Goal: Task Accomplishment & Management: Use online tool/utility

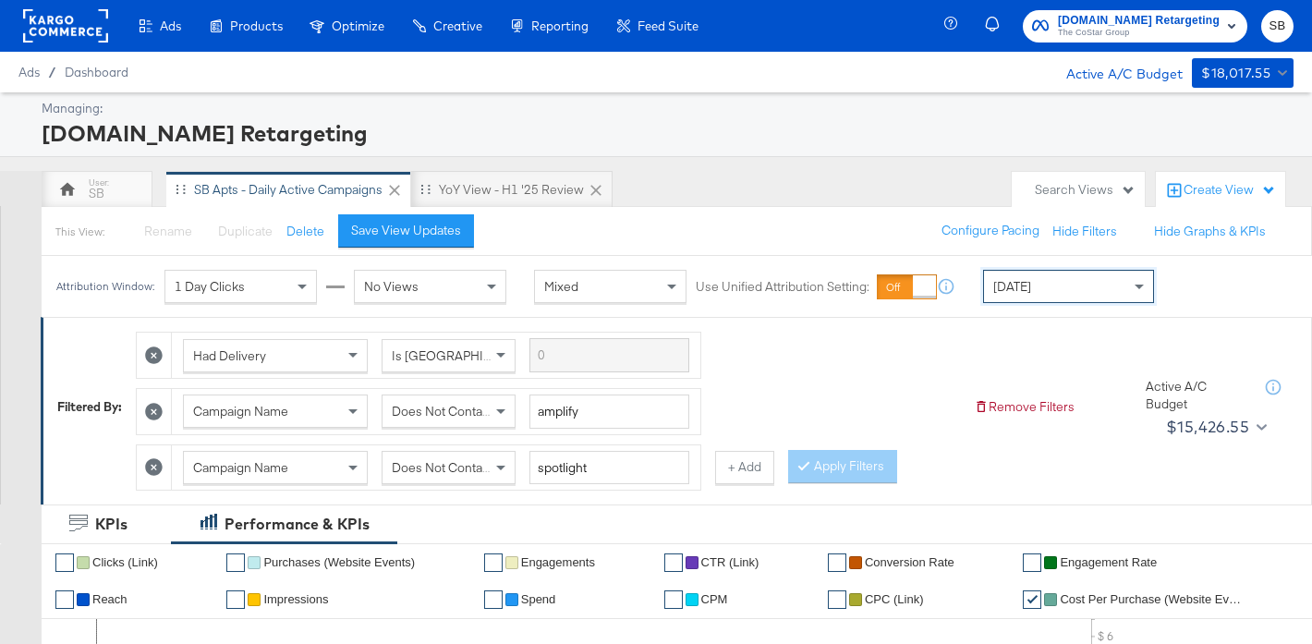
click at [54, 27] on rect at bounding box center [65, 25] width 85 height 33
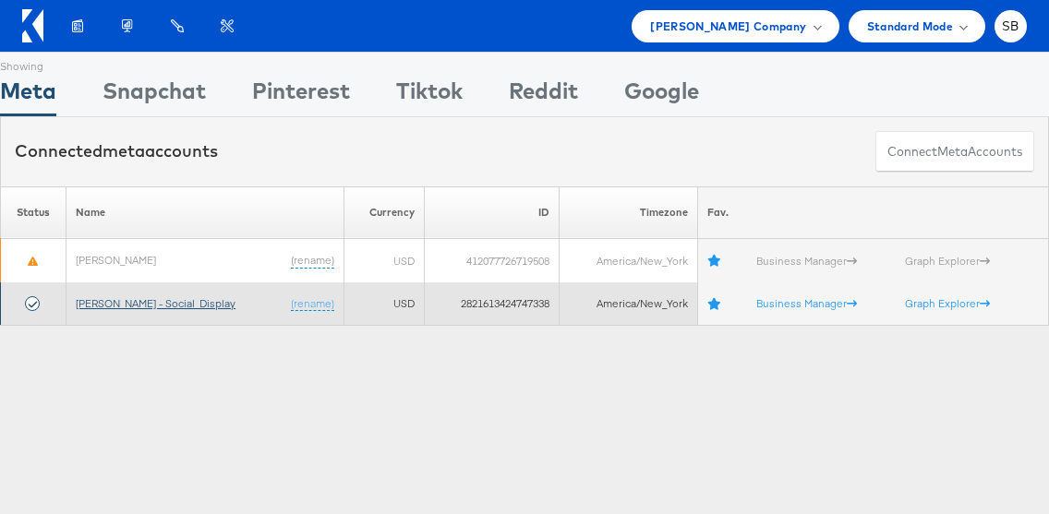
click at [165, 300] on link "Belk - Social_Display" at bounding box center [156, 303] width 160 height 14
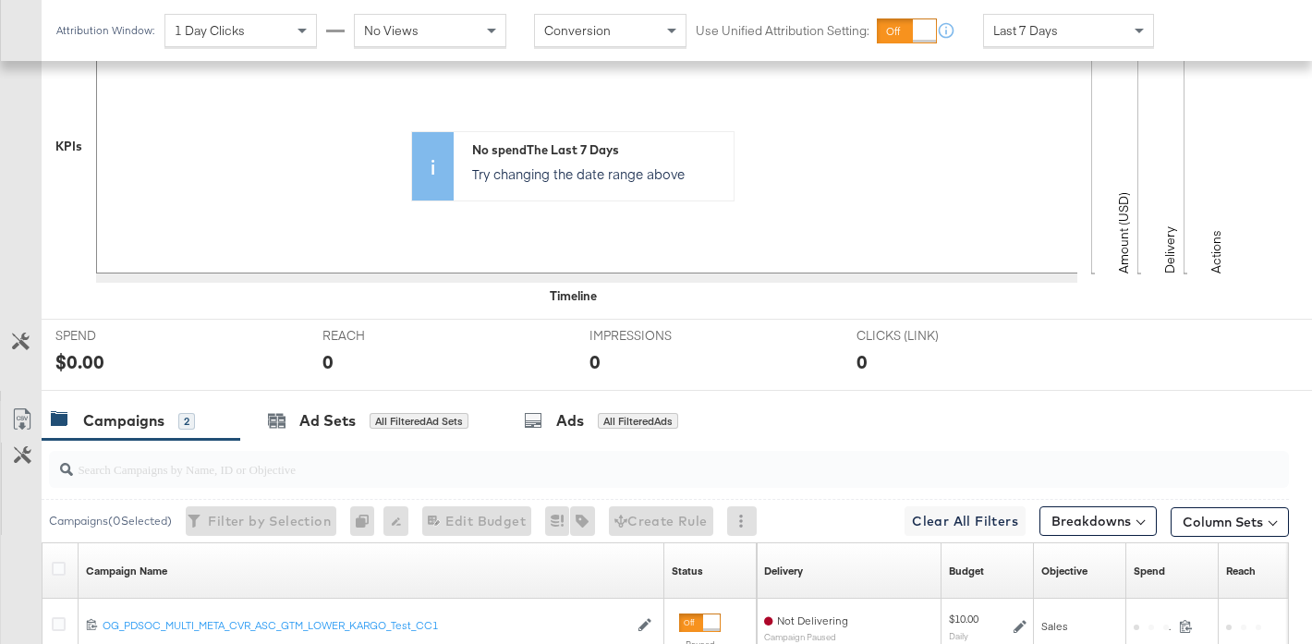
scroll to position [744, 0]
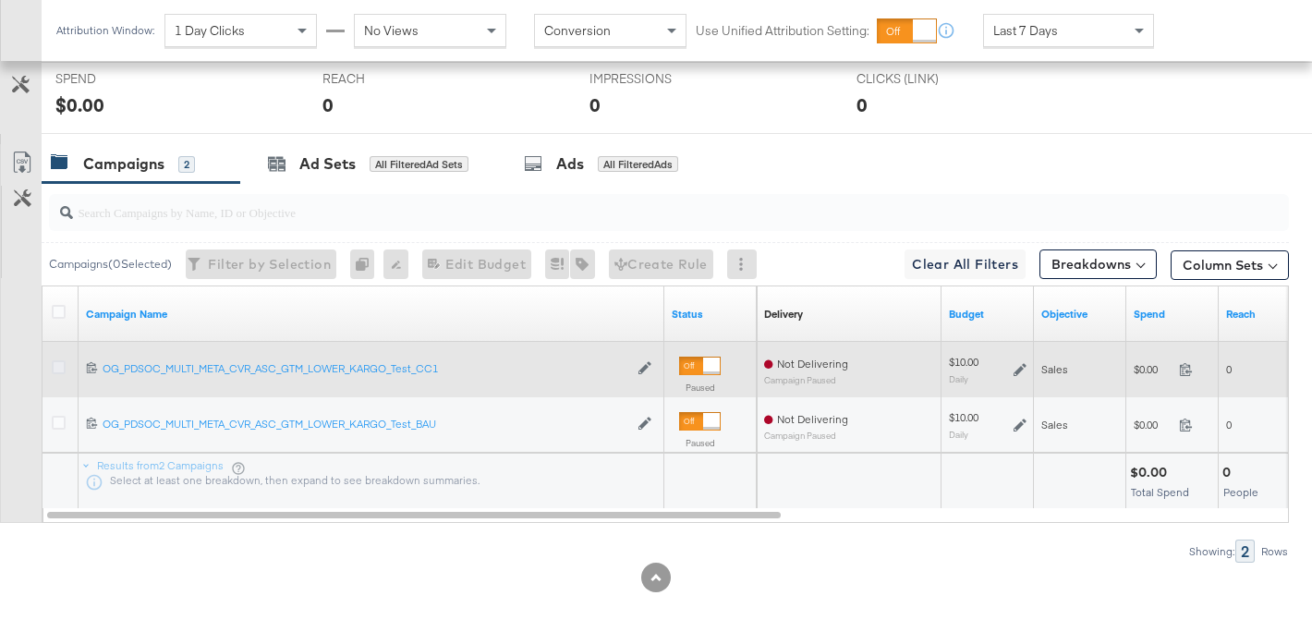
click at [62, 367] on icon at bounding box center [59, 367] width 14 height 14
click at [0, 0] on input "checkbox" at bounding box center [0, 0] width 0 height 0
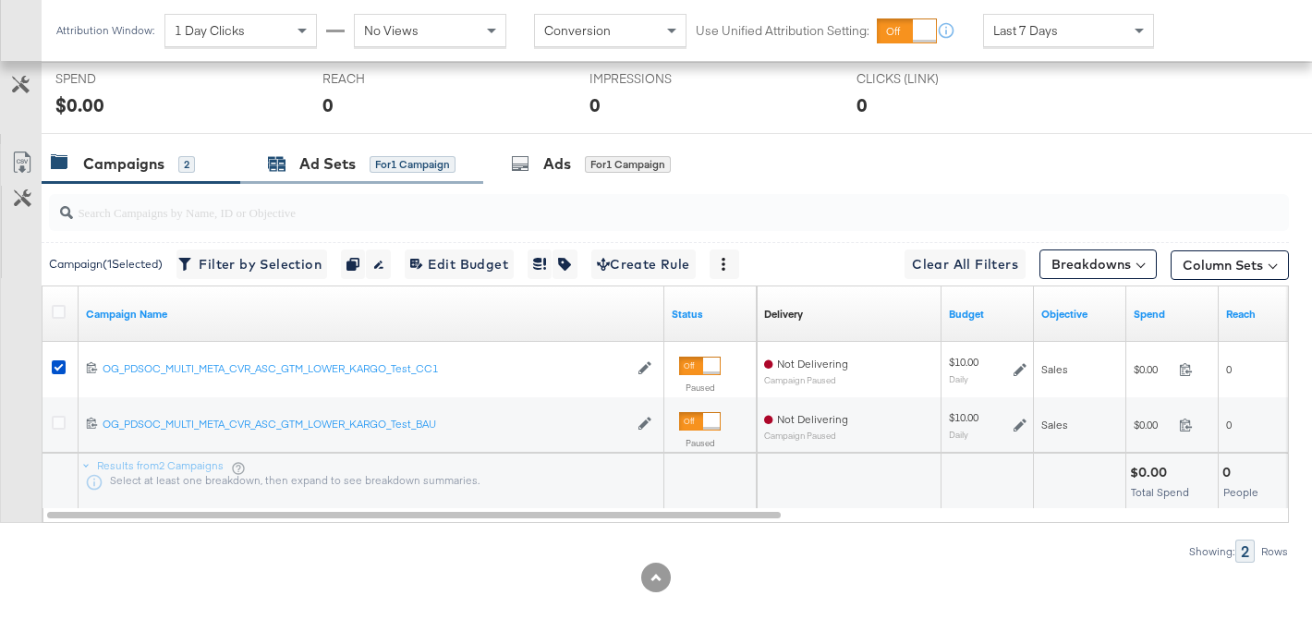
click at [326, 163] on div "Ad Sets" at bounding box center [327, 163] width 56 height 21
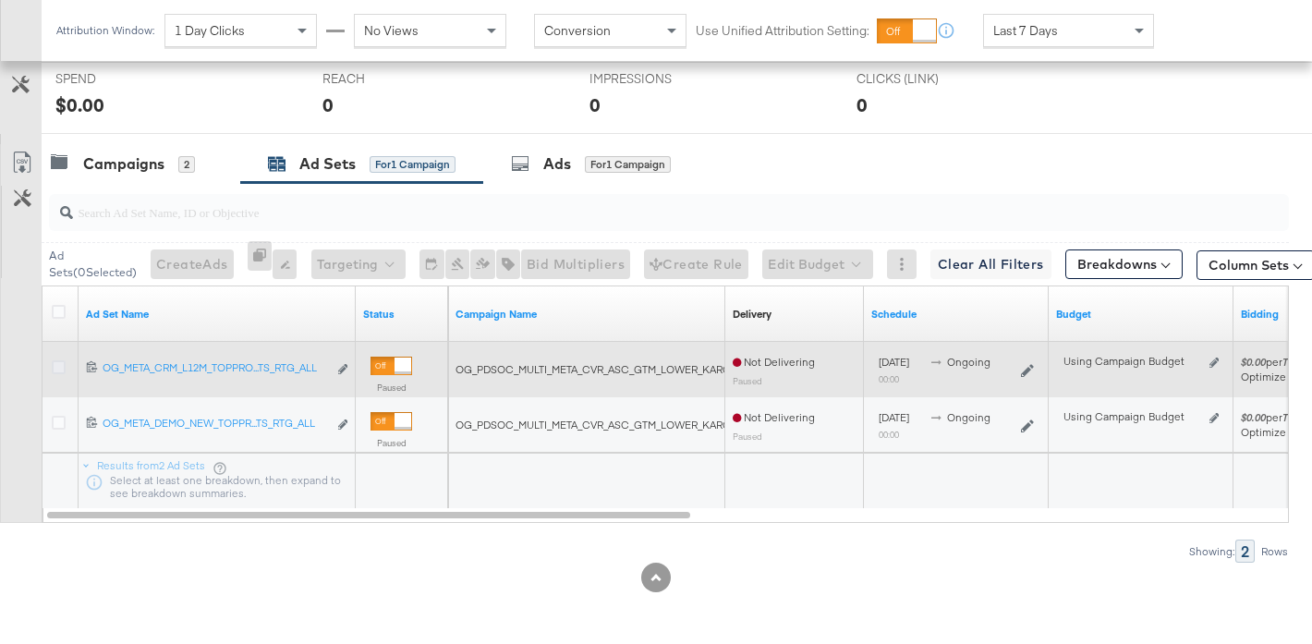
click at [59, 367] on icon at bounding box center [59, 367] width 14 height 14
click at [0, 0] on input "checkbox" at bounding box center [0, 0] width 0 height 0
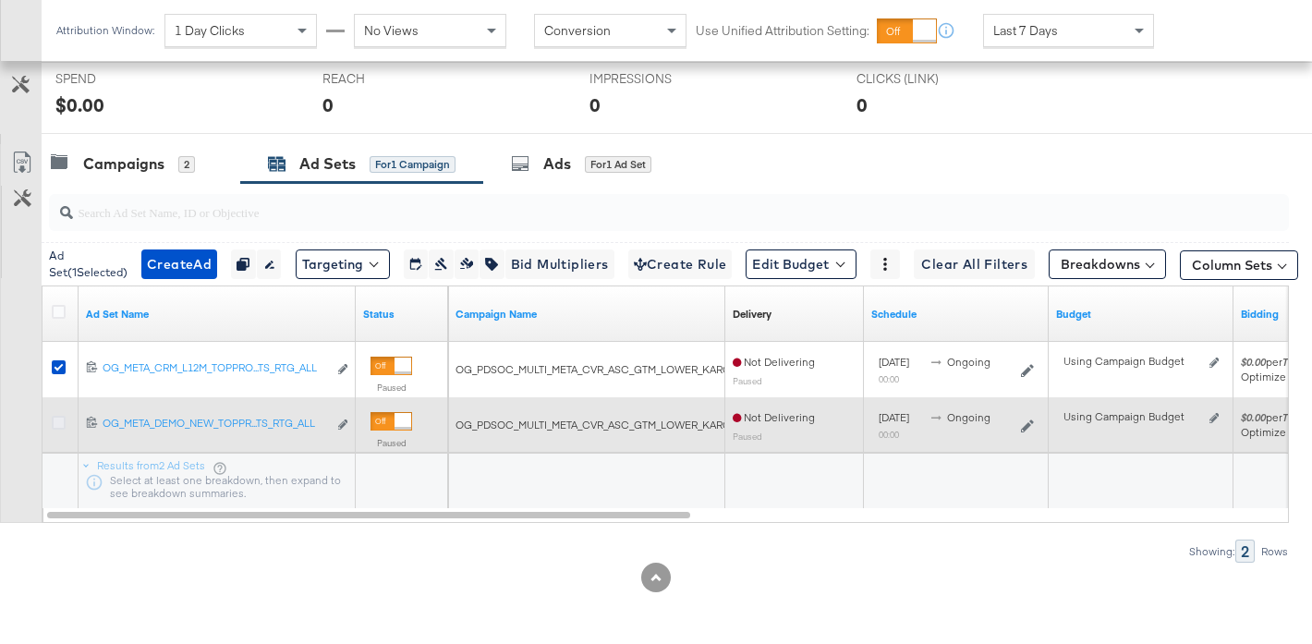
click at [57, 418] on icon at bounding box center [59, 423] width 14 height 14
click at [0, 0] on input "checkbox" at bounding box center [0, 0] width 0 height 0
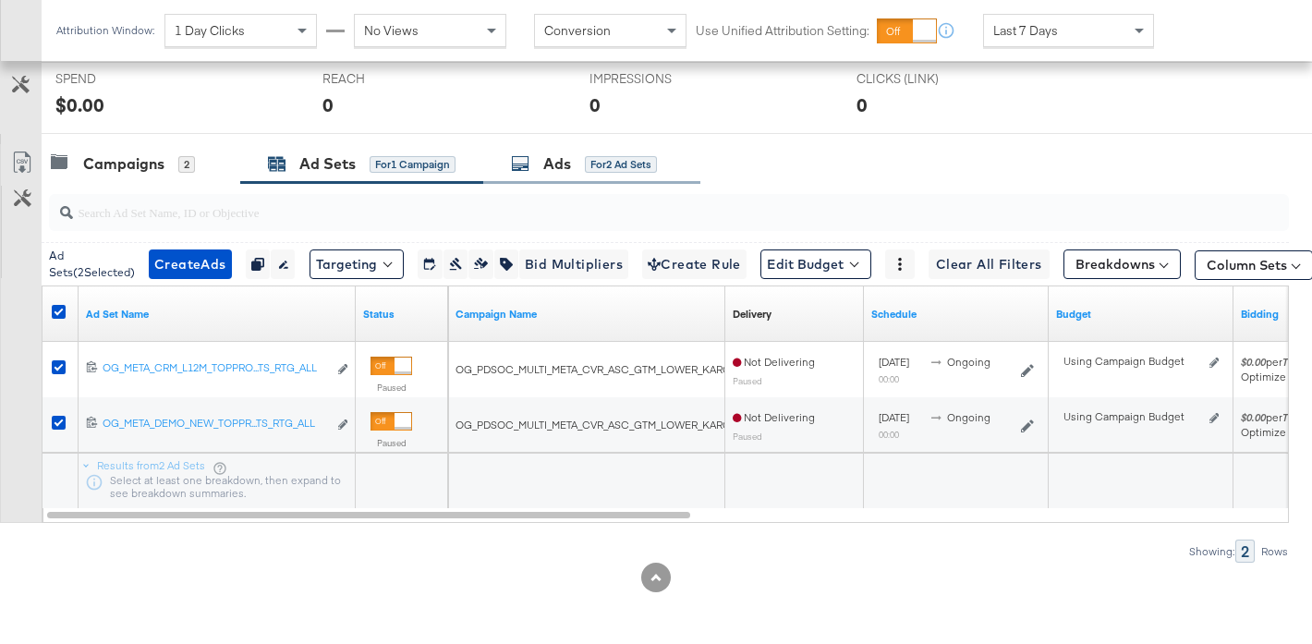
click at [614, 167] on div "for 2 Ad Sets" at bounding box center [621, 164] width 72 height 17
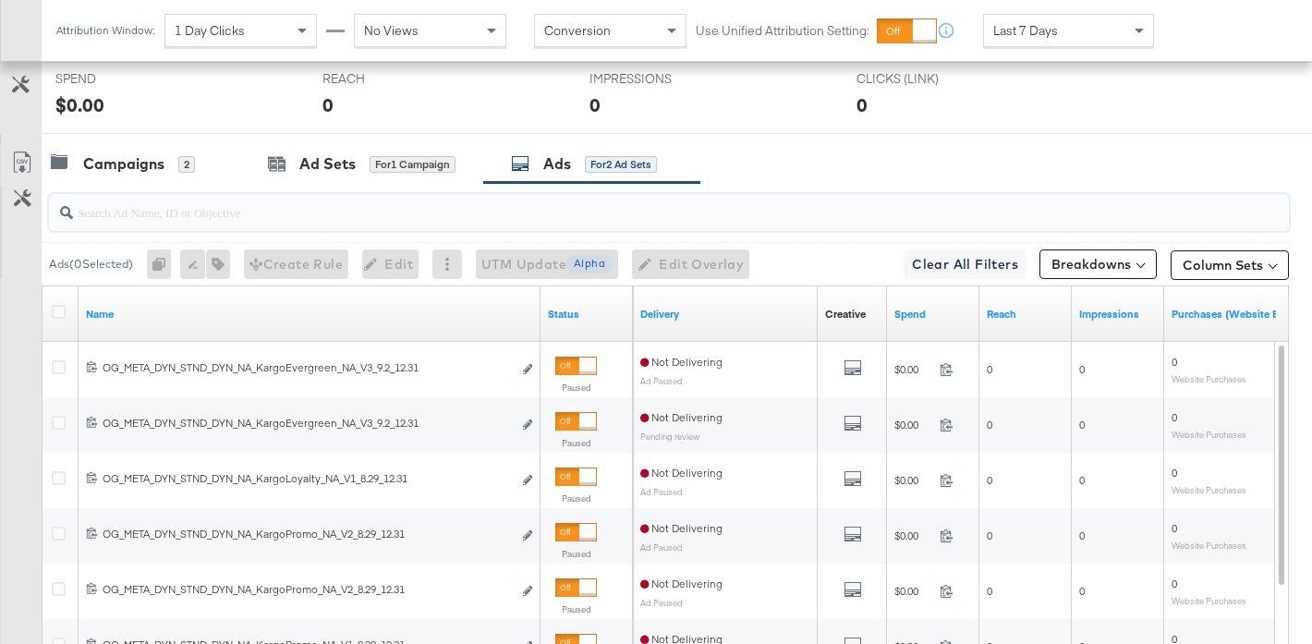
click at [292, 212] on input "search" at bounding box center [626, 205] width 1106 height 36
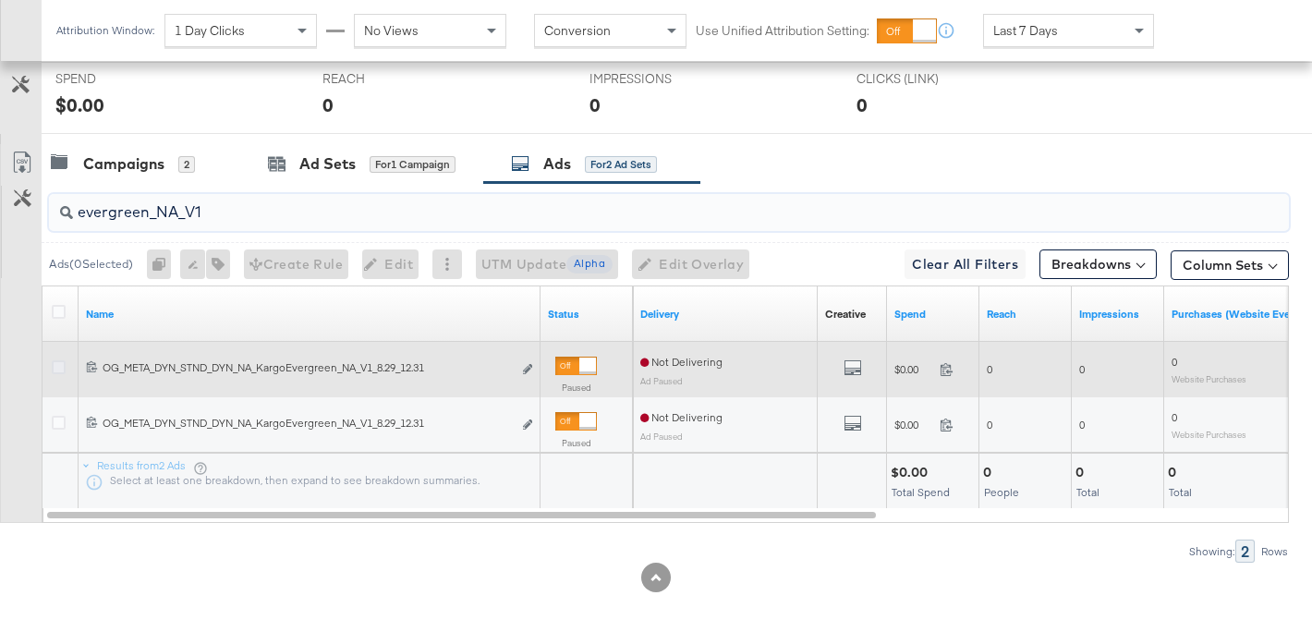
type input "evergreen_NA_V1"
click at [53, 369] on icon at bounding box center [59, 367] width 14 height 14
click at [0, 0] on input "checkbox" at bounding box center [0, 0] width 0 height 0
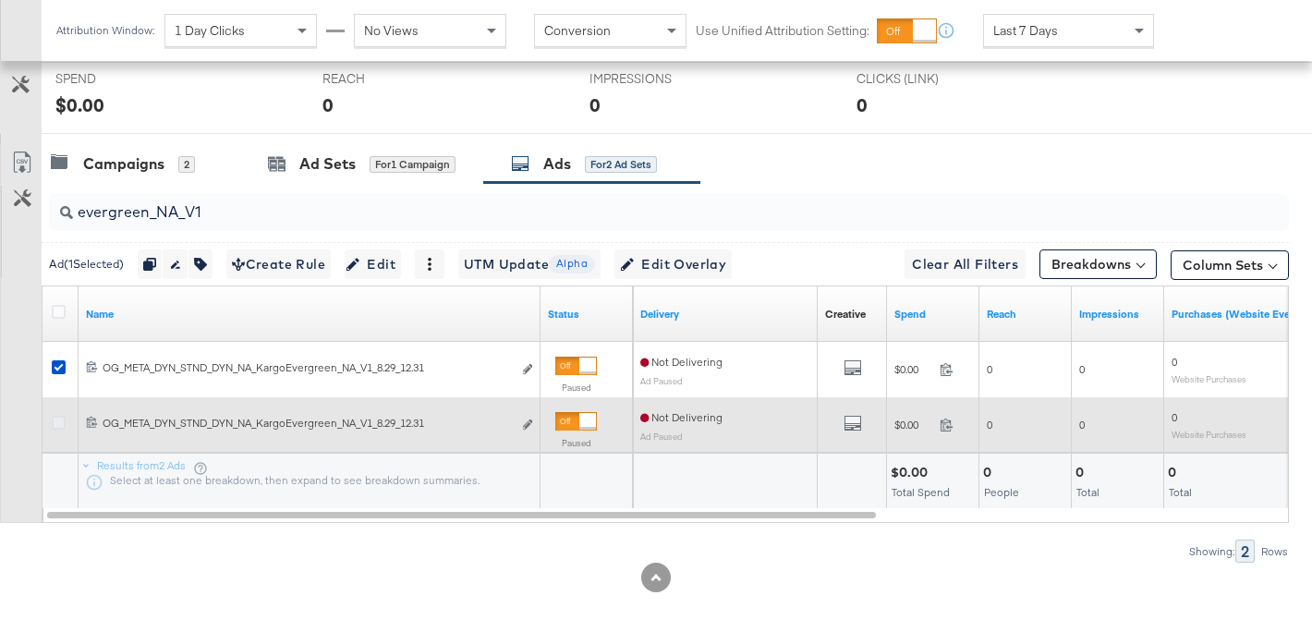
click at [57, 421] on icon at bounding box center [59, 423] width 14 height 14
click at [0, 0] on input "checkbox" at bounding box center [0, 0] width 0 height 0
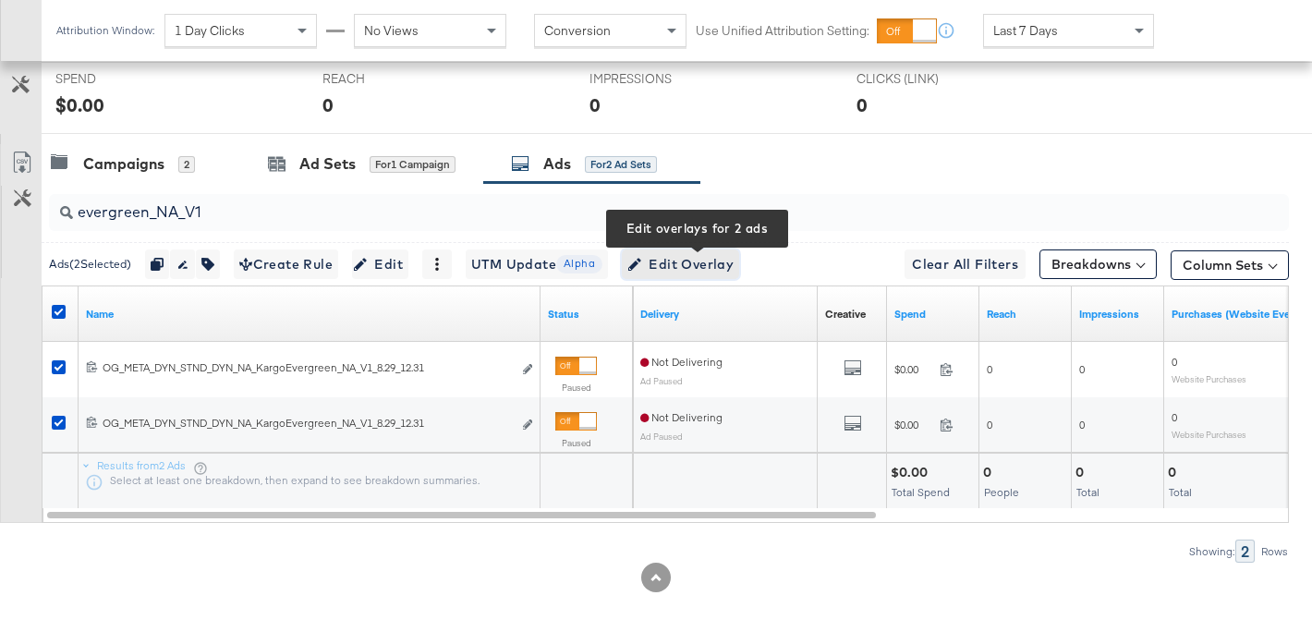
click at [719, 270] on span "Edit Overlay Edit overlays for 2 ads" at bounding box center [680, 264] width 106 height 23
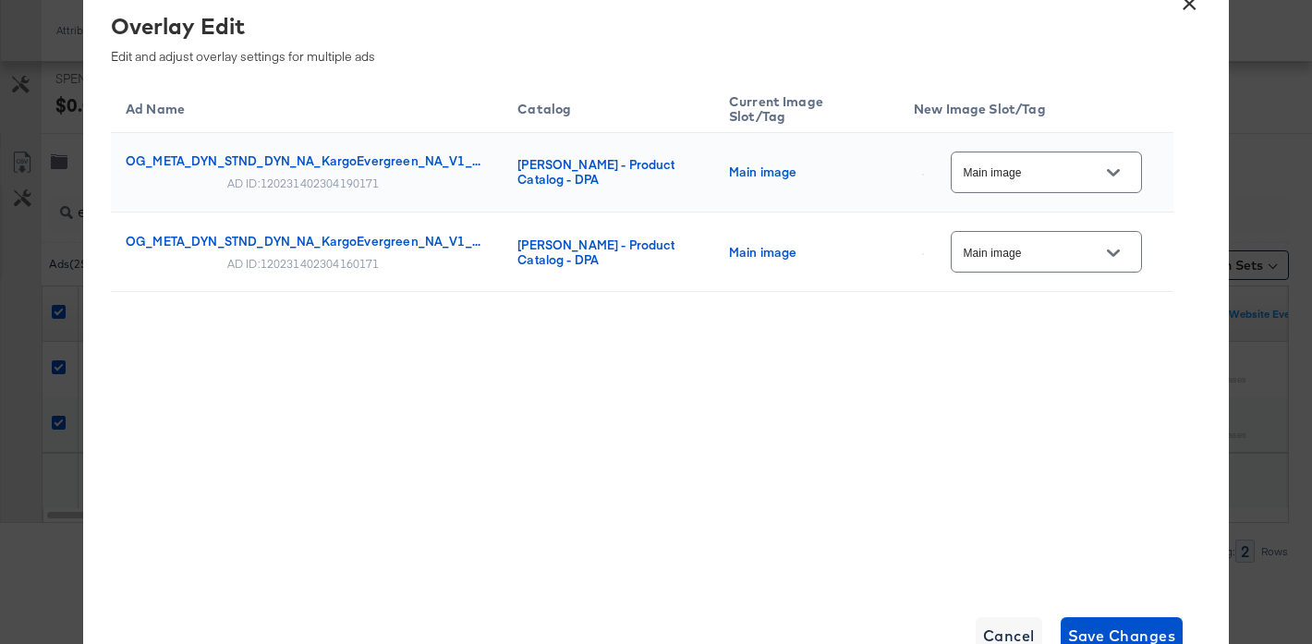
click at [1025, 172] on input "Main image" at bounding box center [1032, 173] width 146 height 21
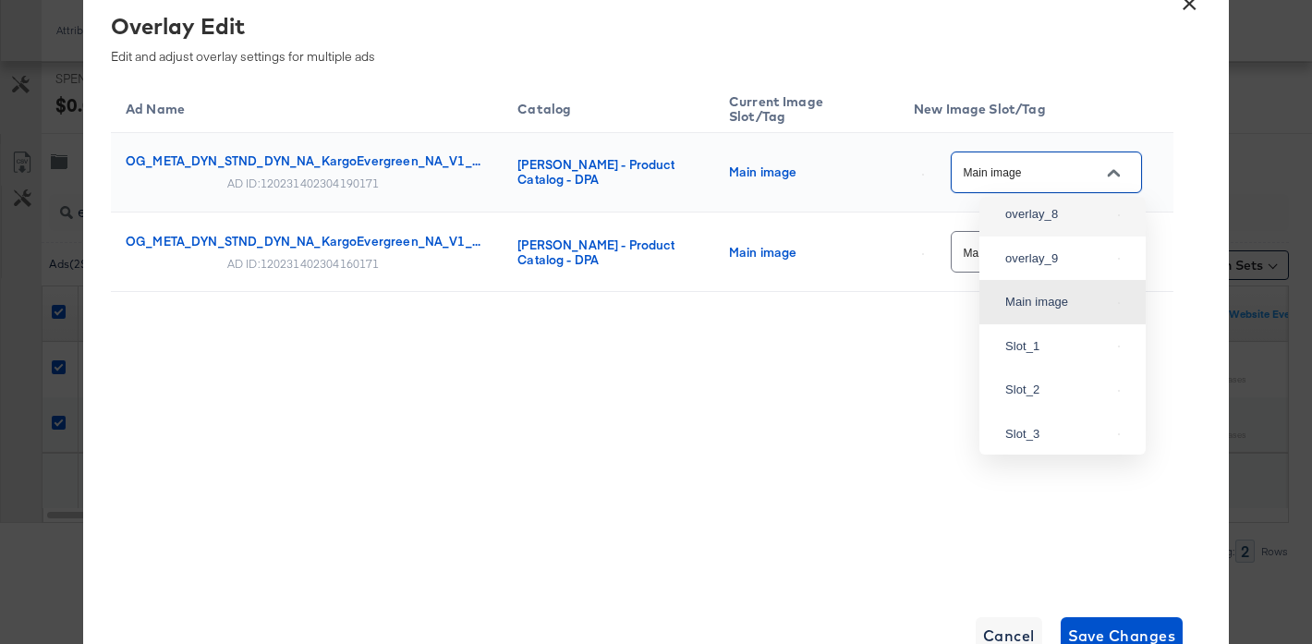
scroll to position [0, 0]
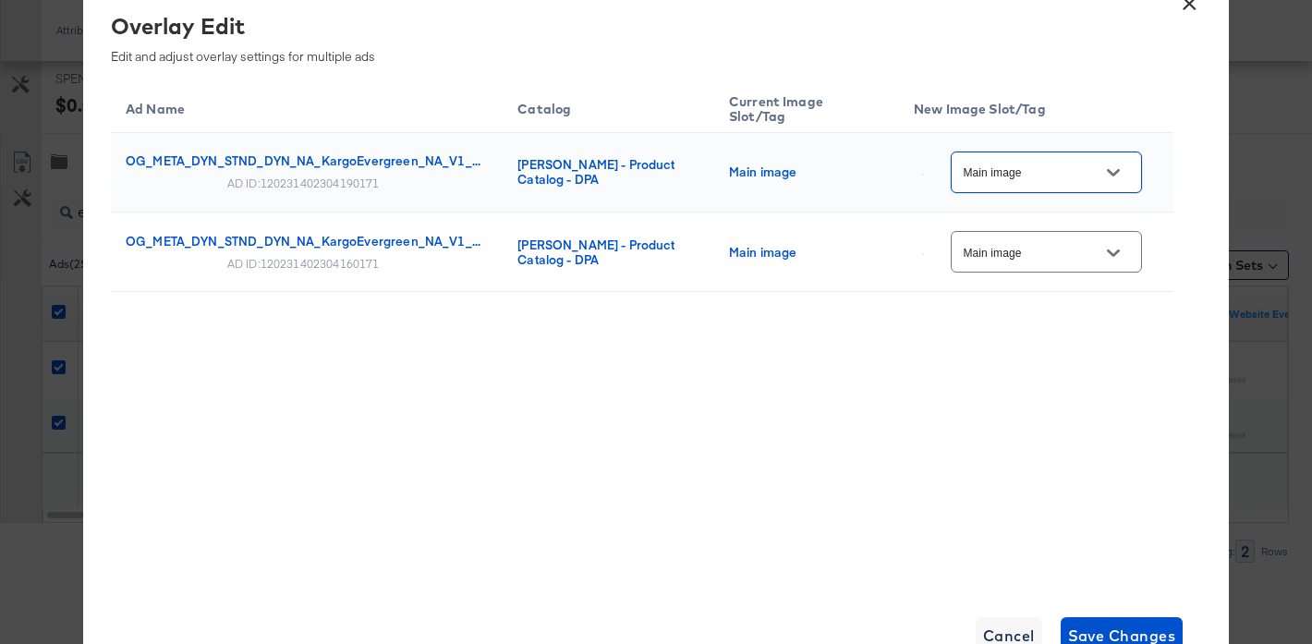
click at [1127, 171] on button "Open" at bounding box center [1113, 173] width 28 height 28
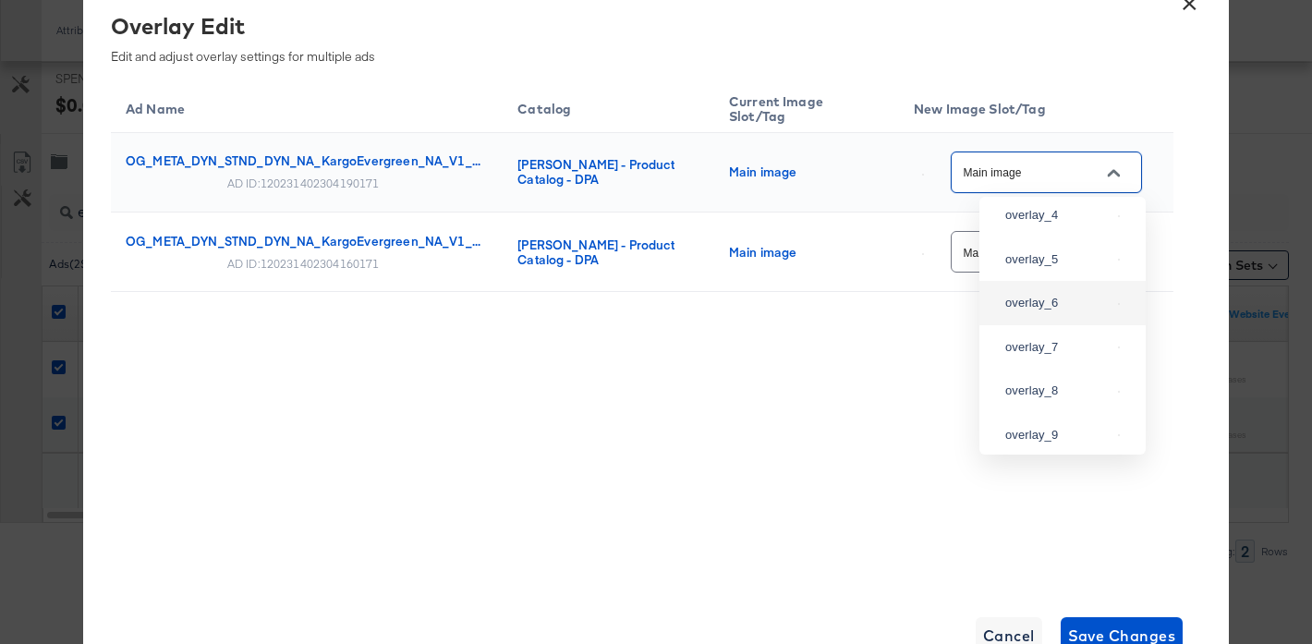
scroll to position [156, 0]
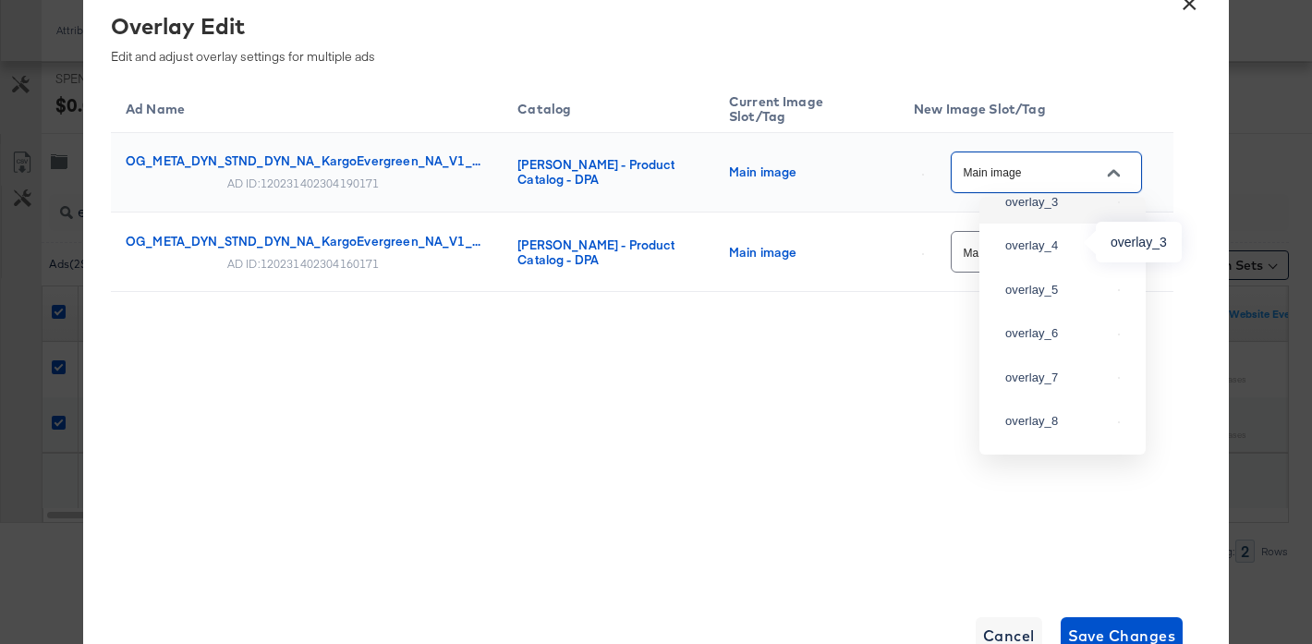
click at [1029, 212] on div "overlay_3" at bounding box center [1057, 202] width 105 height 18
type input "overlay_3"
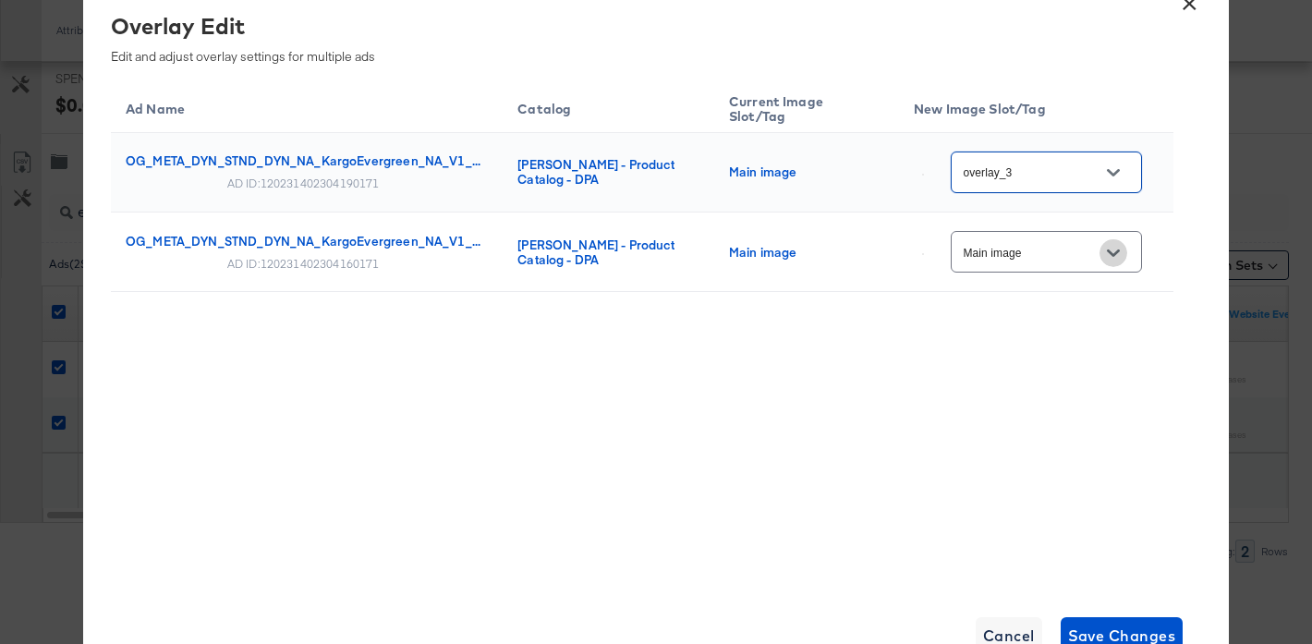
click at [1127, 255] on button "Open" at bounding box center [1113, 253] width 28 height 28
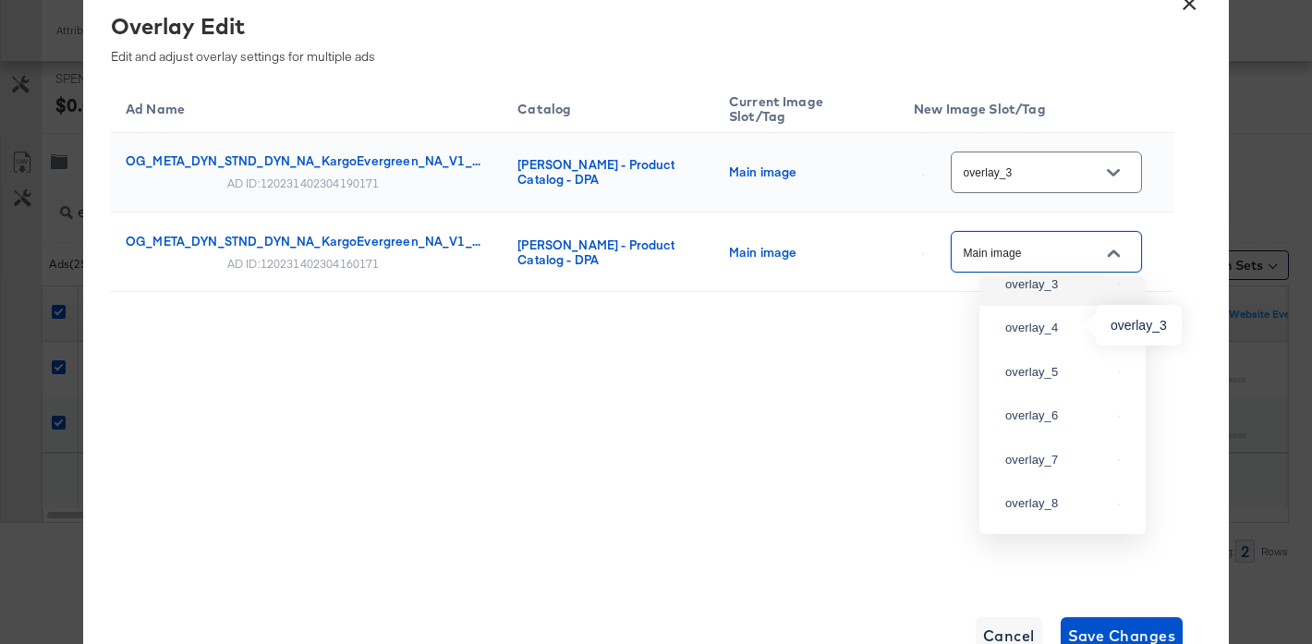
scroll to position [151, 0]
click at [1036, 296] on div "overlay_3" at bounding box center [1057, 286] width 105 height 18
type input "overlay_3"
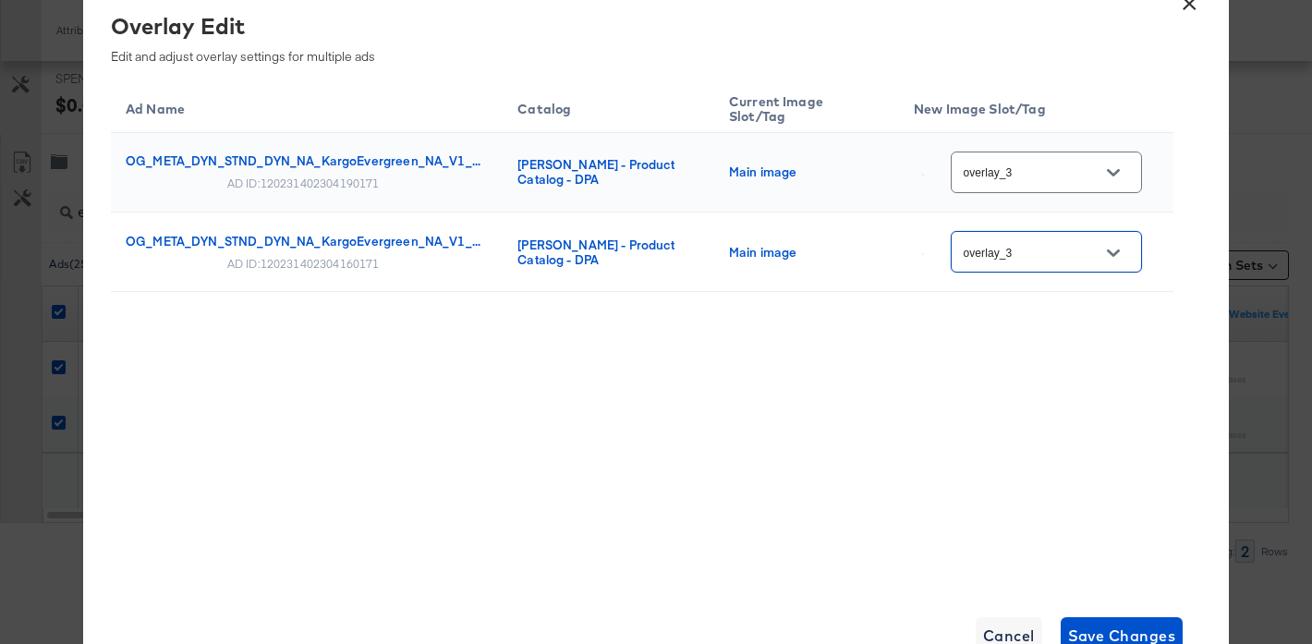
click at [927, 319] on div "Ad Name Catalog Current Image Slot/Tag New Image Slot/Tag OG_META_DYN_STND_DYN_…" at bounding box center [642, 232] width 1062 height 306
click at [1125, 627] on span "Save Changes" at bounding box center [1122, 636] width 108 height 26
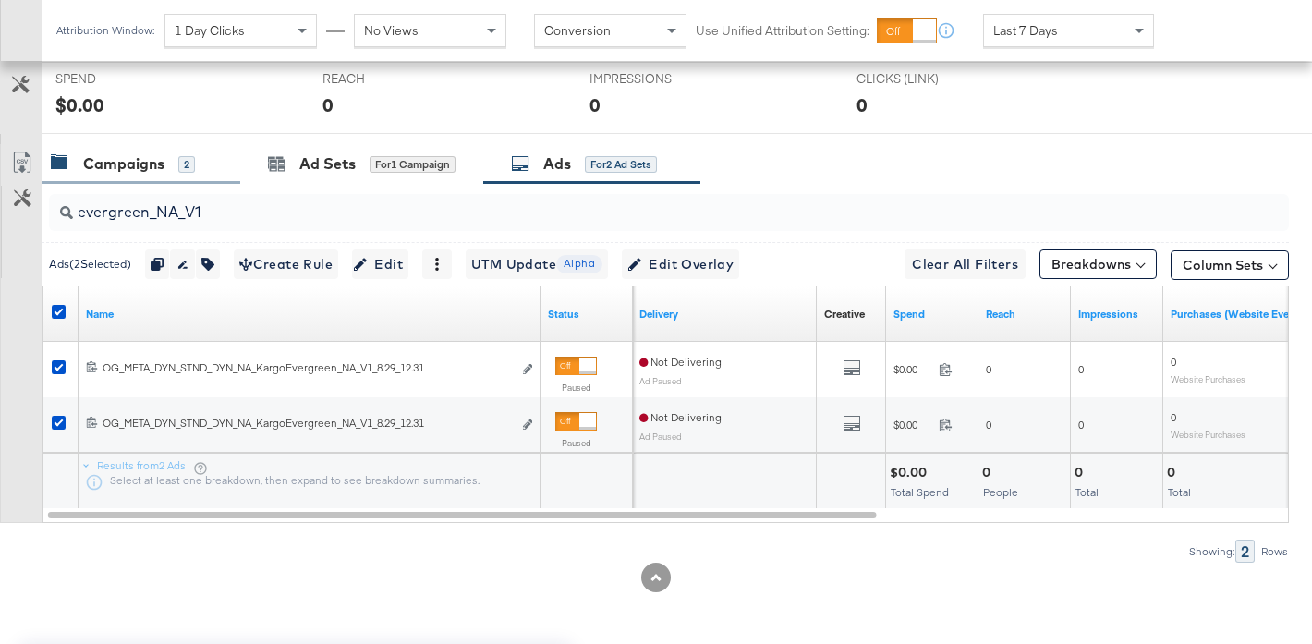
click at [89, 171] on div "Campaigns" at bounding box center [123, 163] width 81 height 21
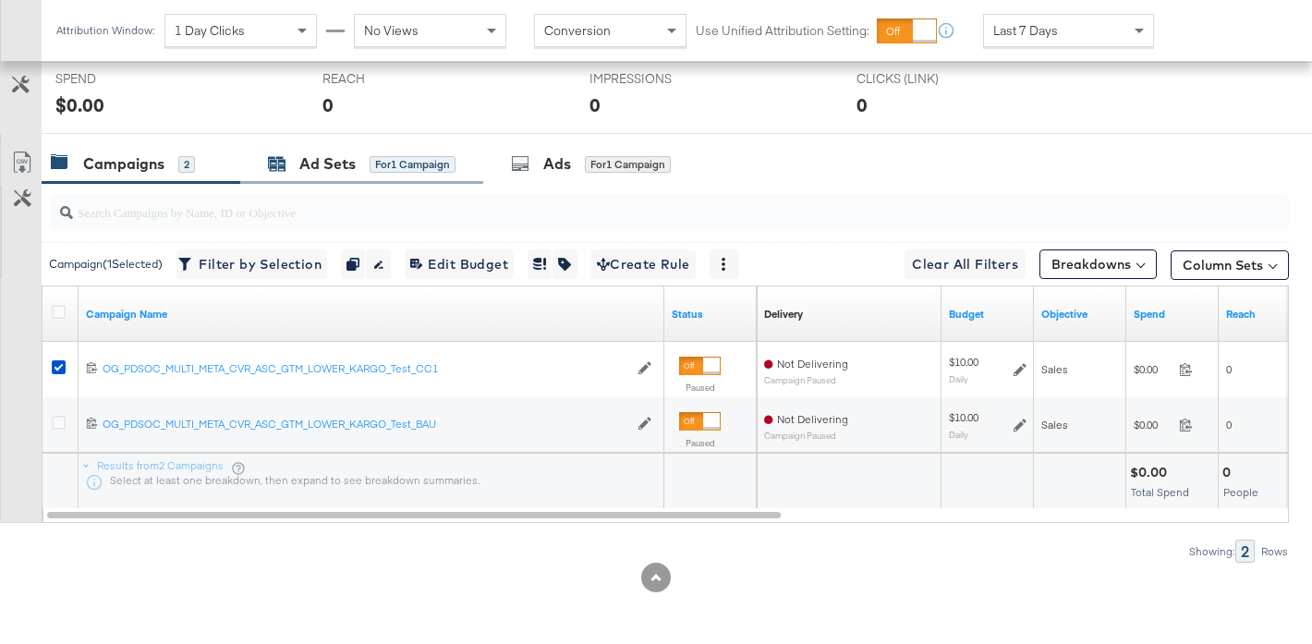
click at [362, 172] on div "Ad Sets for 1 Campaign" at bounding box center [361, 163] width 187 height 21
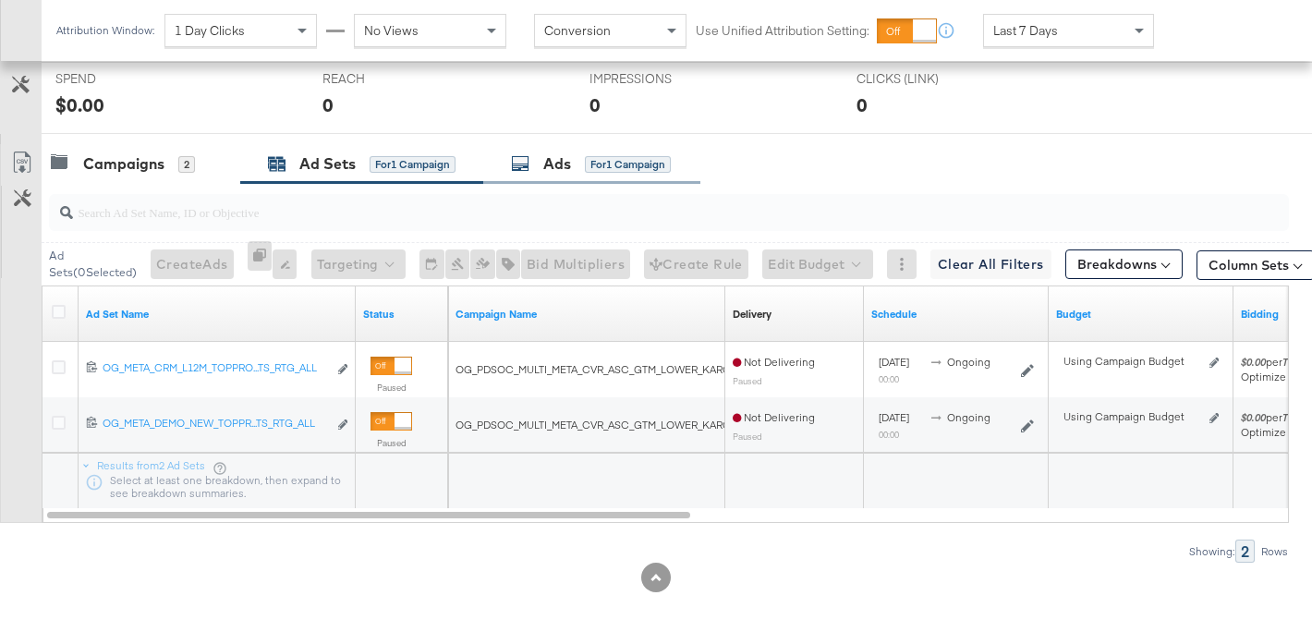
click at [571, 157] on div "Ads" at bounding box center [557, 163] width 28 height 21
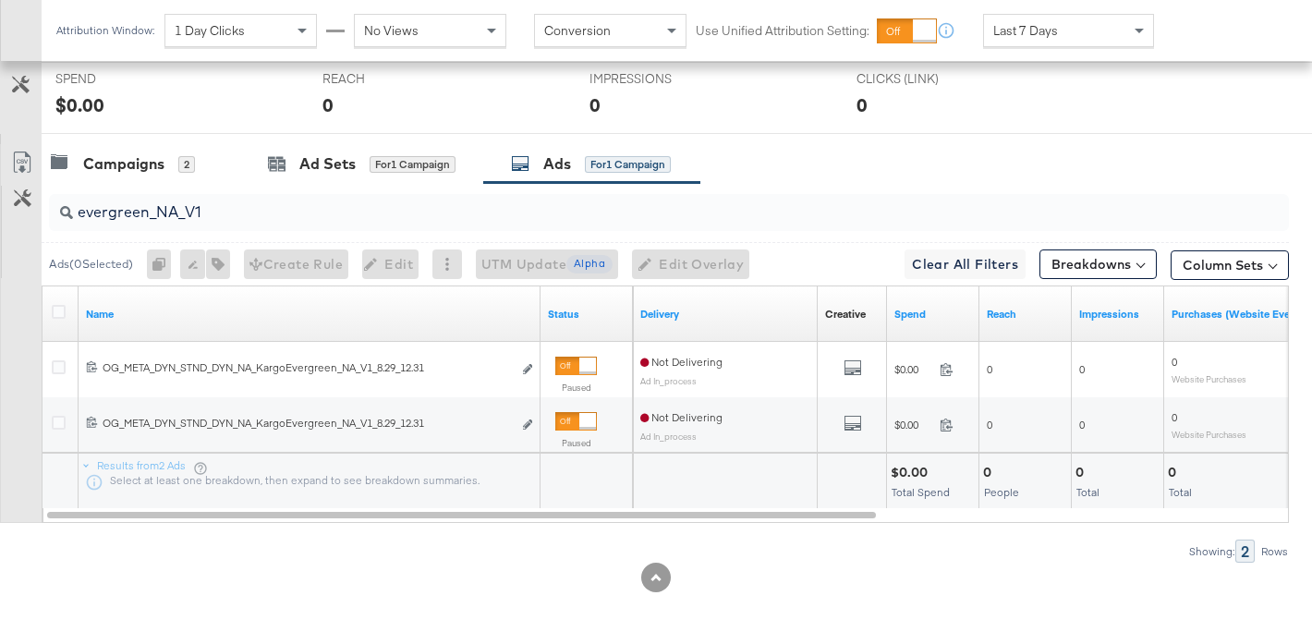
click at [262, 217] on input "evergreen_NA_V1" at bounding box center [626, 205] width 1106 height 36
type input "evergreen_NA_V2"
click at [58, 305] on icon at bounding box center [59, 312] width 14 height 14
click at [0, 0] on input "checkbox" at bounding box center [0, 0] width 0 height 0
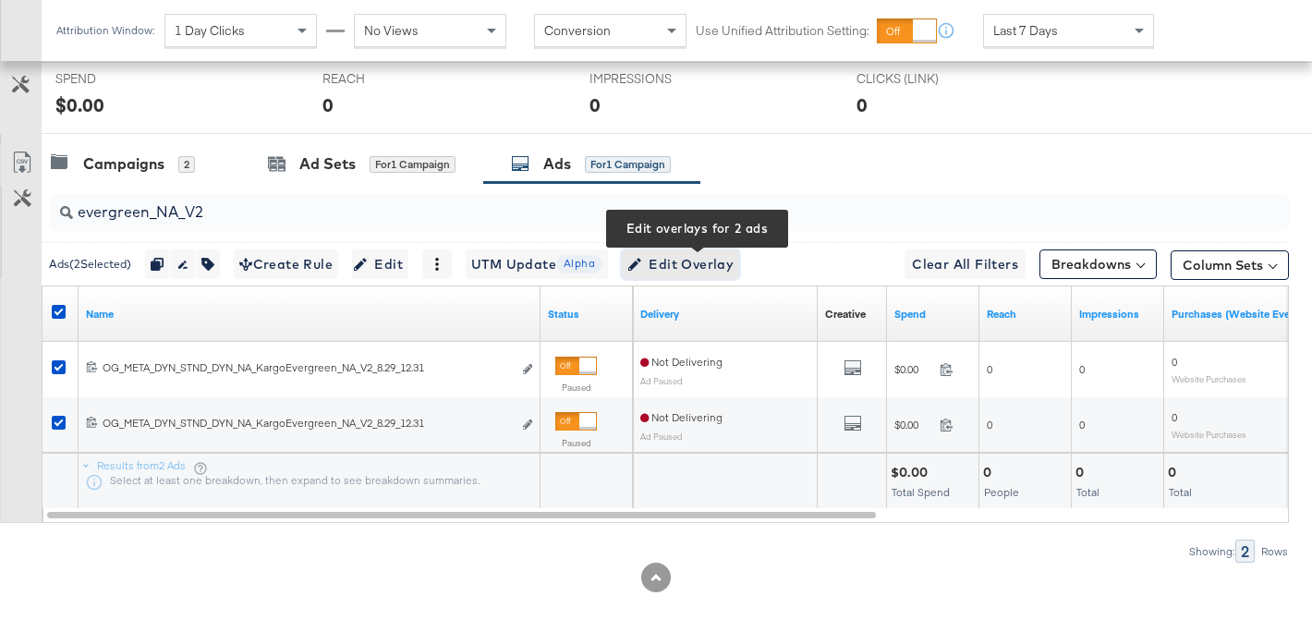
click at [685, 266] on span "Edit Overlay Edit overlays for 2 ads" at bounding box center [680, 264] width 106 height 23
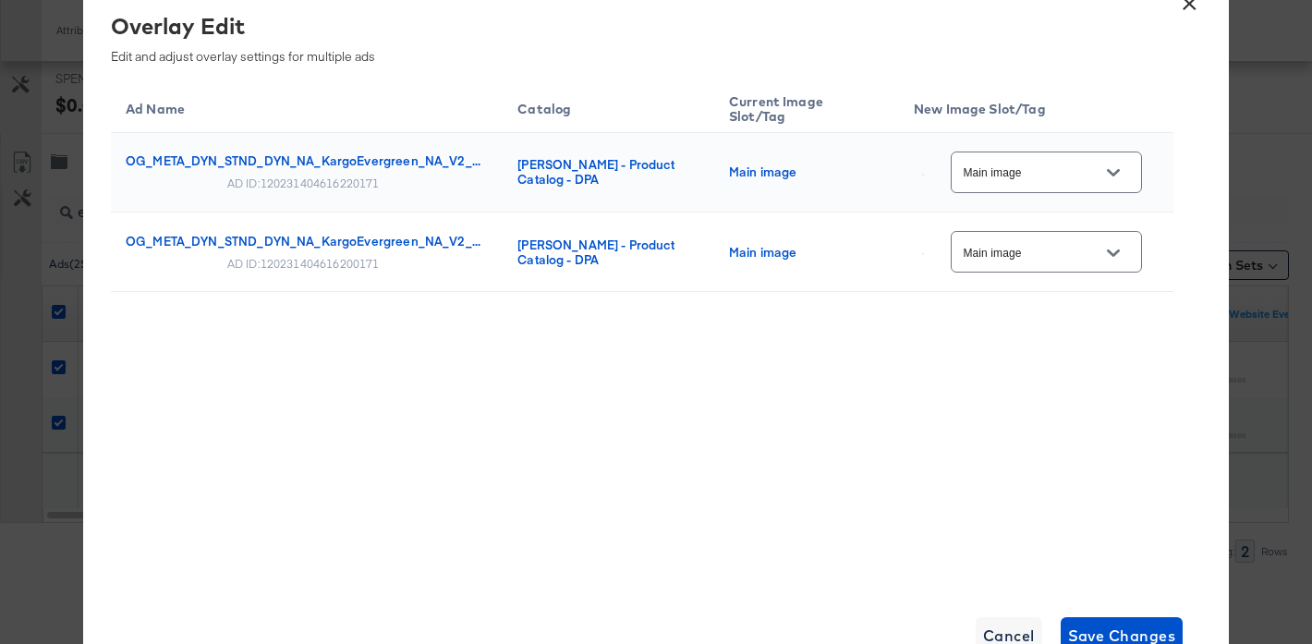
click at [1070, 175] on input "Main image" at bounding box center [1032, 173] width 146 height 21
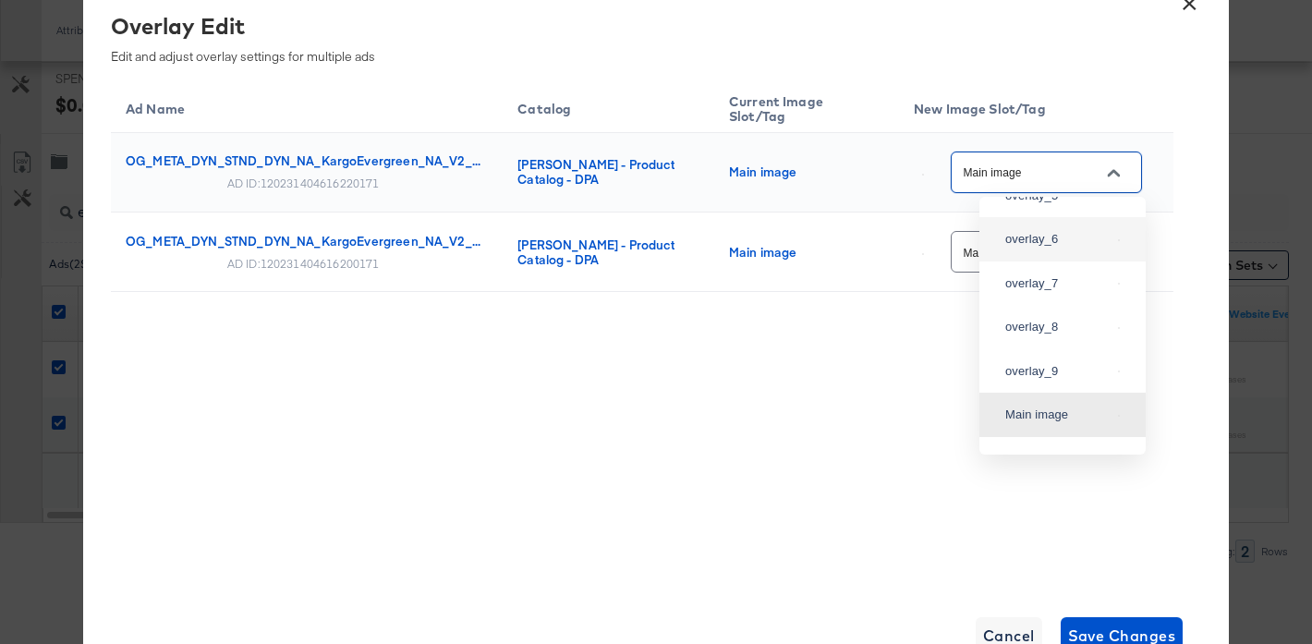
scroll to position [190, 0]
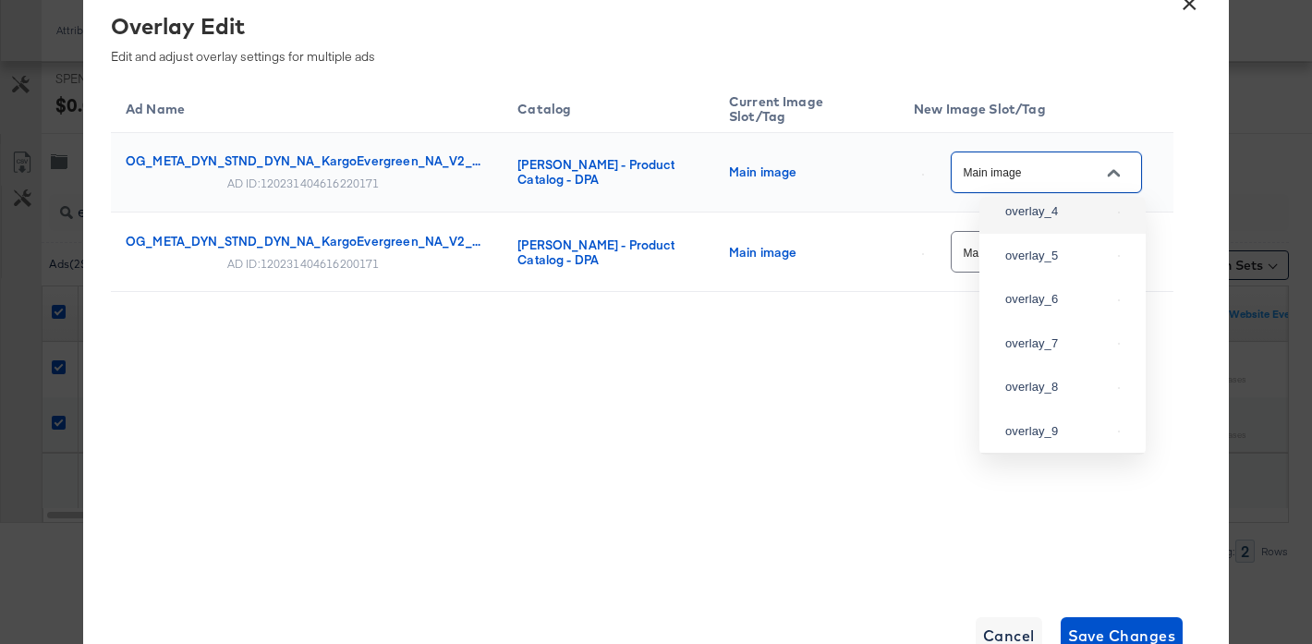
click at [1049, 221] on div "overlay_4" at bounding box center [1057, 211] width 105 height 18
type input "overlay_4"
click at [1056, 259] on input "Main image" at bounding box center [1032, 252] width 146 height 21
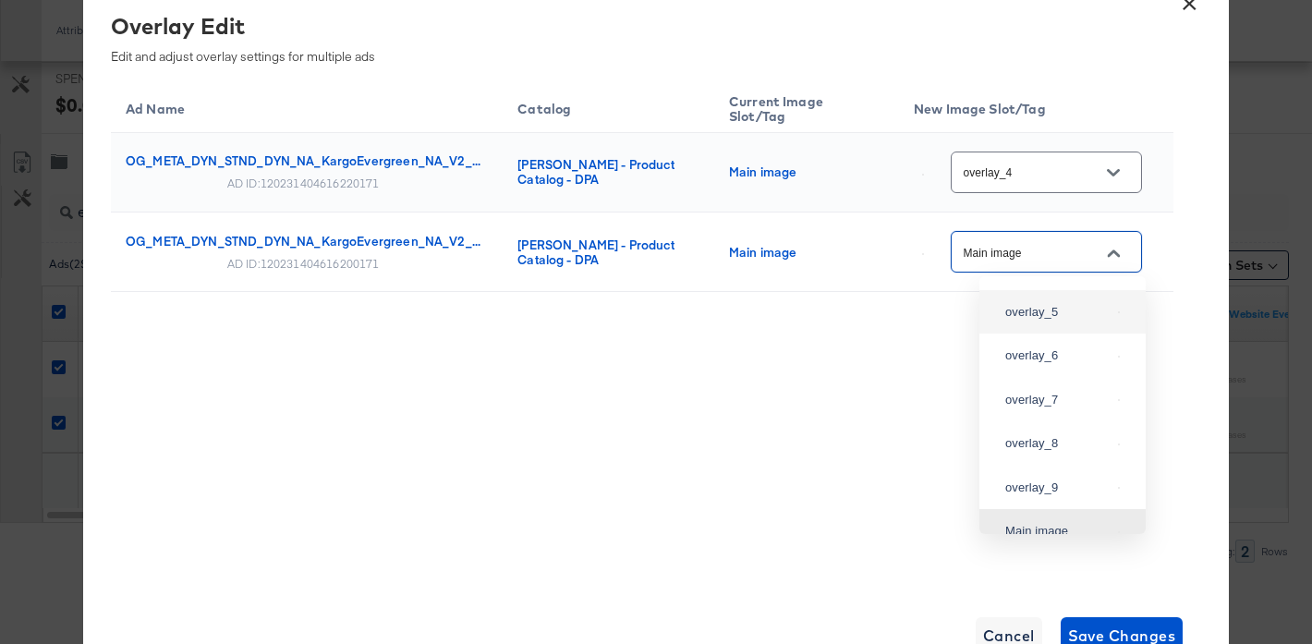
scroll to position [193, 0]
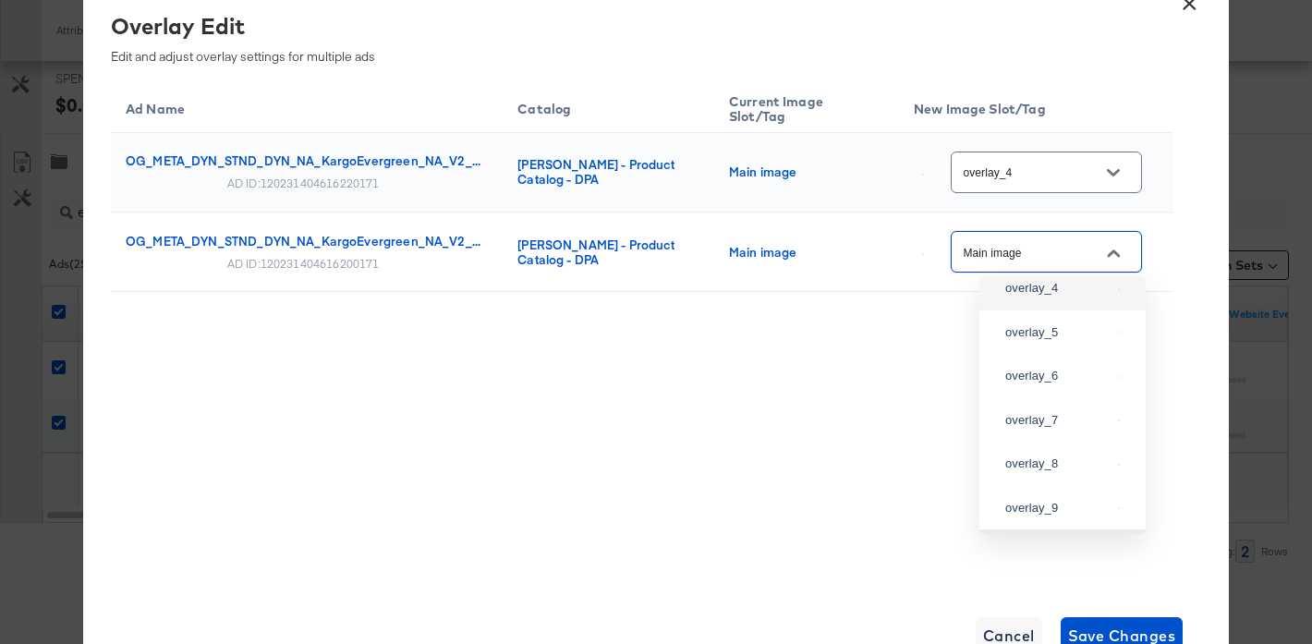
click at [1033, 297] on div "overlay_4" at bounding box center [1057, 288] width 105 height 18
type input "overlay_4"
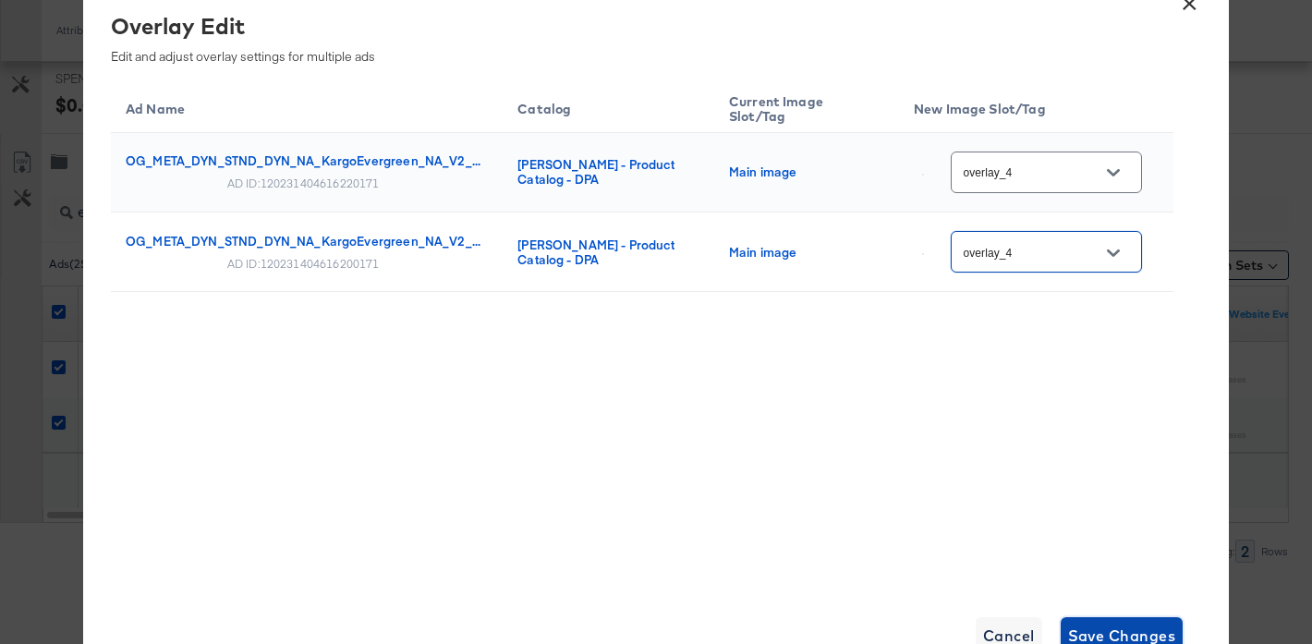
click at [1118, 626] on span "Save Changes" at bounding box center [1122, 636] width 108 height 26
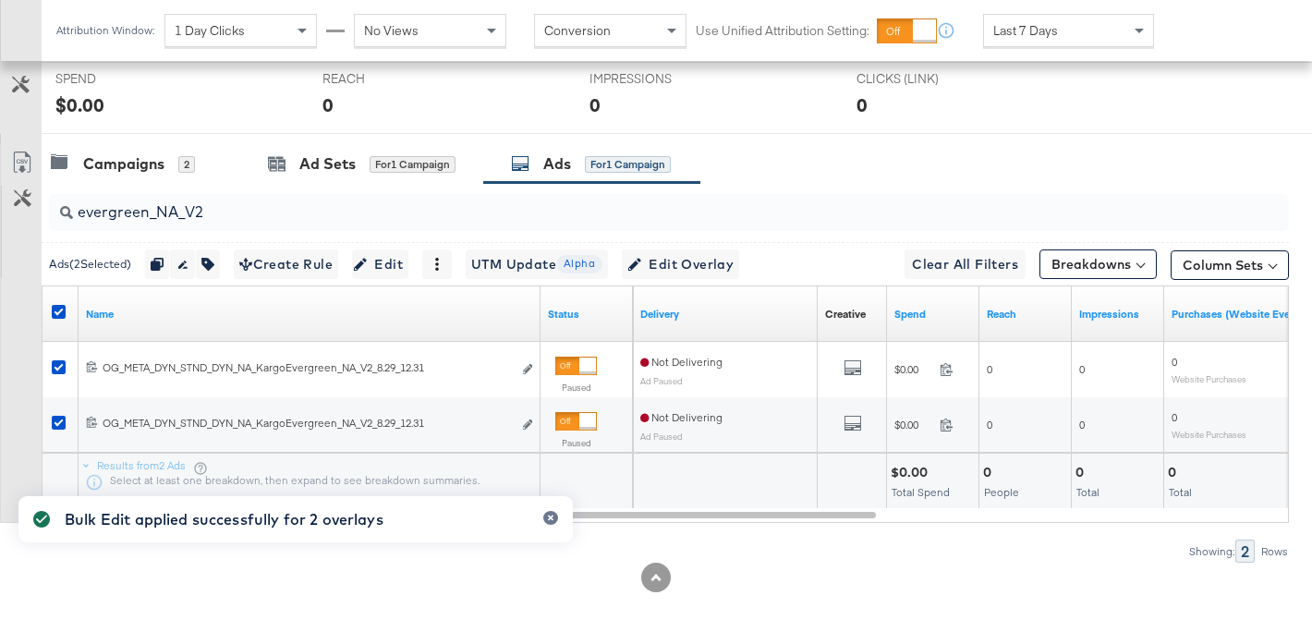
click at [211, 220] on input "evergreen_NA_V2" at bounding box center [626, 205] width 1106 height 36
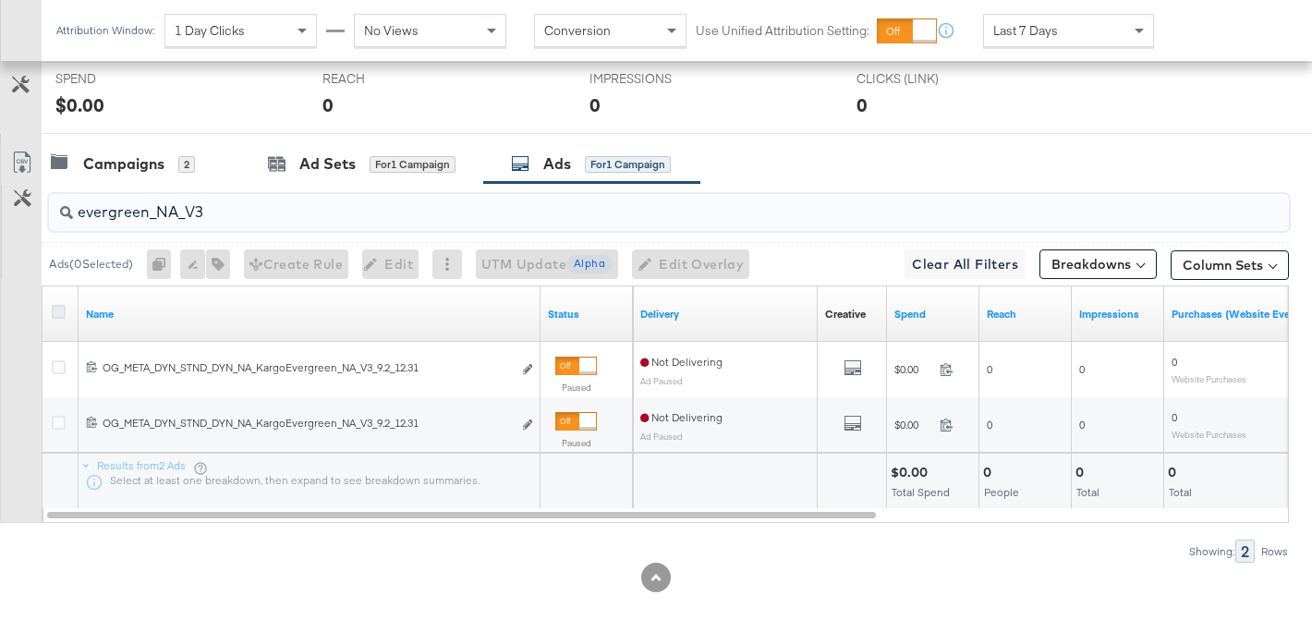
type input "evergreen_NA_V3"
click at [62, 313] on icon at bounding box center [59, 312] width 14 height 14
click at [0, 0] on input "checkbox" at bounding box center [0, 0] width 0 height 0
click at [65, 307] on icon at bounding box center [59, 312] width 14 height 14
click at [0, 0] on input "checkbox" at bounding box center [0, 0] width 0 height 0
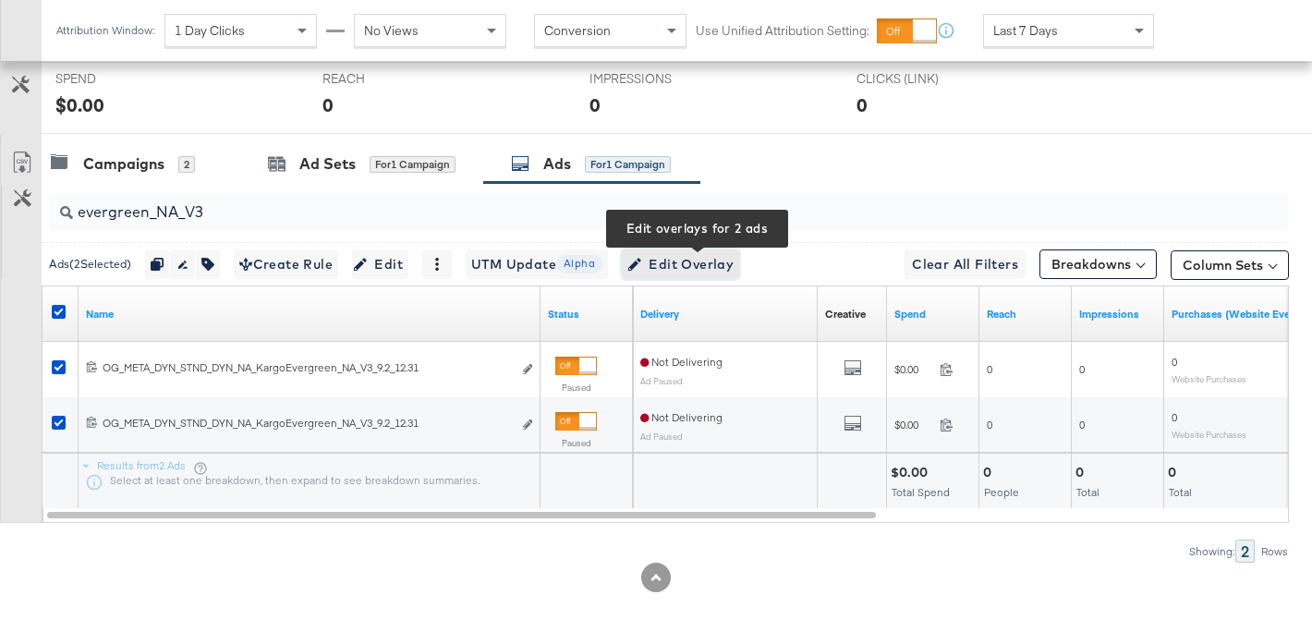
click at [715, 263] on span "Edit Overlay Edit overlays for 2 ads" at bounding box center [680, 264] width 106 height 23
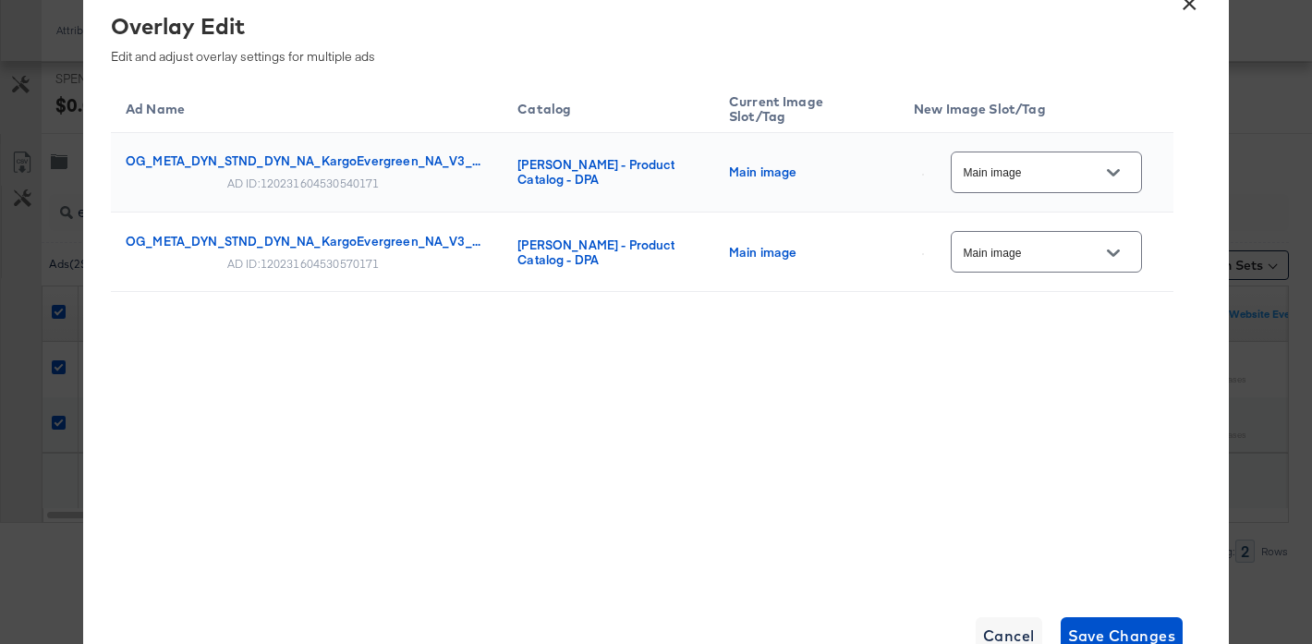
click at [1070, 175] on input "Main image" at bounding box center [1032, 173] width 146 height 21
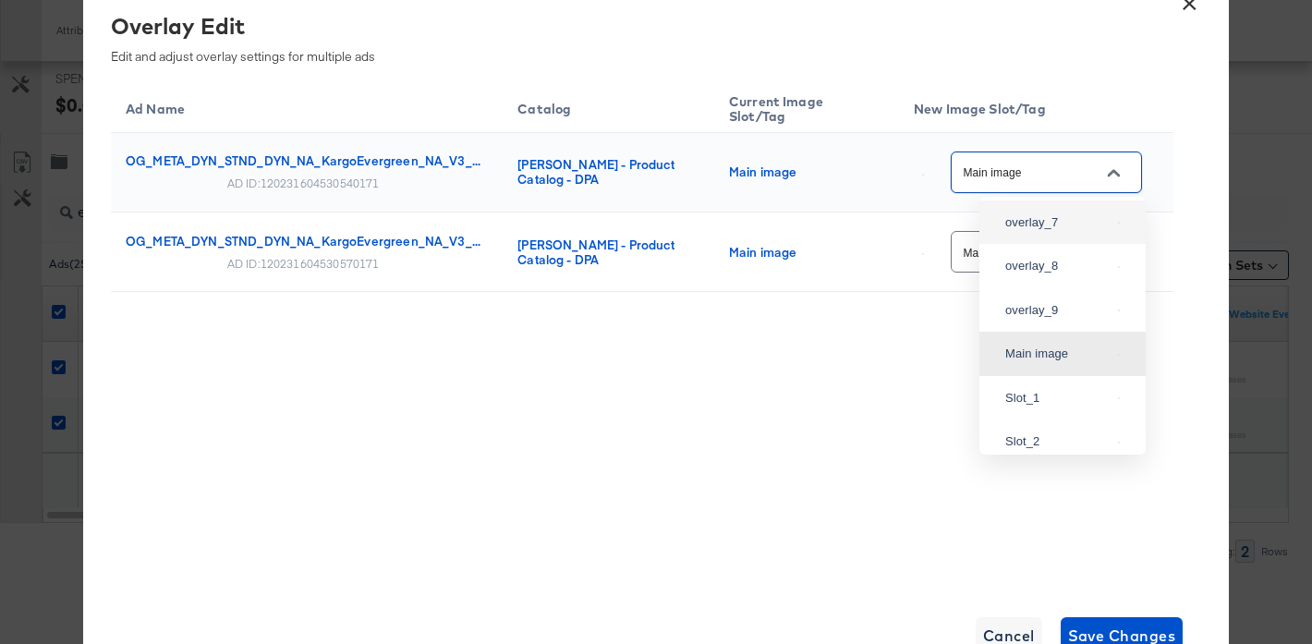
scroll to position [342, 0]
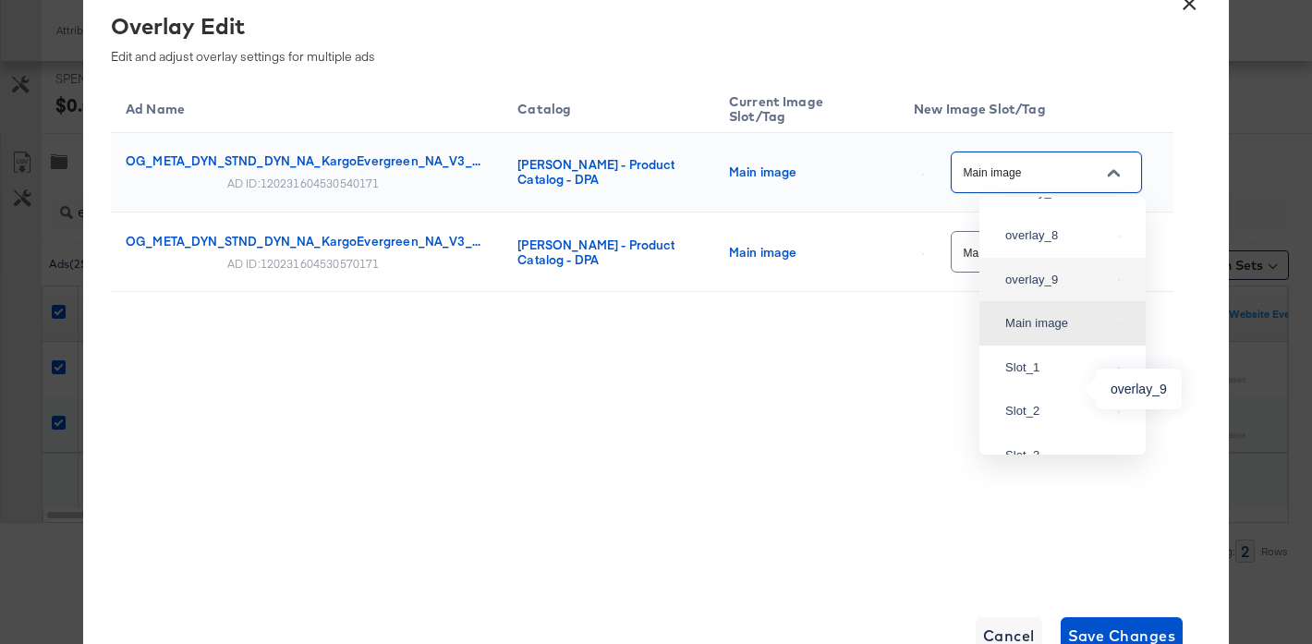
click at [1041, 289] on div "overlay_9" at bounding box center [1057, 280] width 105 height 18
type input "overlay_9"
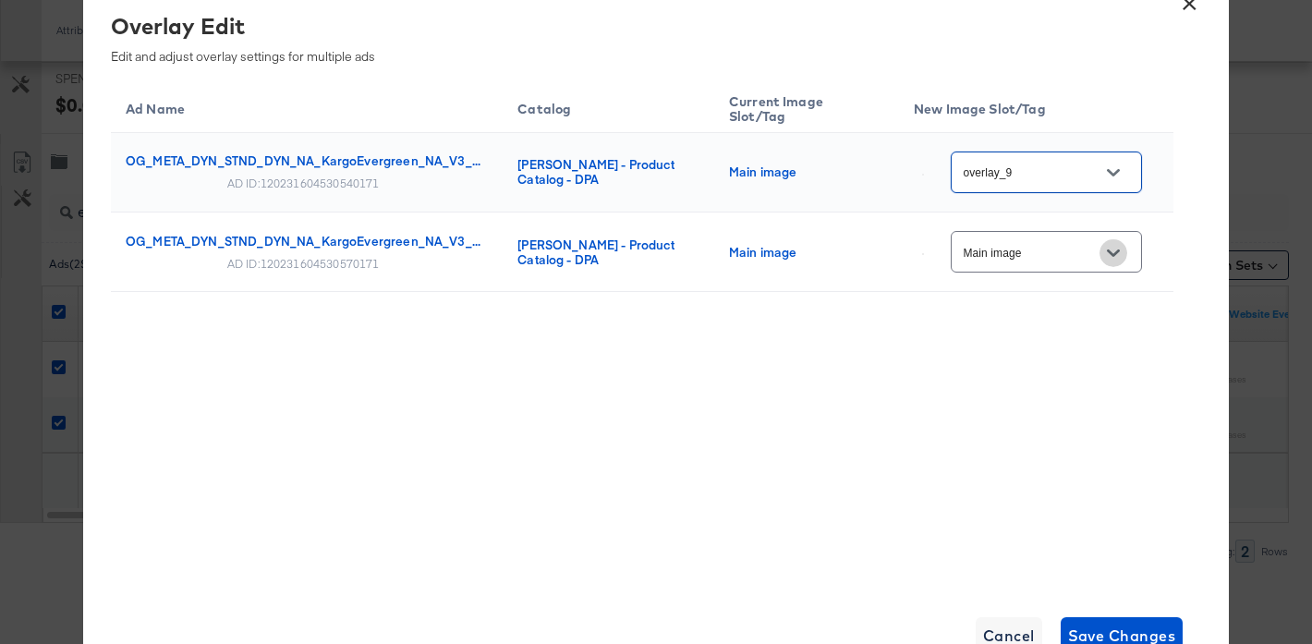
click at [1119, 247] on icon "Open" at bounding box center [1113, 253] width 13 height 13
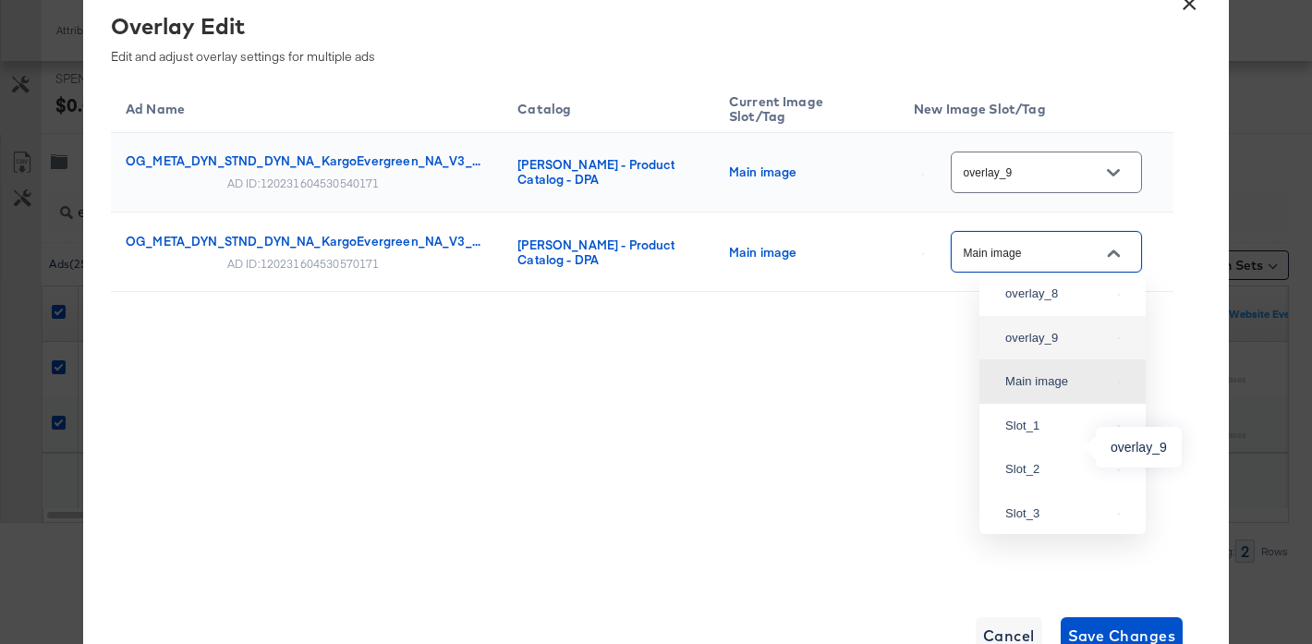
click at [1037, 347] on div "overlay_9" at bounding box center [1057, 338] width 105 height 18
type input "overlay_9"
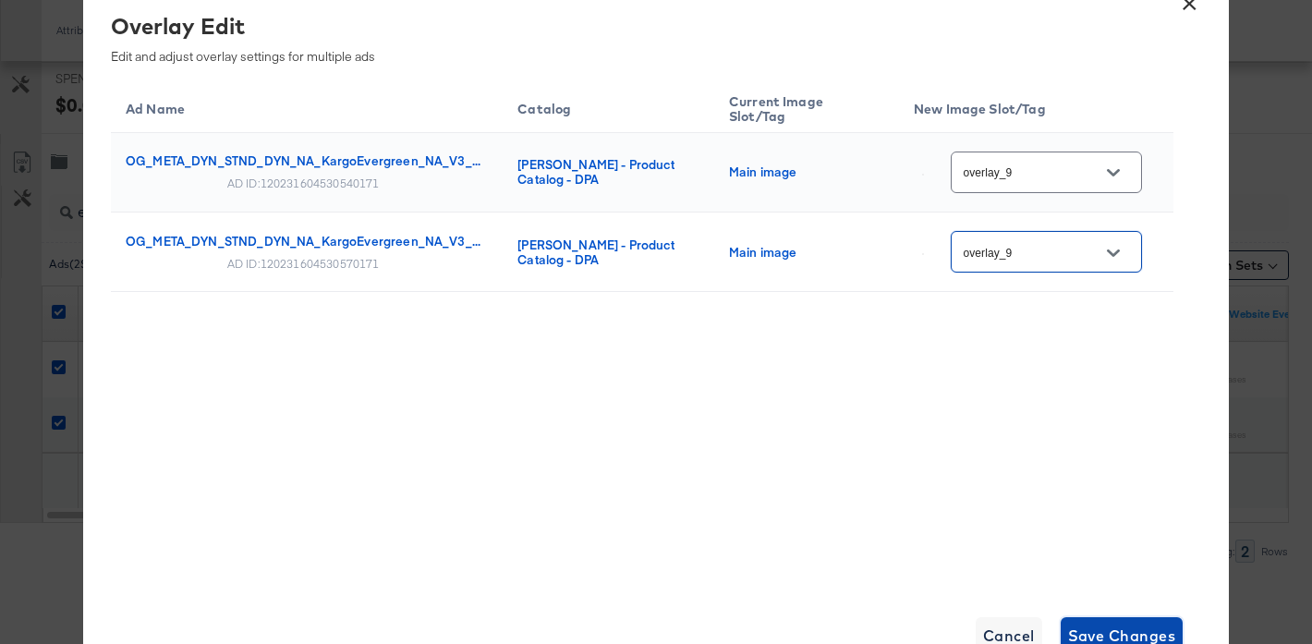
click at [1108, 631] on span "Save Changes" at bounding box center [1122, 636] width 108 height 26
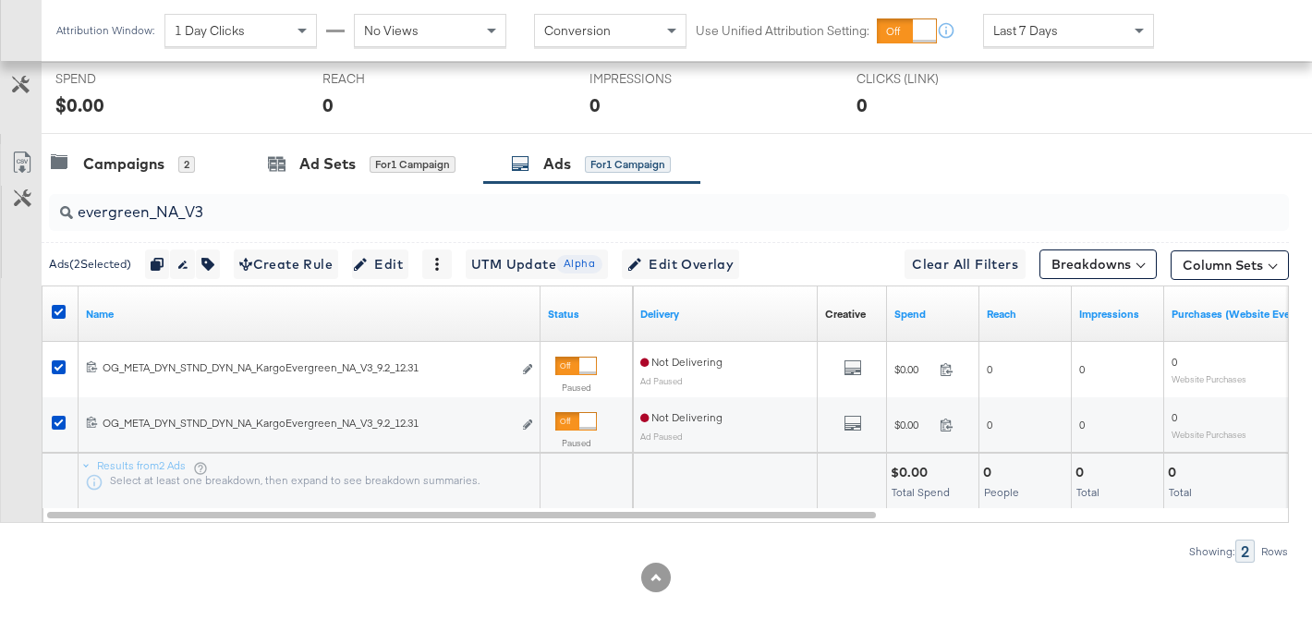
click at [236, 213] on input "evergreen_NA_V3" at bounding box center [626, 205] width 1106 height 36
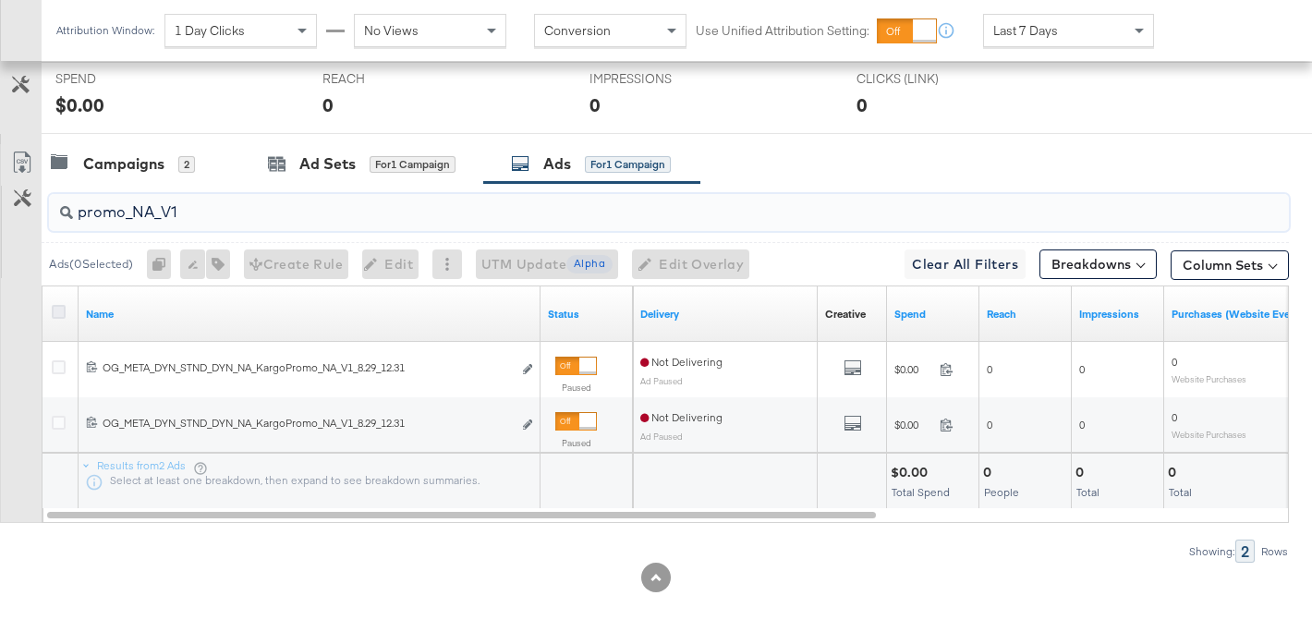
type input "promo_NA_V1"
click at [58, 313] on icon at bounding box center [59, 312] width 14 height 14
click at [0, 0] on input "checkbox" at bounding box center [0, 0] width 0 height 0
click at [54, 305] on icon at bounding box center [59, 312] width 14 height 14
click at [0, 0] on input "checkbox" at bounding box center [0, 0] width 0 height 0
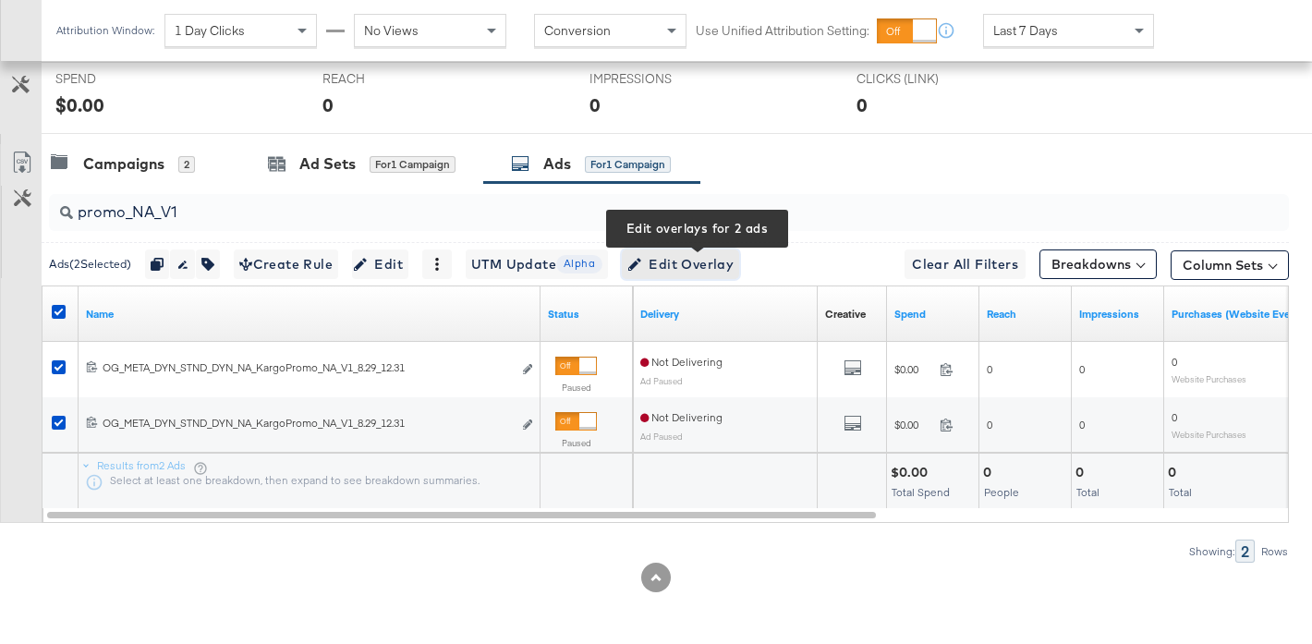
click at [729, 270] on span "Edit Overlay Edit overlays for 2 ads" at bounding box center [680, 264] width 106 height 23
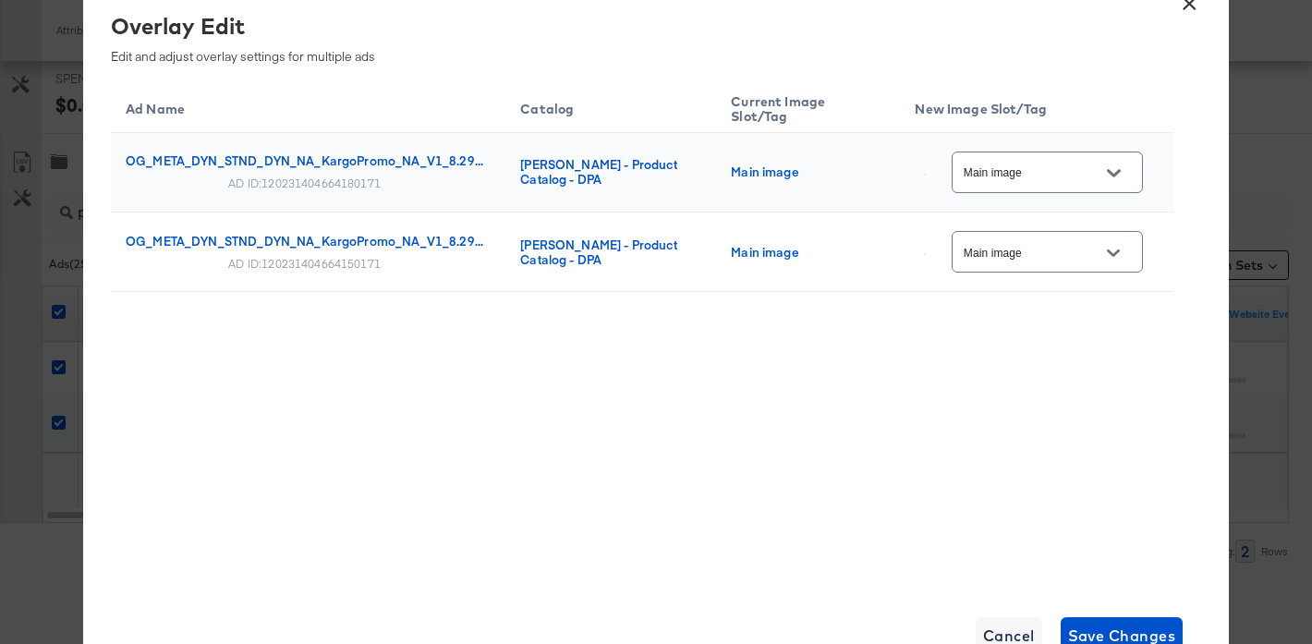
click at [1073, 172] on input "Main image" at bounding box center [1033, 173] width 146 height 21
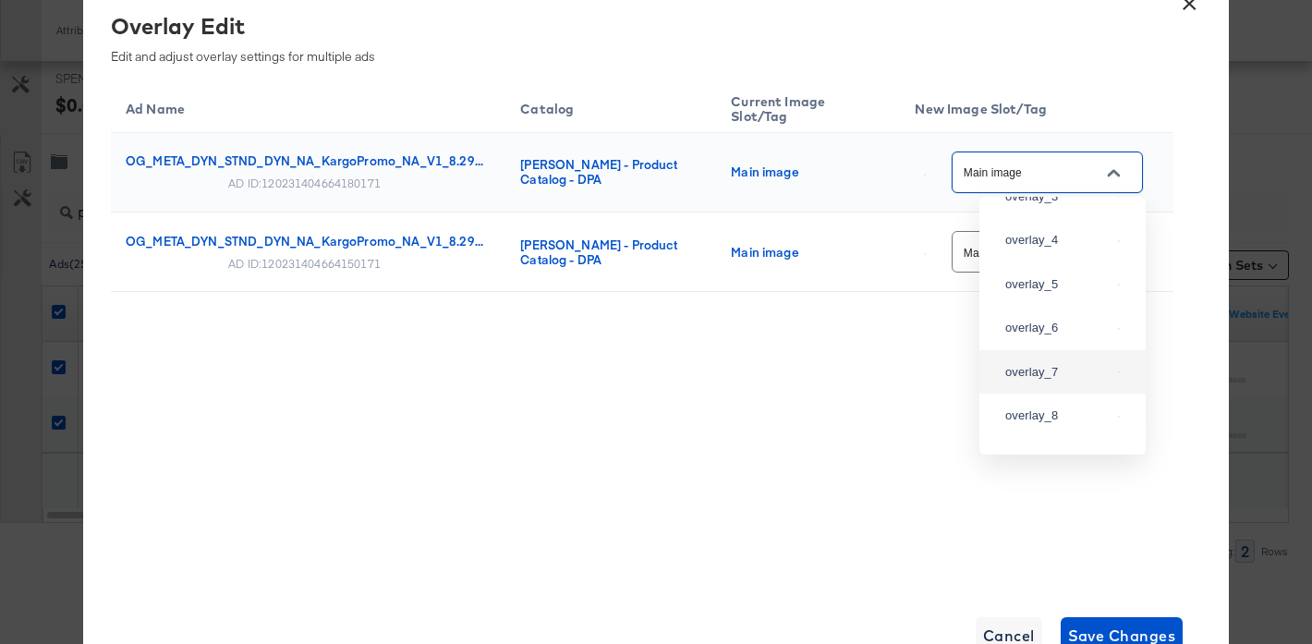
scroll to position [0, 0]
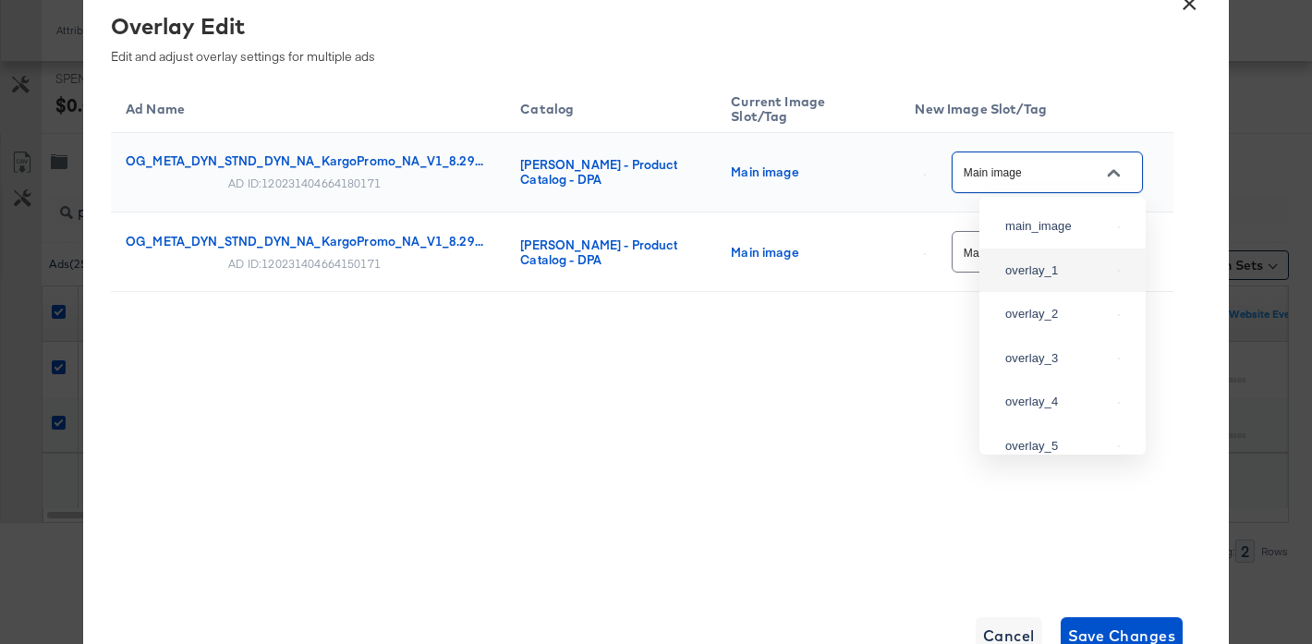
click at [1063, 287] on div "overlay_1" at bounding box center [1062, 270] width 137 height 33
type input "overlay_1"
click at [1115, 250] on icon "Open" at bounding box center [1113, 253] width 13 height 13
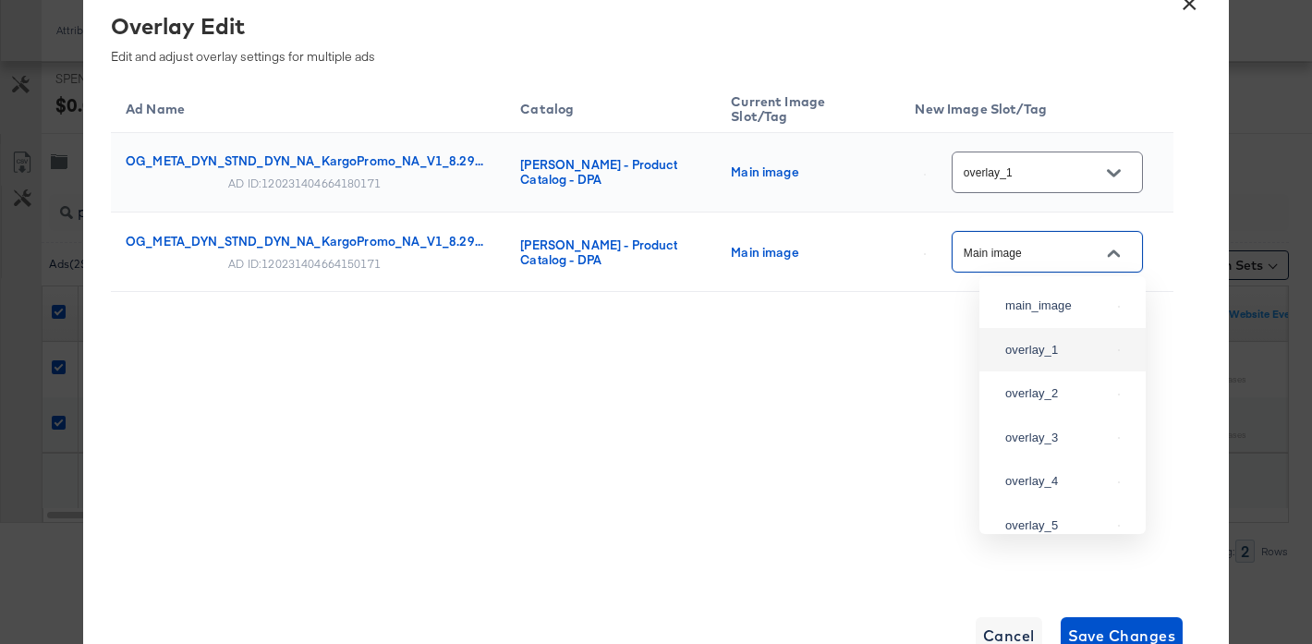
click at [1055, 355] on div "overlay_1" at bounding box center [1062, 349] width 137 height 33
type input "overlay_1"
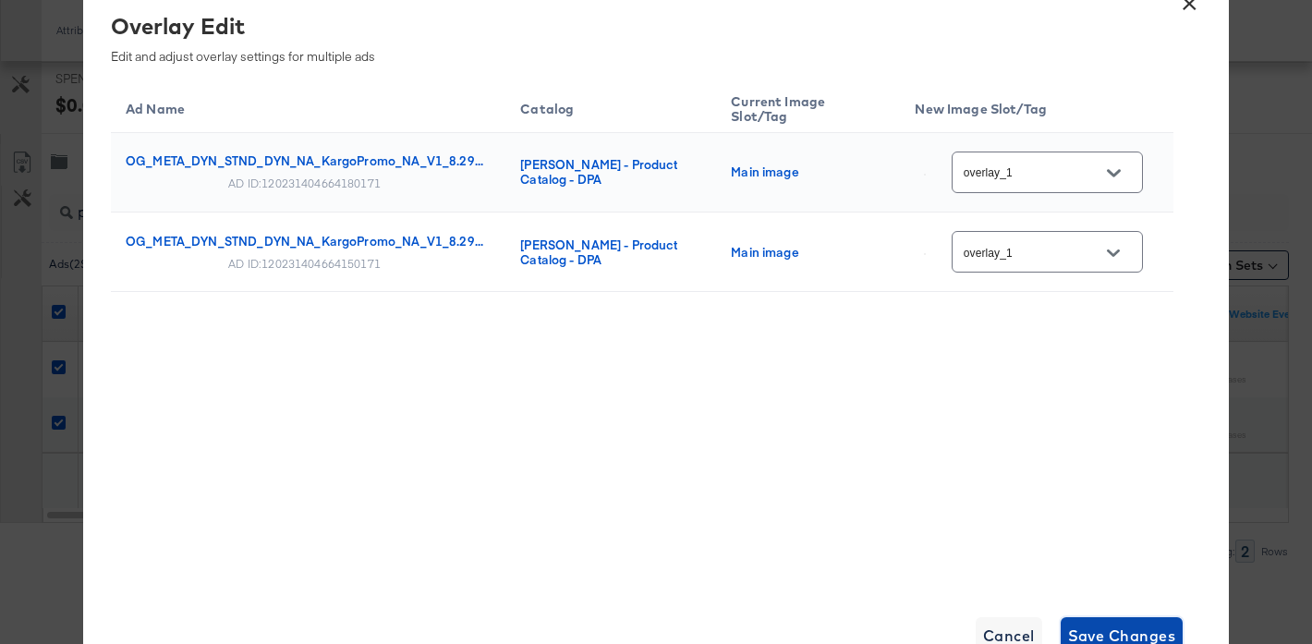
click at [1095, 623] on span "Save Changes" at bounding box center [1122, 636] width 108 height 26
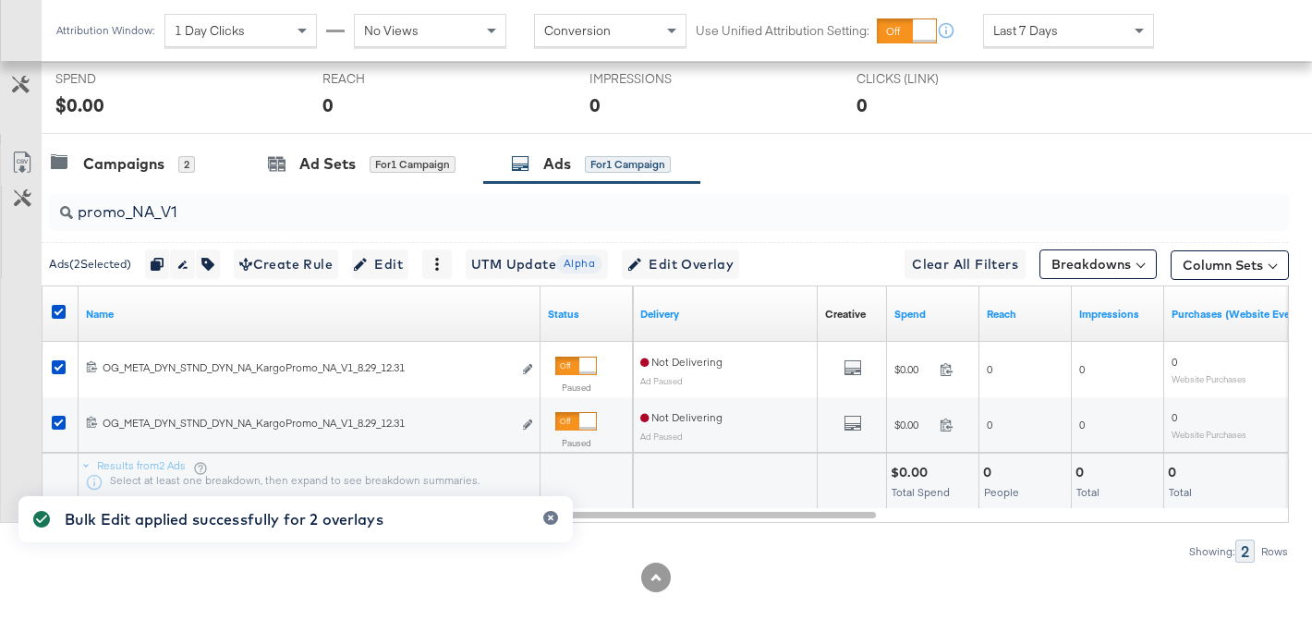
click at [208, 212] on input "promo_NA_V1" at bounding box center [626, 205] width 1106 height 36
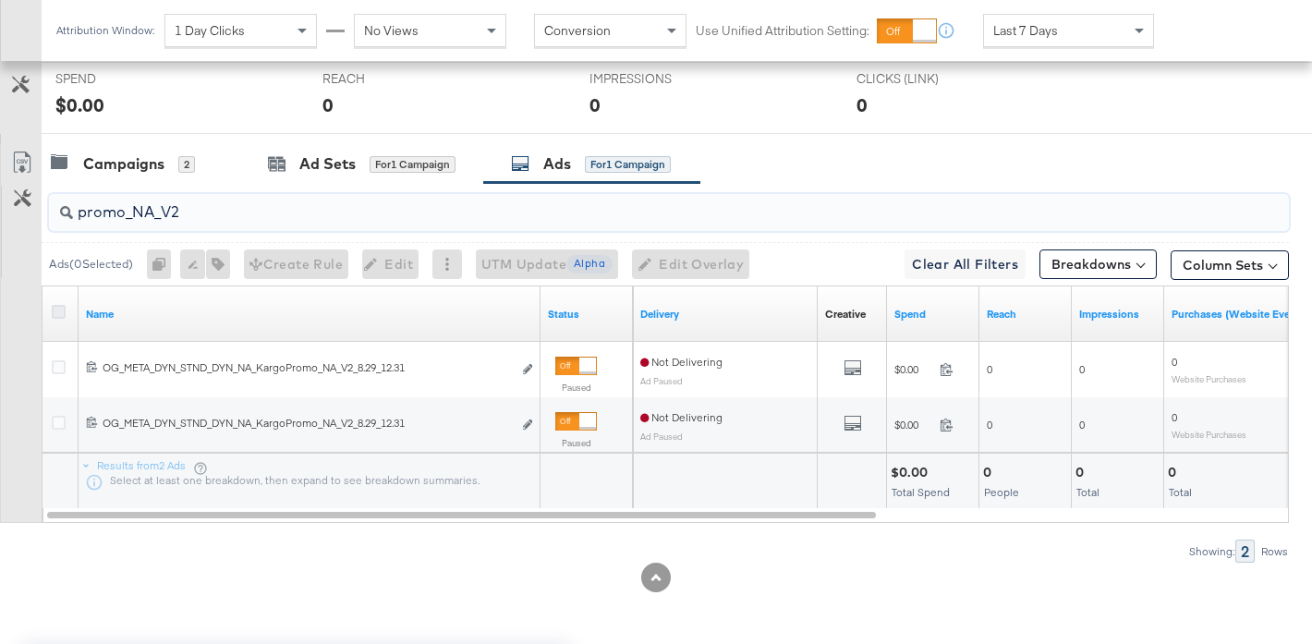
type input "promo_NA_V2"
click at [59, 309] on icon at bounding box center [59, 312] width 14 height 14
click at [0, 0] on input "checkbox" at bounding box center [0, 0] width 0 height 0
click at [58, 313] on icon at bounding box center [59, 312] width 14 height 14
click at [0, 0] on input "checkbox" at bounding box center [0, 0] width 0 height 0
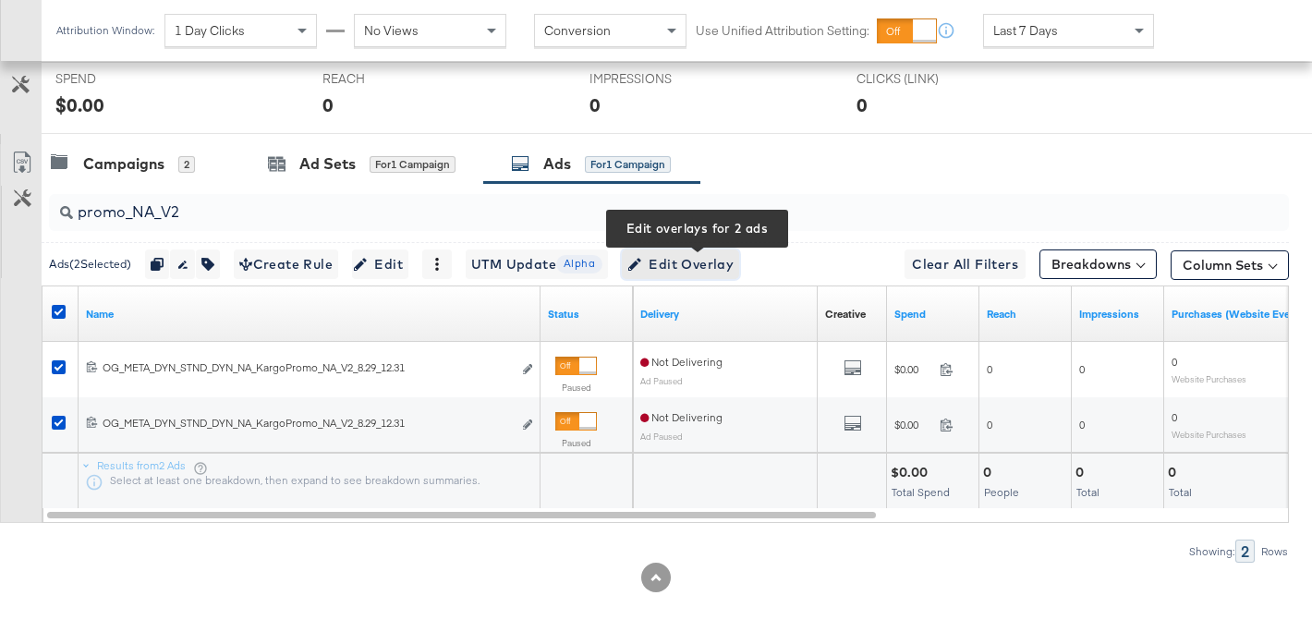
click at [699, 256] on span "Edit Overlay Edit overlays for 2 ads" at bounding box center [680, 264] width 106 height 23
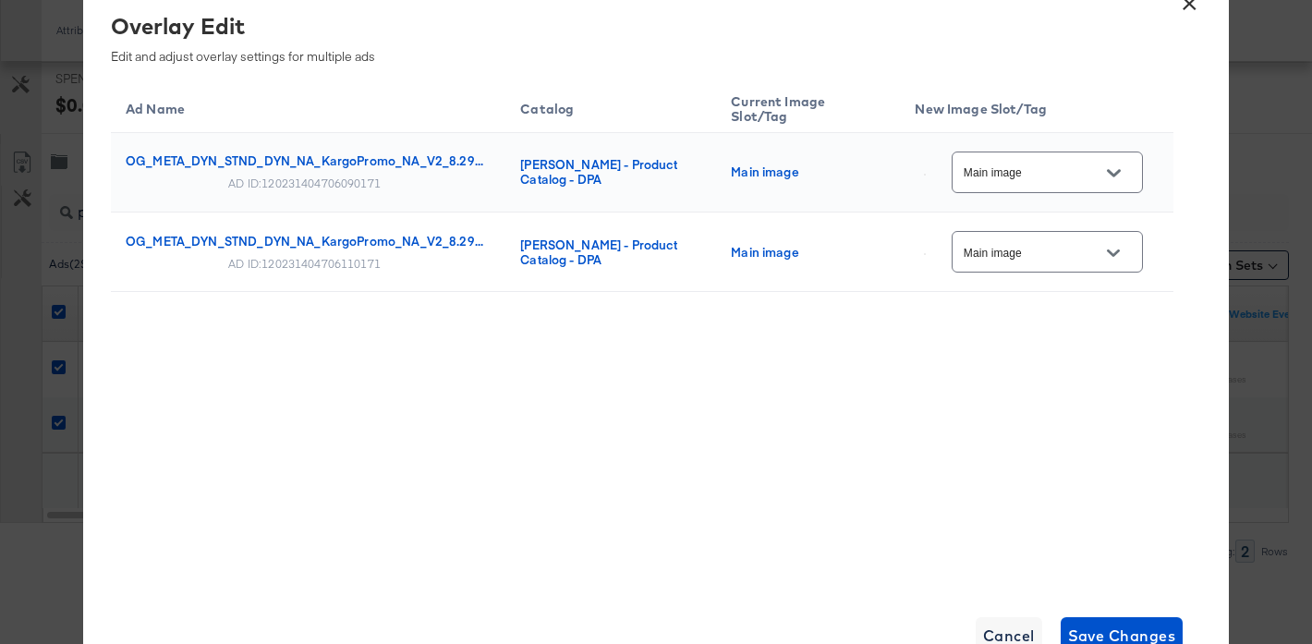
click at [1052, 179] on input "Main image" at bounding box center [1033, 173] width 146 height 21
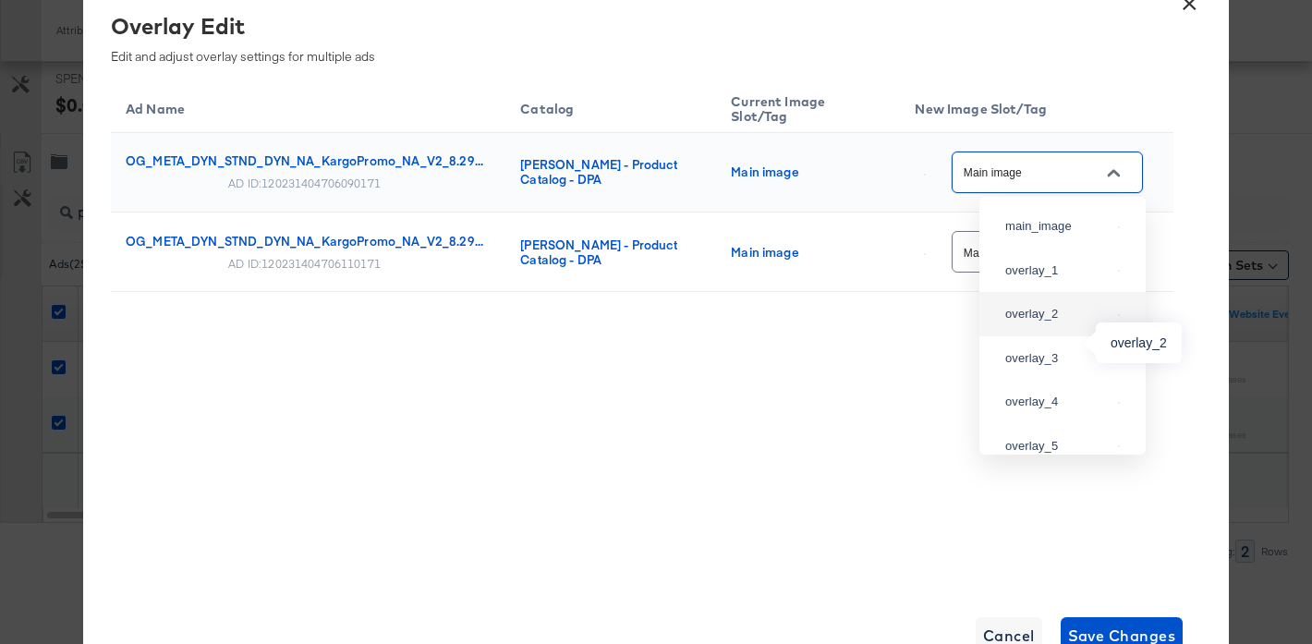
click at [1060, 323] on div "overlay_2" at bounding box center [1057, 314] width 105 height 18
type input "overlay_2"
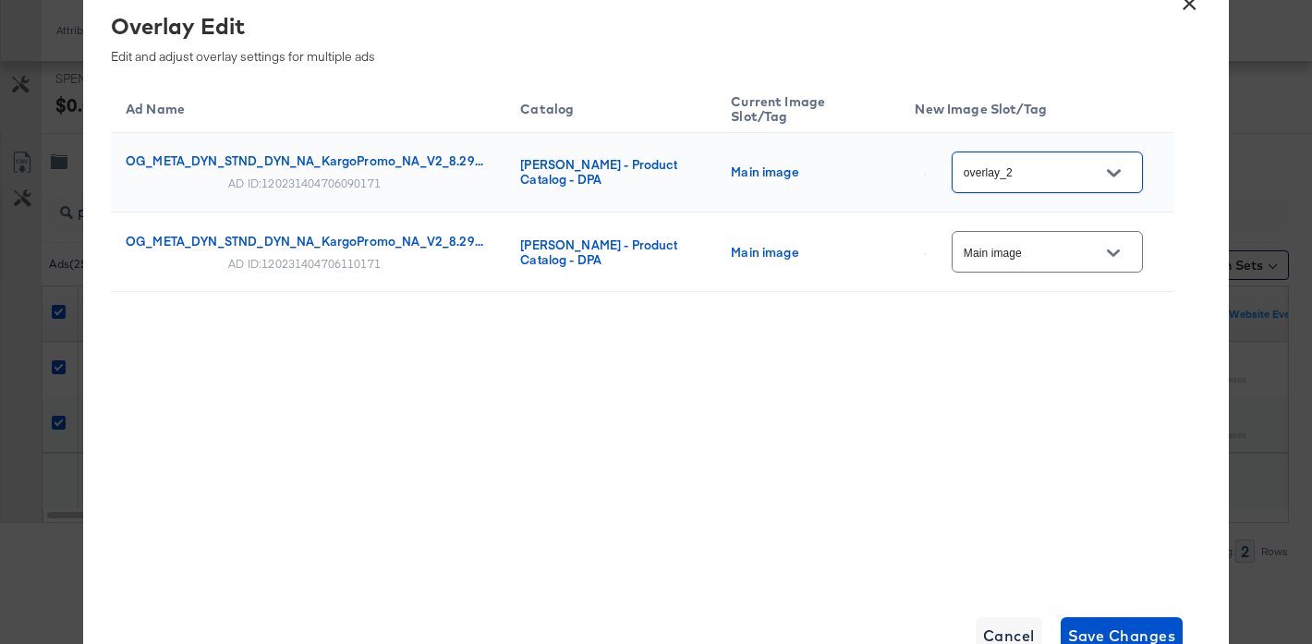
click at [1083, 245] on input "Main image" at bounding box center [1033, 252] width 146 height 21
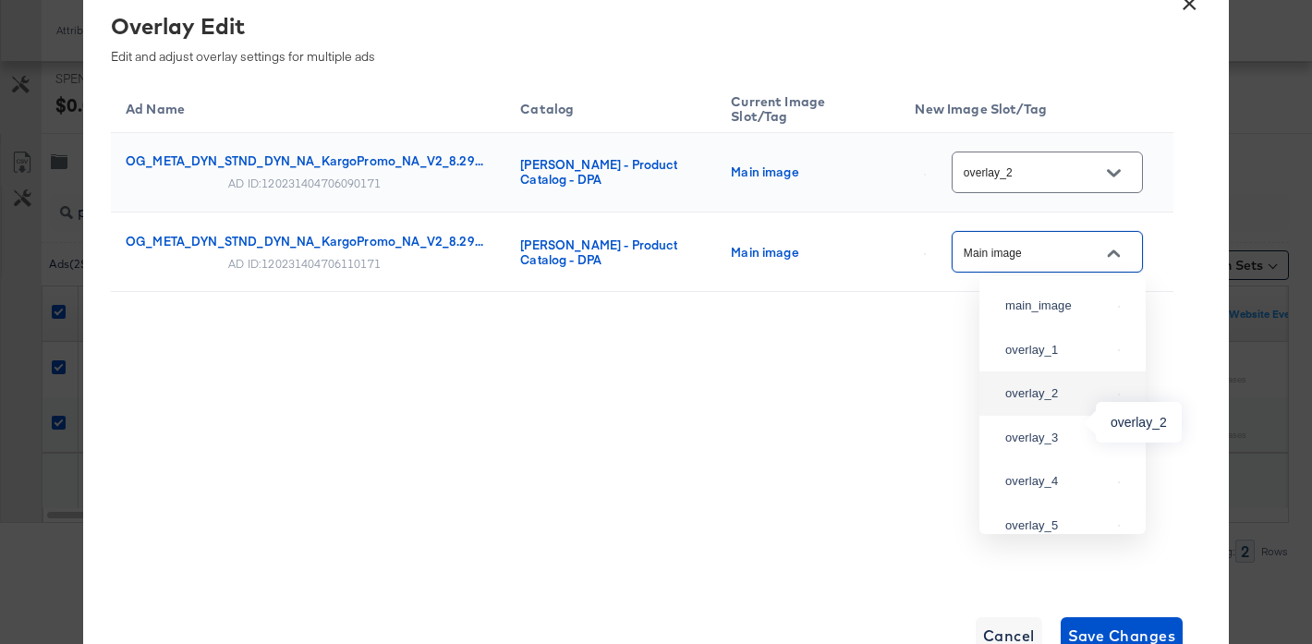
click at [1053, 403] on div "overlay_2" at bounding box center [1057, 393] width 105 height 18
type input "overlay_2"
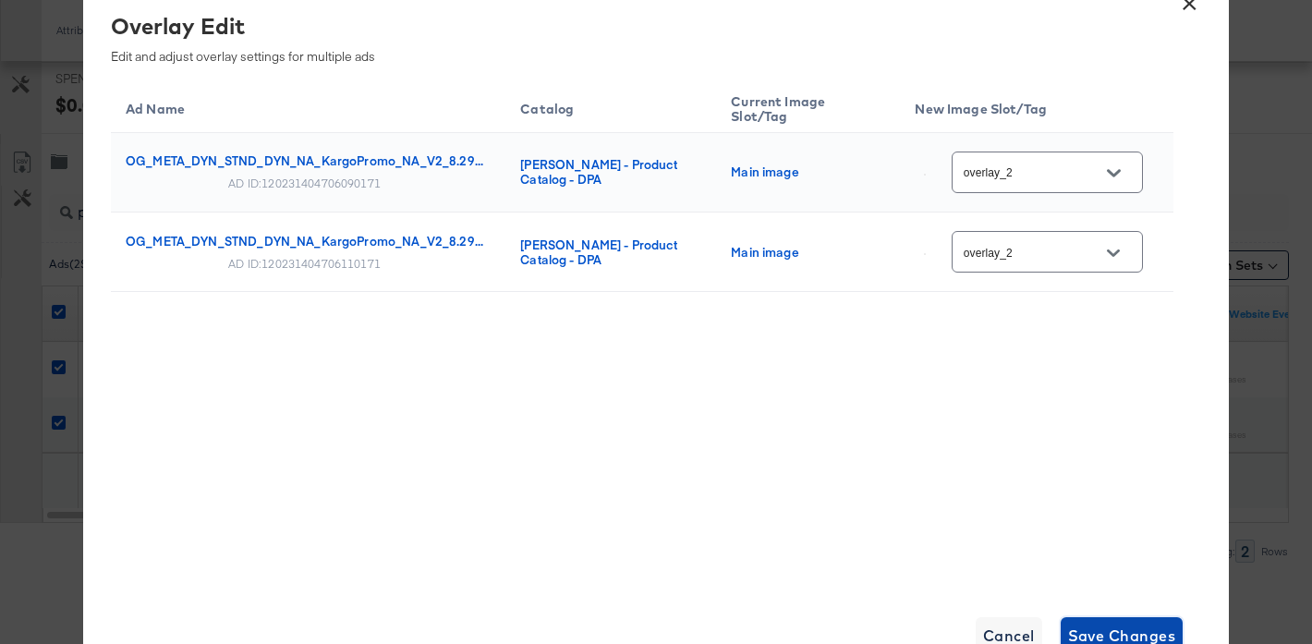
click at [1125, 623] on span "Save Changes" at bounding box center [1122, 636] width 108 height 26
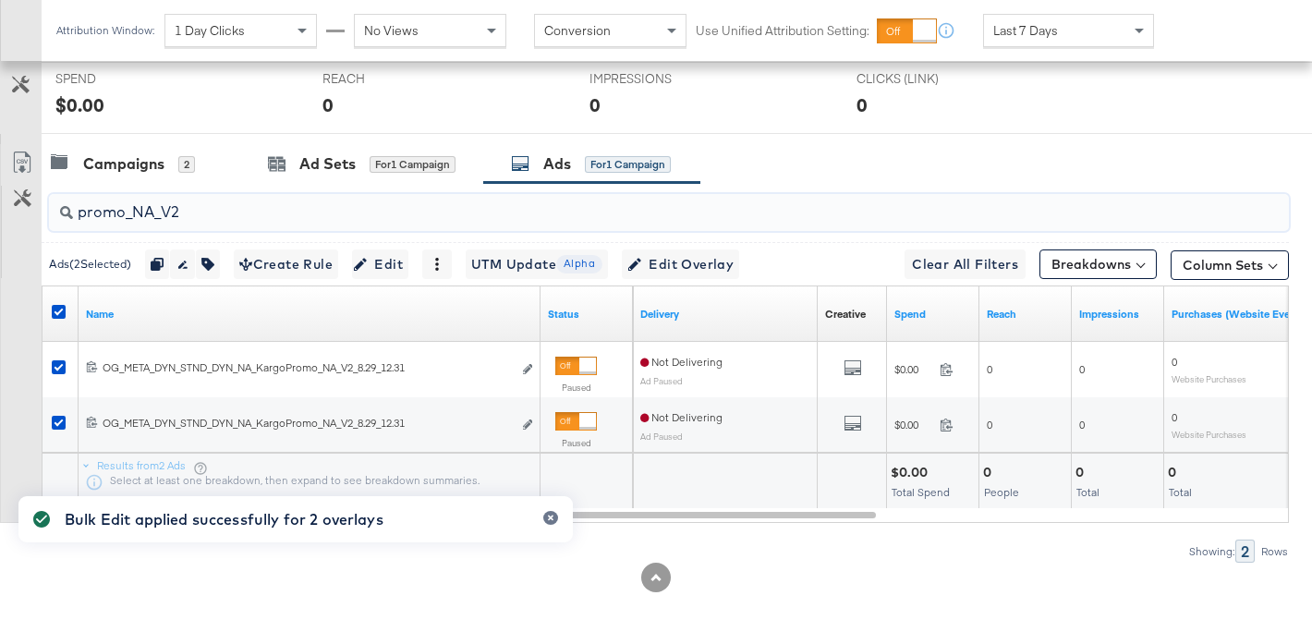
click at [179, 214] on input "promo_NA_V2" at bounding box center [626, 205] width 1106 height 36
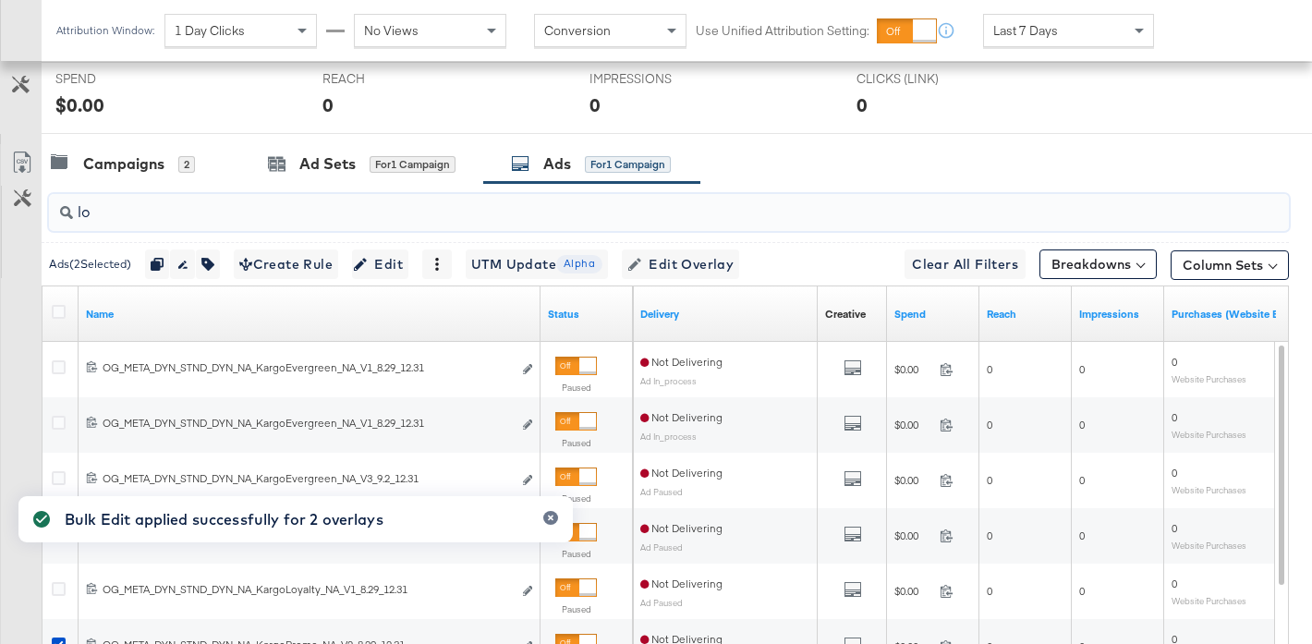
scroll to position [689, 0]
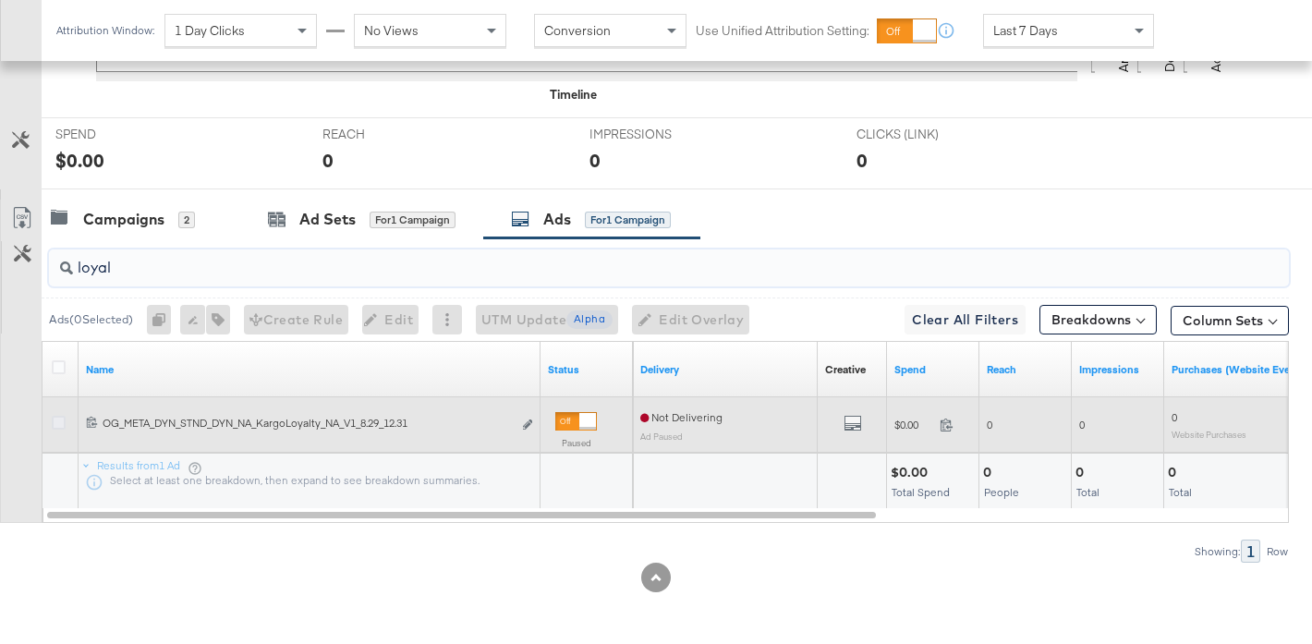
type input "loyal"
click at [60, 424] on icon at bounding box center [59, 423] width 14 height 14
click at [0, 0] on input "checkbox" at bounding box center [0, 0] width 0 height 0
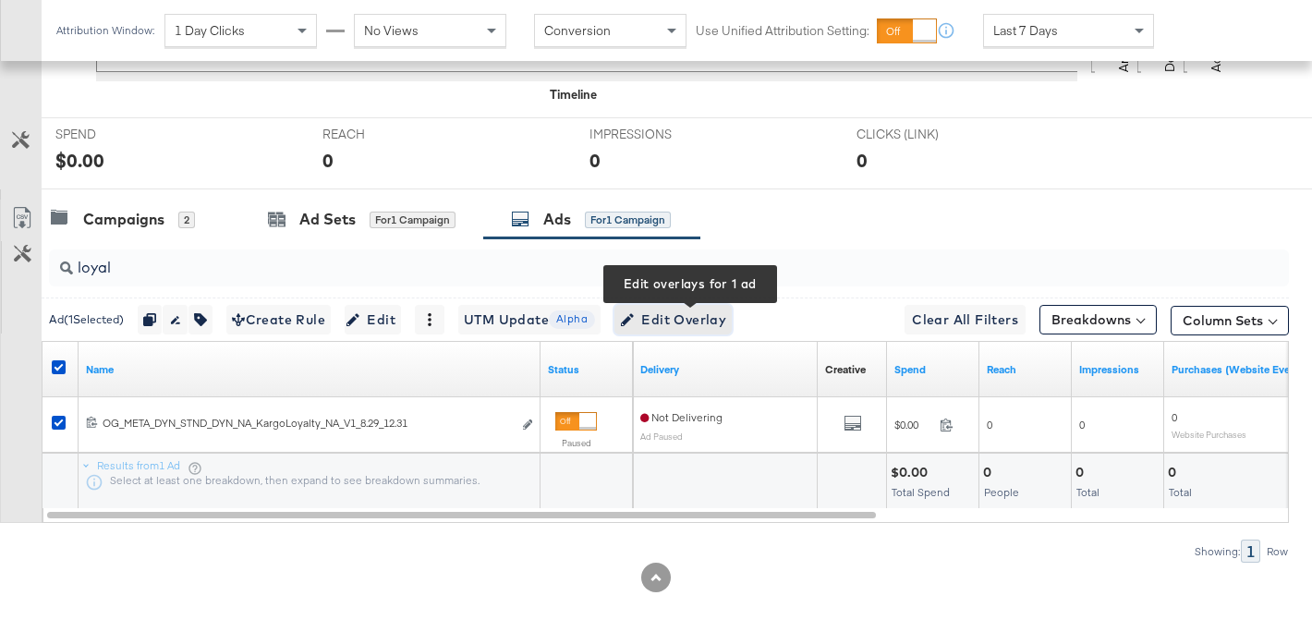
click at [717, 321] on span "Edit Overlay Edit overlays for 1 ad" at bounding box center [673, 319] width 106 height 23
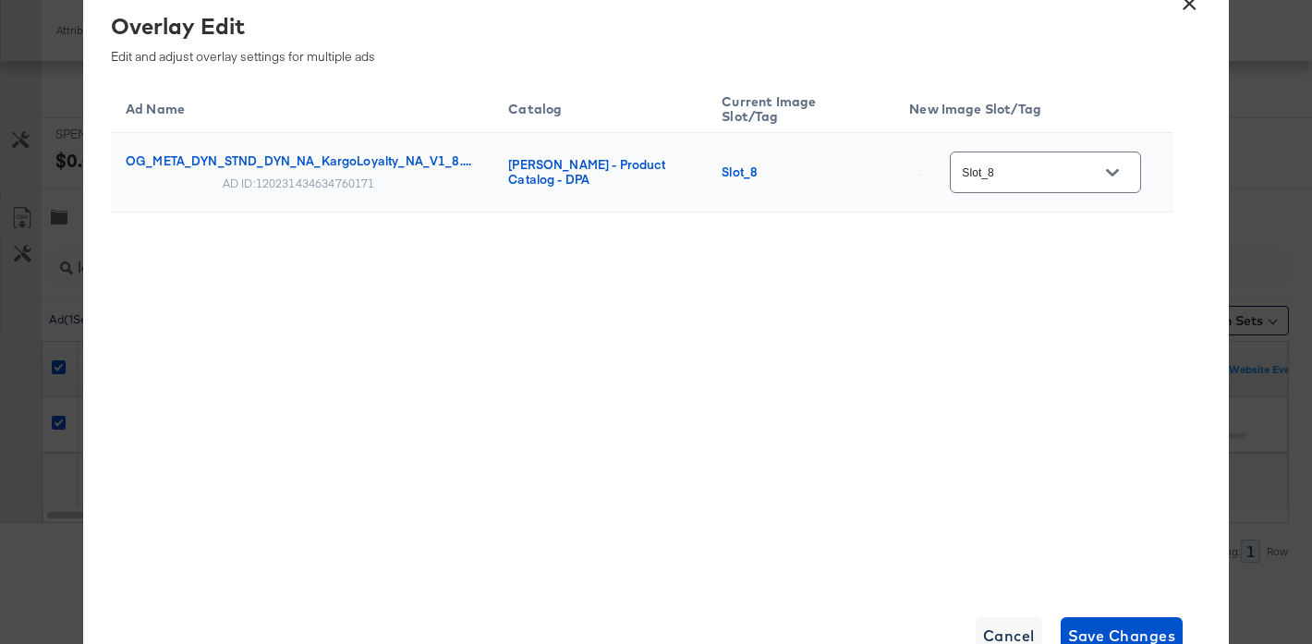
click at [1051, 163] on input "Slot_8" at bounding box center [1031, 173] width 146 height 21
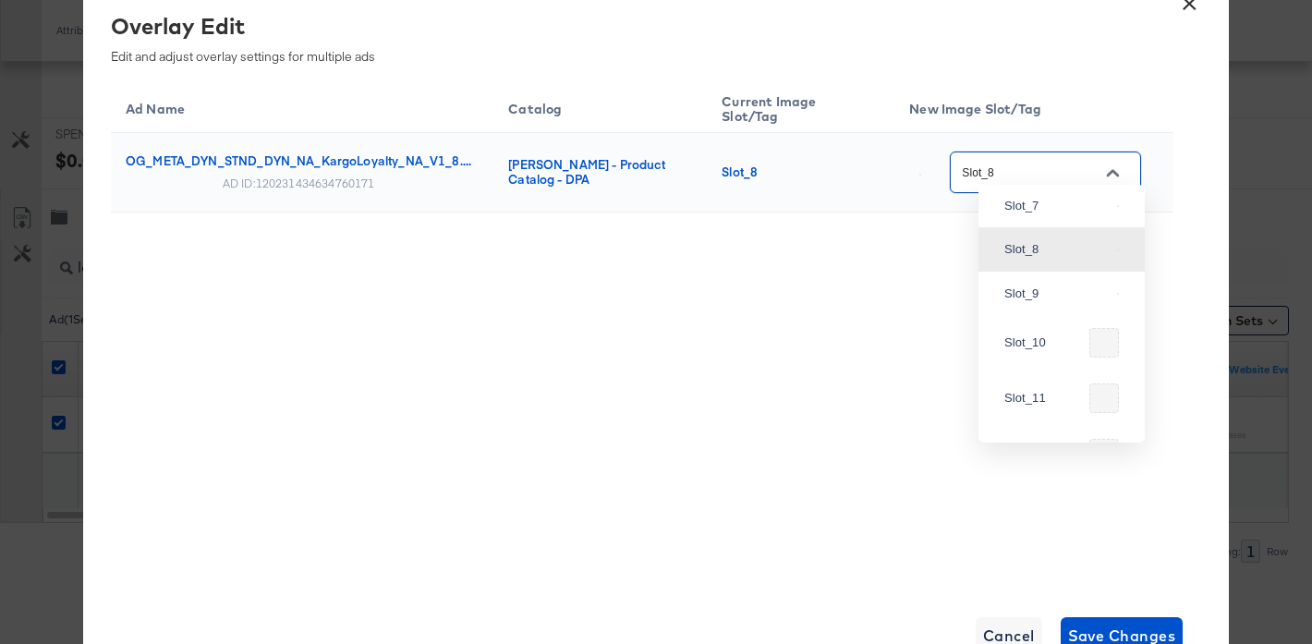
click at [1042, 127] on div "Slot_5" at bounding box center [1056, 118] width 105 height 18
type input "Slot_5"
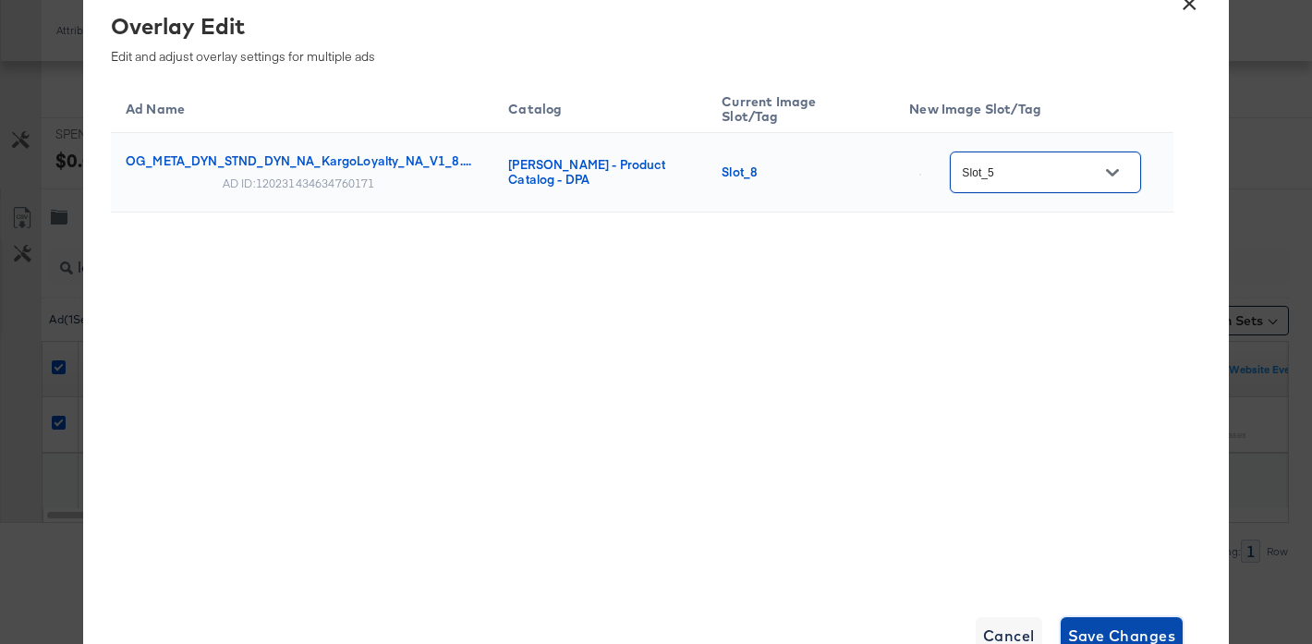
click at [1098, 628] on span "Save Changes" at bounding box center [1122, 636] width 108 height 26
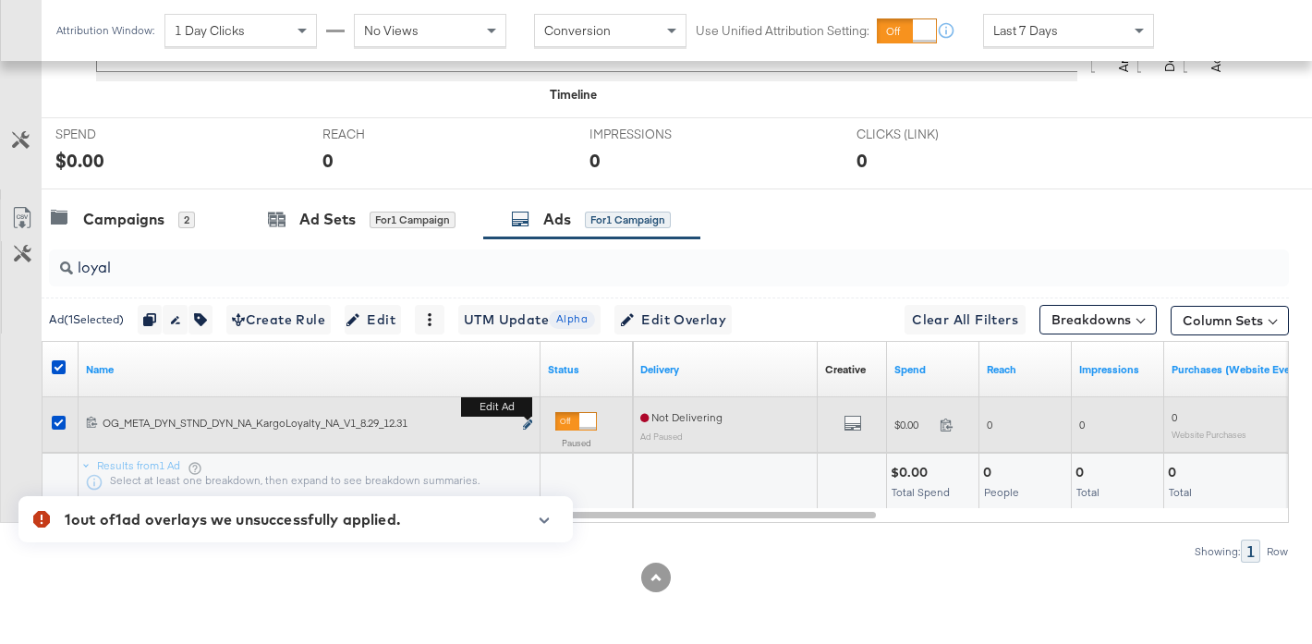
click at [526, 423] on icon "link" at bounding box center [527, 424] width 9 height 10
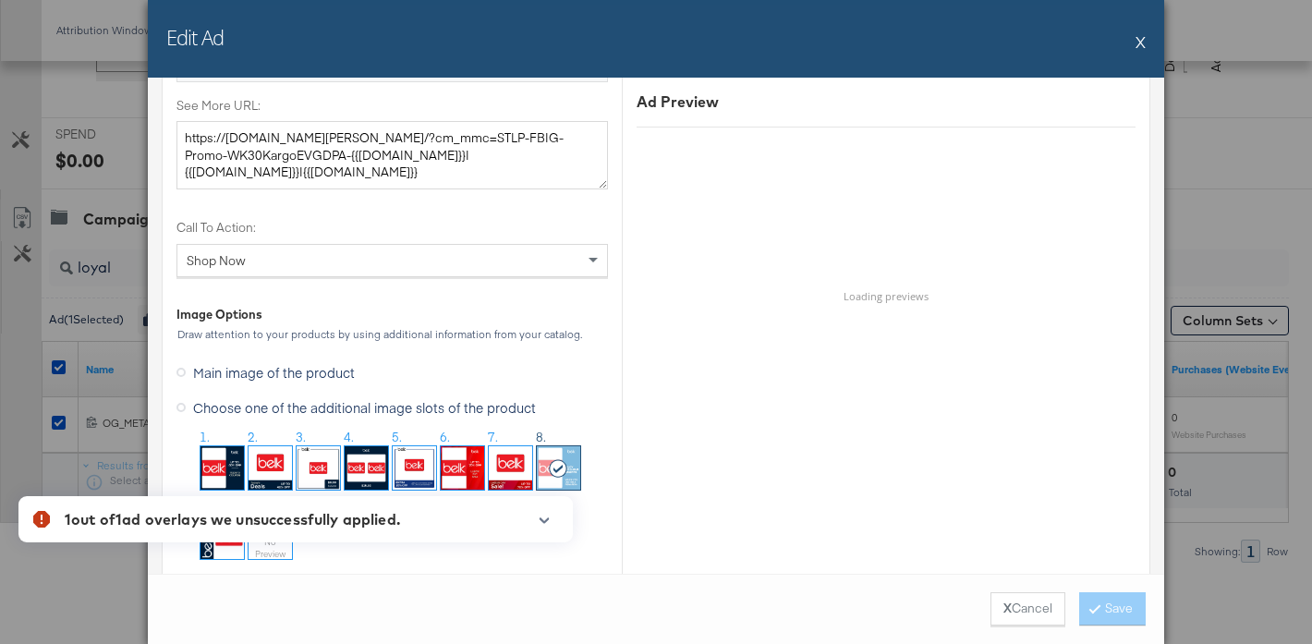
scroll to position [1734, 0]
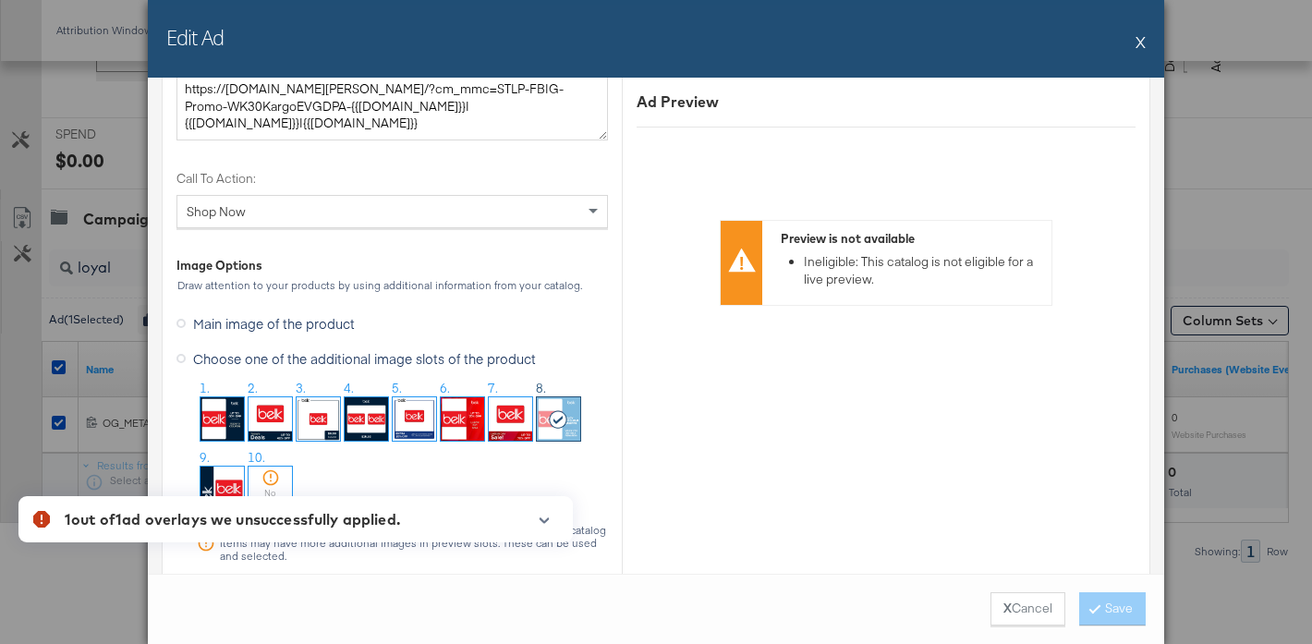
click at [420, 424] on img at bounding box center [414, 418] width 43 height 43
click at [1116, 608] on button "Save" at bounding box center [1112, 608] width 67 height 33
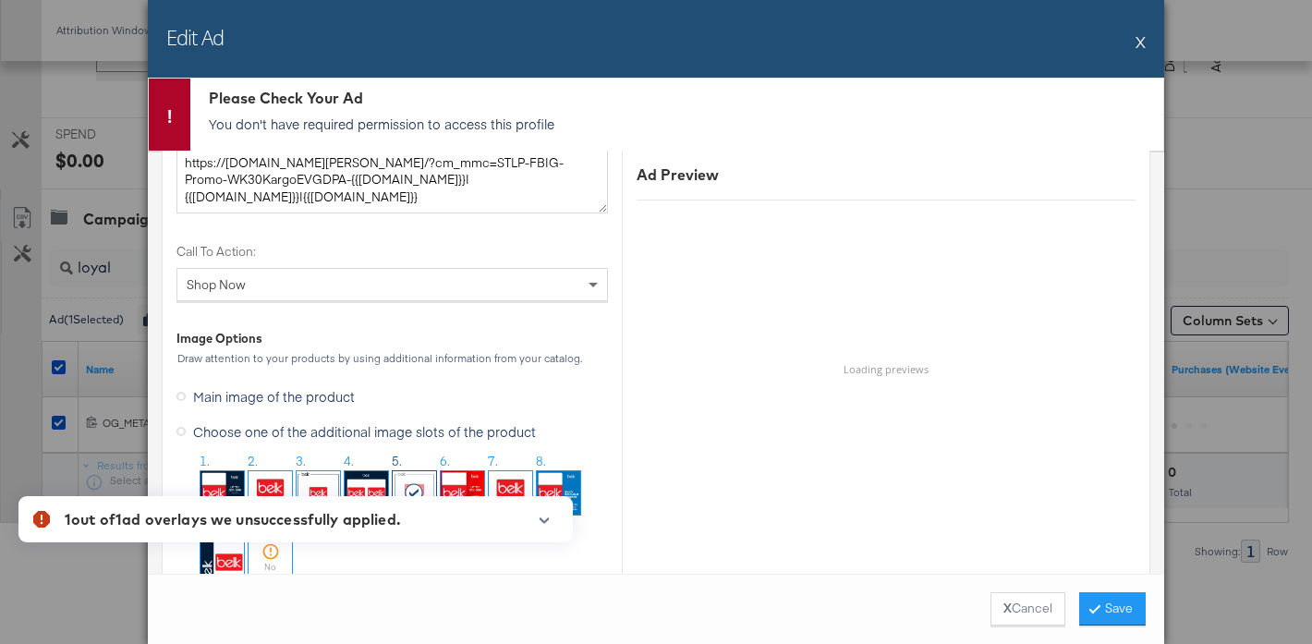
click at [1141, 38] on button "X" at bounding box center [1140, 41] width 10 height 37
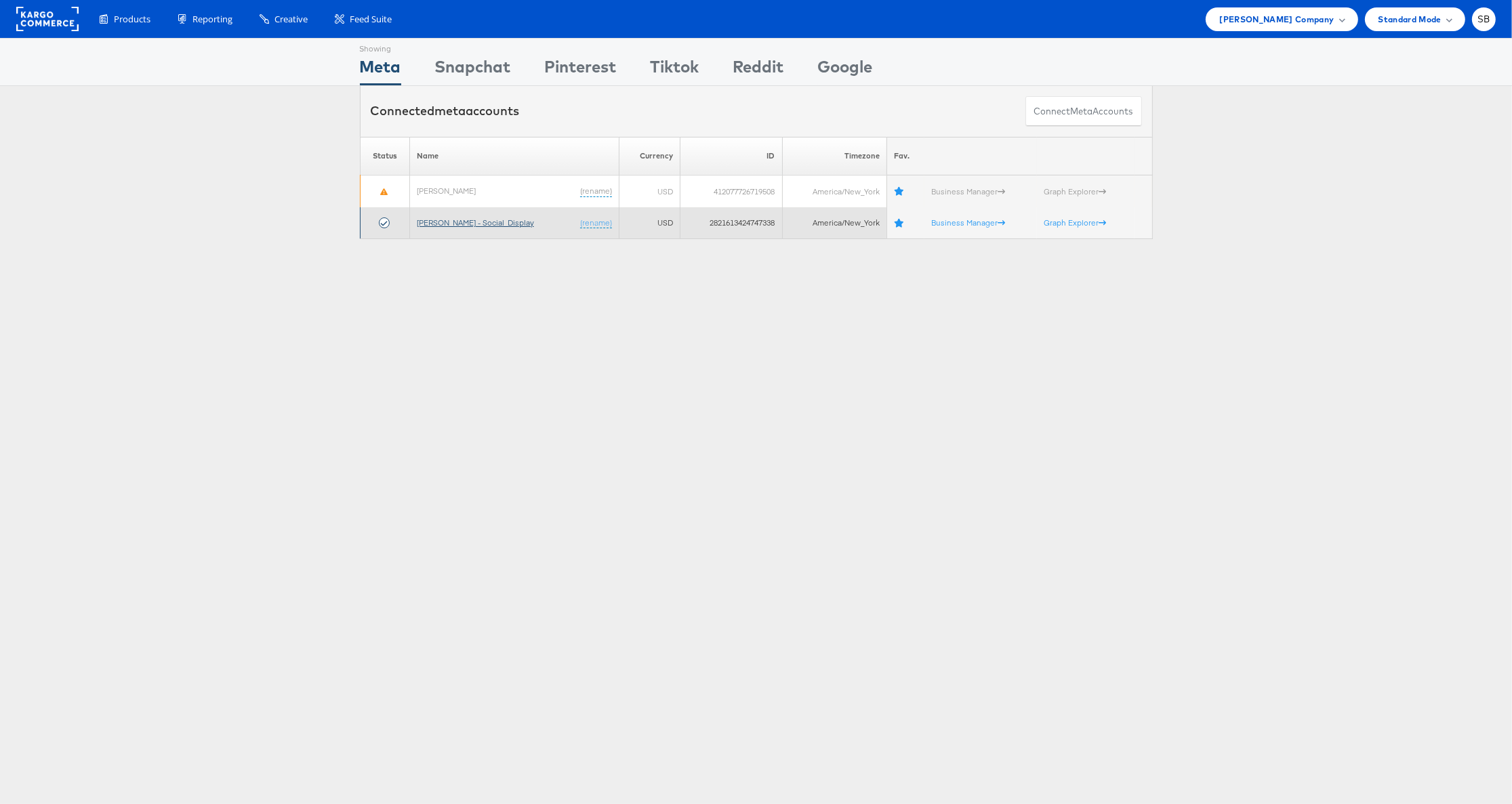
click at [482, 223] on link "Belk - Social_Display" at bounding box center [475, 222] width 117 height 10
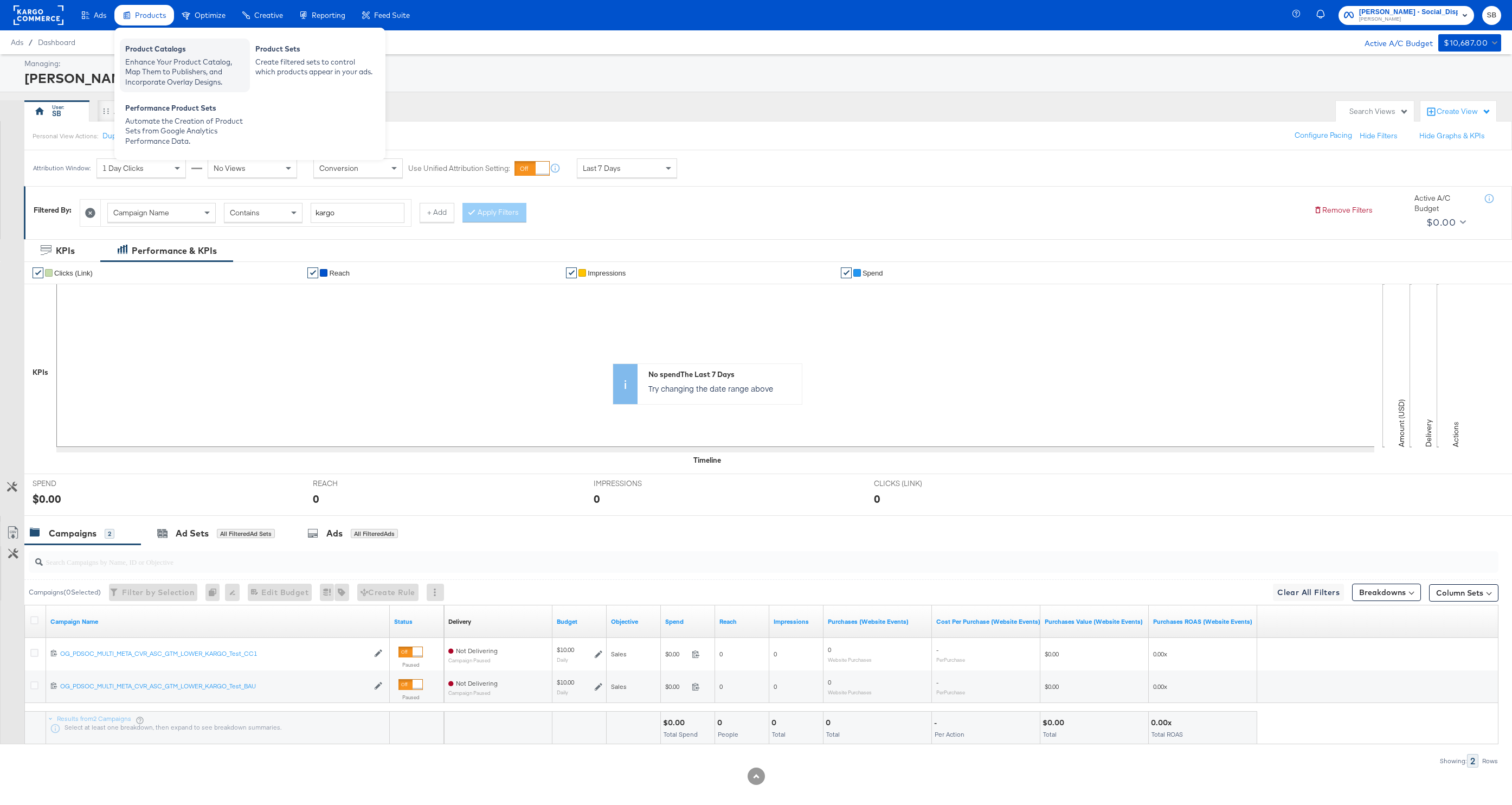
click at [167, 62] on div "Enhance Your Product Catalog, Map Them to Publishers, and Incorporate Overlay D…" at bounding box center [184, 72] width 119 height 31
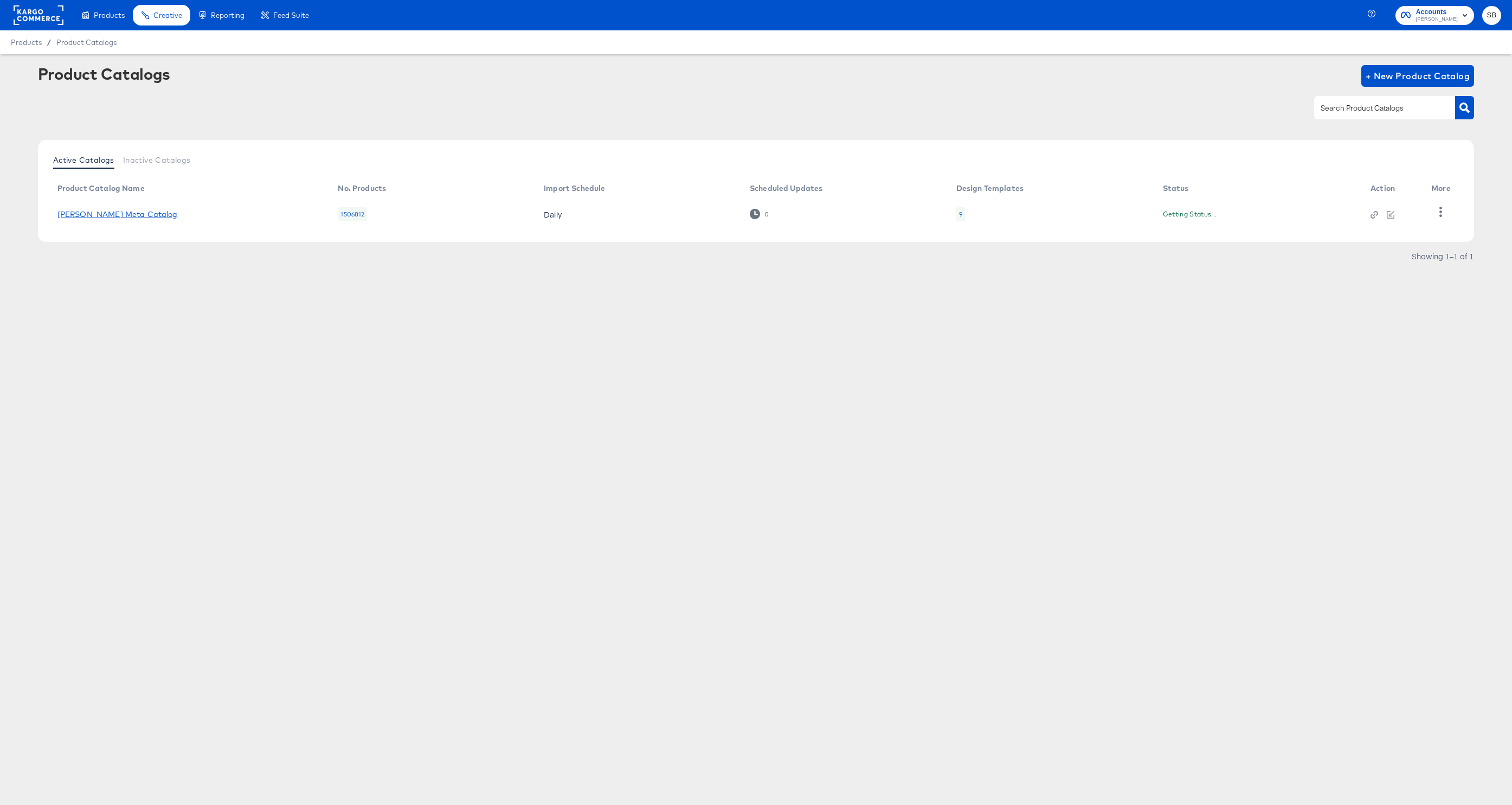
click at [78, 217] on link "Belk Meta Catalog" at bounding box center [117, 214] width 120 height 9
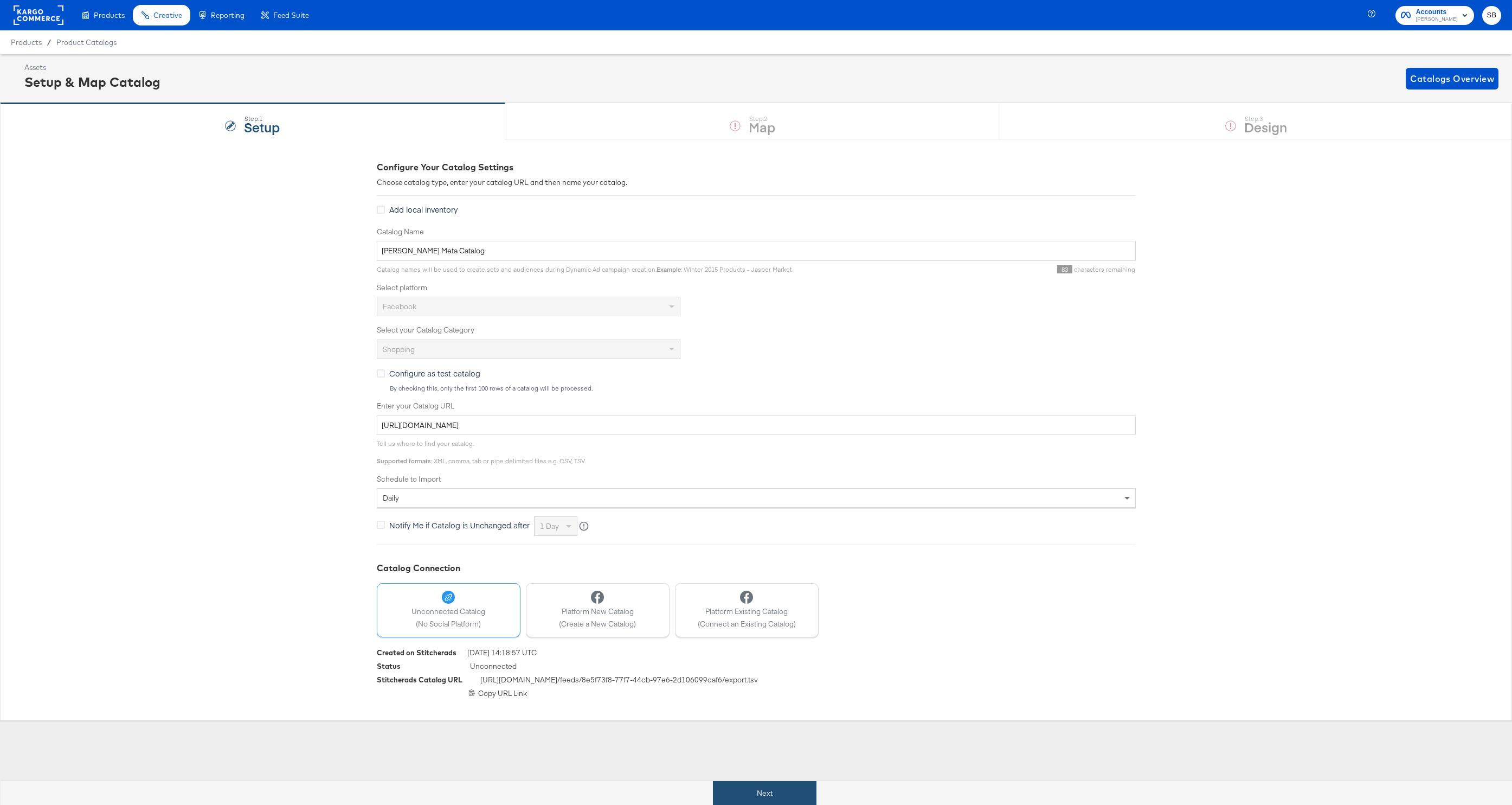
click at [747, 786] on button "Next" at bounding box center [765, 793] width 103 height 25
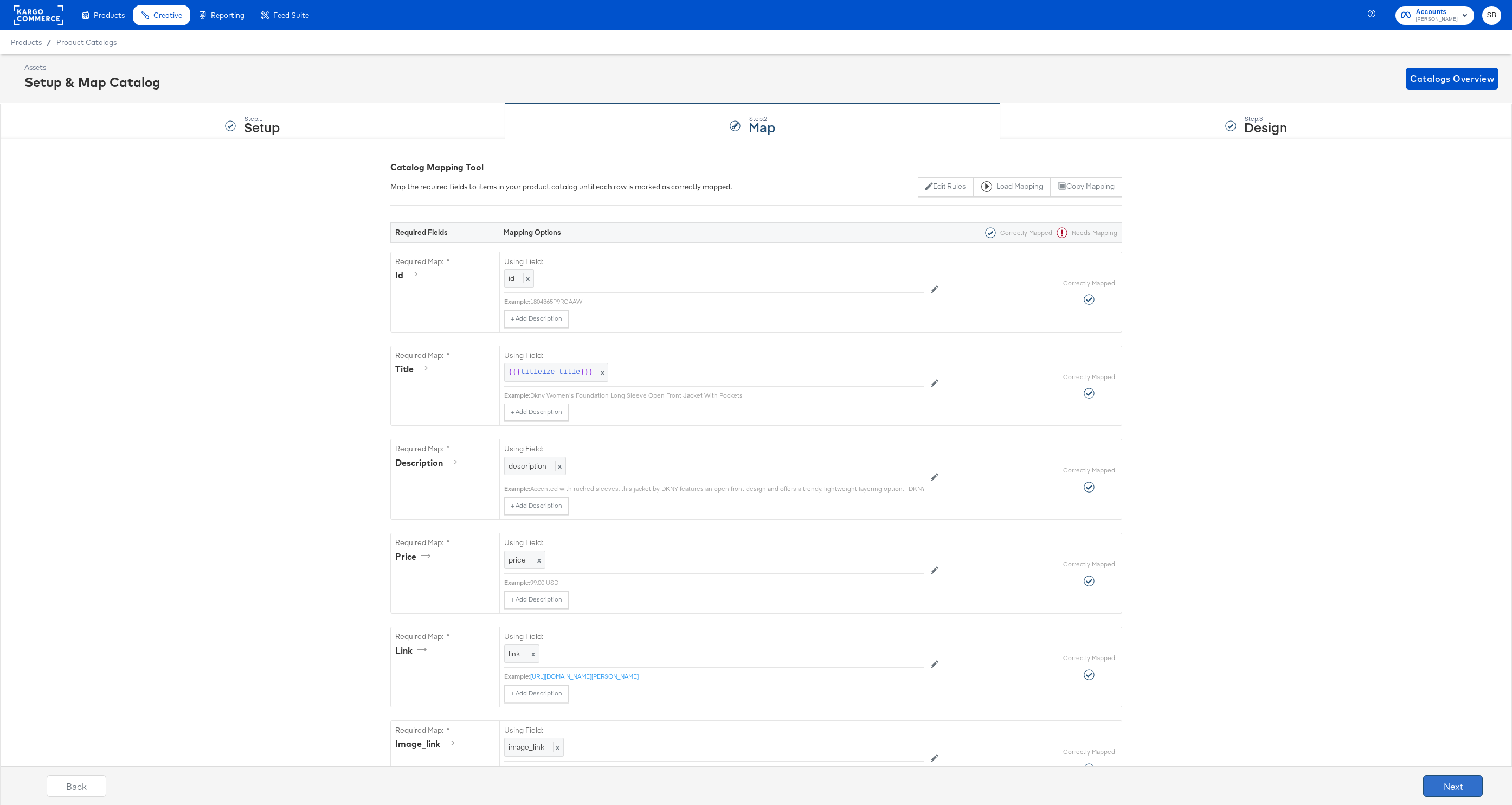
click at [1443, 789] on button "Next" at bounding box center [1453, 786] width 60 height 22
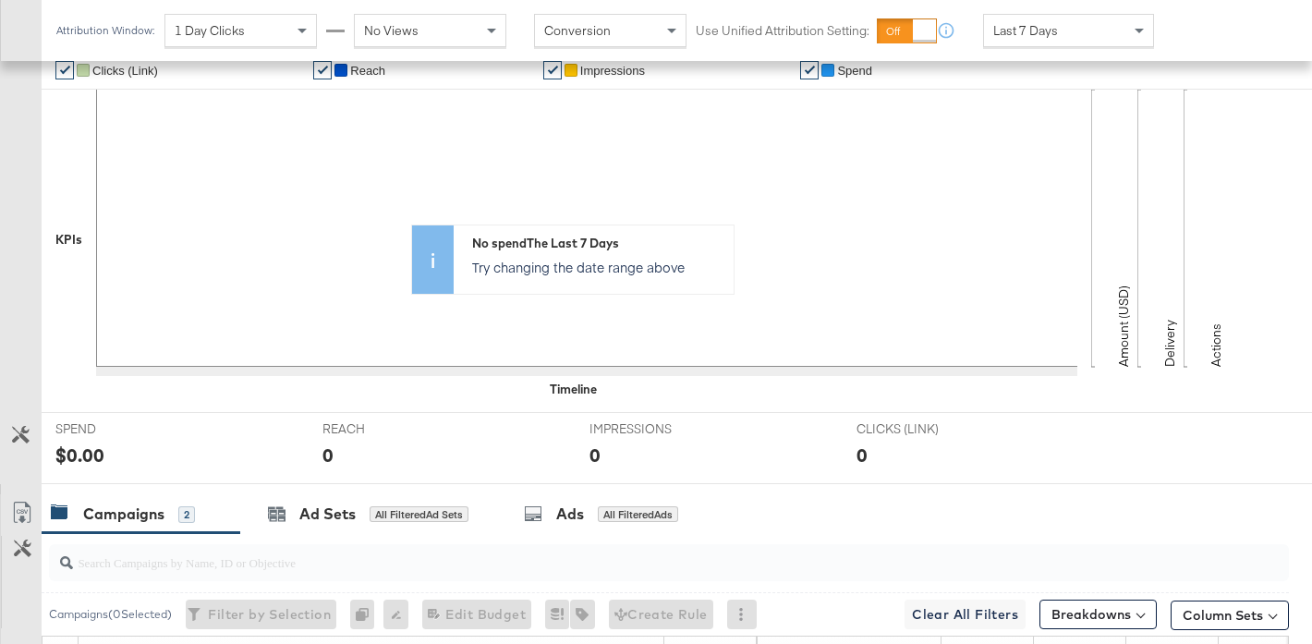
scroll to position [744, 0]
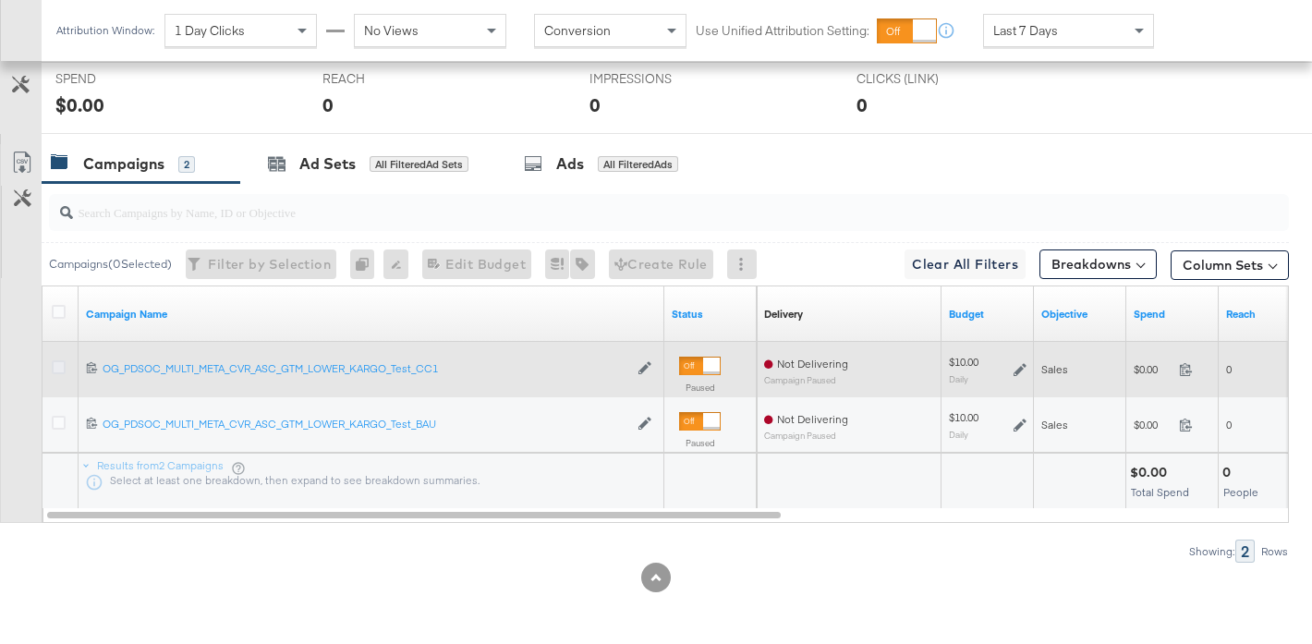
click at [54, 366] on icon at bounding box center [59, 367] width 14 height 14
click at [0, 0] on input "checkbox" at bounding box center [0, 0] width 0 height 0
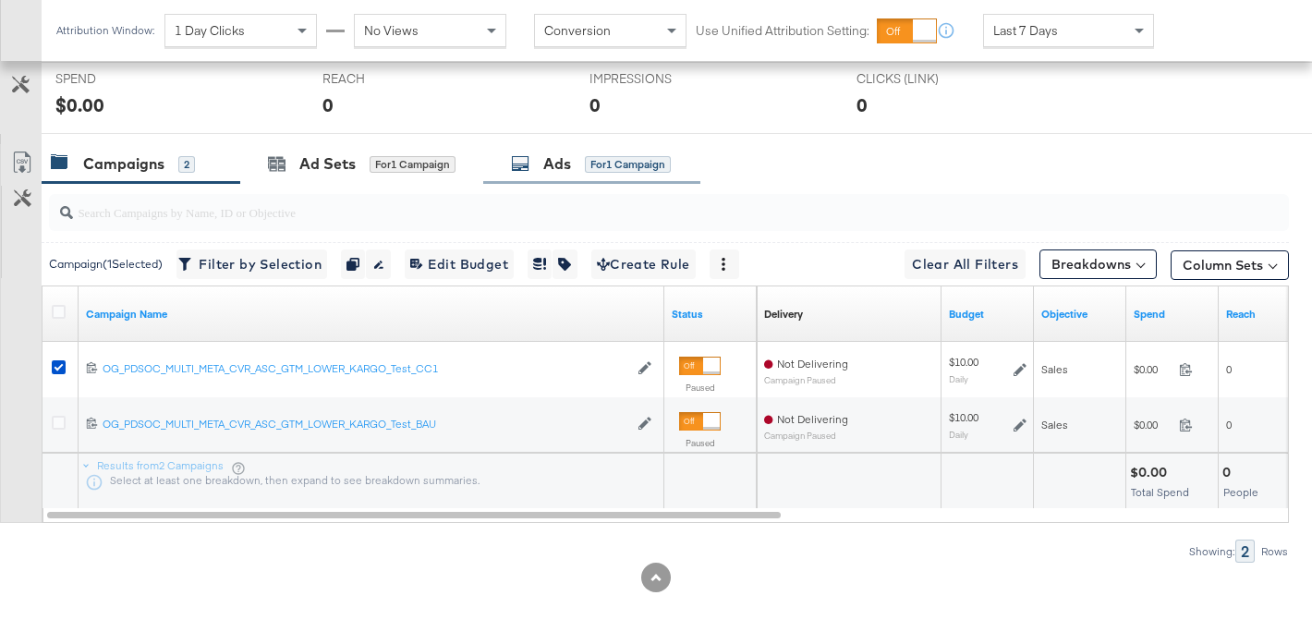
click at [622, 167] on div "for 1 Campaign" at bounding box center [628, 164] width 86 height 17
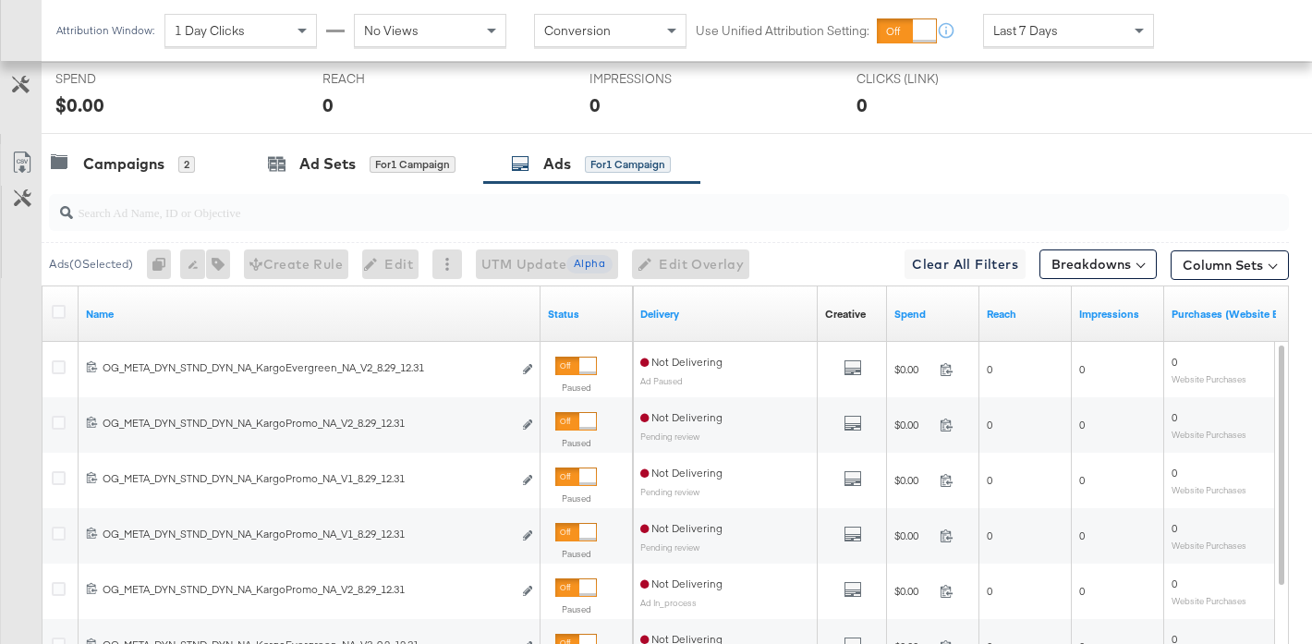
click at [332, 211] on input "search" at bounding box center [626, 205] width 1106 height 36
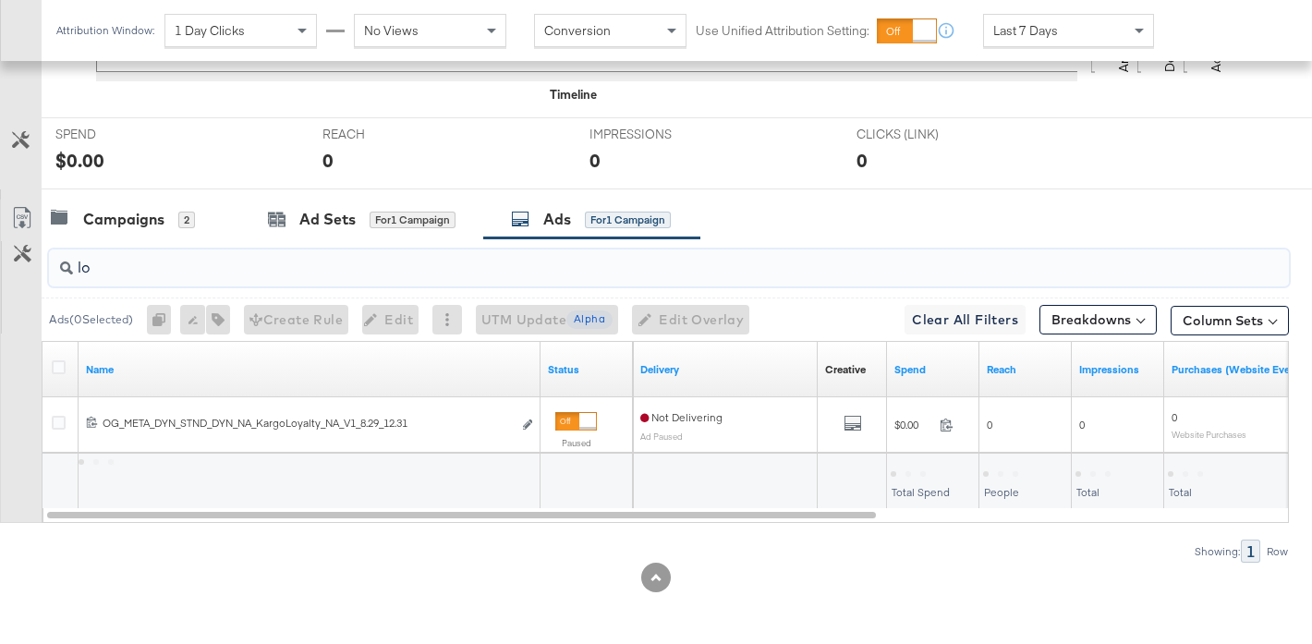
scroll to position [689, 0]
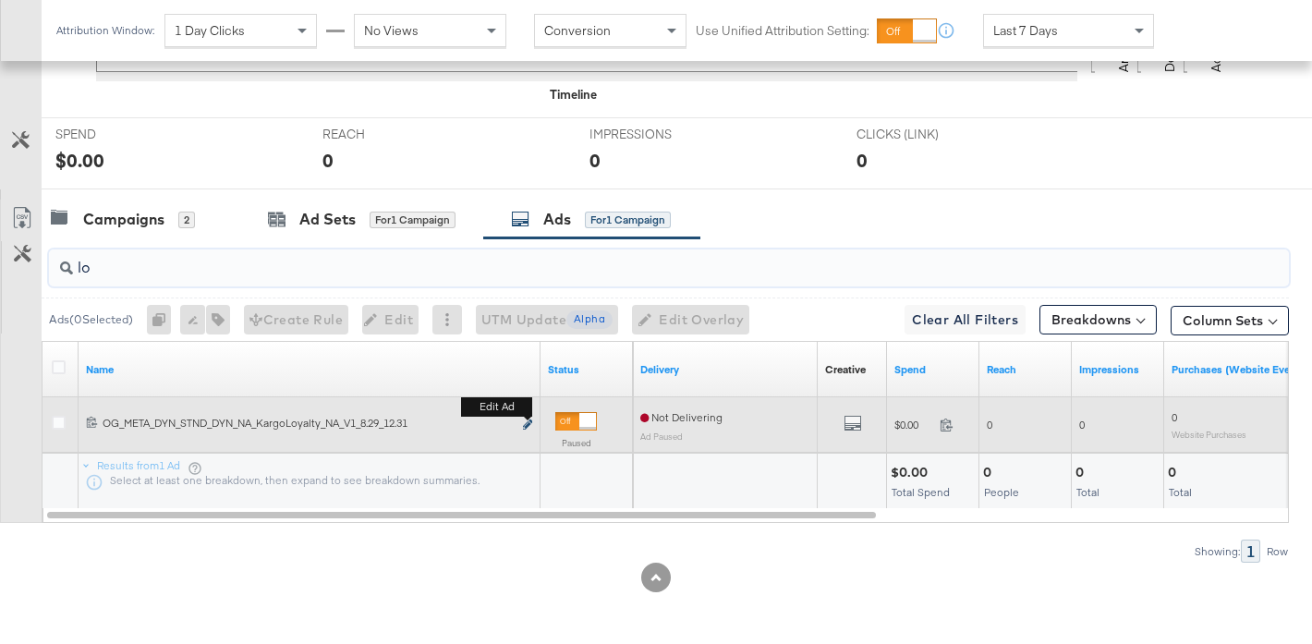
type input "lo"
click at [526, 423] on icon "link" at bounding box center [527, 424] width 9 height 10
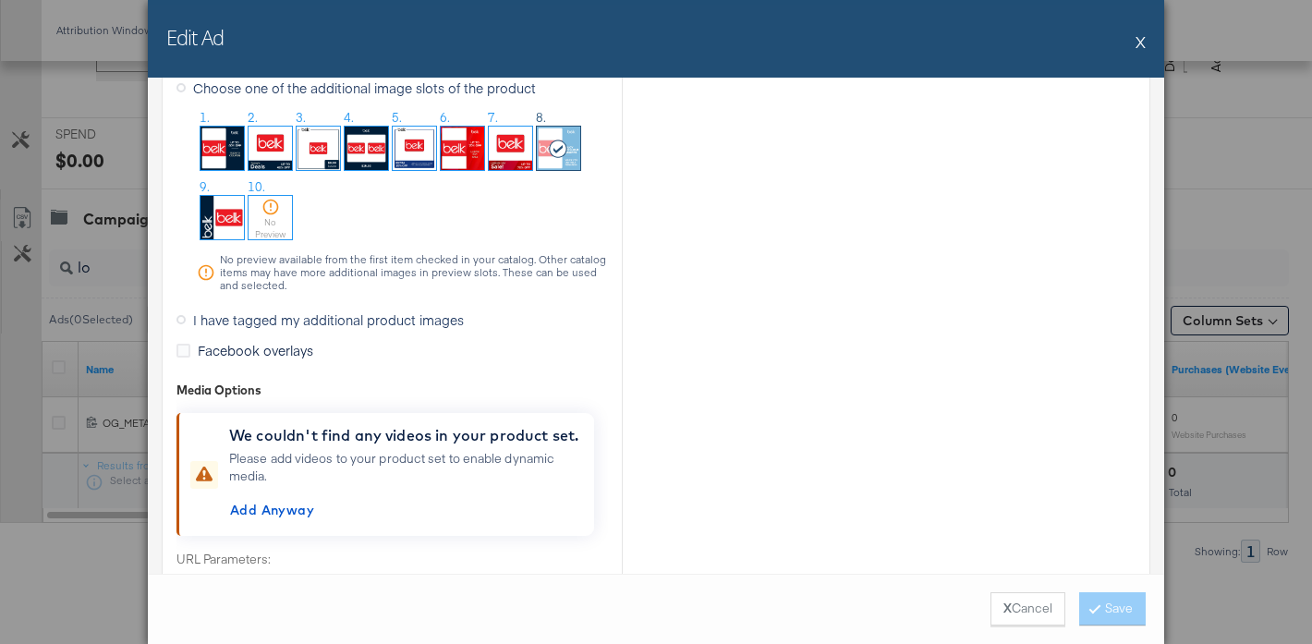
scroll to position [1953, 0]
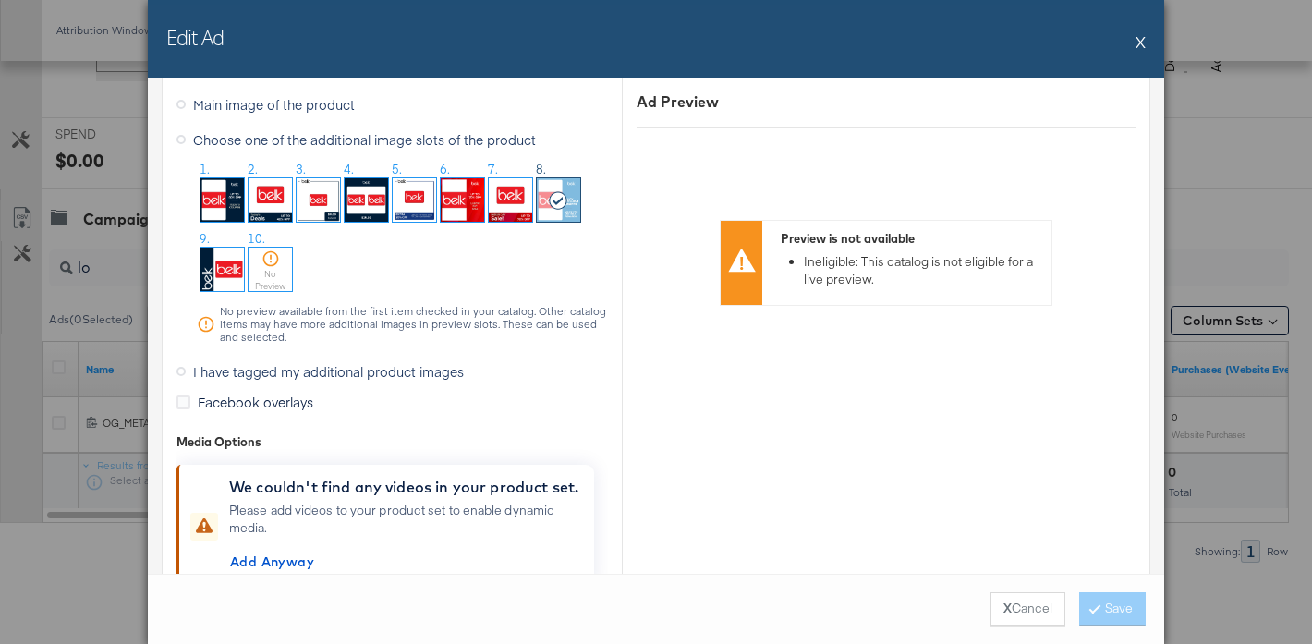
click at [415, 199] on img at bounding box center [414, 199] width 43 height 43
click at [1106, 604] on button "Save" at bounding box center [1112, 608] width 67 height 33
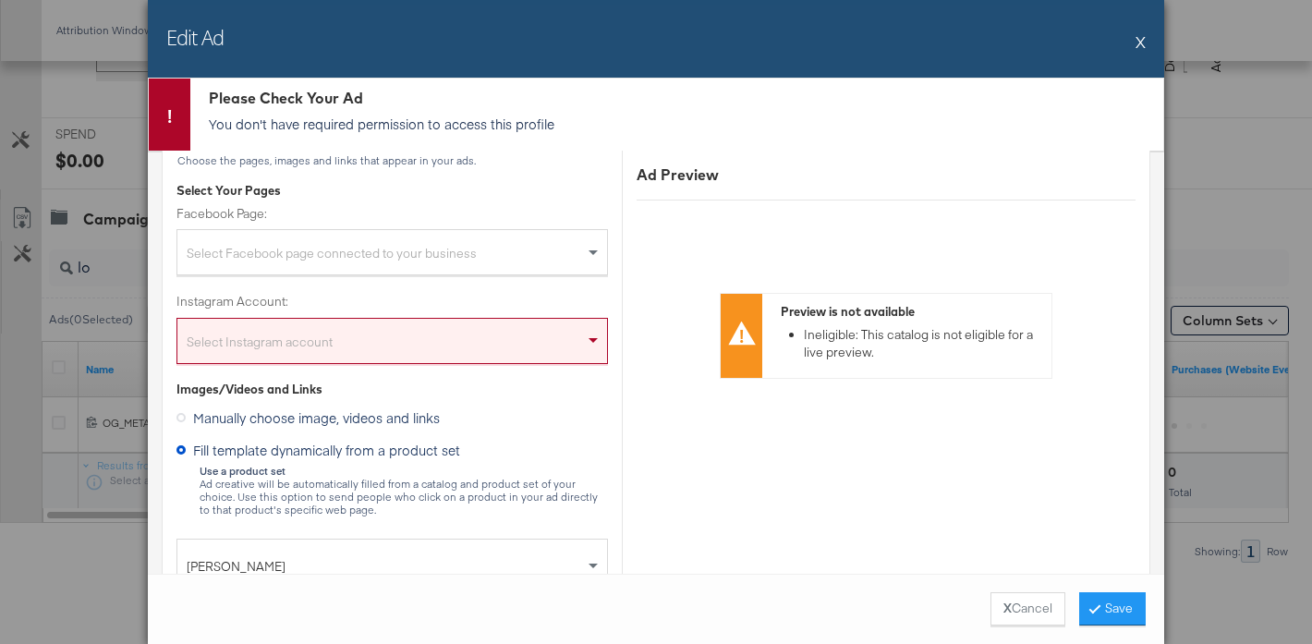
scroll to position [241, 0]
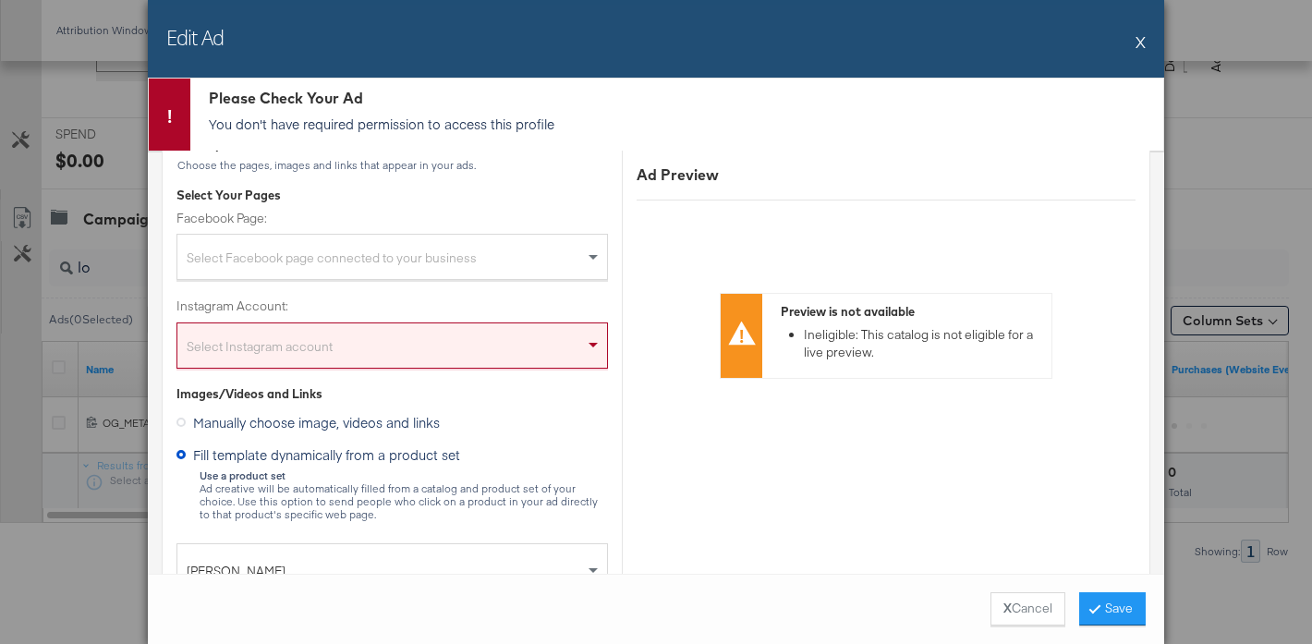
click at [446, 333] on div "Select Instagram account" at bounding box center [391, 349] width 429 height 37
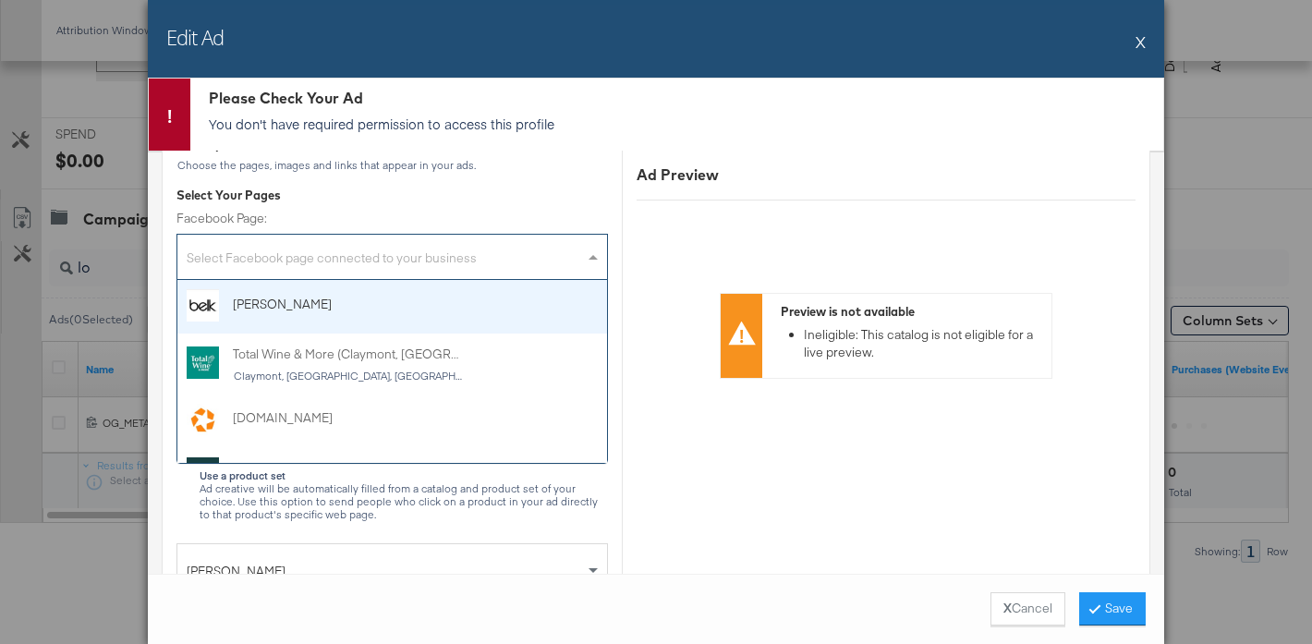
click at [478, 260] on div "Select Facebook page connected to your business" at bounding box center [391, 260] width 429 height 37
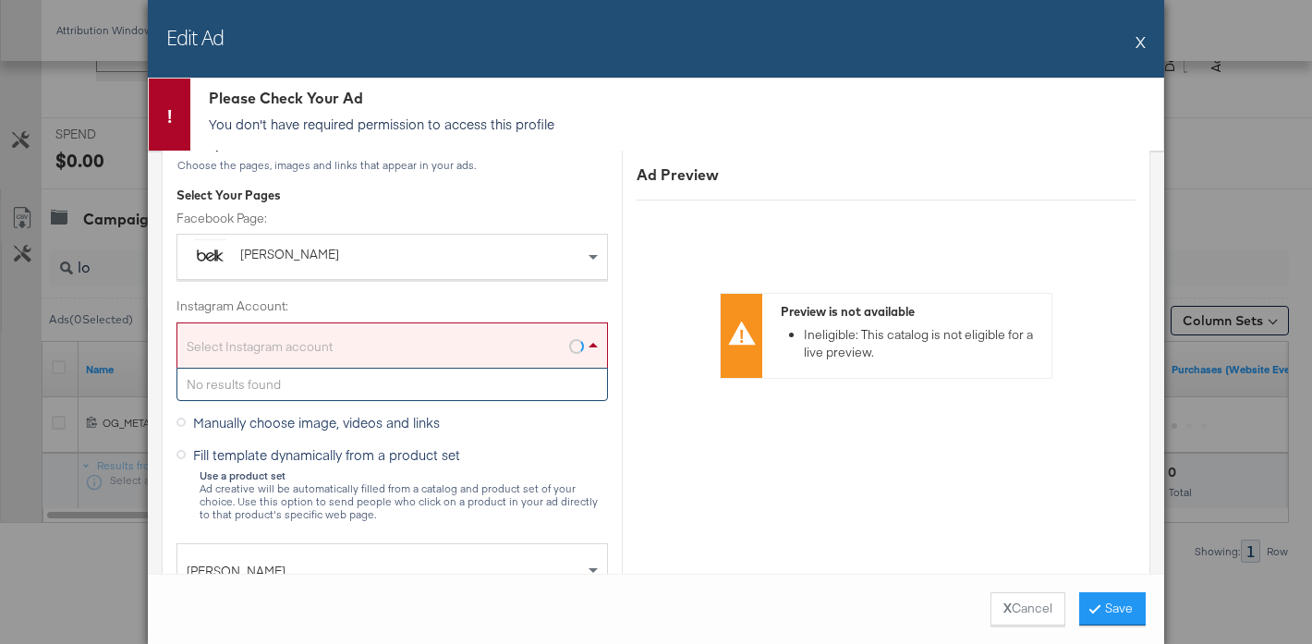
click at [467, 345] on div "Select Instagram account" at bounding box center [391, 349] width 429 height 37
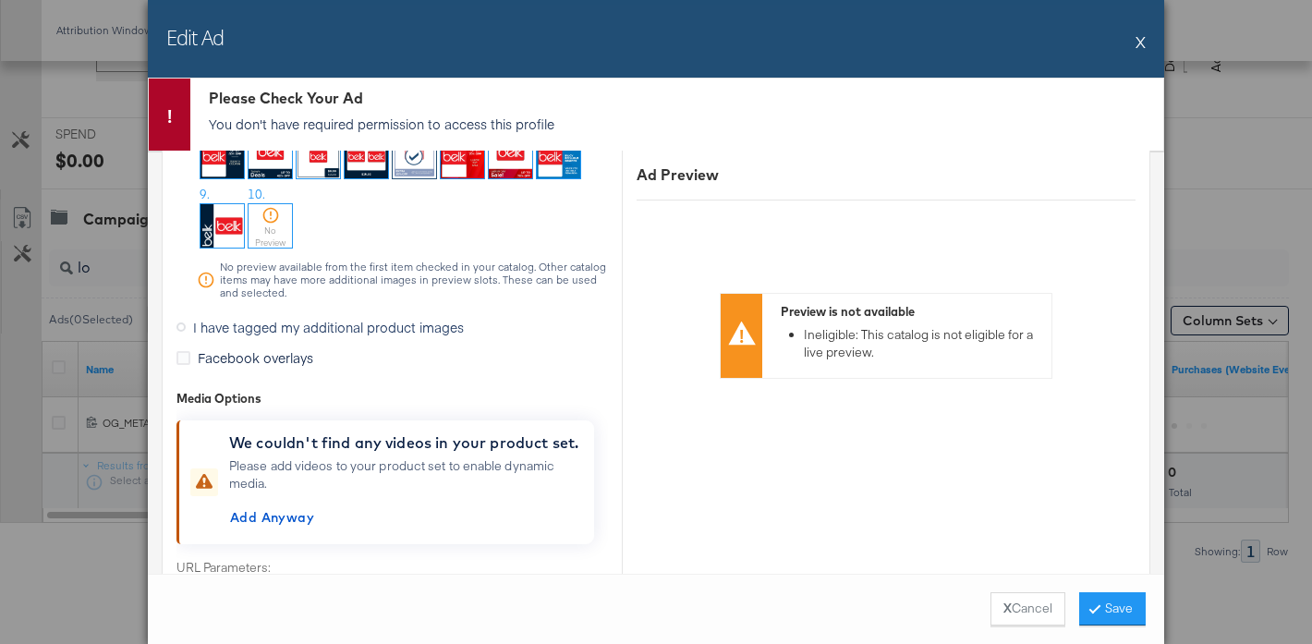
scroll to position [2003, 0]
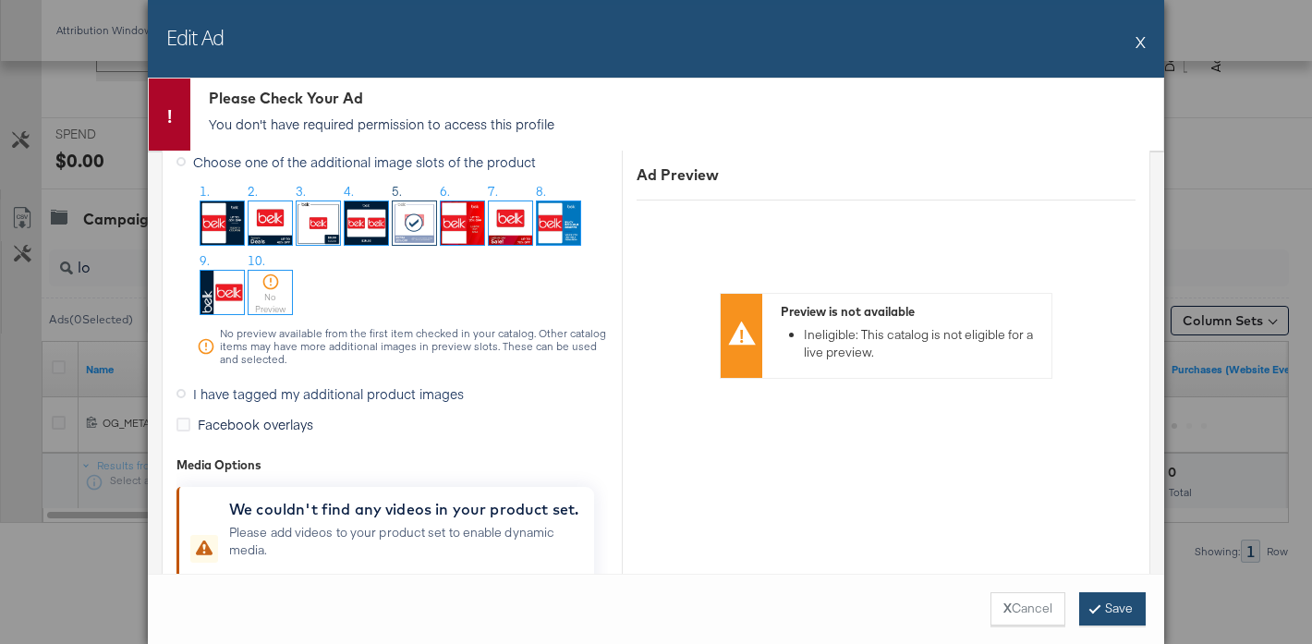
click at [1115, 606] on button "Save" at bounding box center [1112, 608] width 67 height 33
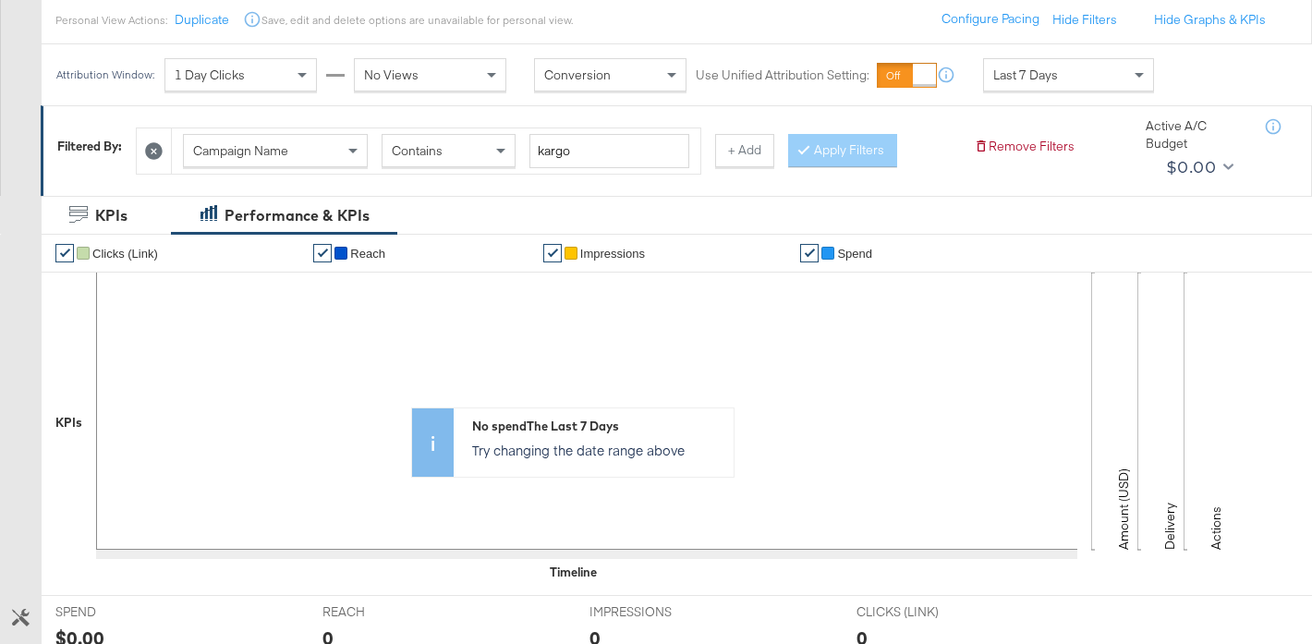
scroll to position [0, 0]
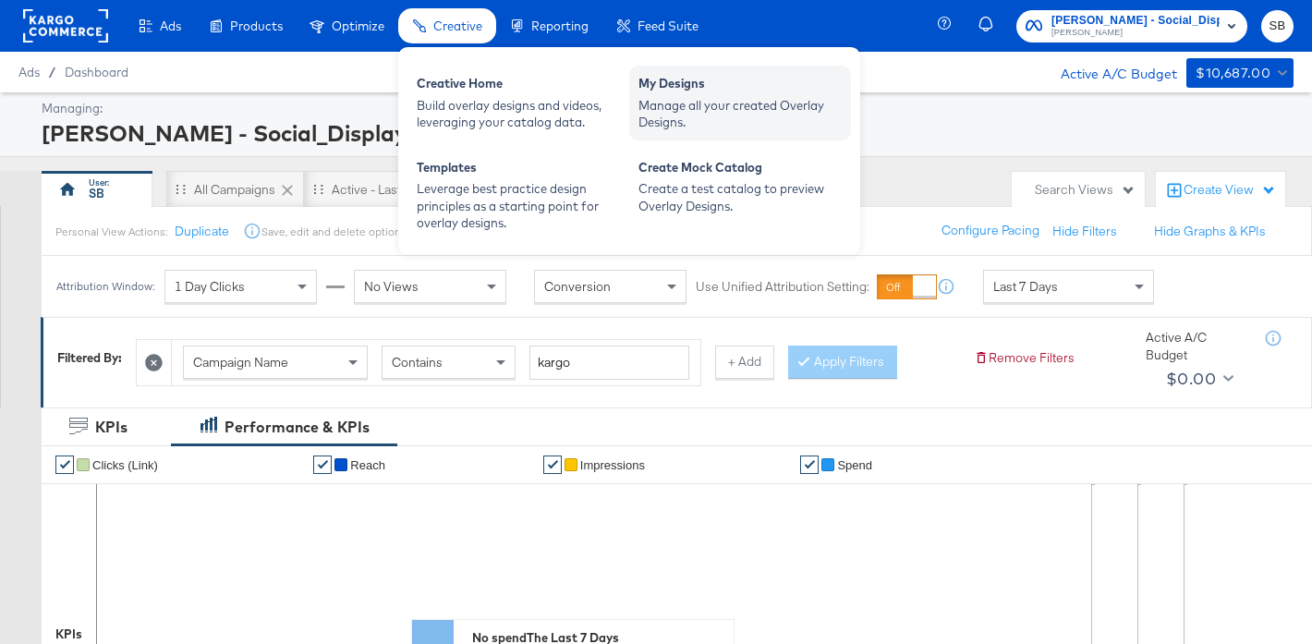
click at [753, 104] on div "Manage all your created Overlay Designs." at bounding box center [739, 114] width 203 height 34
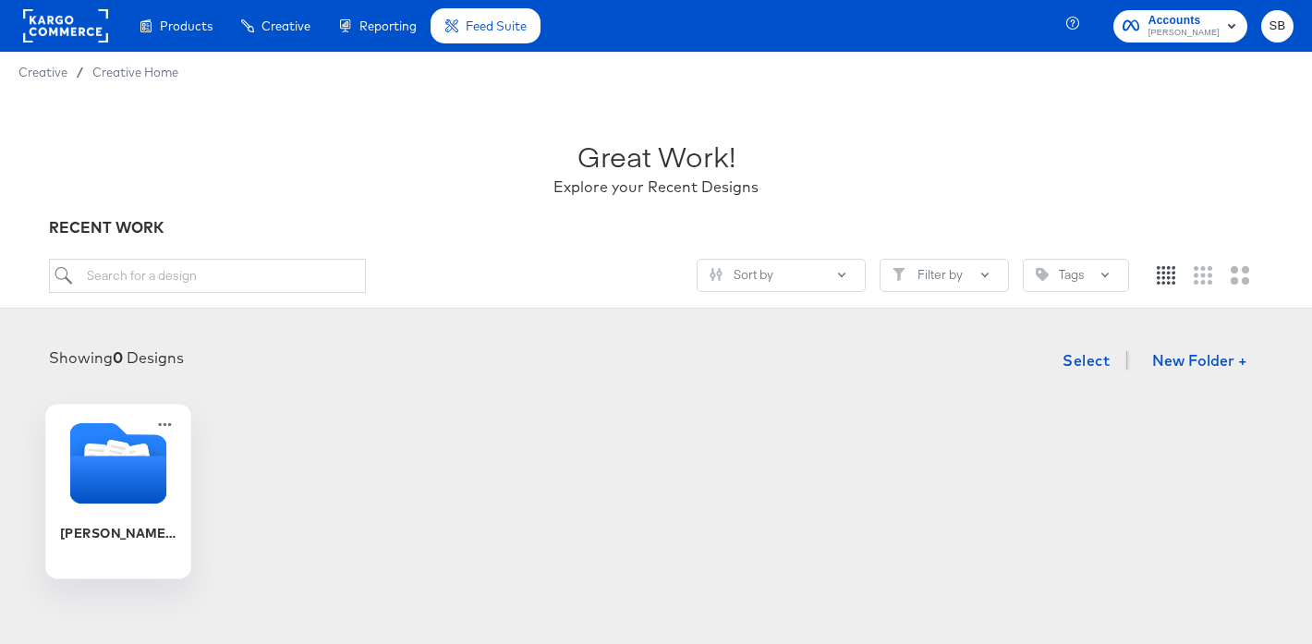
click at [85, 499] on icon "Folder" at bounding box center [118, 479] width 97 height 48
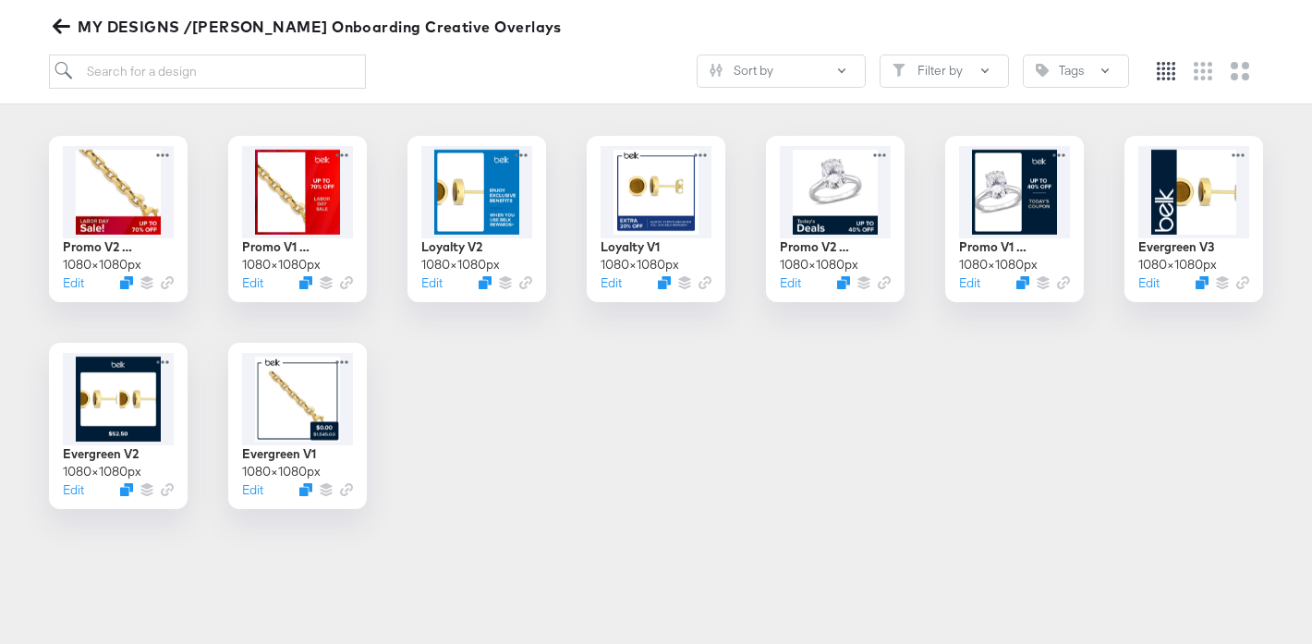
scroll to position [260, 0]
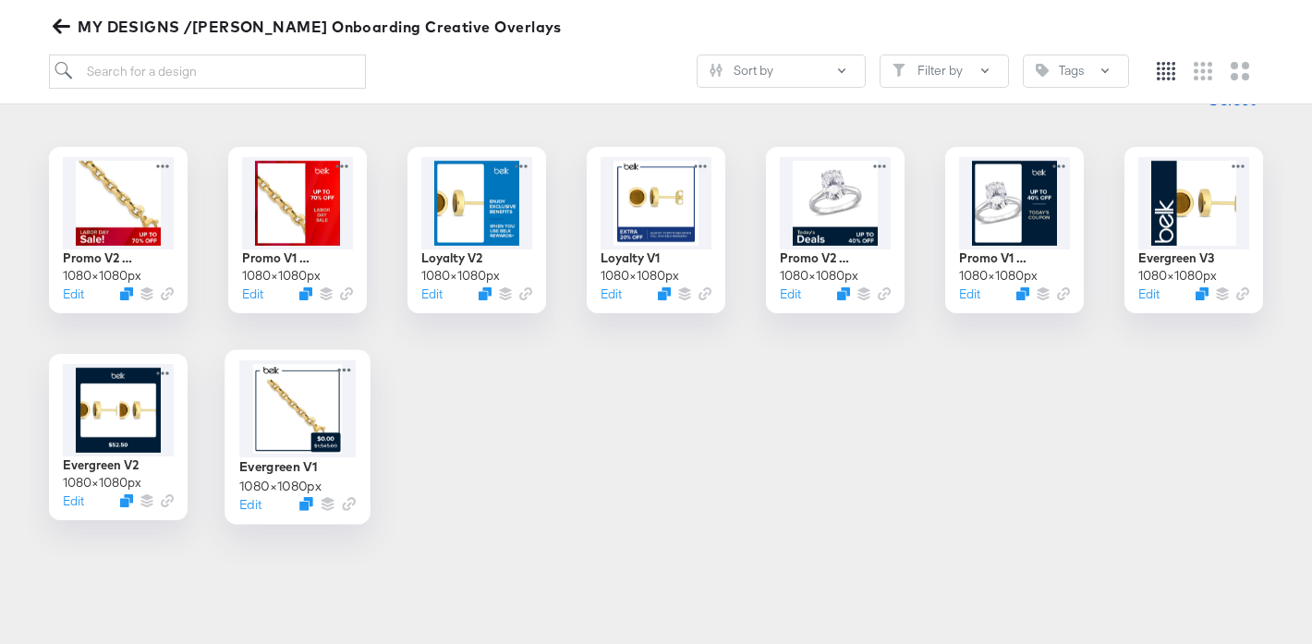
click at [334, 391] on div at bounding box center [297, 408] width 116 height 97
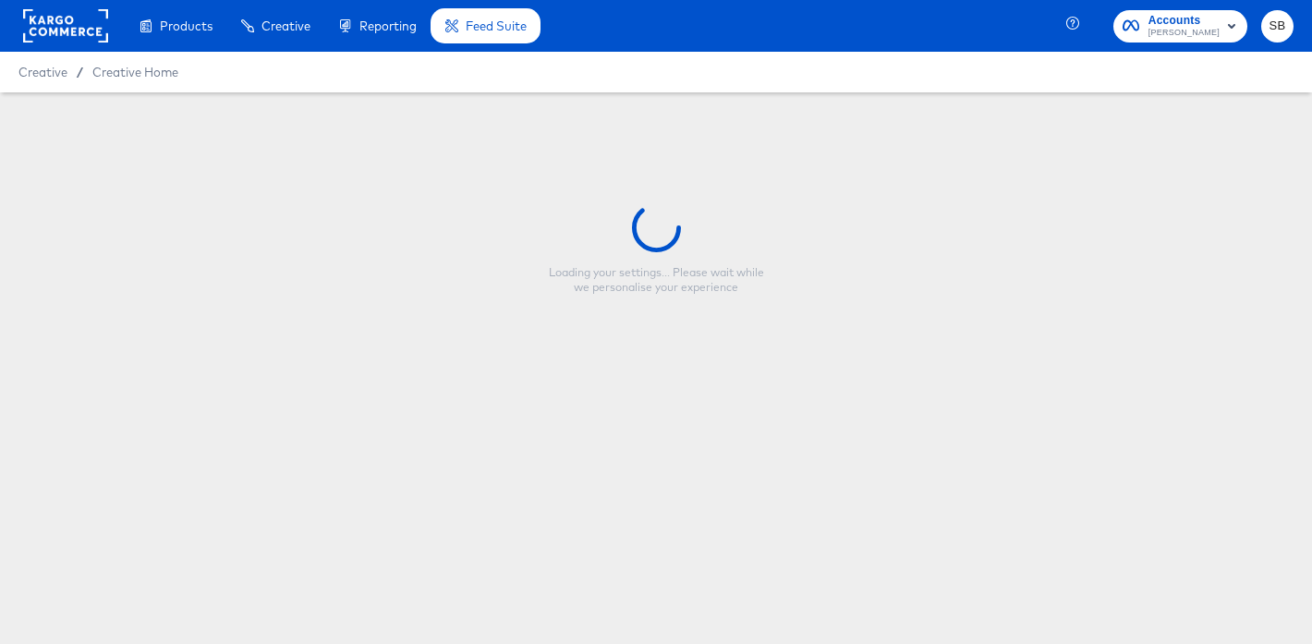
type input "Evergreen V1"
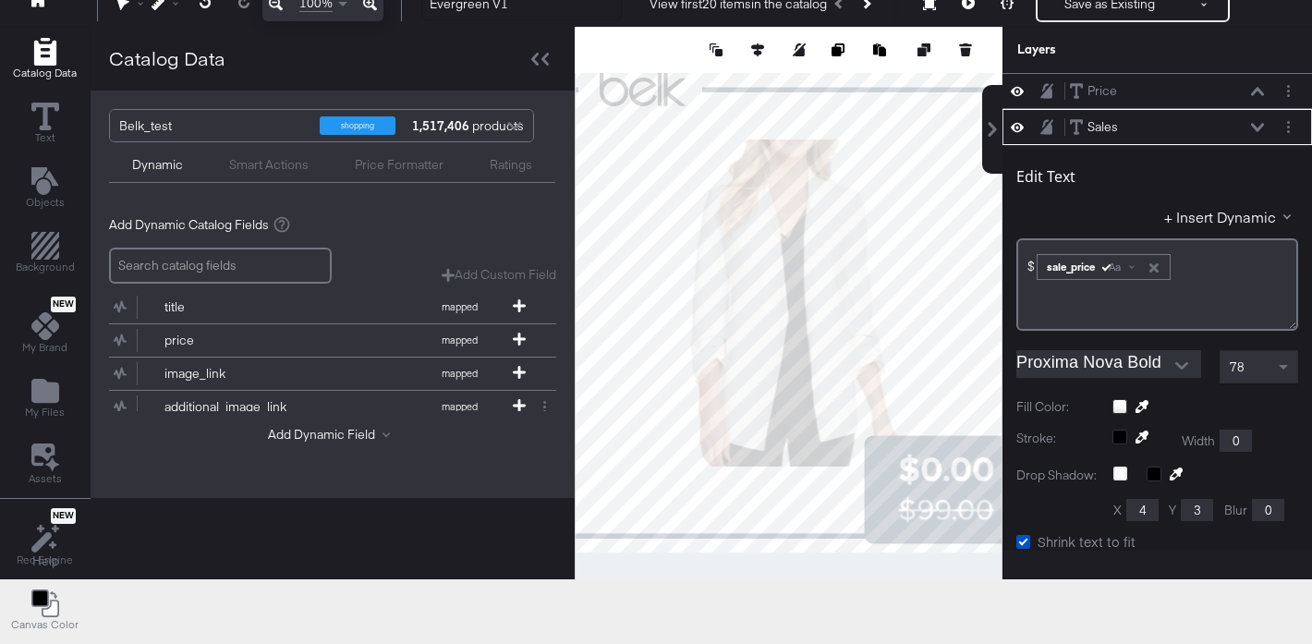
scroll to position [36, 0]
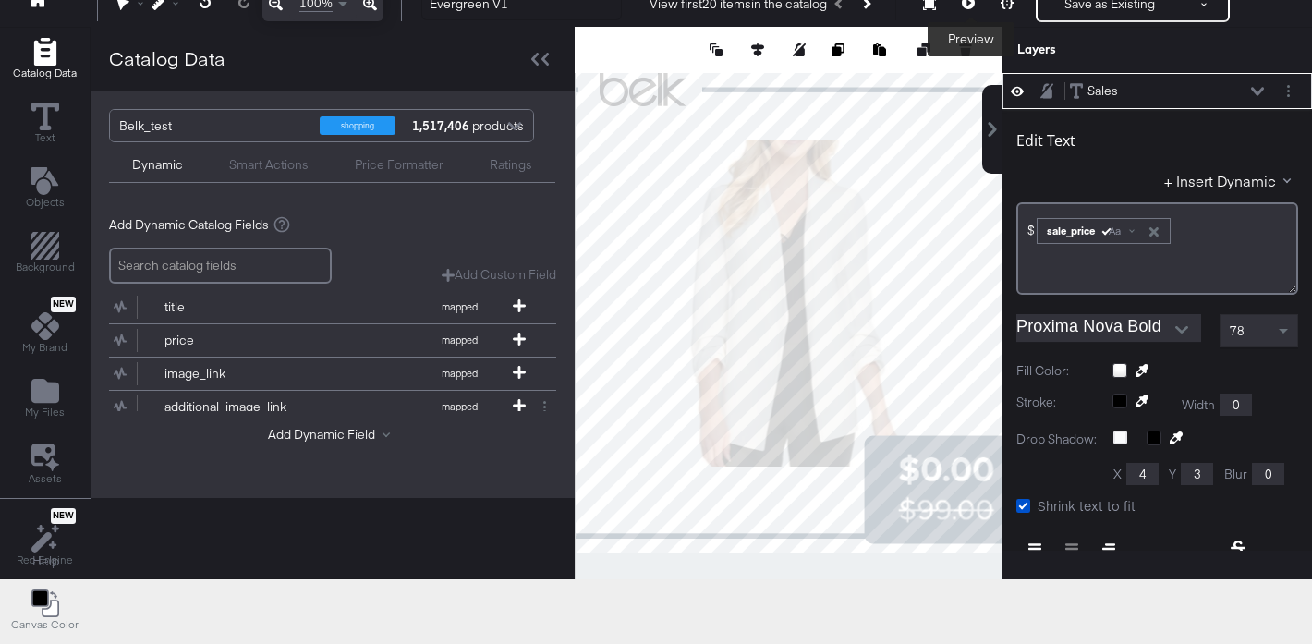
click at [974, 5] on icon at bounding box center [967, 2] width 13 height 13
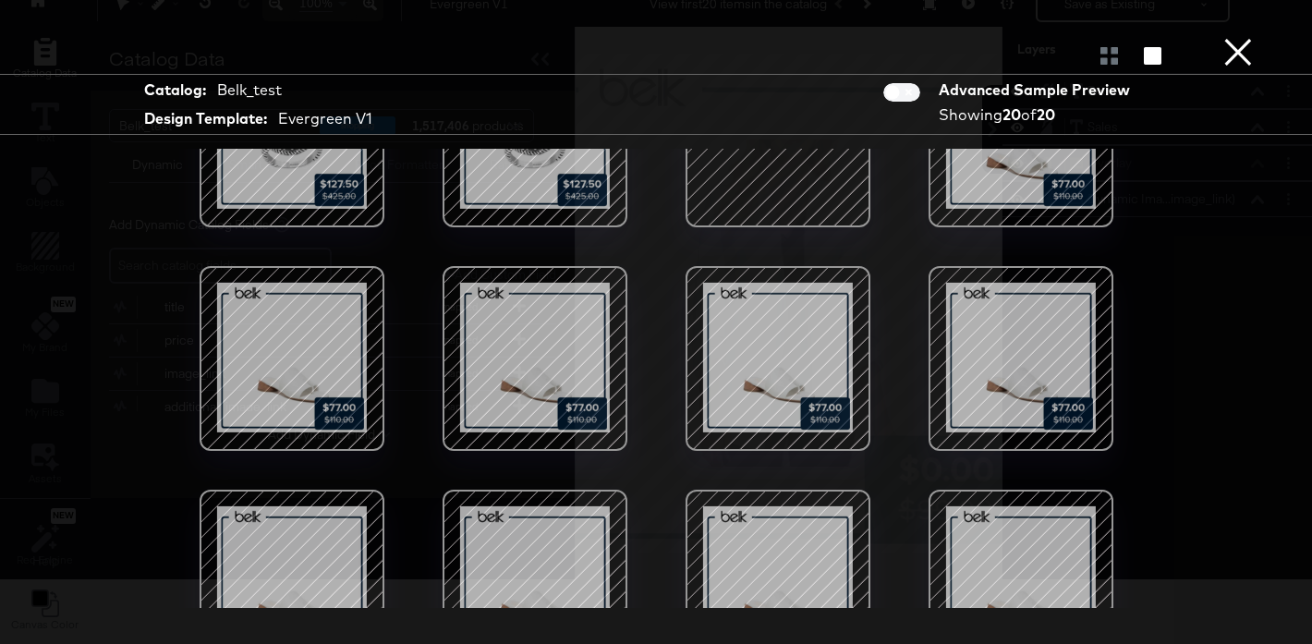
scroll to position [568, 0]
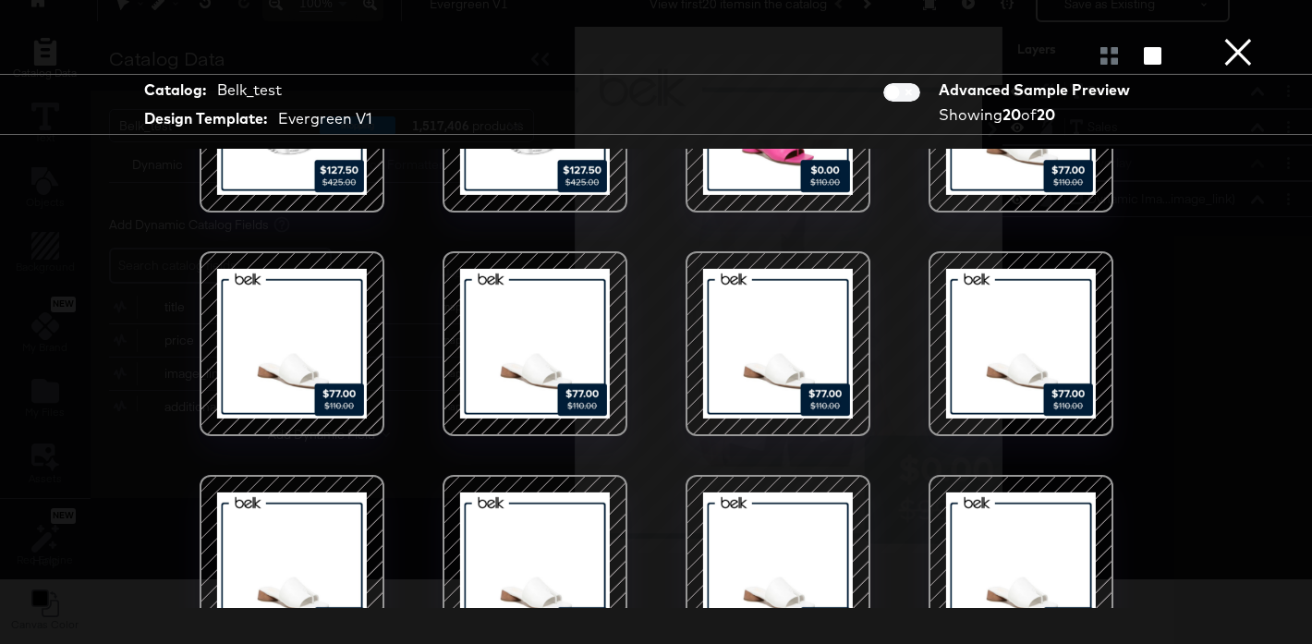
click at [1236, 37] on button "×" at bounding box center [1237, 18] width 37 height 37
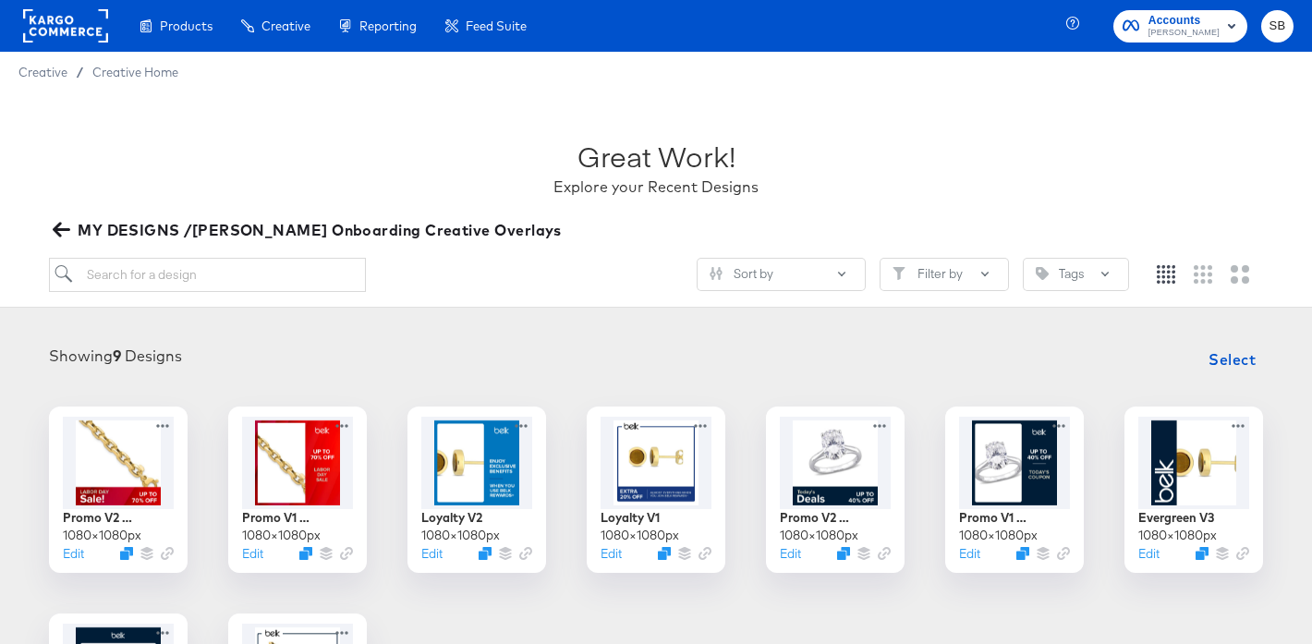
scroll to position [202, 0]
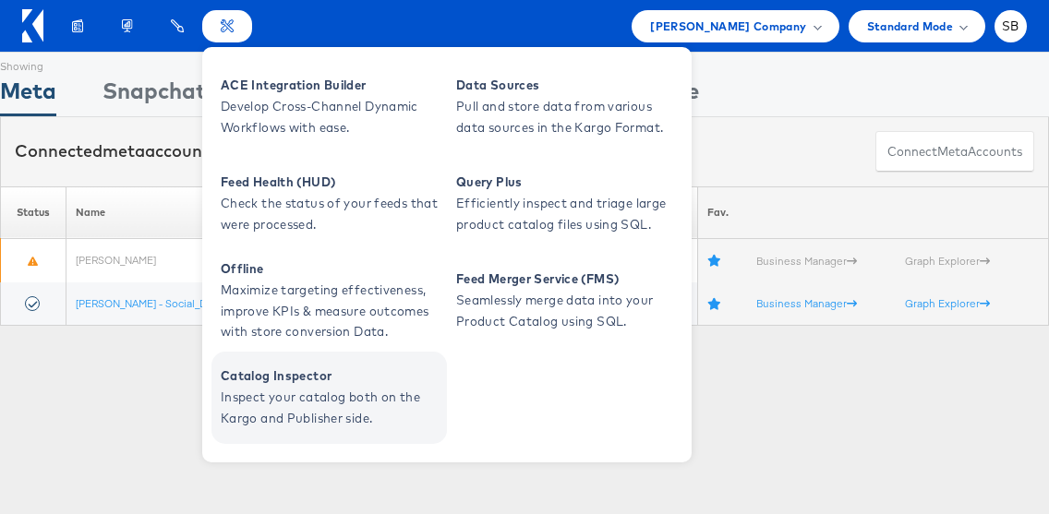
click at [339, 384] on span "Catalog Inspector" at bounding box center [332, 376] width 222 height 21
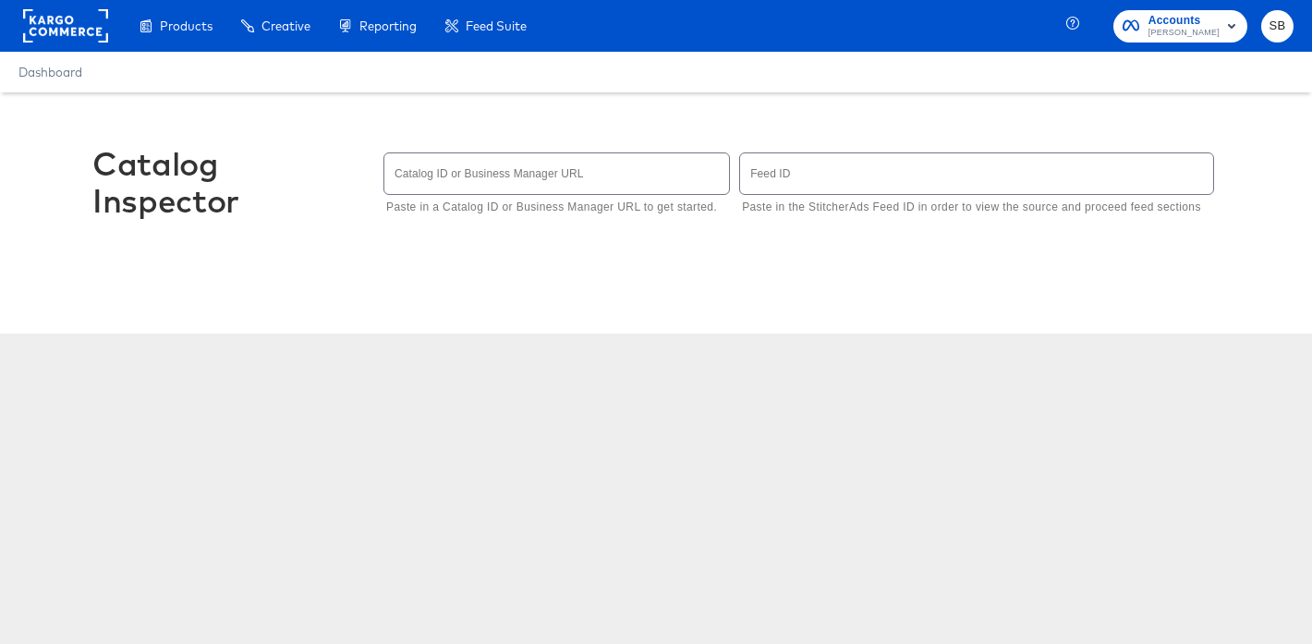
click at [627, 177] on input "text" at bounding box center [556, 173] width 345 height 40
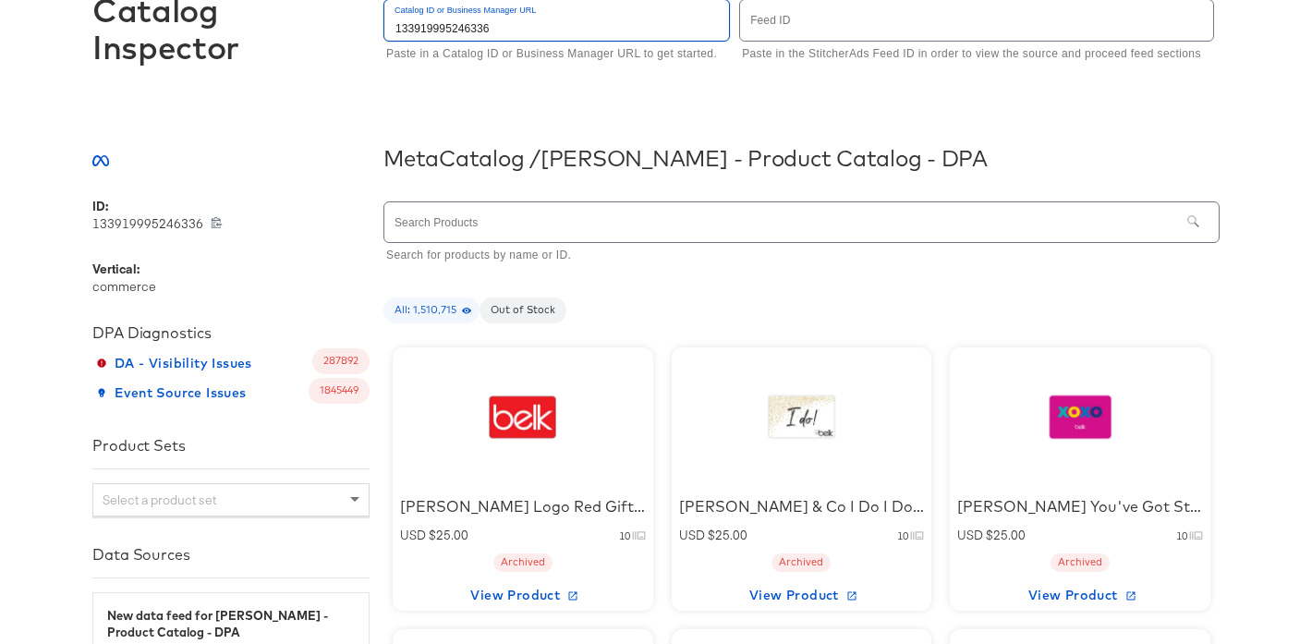
scroll to position [163, 0]
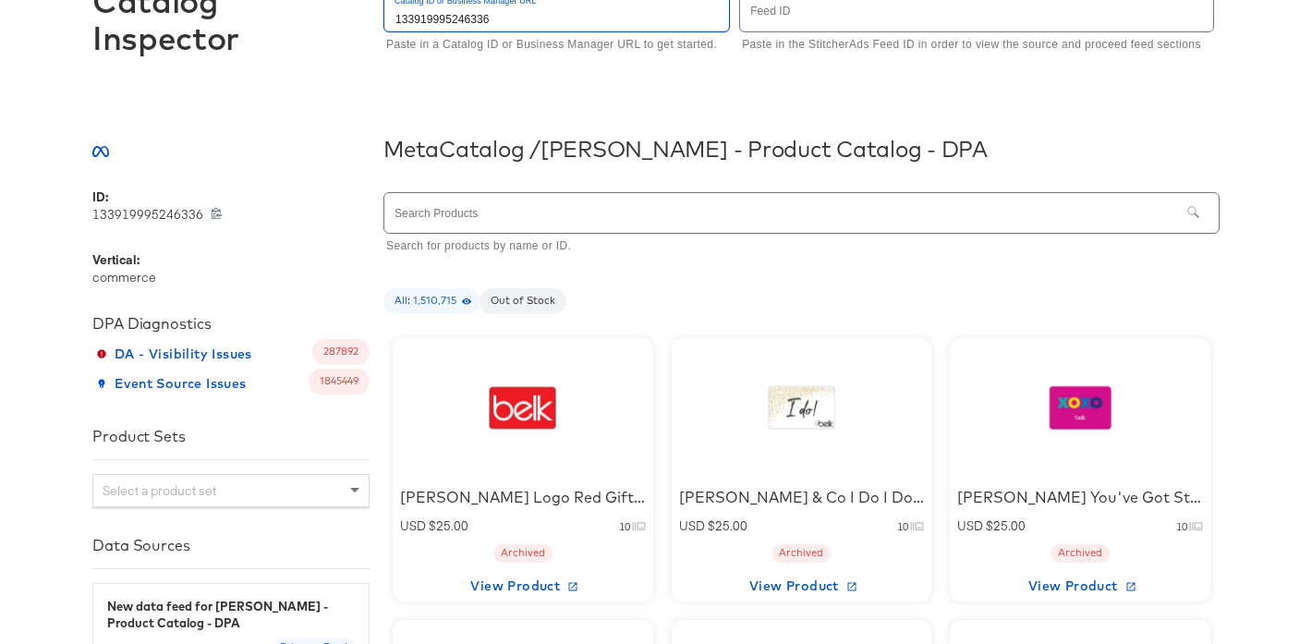
type input "133919995246336"
click at [518, 219] on input "text" at bounding box center [781, 213] width 795 height 40
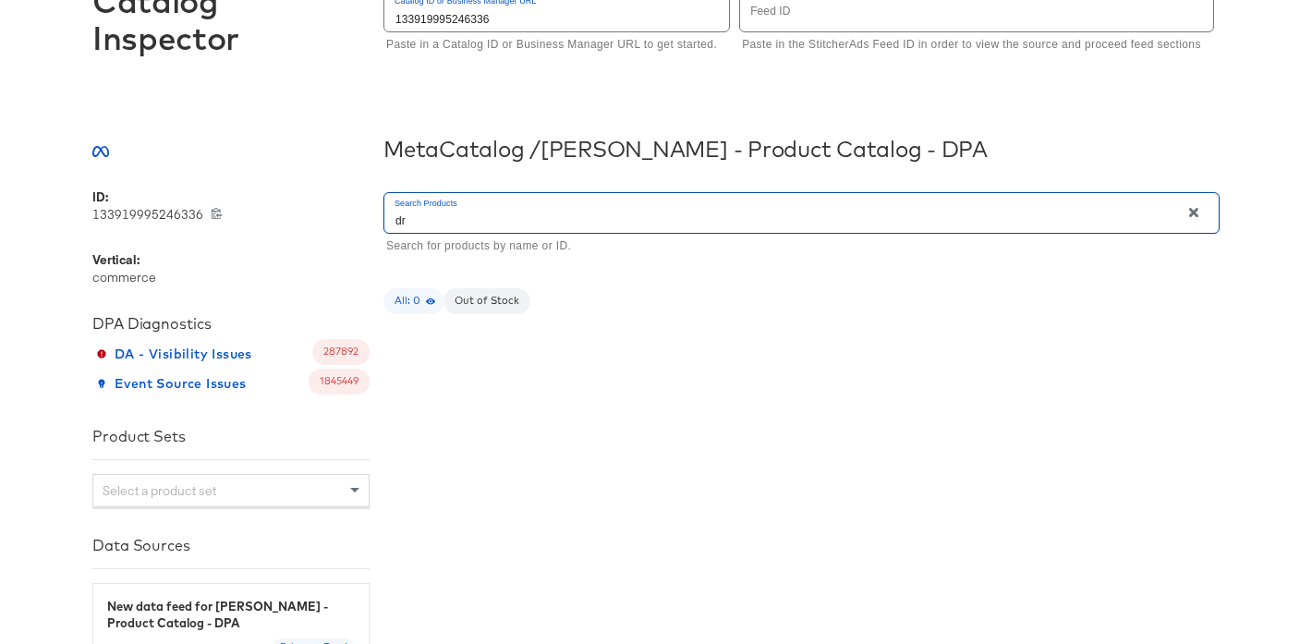
type input "d"
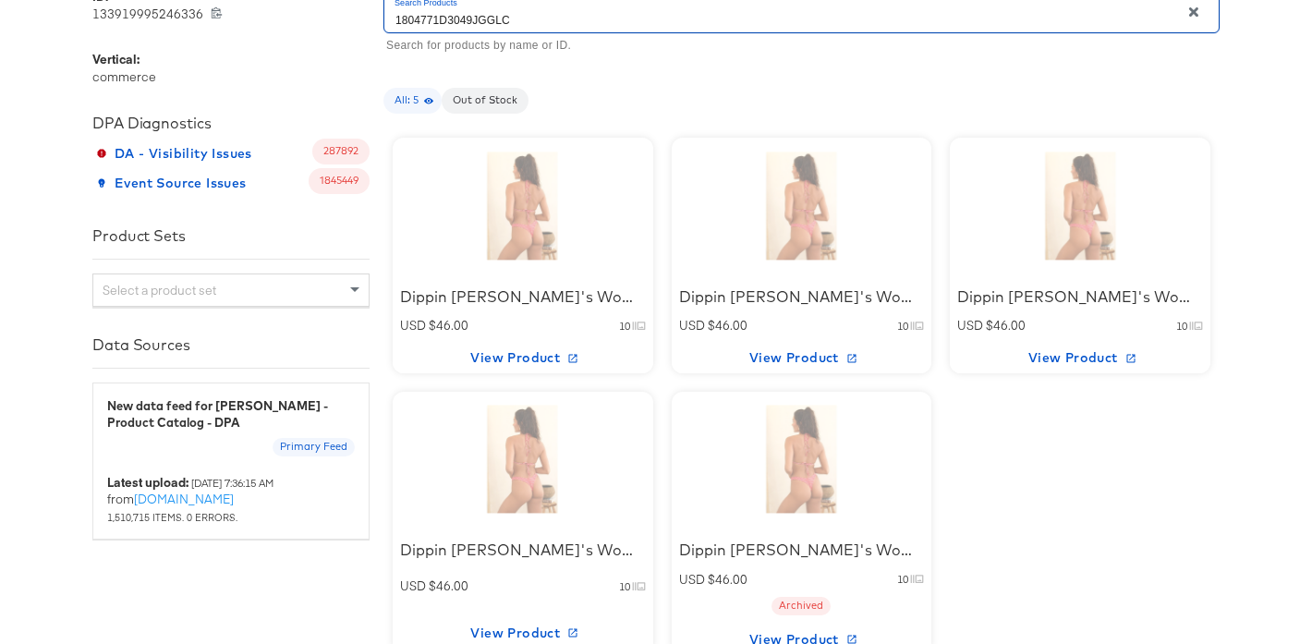
scroll to position [387, 0]
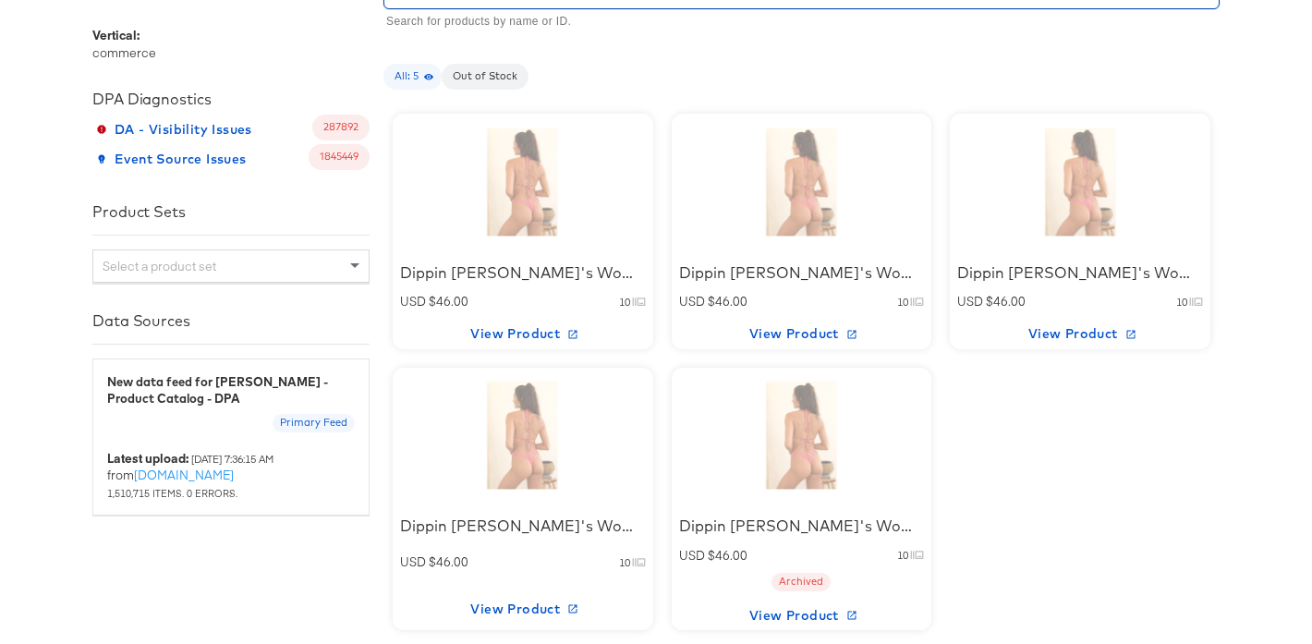
type input "1804771D3049JGGLC"
click at [556, 191] on div at bounding box center [522, 183] width 157 height 115
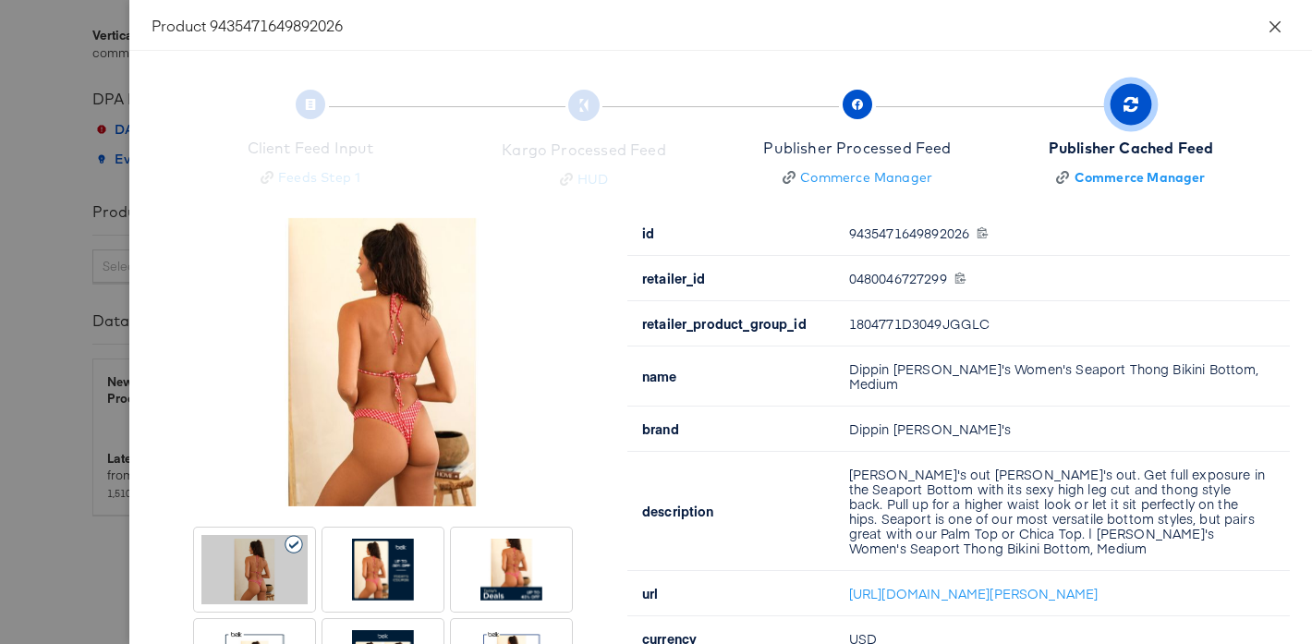
click at [1276, 22] on icon "close" at bounding box center [1274, 26] width 15 height 15
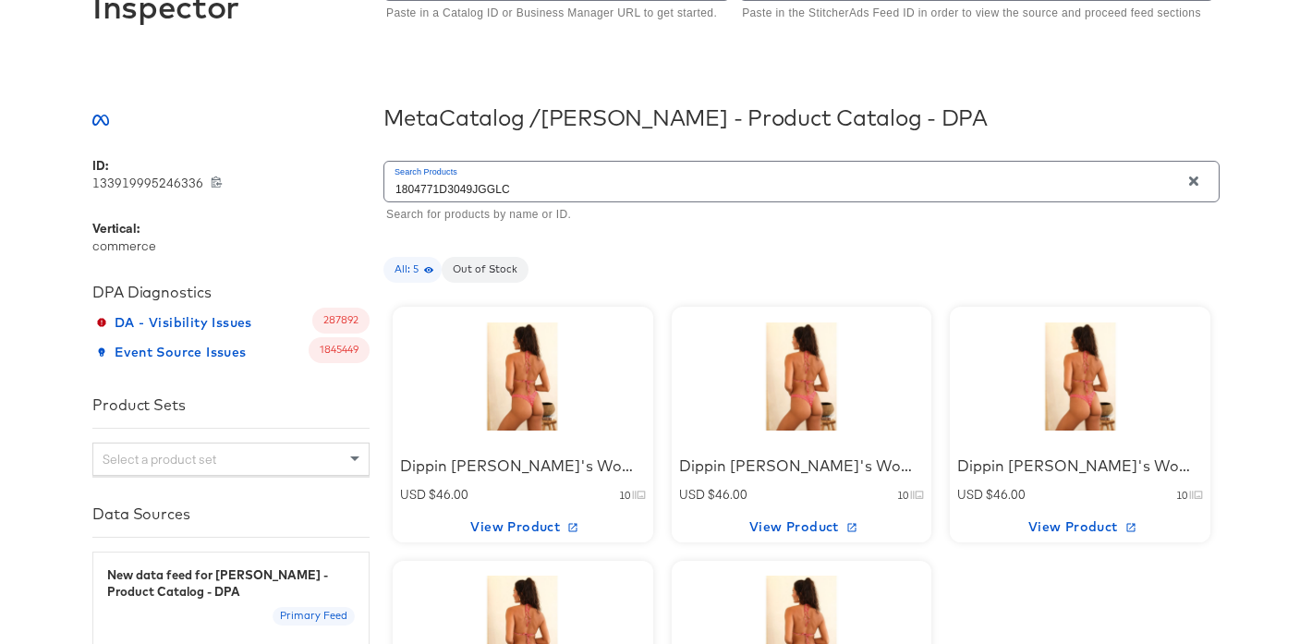
scroll to position [192, 0]
click at [504, 187] on input "1804771D3049JGGLC" at bounding box center [781, 183] width 795 height 40
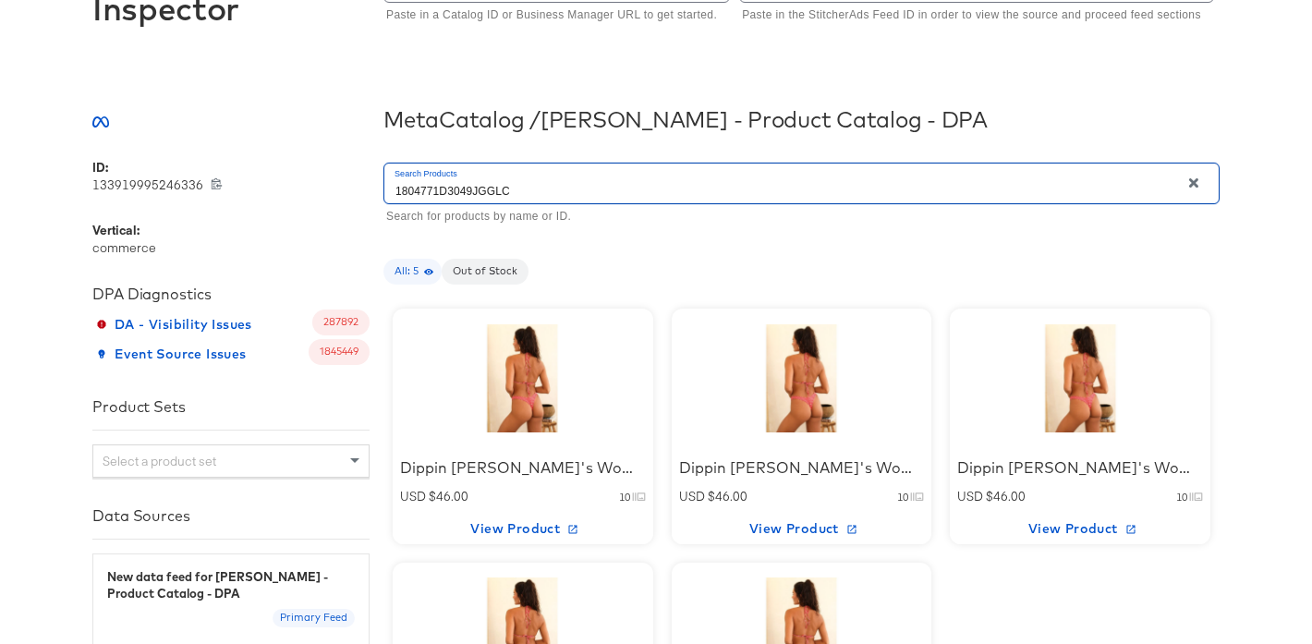
click at [504, 187] on input "1804771D3049JGGLC" at bounding box center [781, 183] width 795 height 40
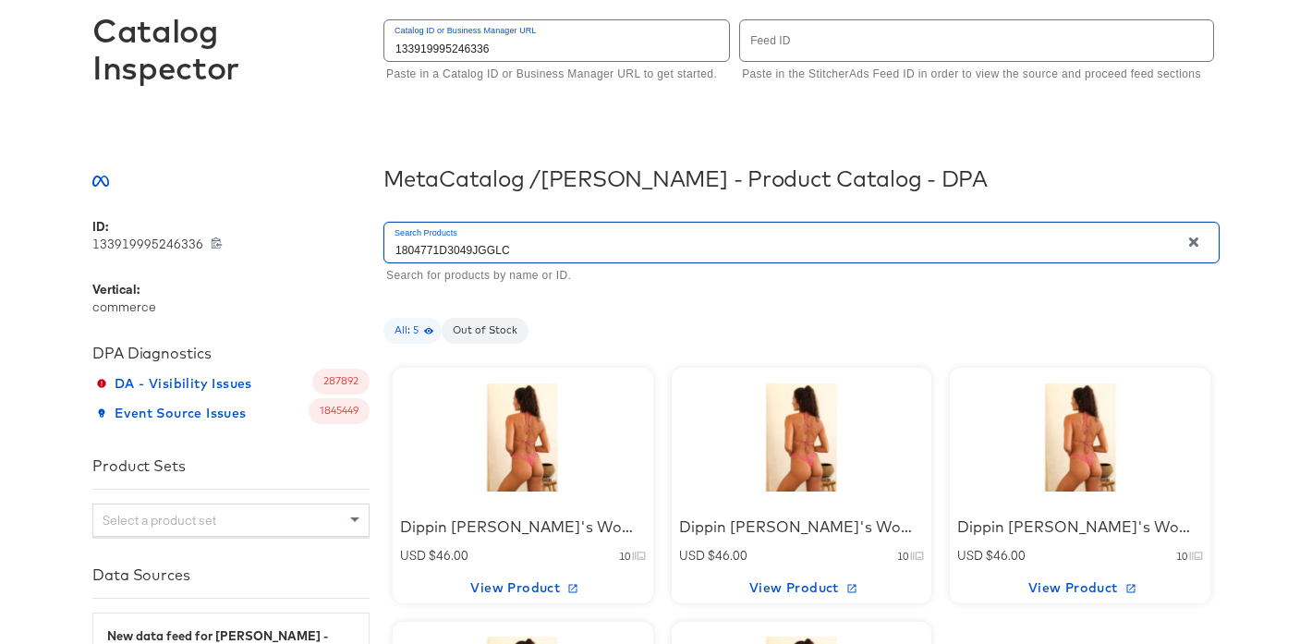
scroll to position [0, 0]
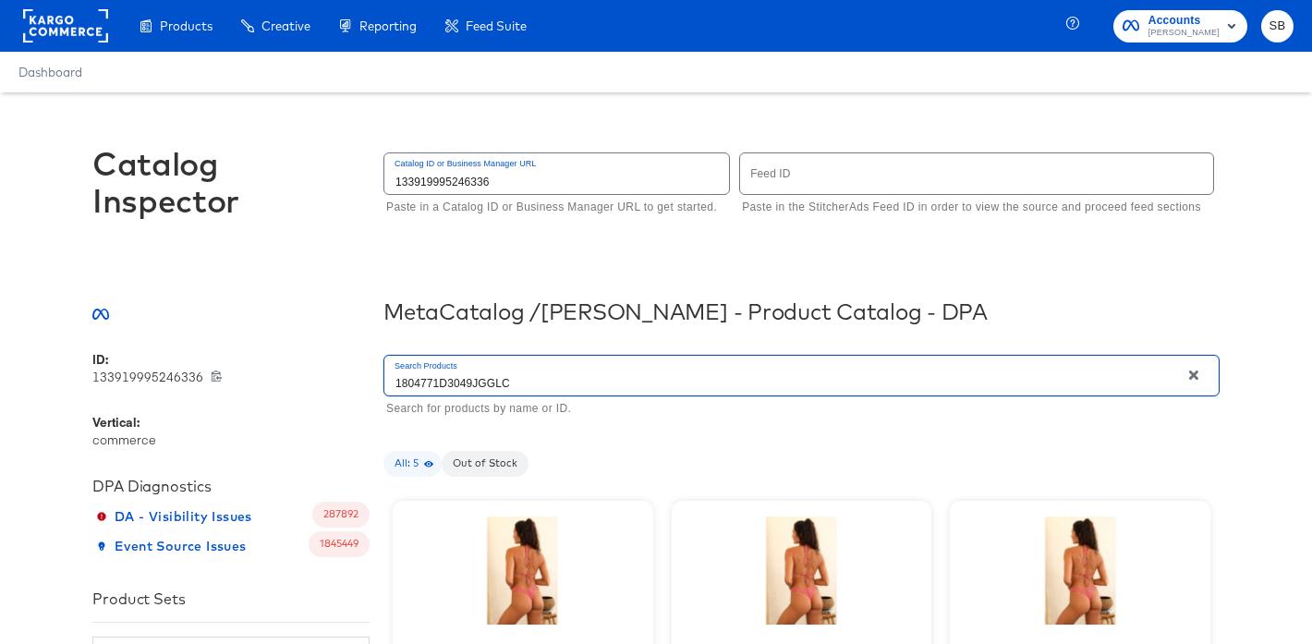
click at [587, 381] on input "1804771D3049JGGLC" at bounding box center [781, 376] width 795 height 40
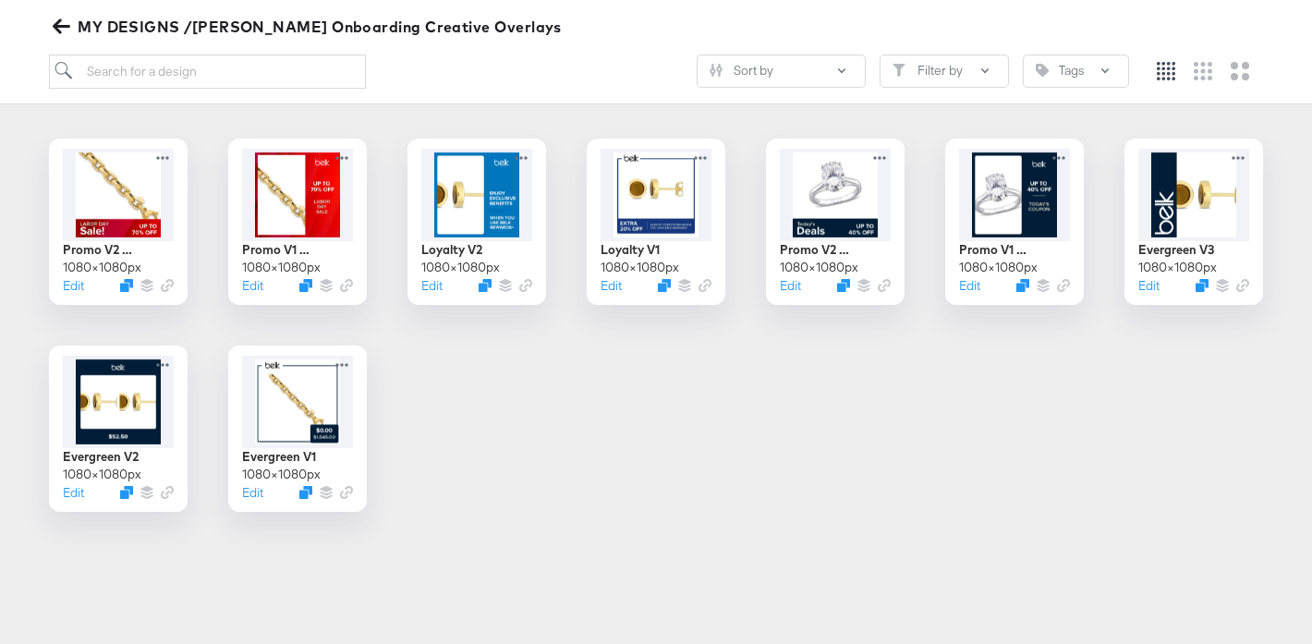
scroll to position [266, 0]
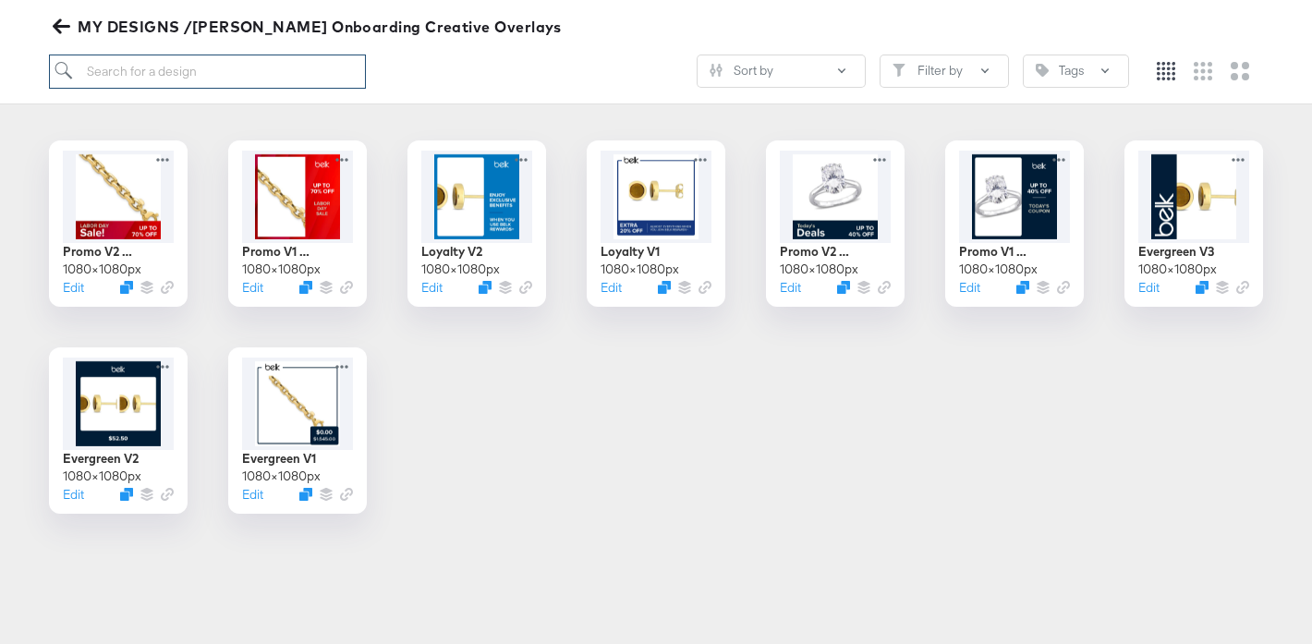
click at [302, 76] on input "search" at bounding box center [207, 71] width 317 height 34
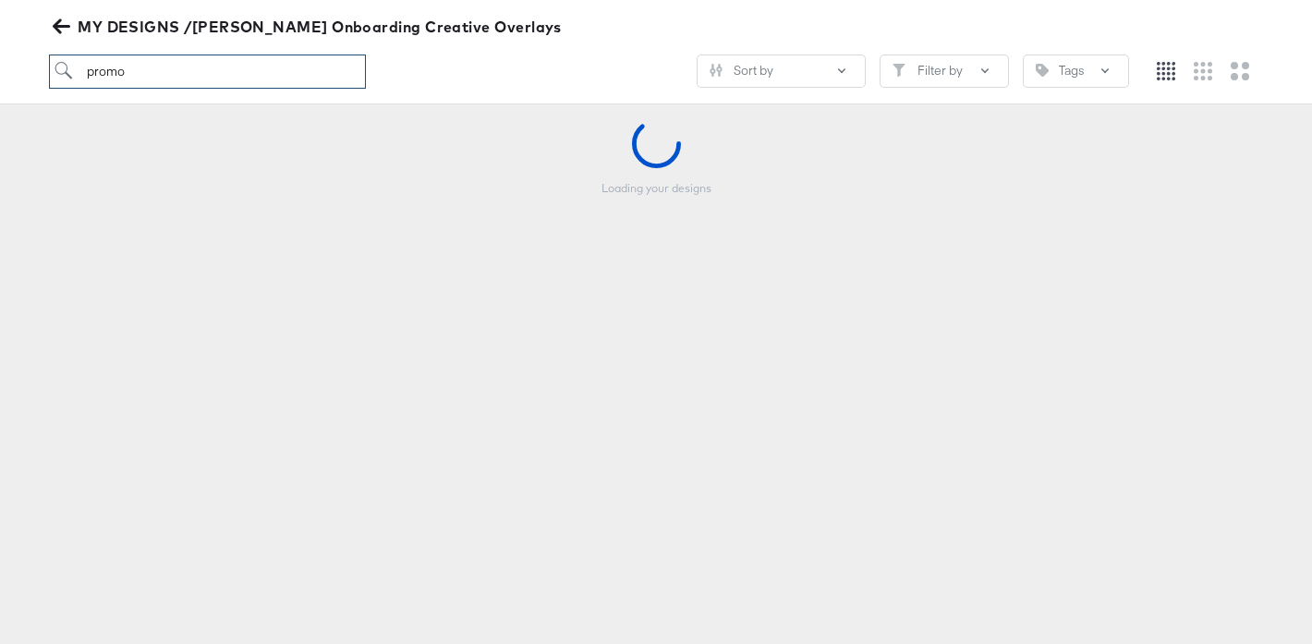
scroll to position [204, 0]
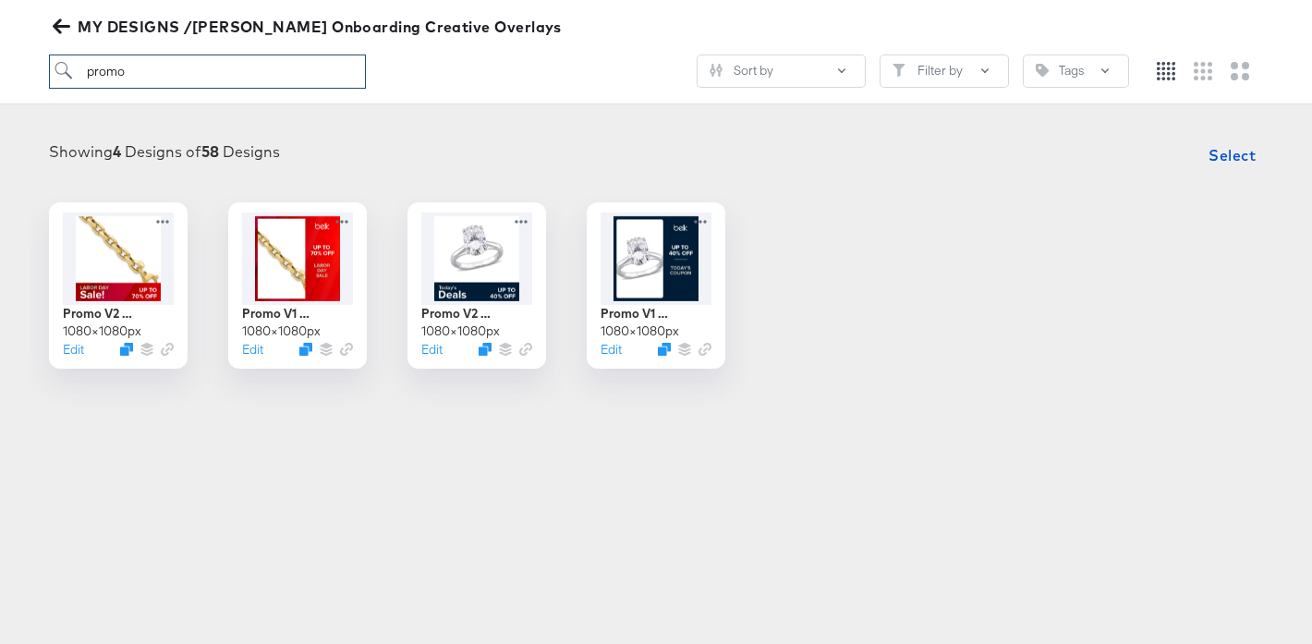
click at [196, 75] on input "promo" at bounding box center [207, 71] width 317 height 34
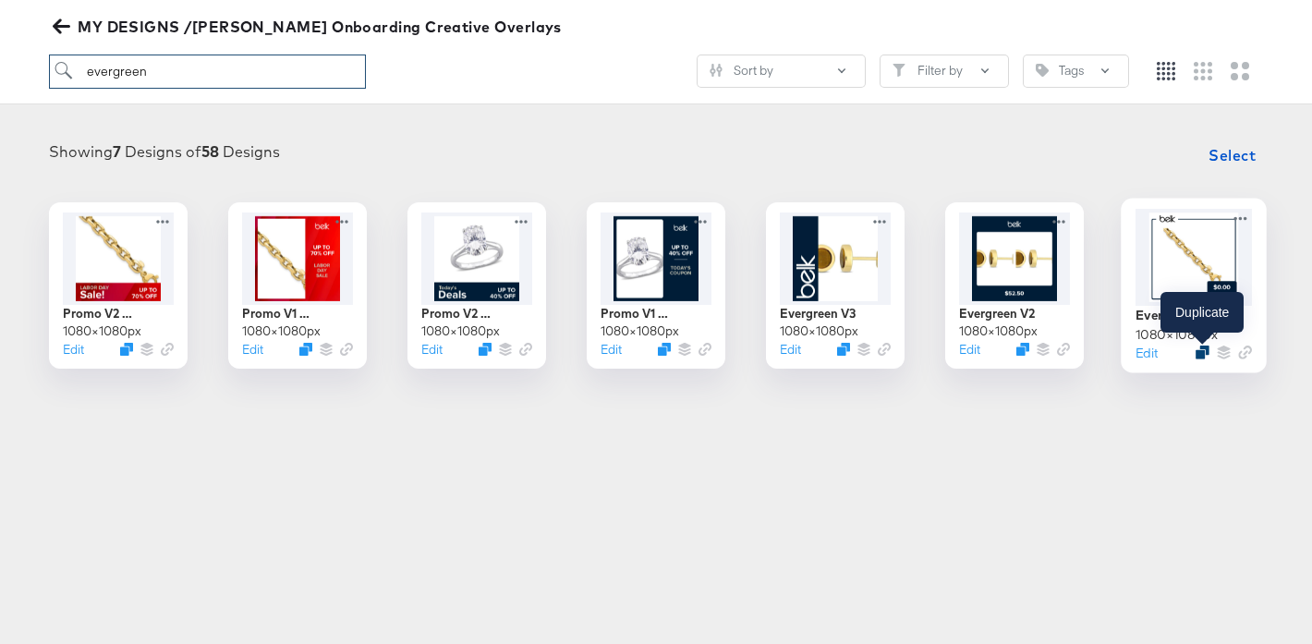
type input "evergreen"
click at [1204, 350] on icon "Duplicate" at bounding box center [1202, 352] width 14 height 14
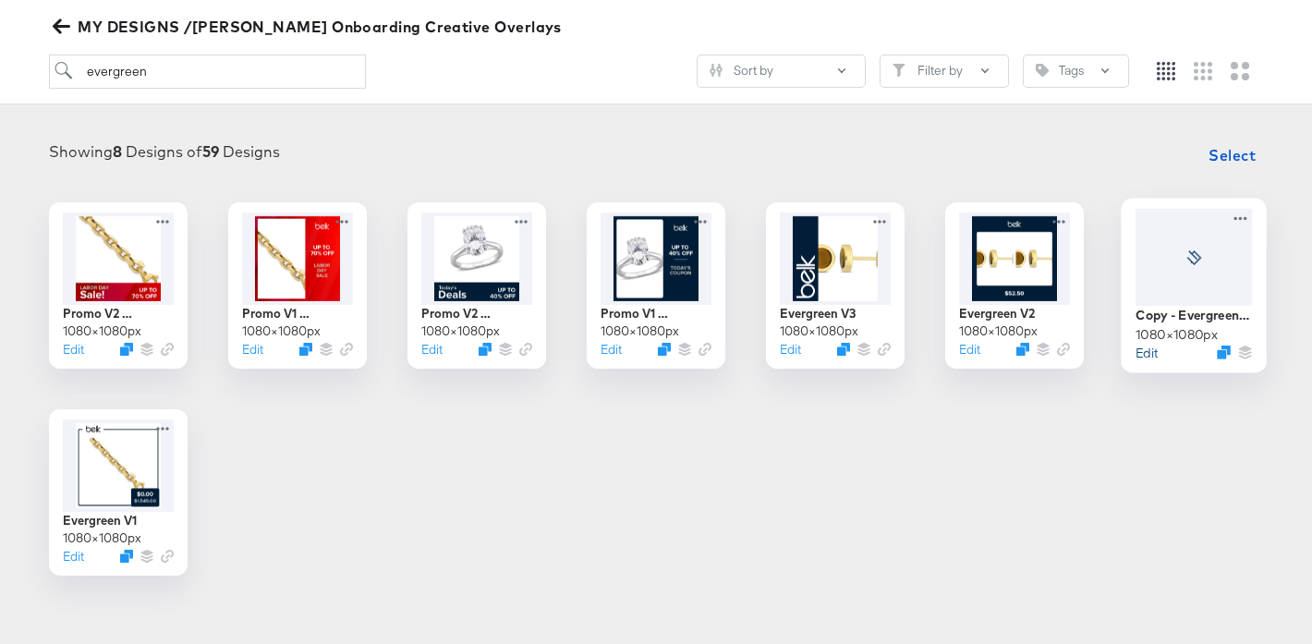
click at [1150, 355] on button "Edit" at bounding box center [1146, 353] width 22 height 18
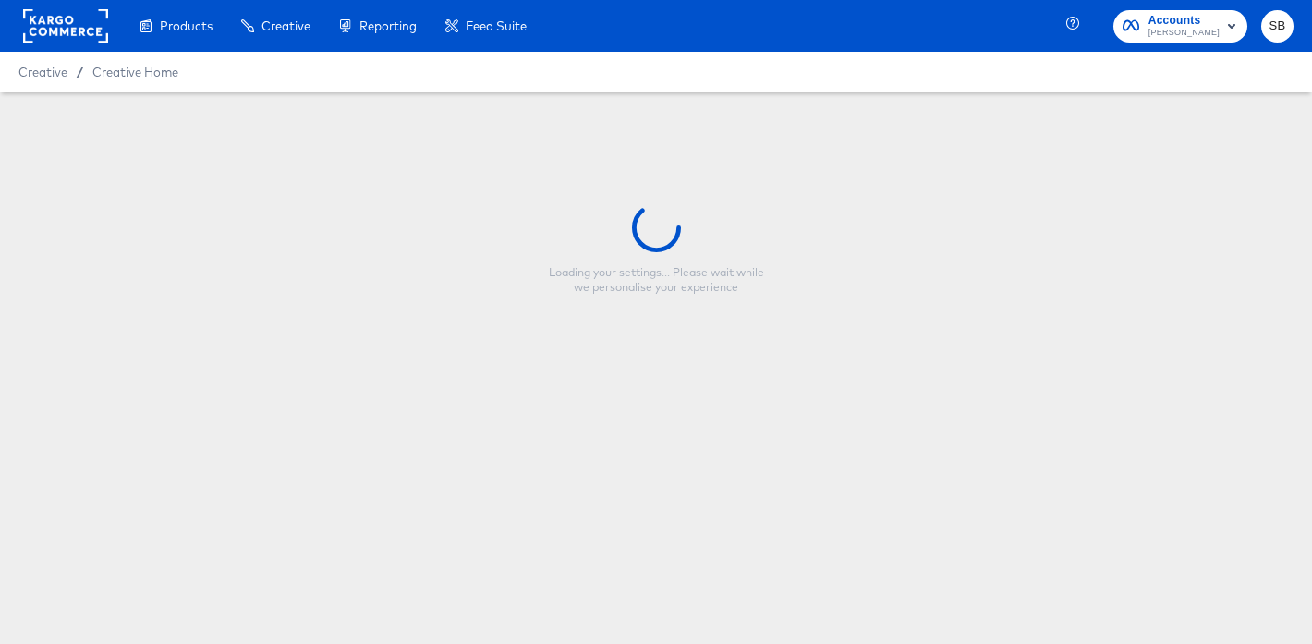
type input "Copy - Evergreen V1"
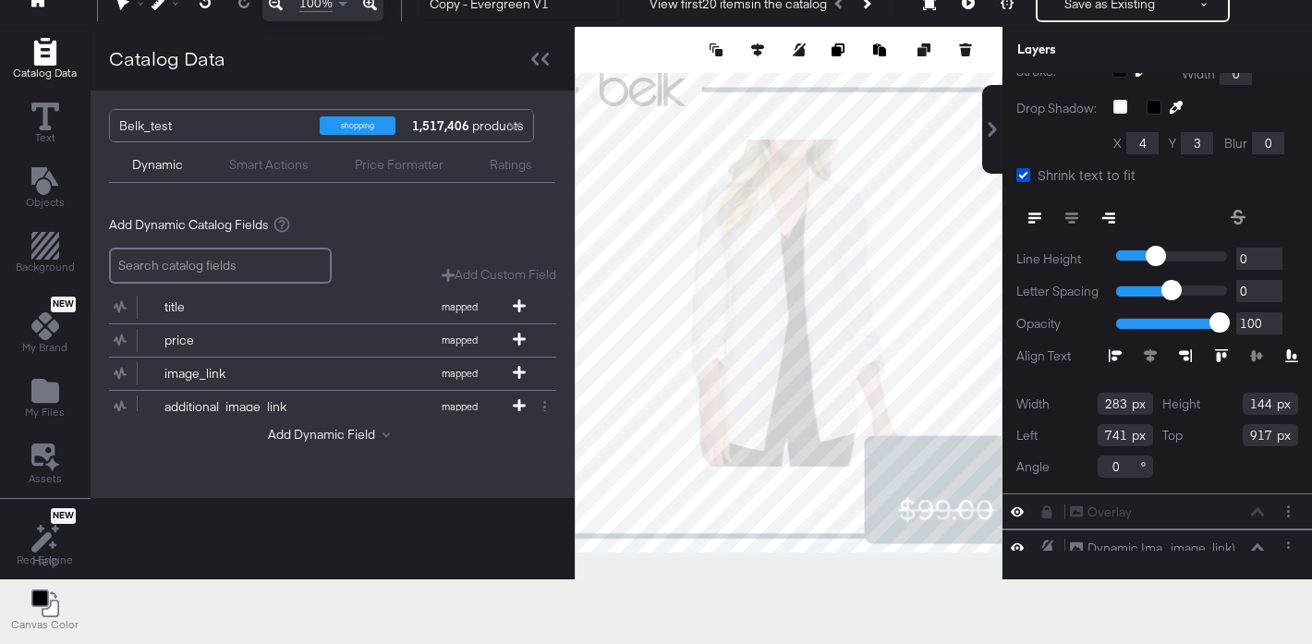
scroll to position [333, 0]
click at [1233, 213] on icon at bounding box center [1237, 214] width 15 height 15
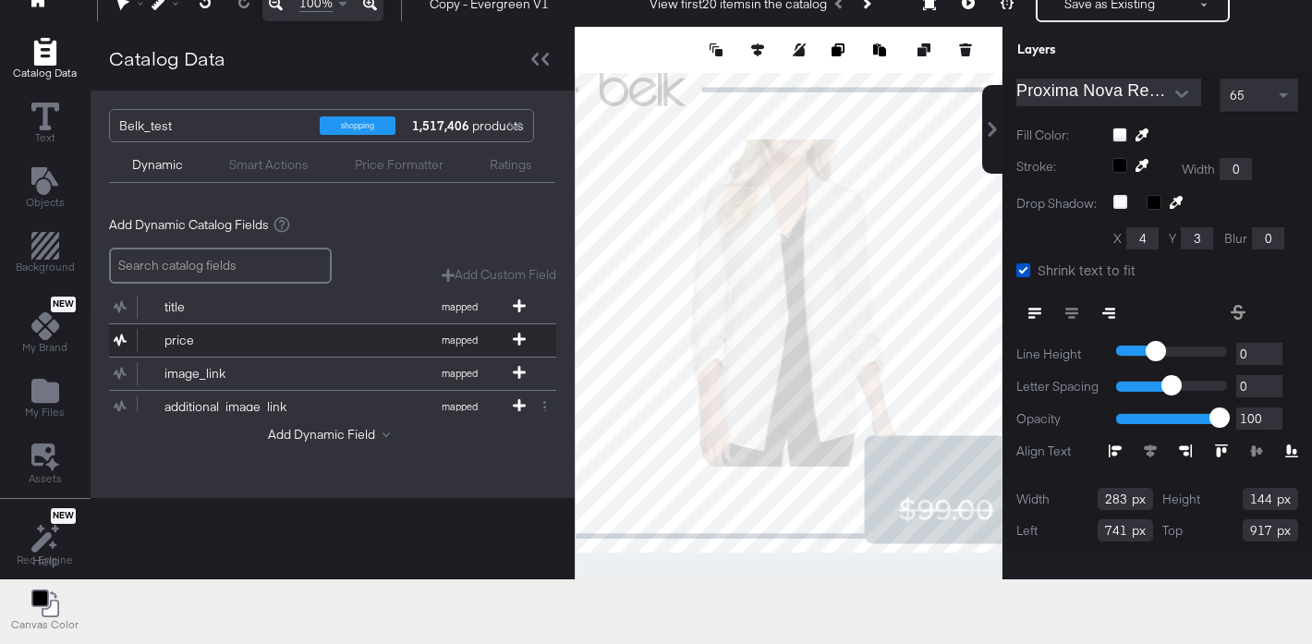
scroll to position [46, 0]
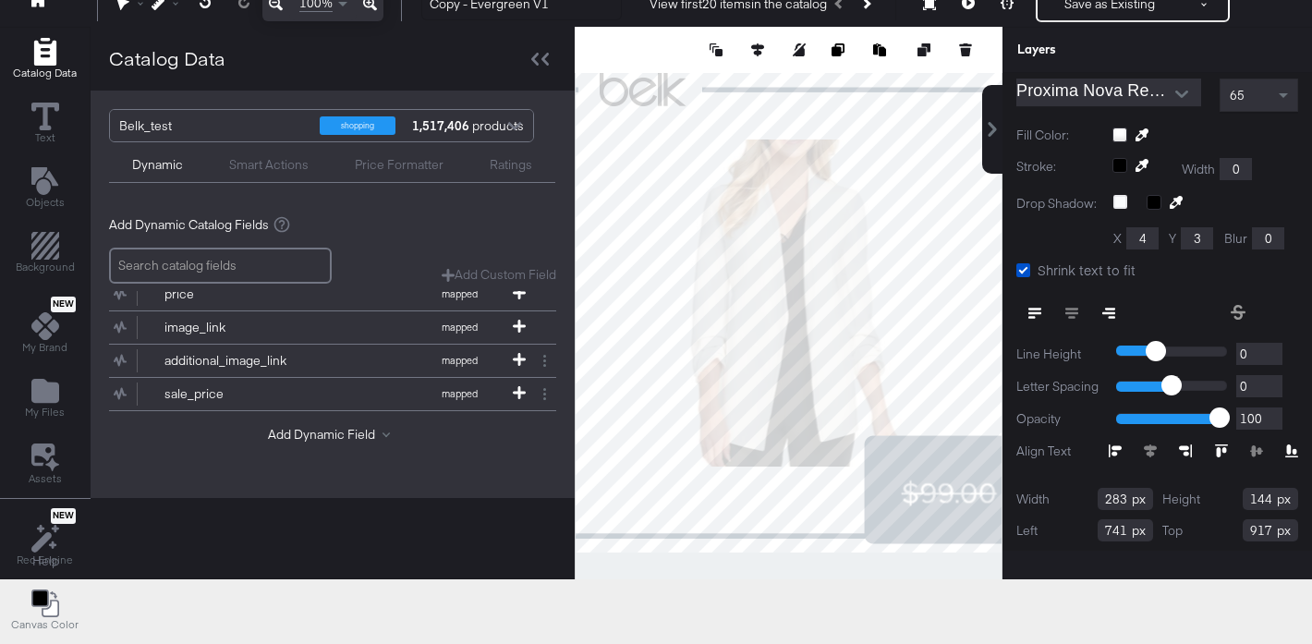
type input "751"
type input "857"
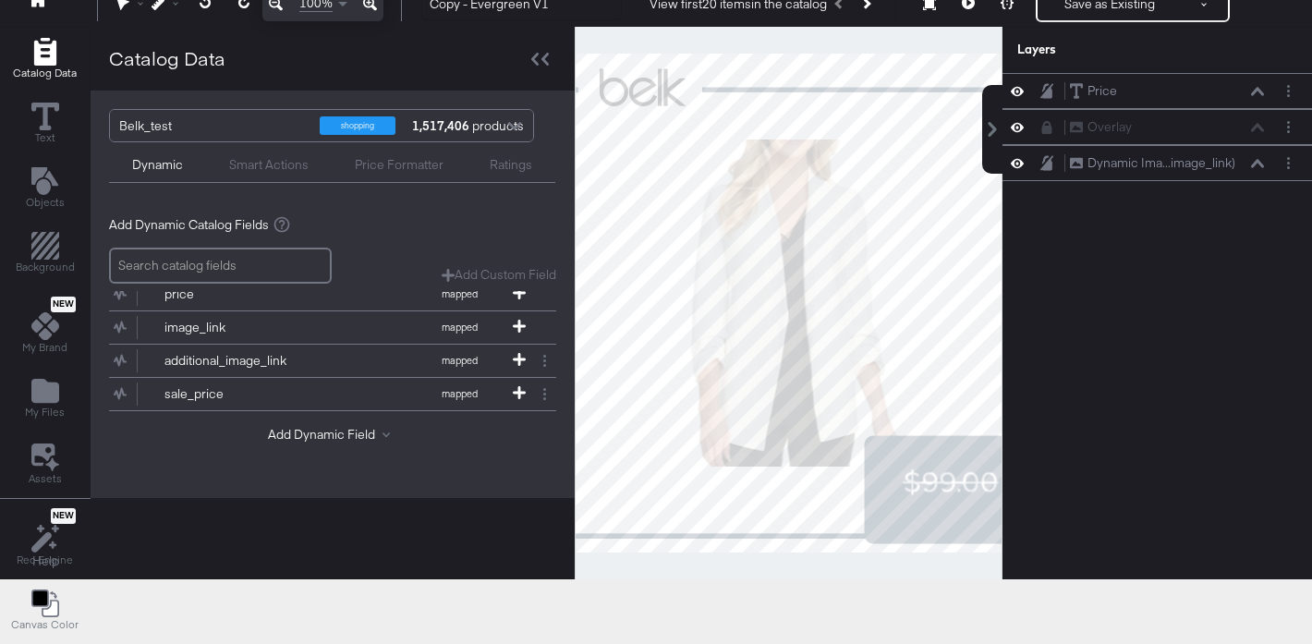
scroll to position [0, 0]
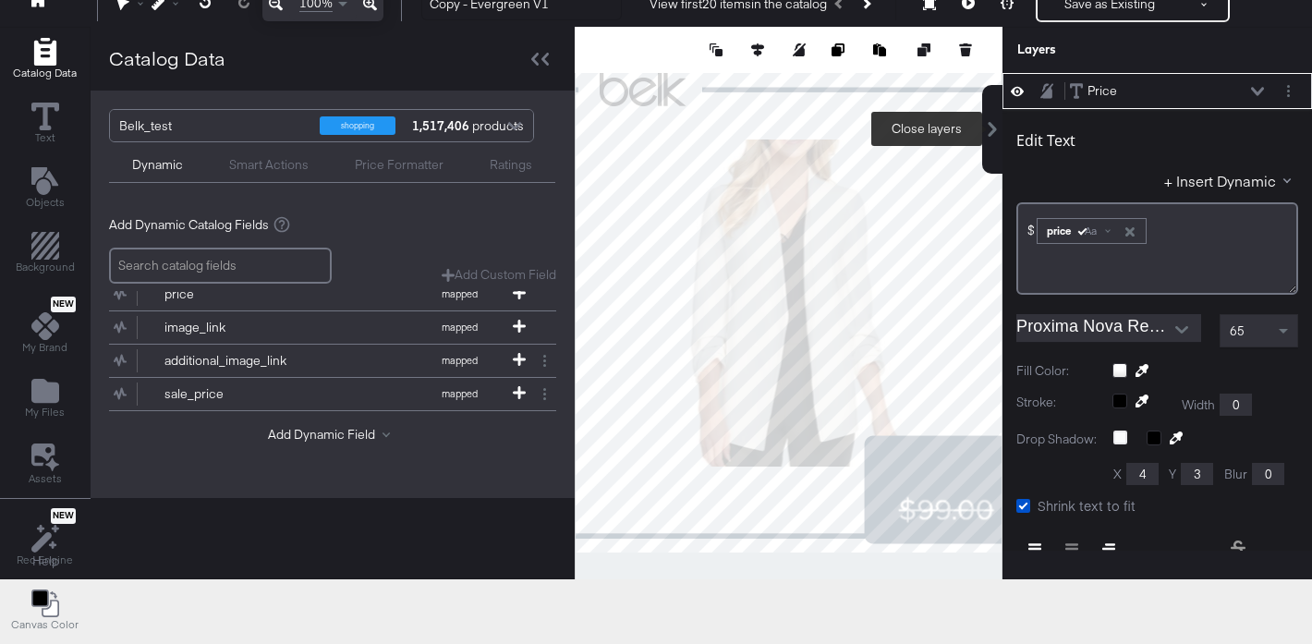
click at [989, 135] on icon at bounding box center [992, 129] width 8 height 15
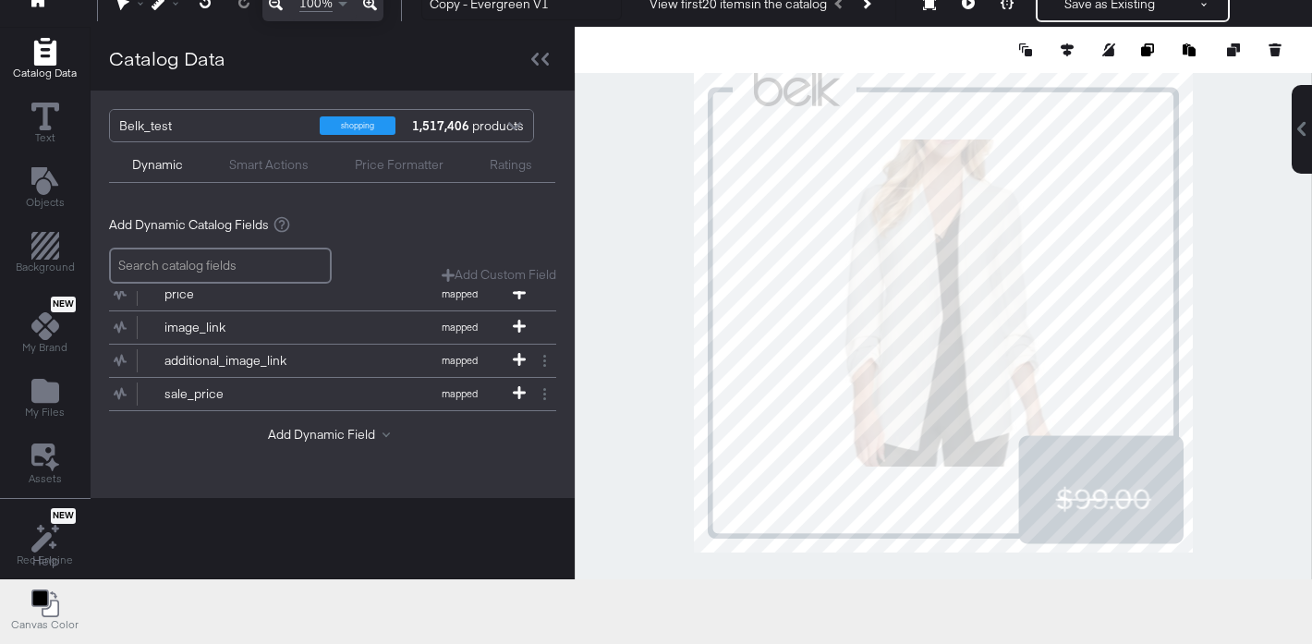
type input "747"
type input "894"
type input "743"
type input "873"
click at [1302, 137] on button at bounding box center [1301, 129] width 20 height 89
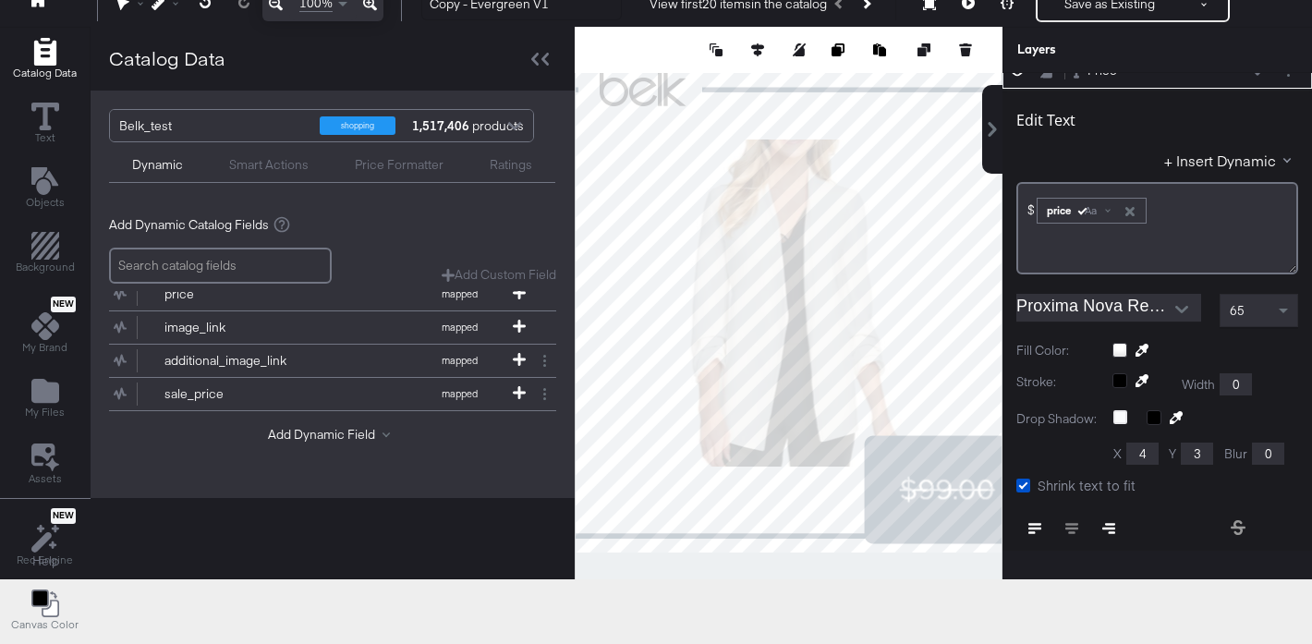
scroll to position [3, 0]
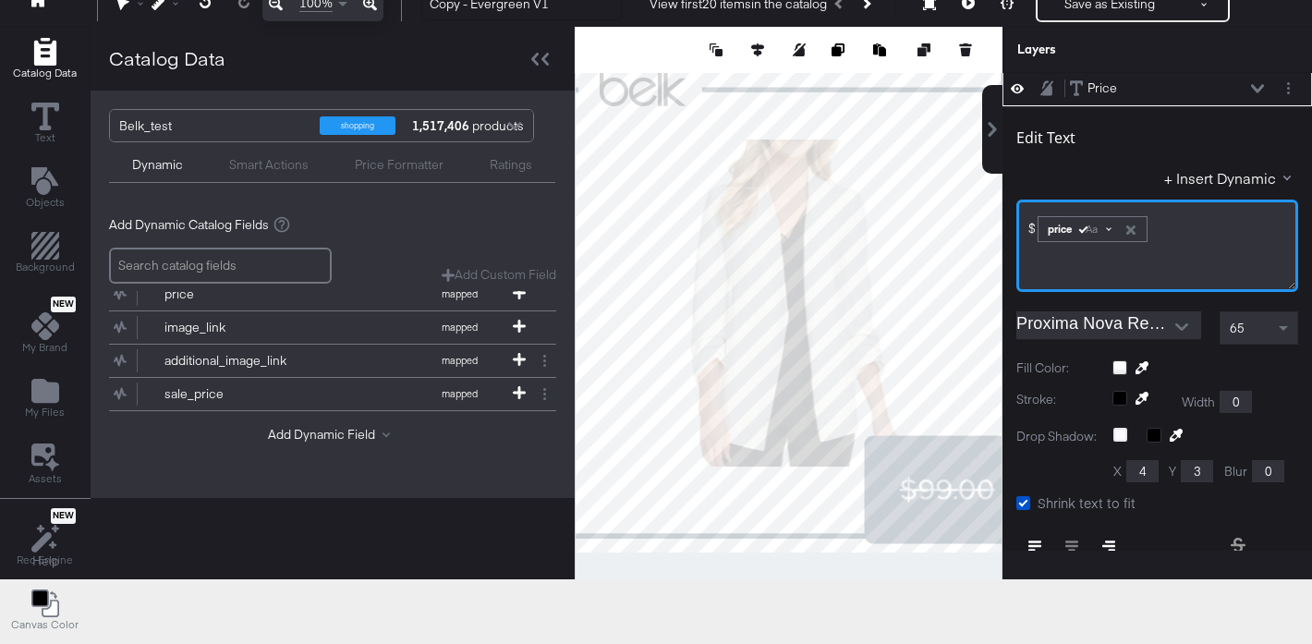
click at [1109, 226] on span at bounding box center [1109, 228] width 6 height 6
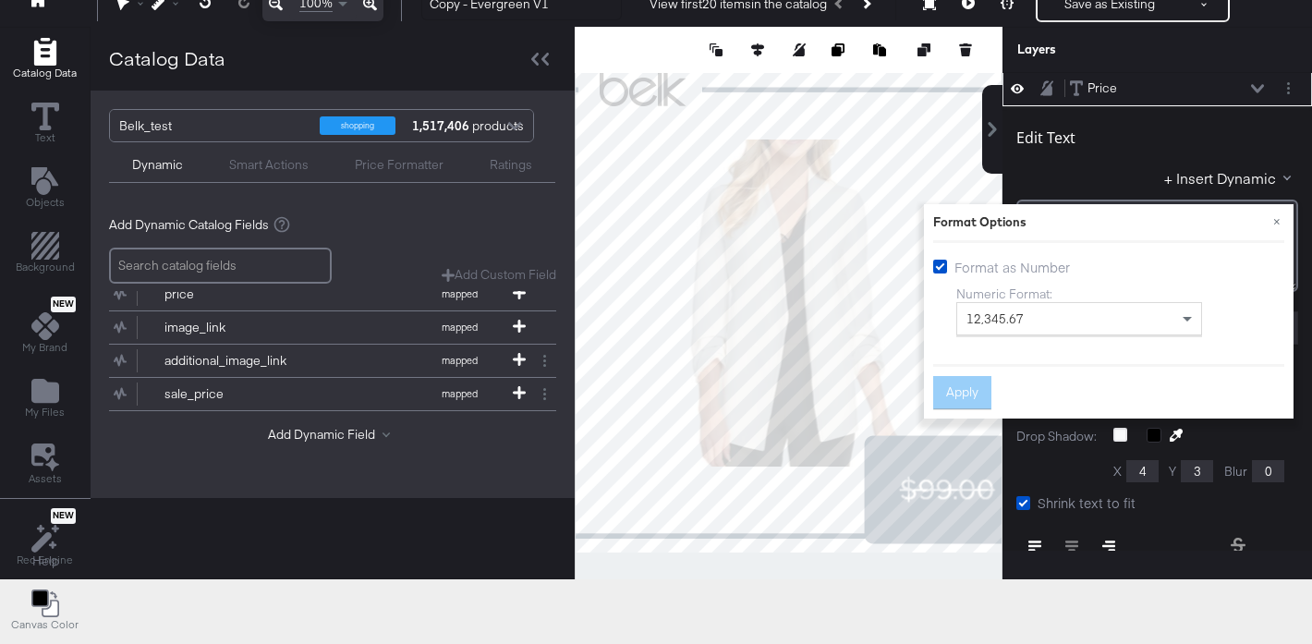
scroll to position [0, 0]
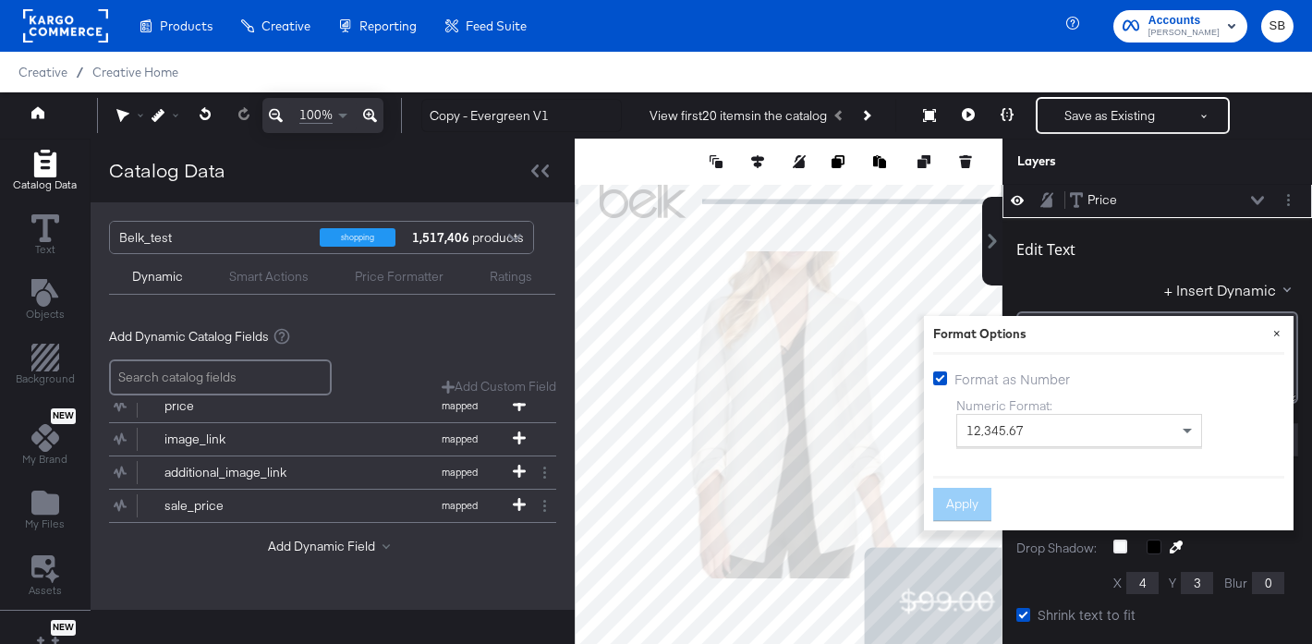
click at [1271, 333] on button "×" at bounding box center [1276, 332] width 33 height 33
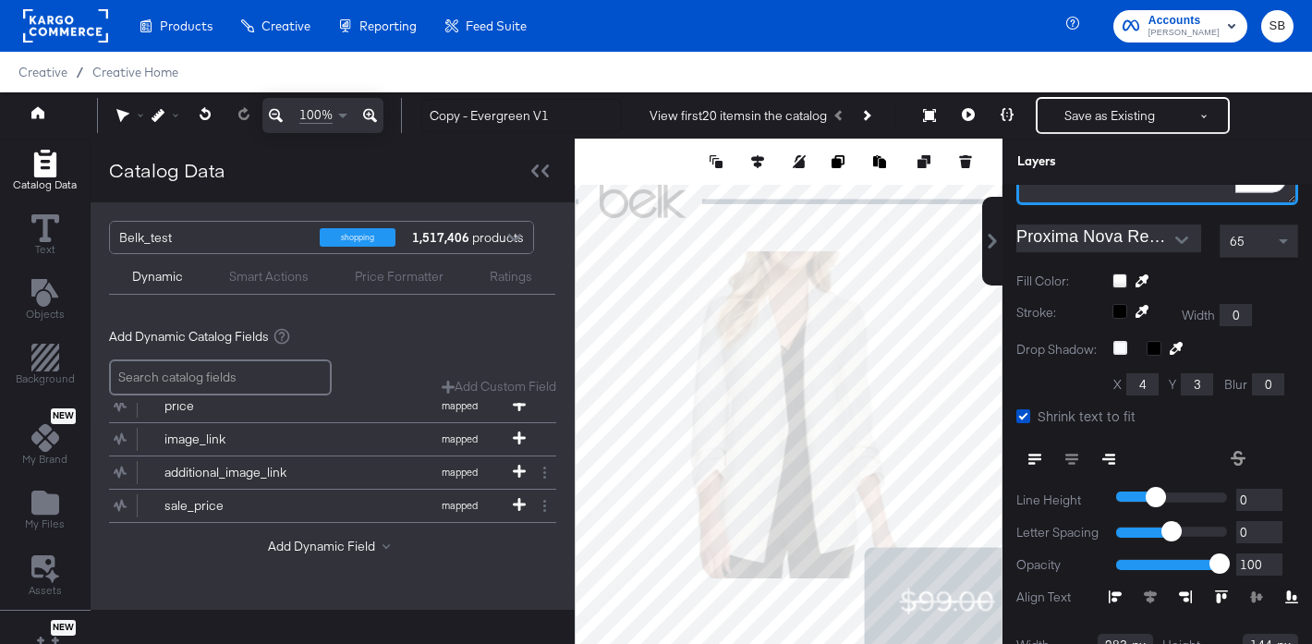
scroll to position [345, 0]
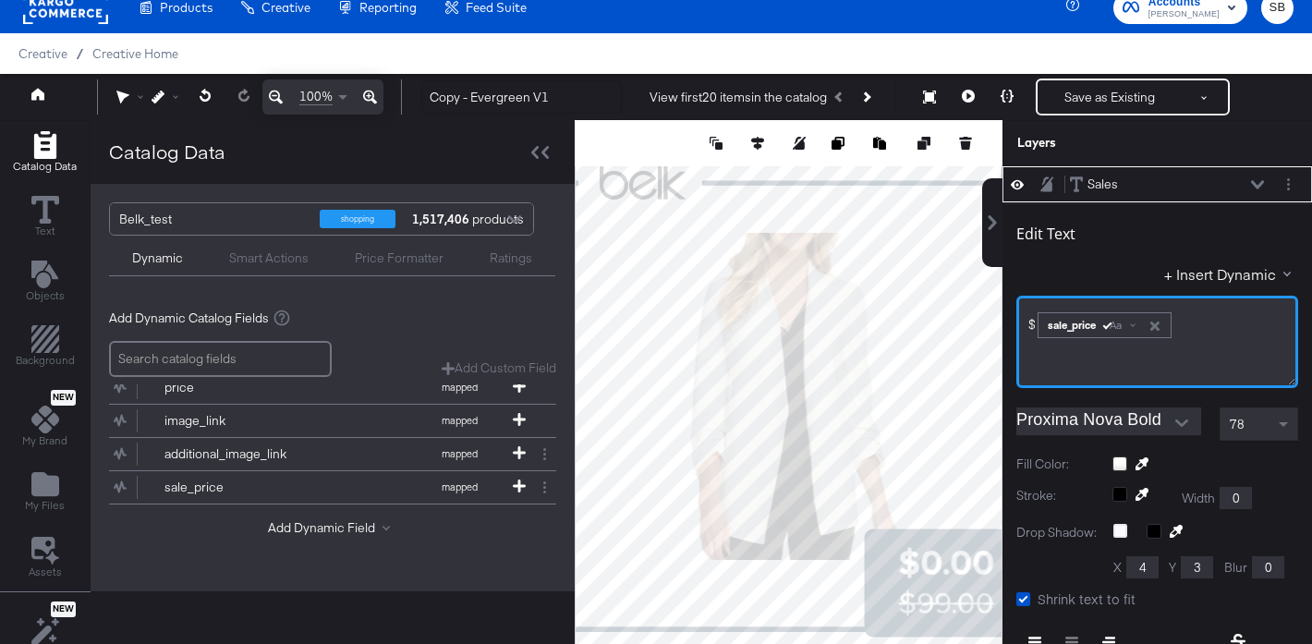
click at [1078, 325] on div "sale_price Aa" at bounding box center [1104, 325] width 132 height 24
click at [1091, 351] on div "$﻿ ﻿ sale_price Aa ﻿" at bounding box center [1157, 342] width 282 height 92
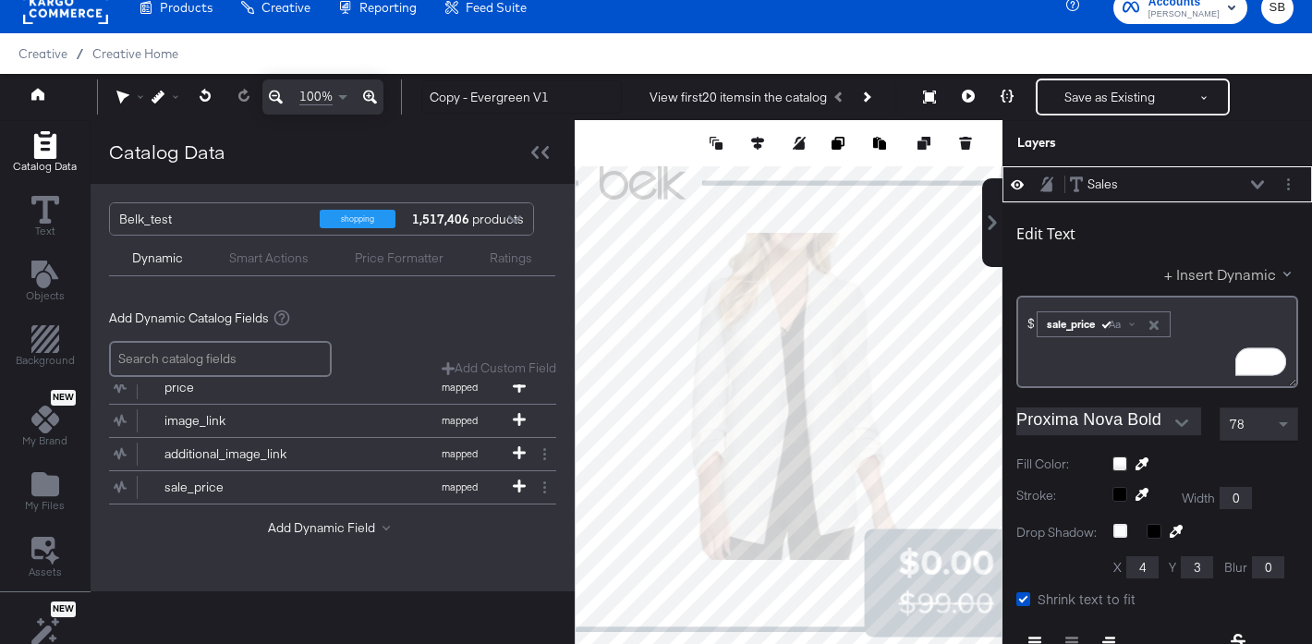
click at [1235, 274] on button "+ Insert Dynamic" at bounding box center [1231, 273] width 134 height 19
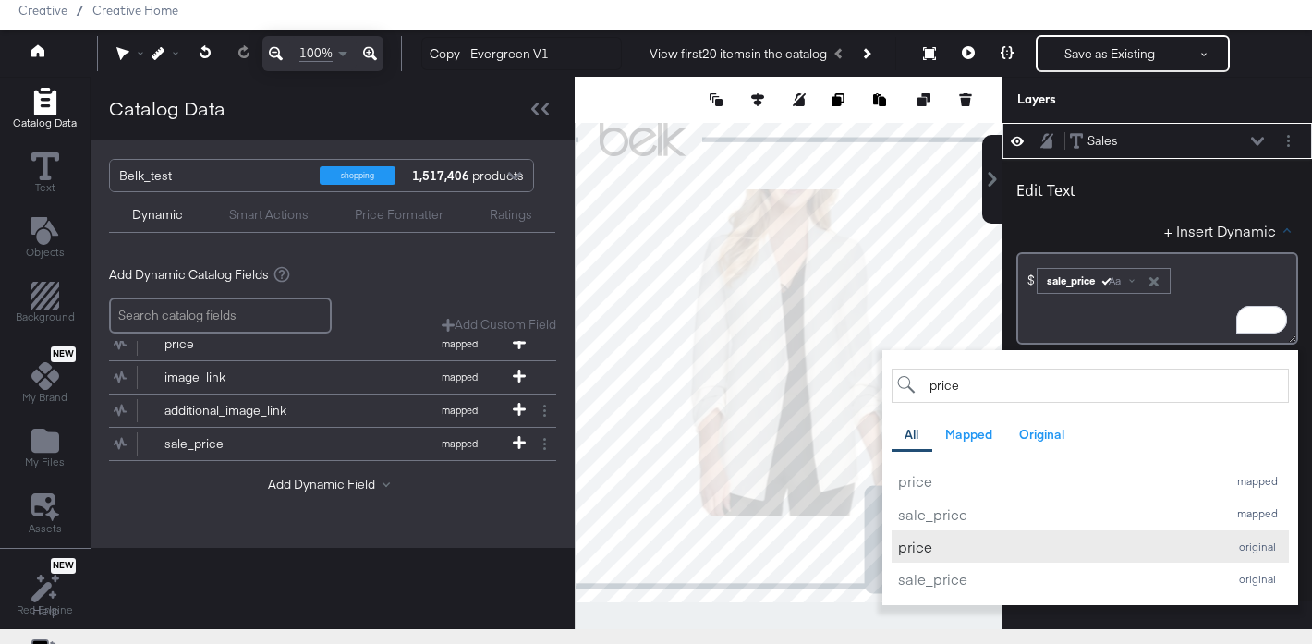
type input "price"
click at [939, 550] on div "price" at bounding box center [1058, 546] width 320 height 19
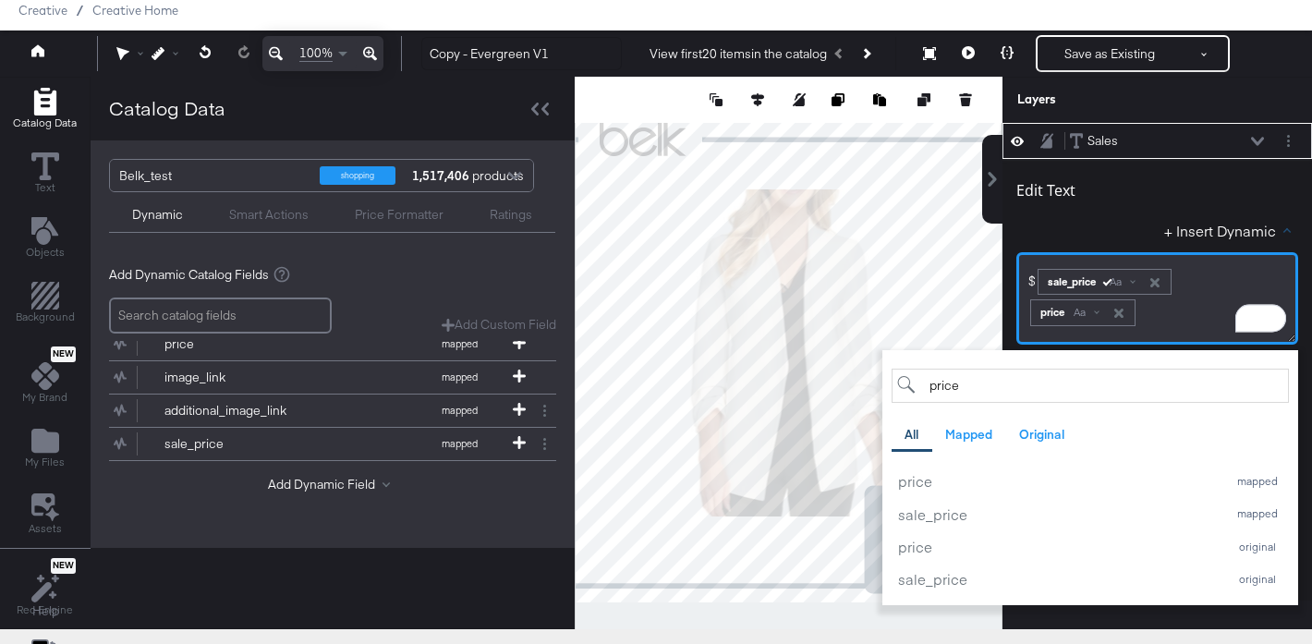
click at [1186, 315] on div "$﻿ ﻿ sale_price Aa ﻿ ﻿ price Aa ﻿" at bounding box center [1157, 295] width 258 height 62
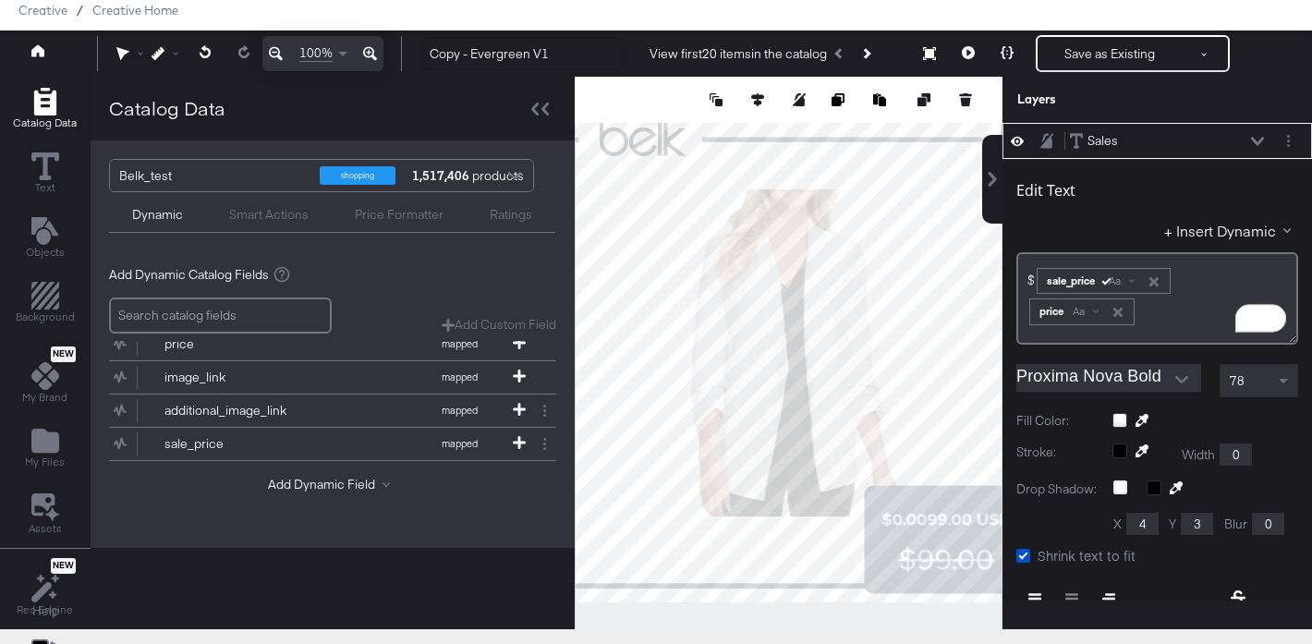
click at [1160, 282] on icon "To enrich screen reader interactions, please activate Accessibility in Grammarl…" at bounding box center [1153, 281] width 13 height 13
click at [1158, 284] on icon "button" at bounding box center [1153, 281] width 9 height 9
click at [660, 603] on div at bounding box center [788, 353] width 428 height 552
type input "743"
type input "862"
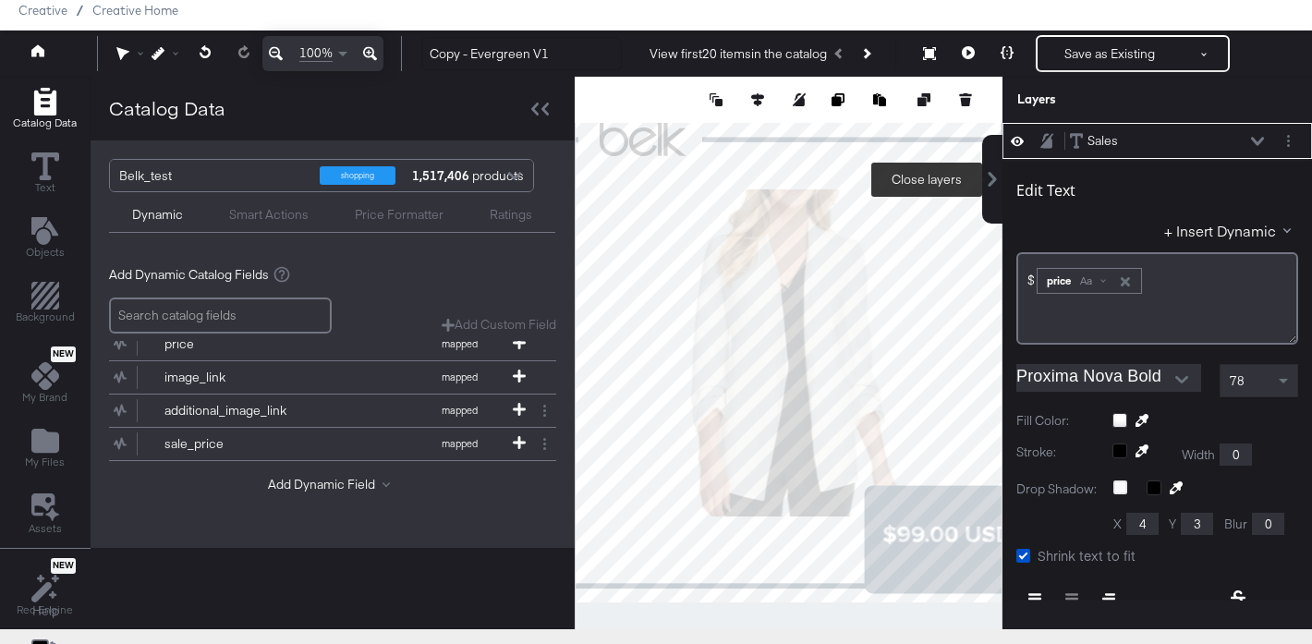
click at [992, 180] on icon at bounding box center [992, 179] width 8 height 15
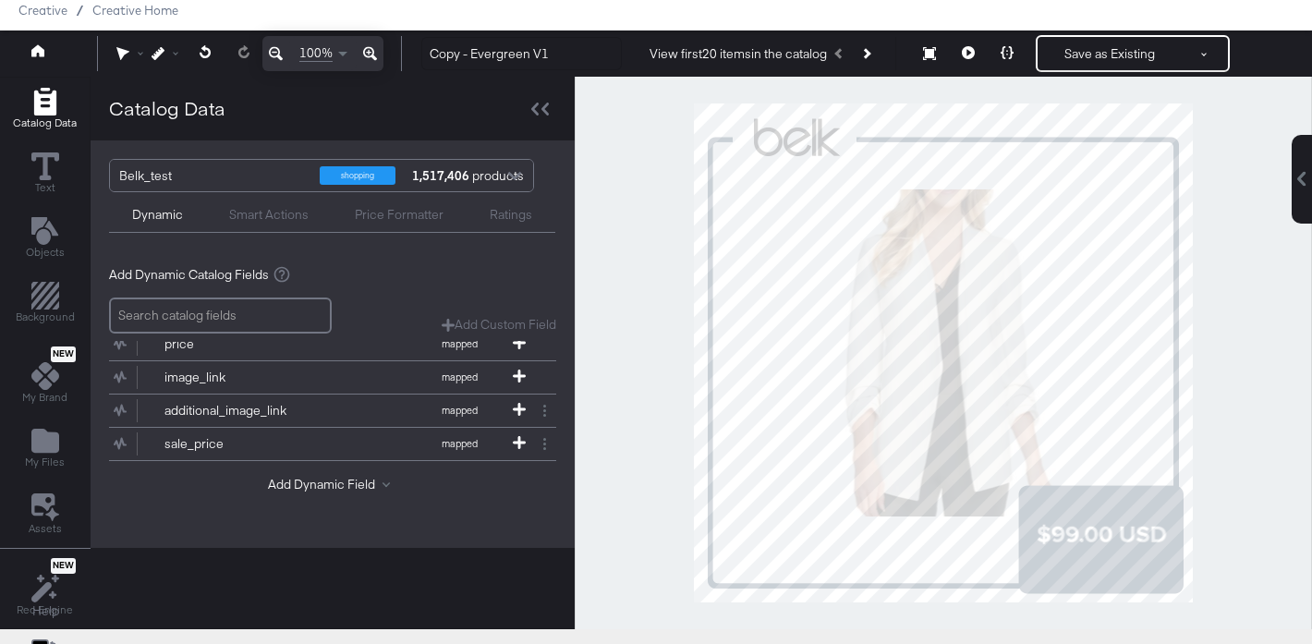
click at [1263, 447] on div at bounding box center [942, 353] width 737 height 552
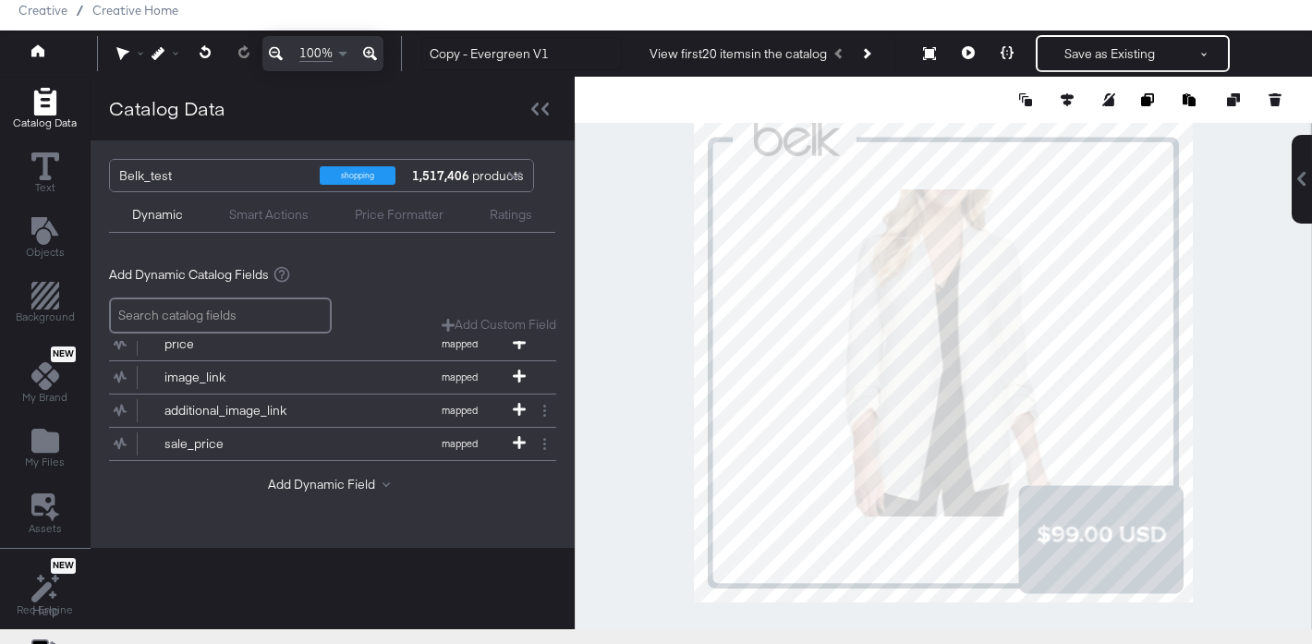
click at [645, 219] on div at bounding box center [942, 353] width 737 height 552
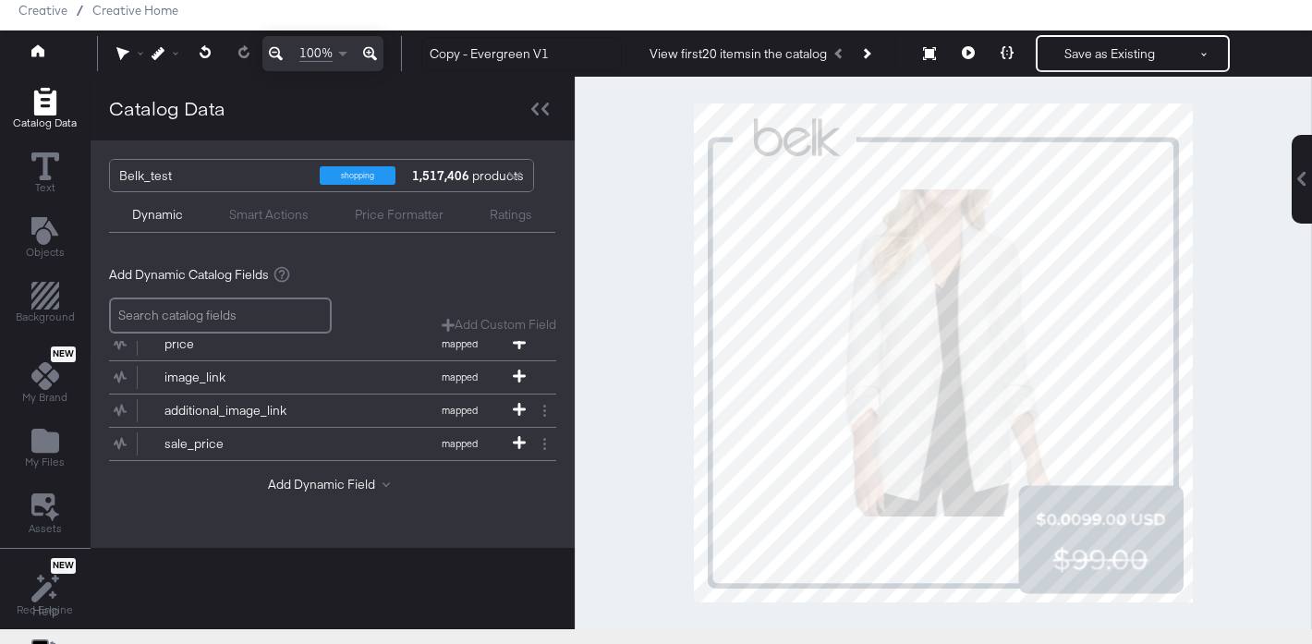
click at [1199, 472] on div at bounding box center [942, 353] width 737 height 552
click at [1300, 172] on icon at bounding box center [1301, 179] width 15 height 15
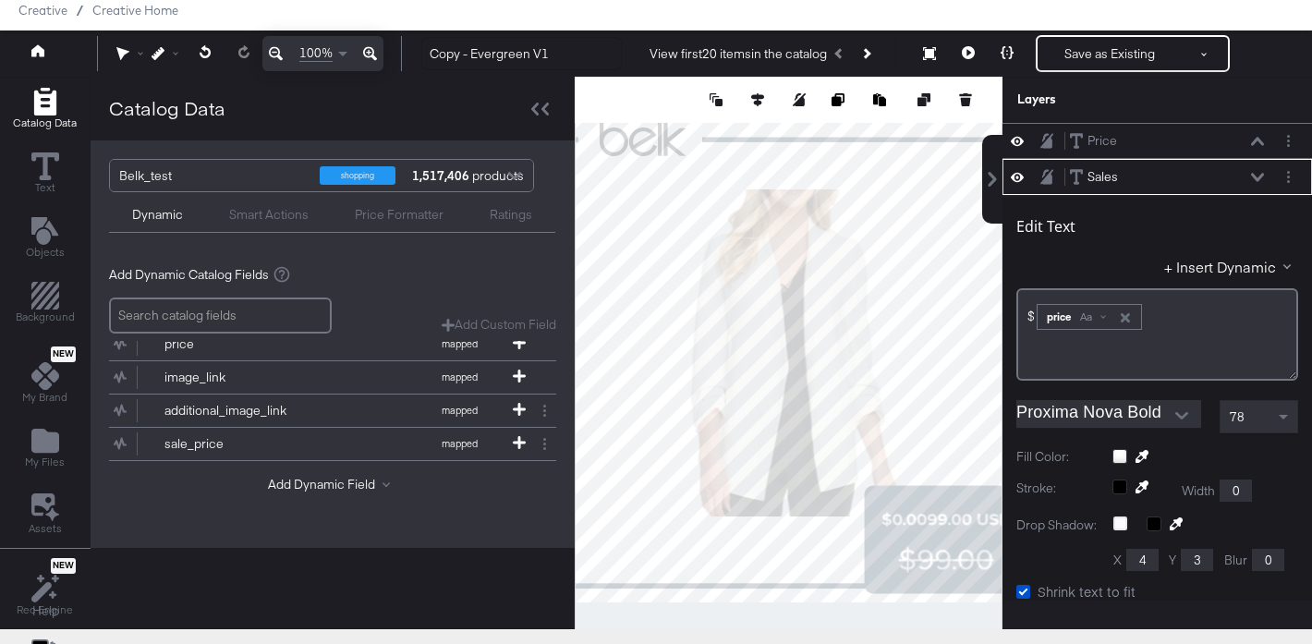
scroll to position [36, 0]
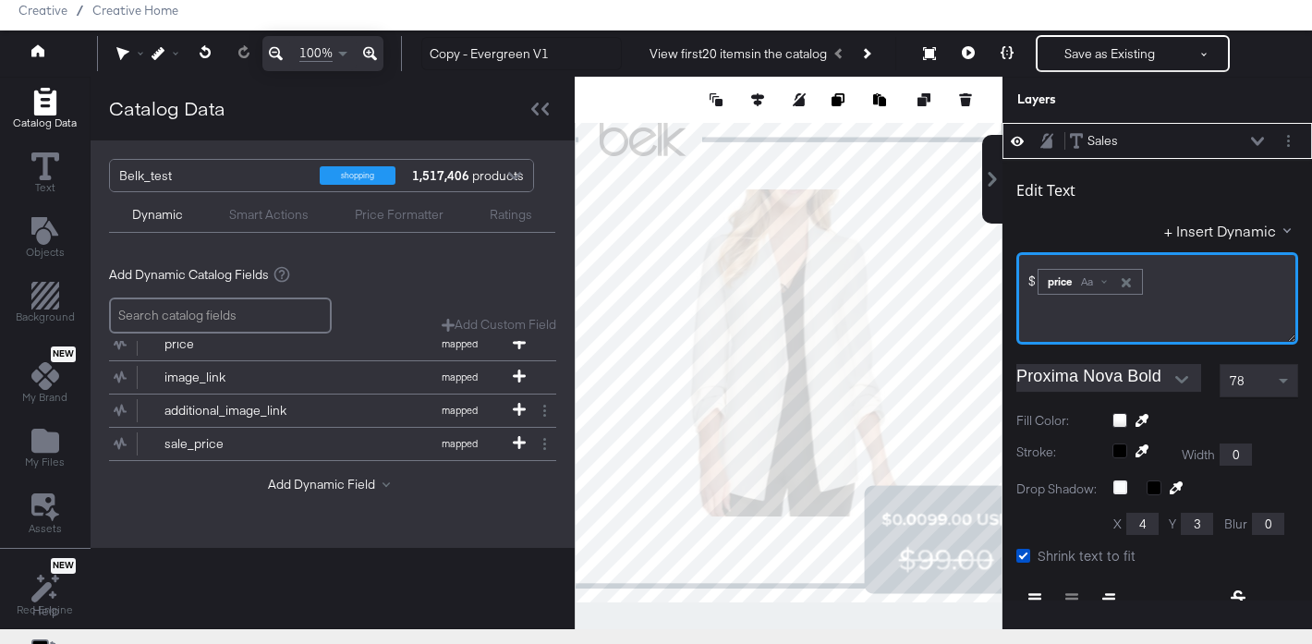
click at [1127, 314] on div "$﻿ ﻿ price Aa ﻿" at bounding box center [1157, 298] width 282 height 92
click at [1102, 282] on div "Aa" at bounding box center [1092, 281] width 43 height 15
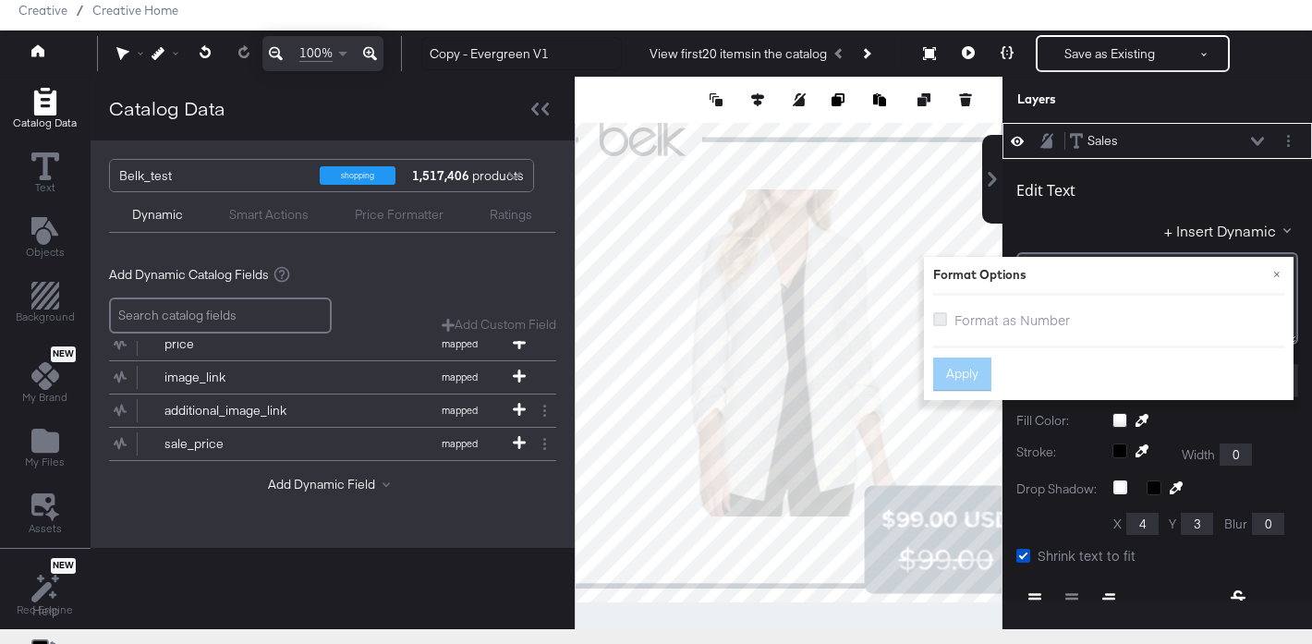
click at [938, 319] on icon at bounding box center [940, 319] width 14 height 14
click at [0, 0] on input "Format as Number" at bounding box center [0, 0] width 0 height 0
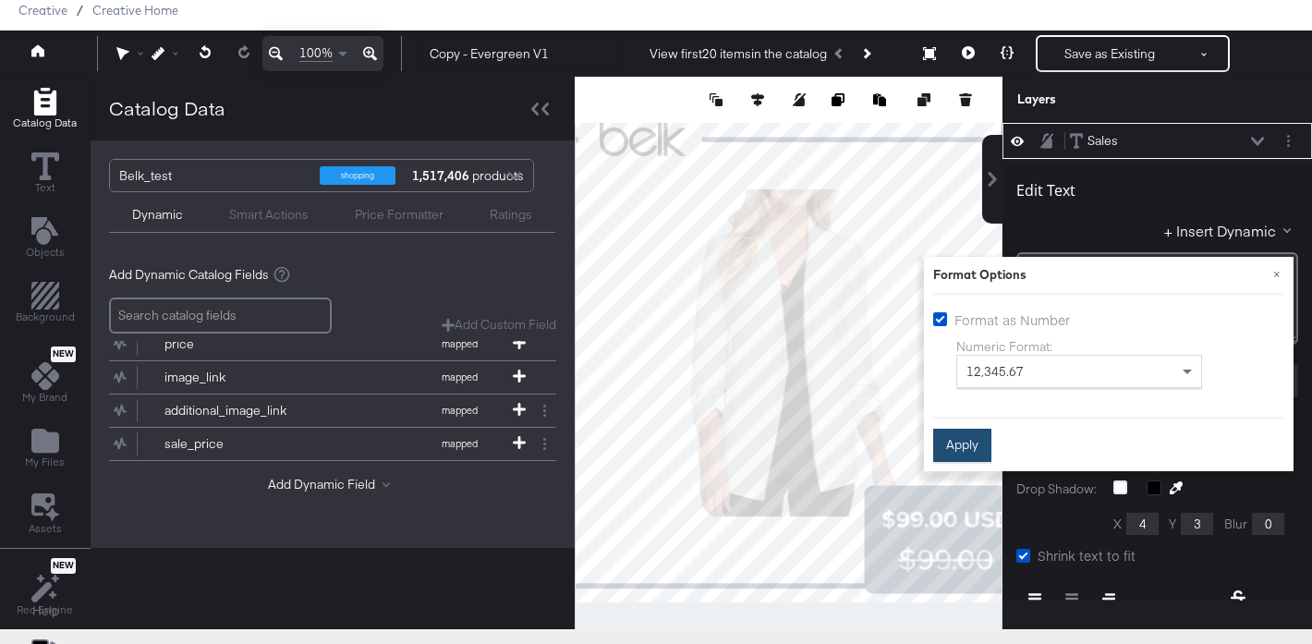
click at [961, 447] on button "Apply" at bounding box center [962, 445] width 58 height 33
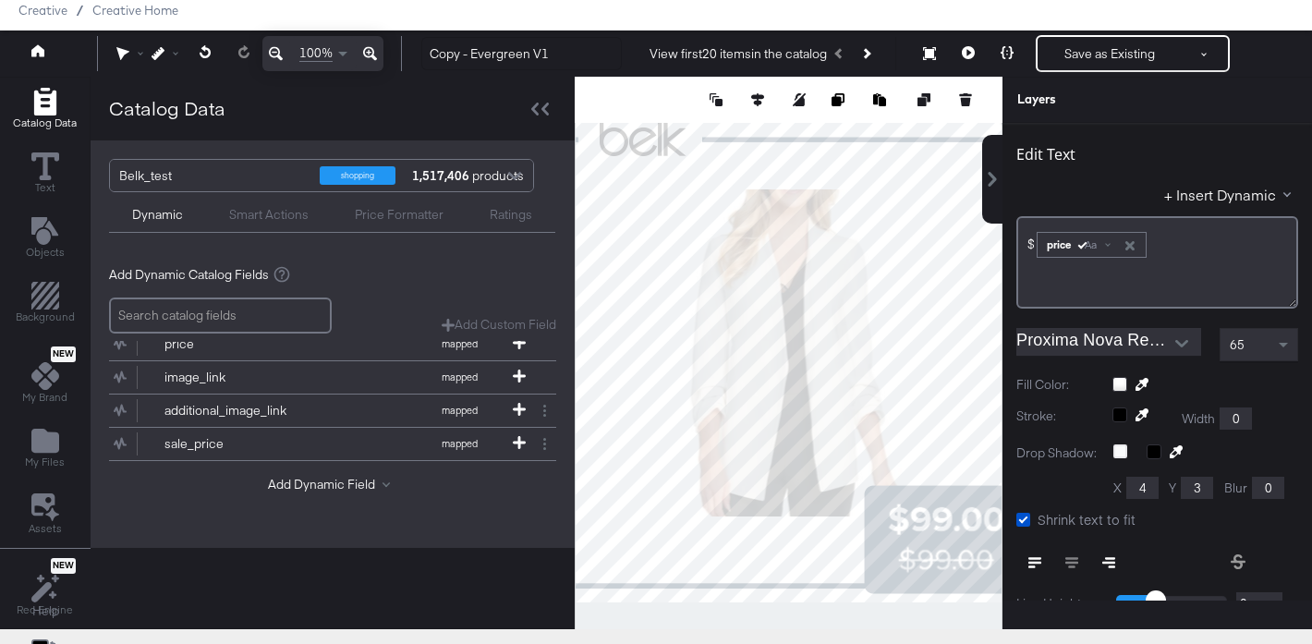
scroll to position [0, 0]
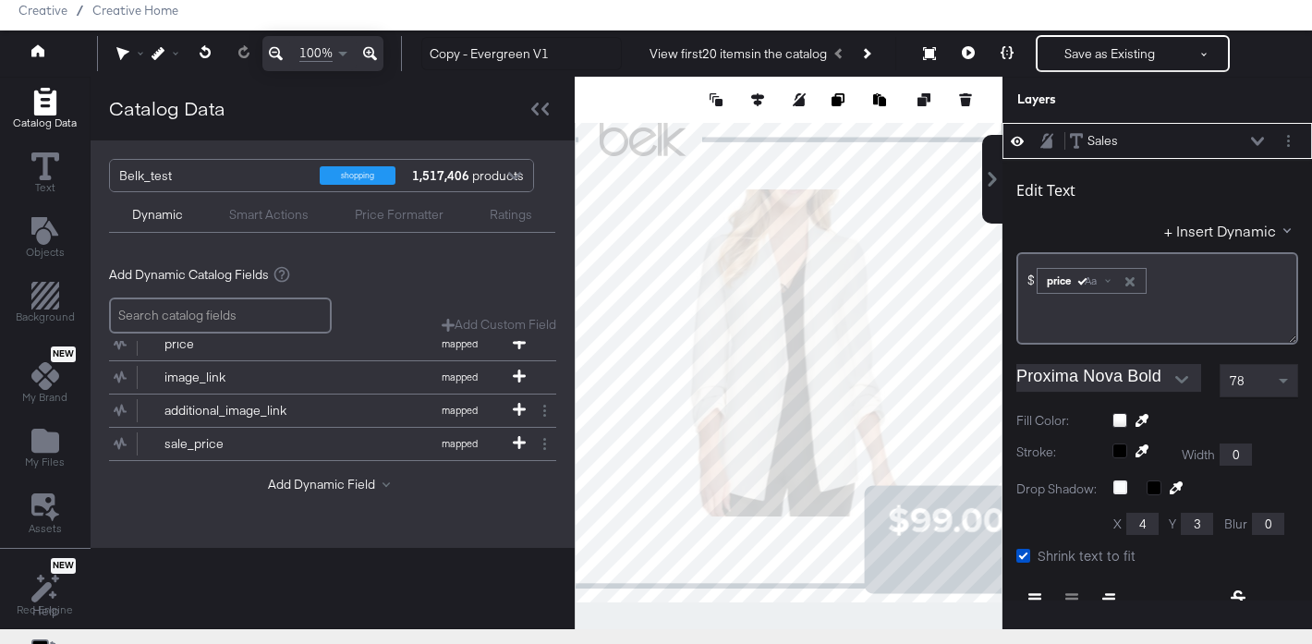
type input "870"
click at [997, 174] on icon at bounding box center [992, 179] width 15 height 15
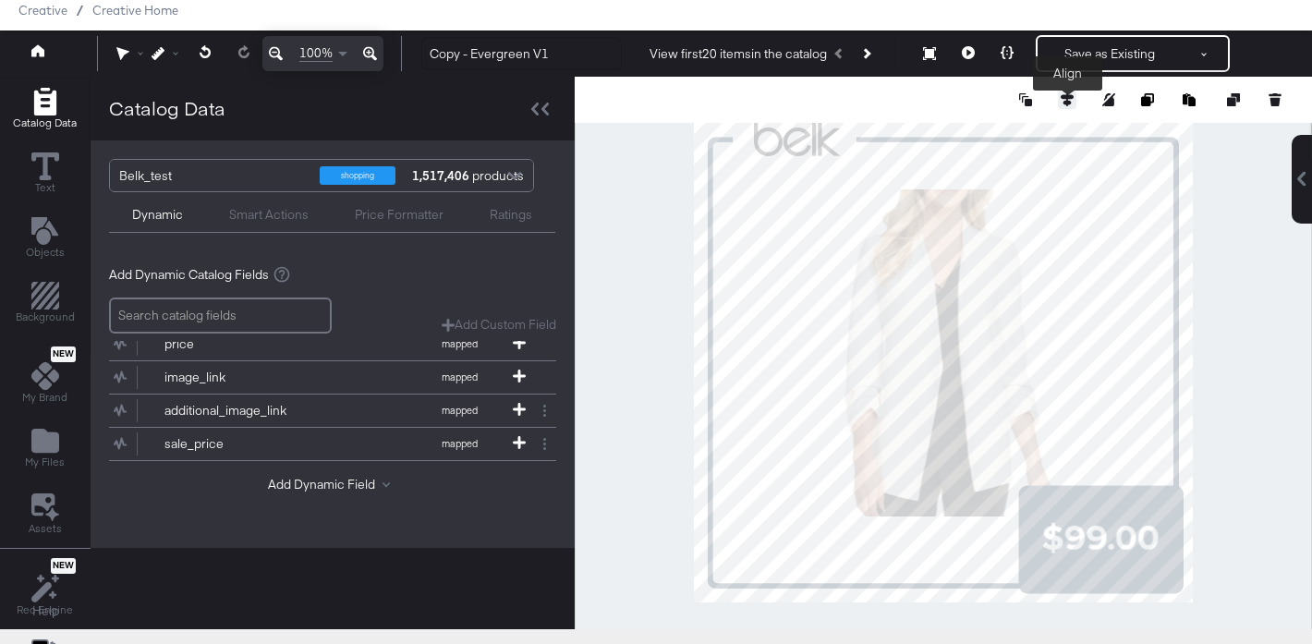
click at [1063, 93] on icon at bounding box center [1066, 99] width 13 height 13
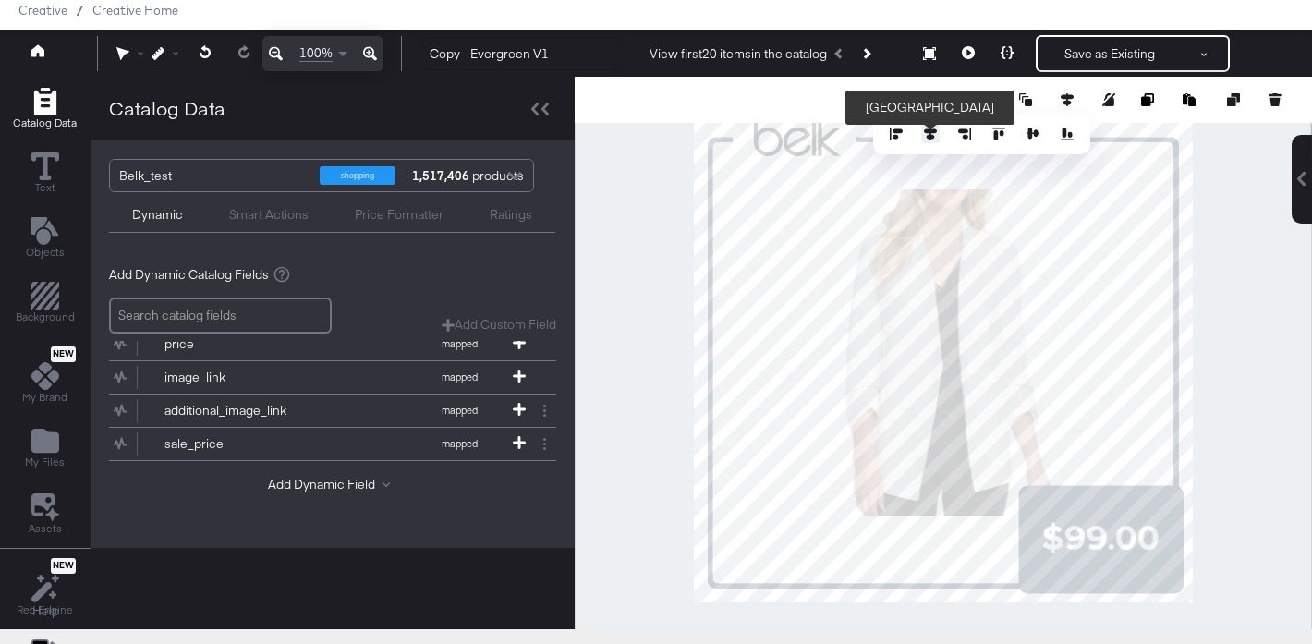
click at [927, 130] on icon at bounding box center [930, 133] width 13 height 13
type input "399"
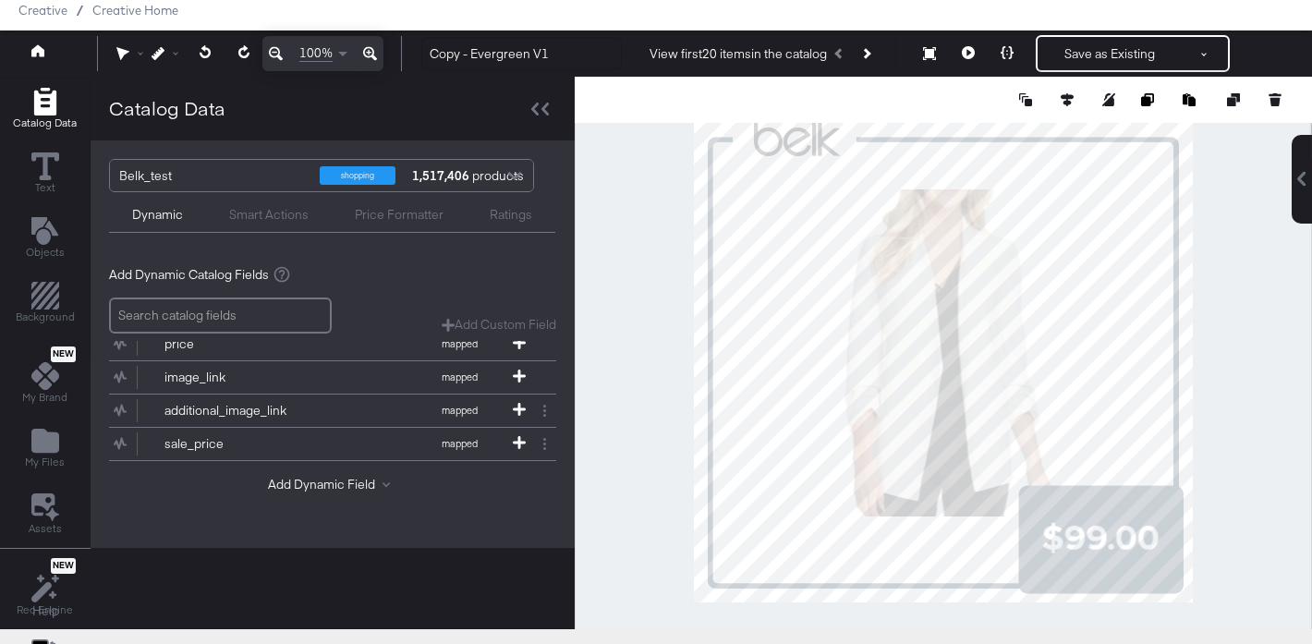
click at [1213, 528] on div at bounding box center [942, 353] width 737 height 552
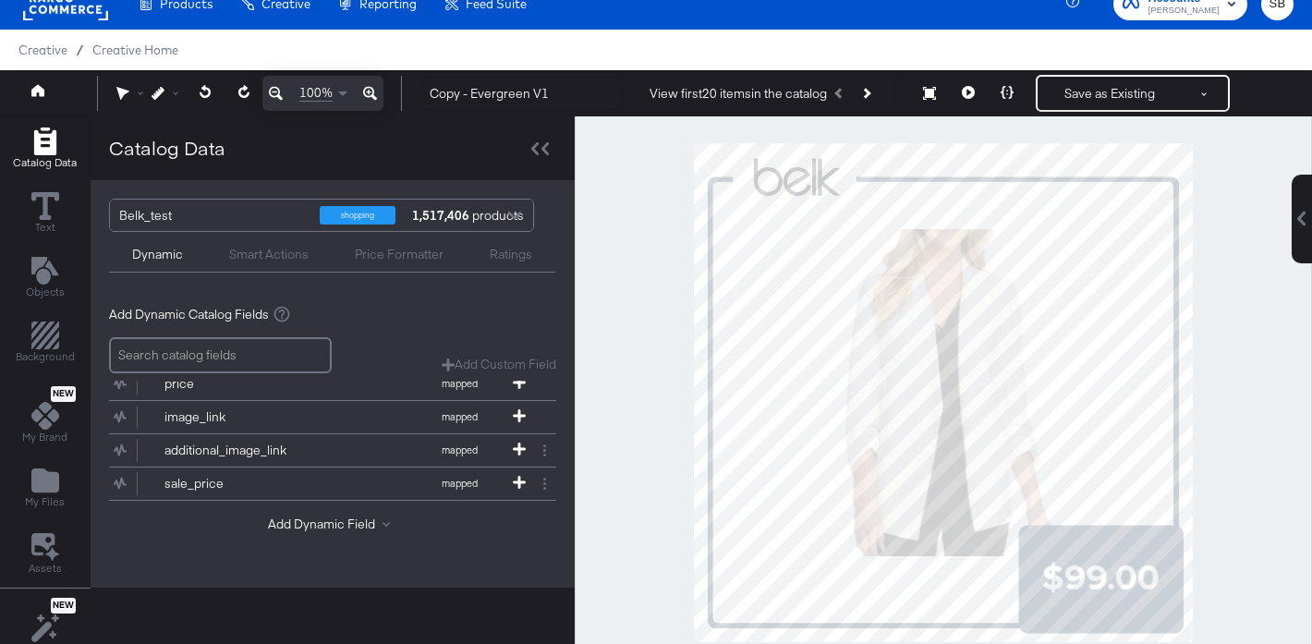
scroll to position [19, 0]
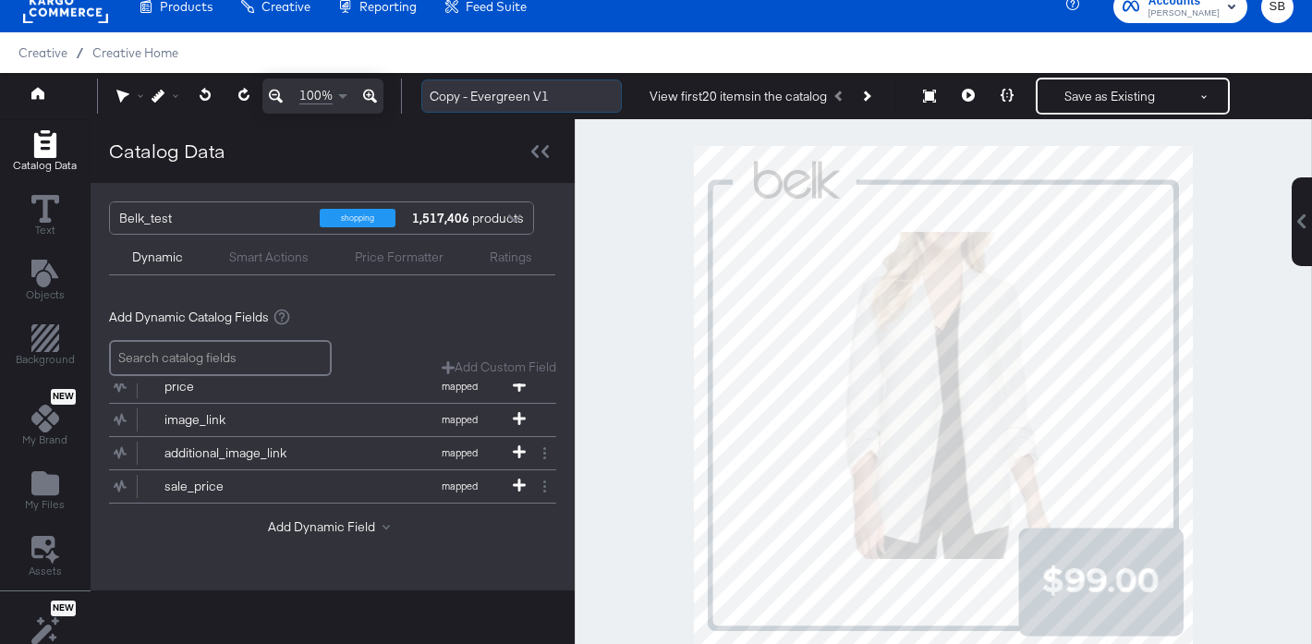
click at [515, 97] on input "Copy - Evergreen V1" at bounding box center [521, 96] width 200 height 34
drag, startPoint x: 472, startPoint y: 98, endPoint x: 441, endPoint y: 97, distance: 31.4
click at [441, 97] on input "Copy - Evergreen V1" at bounding box center [521, 96] width 200 height 34
type input "Evergreen V1"
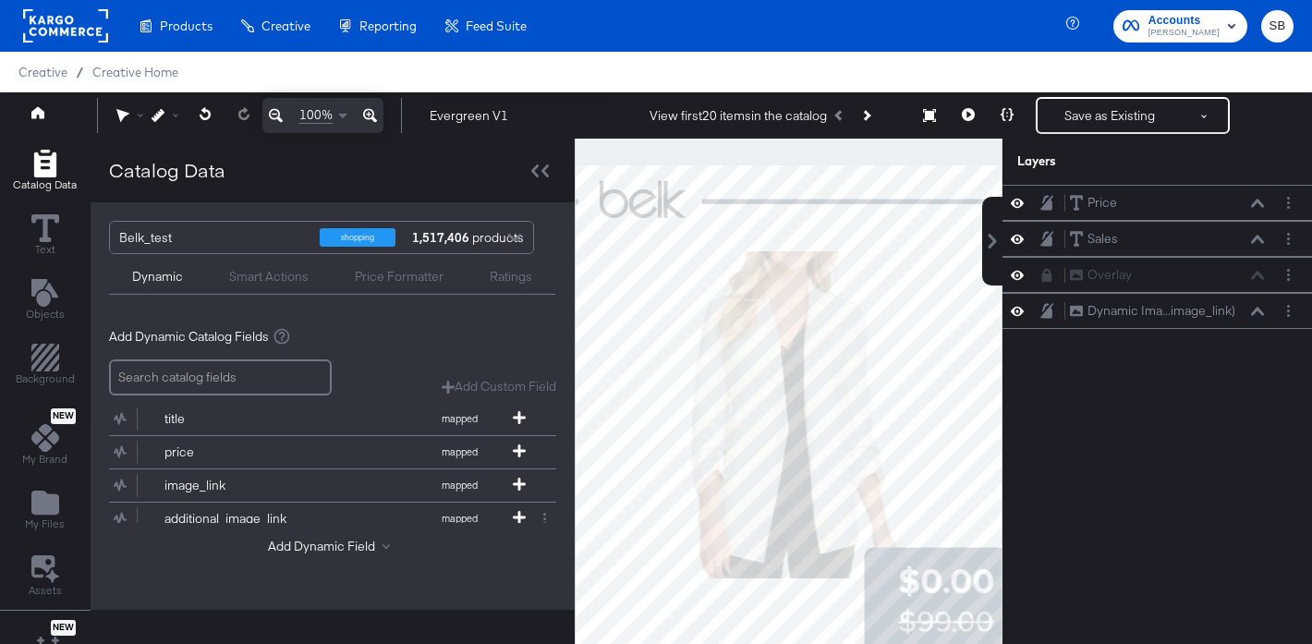
click at [61, 23] on rect at bounding box center [65, 25] width 85 height 33
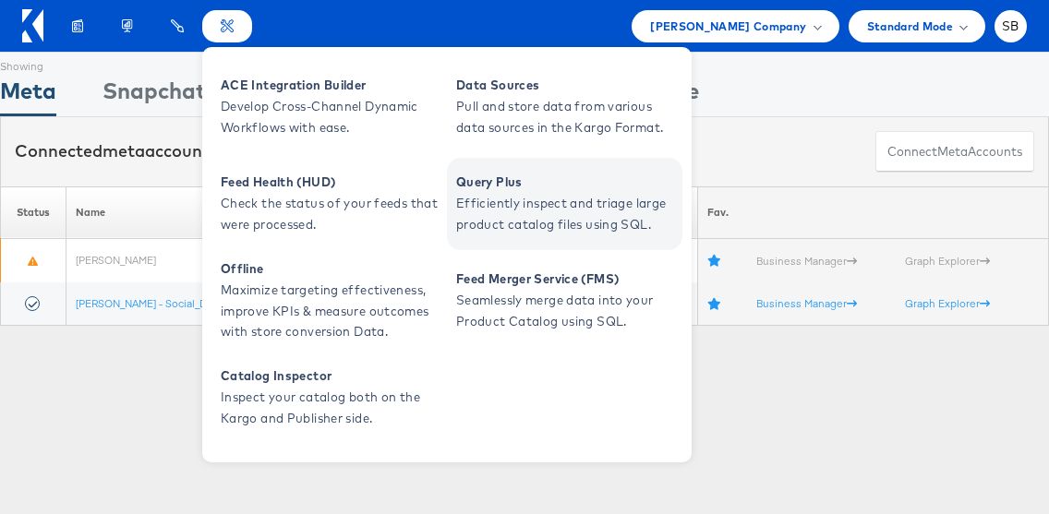
click at [497, 204] on span "Efficiently inspect and triage large product catalog files using SQL." at bounding box center [567, 214] width 222 height 42
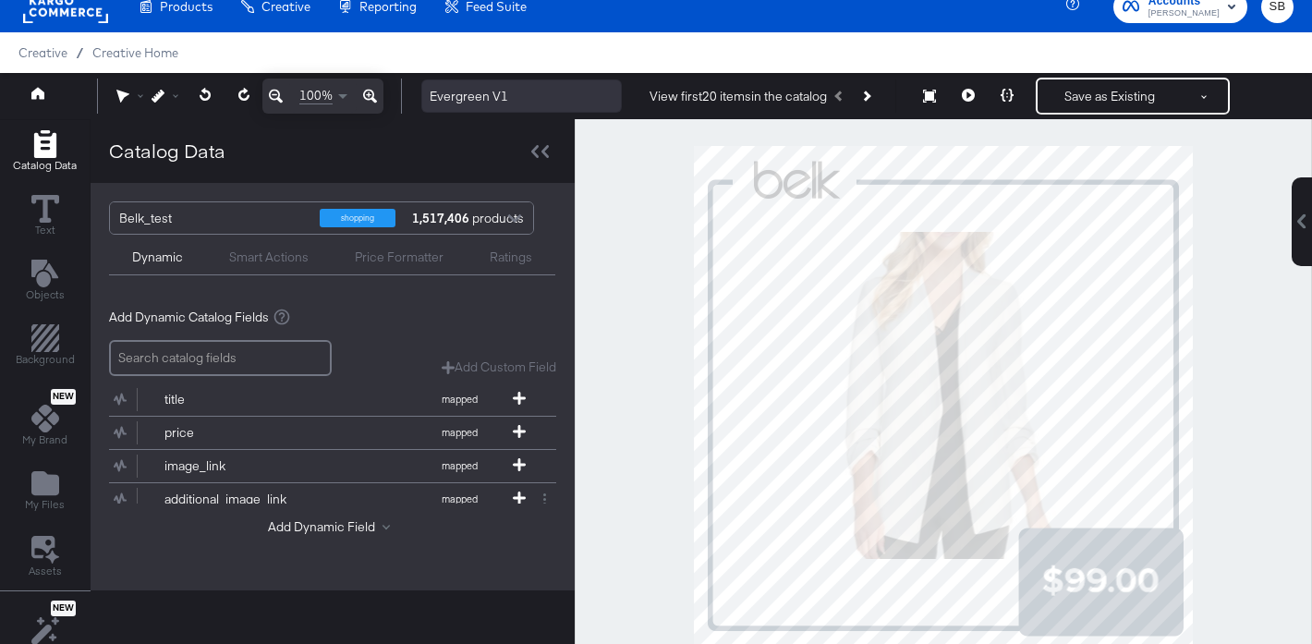
scroll to position [46, 0]
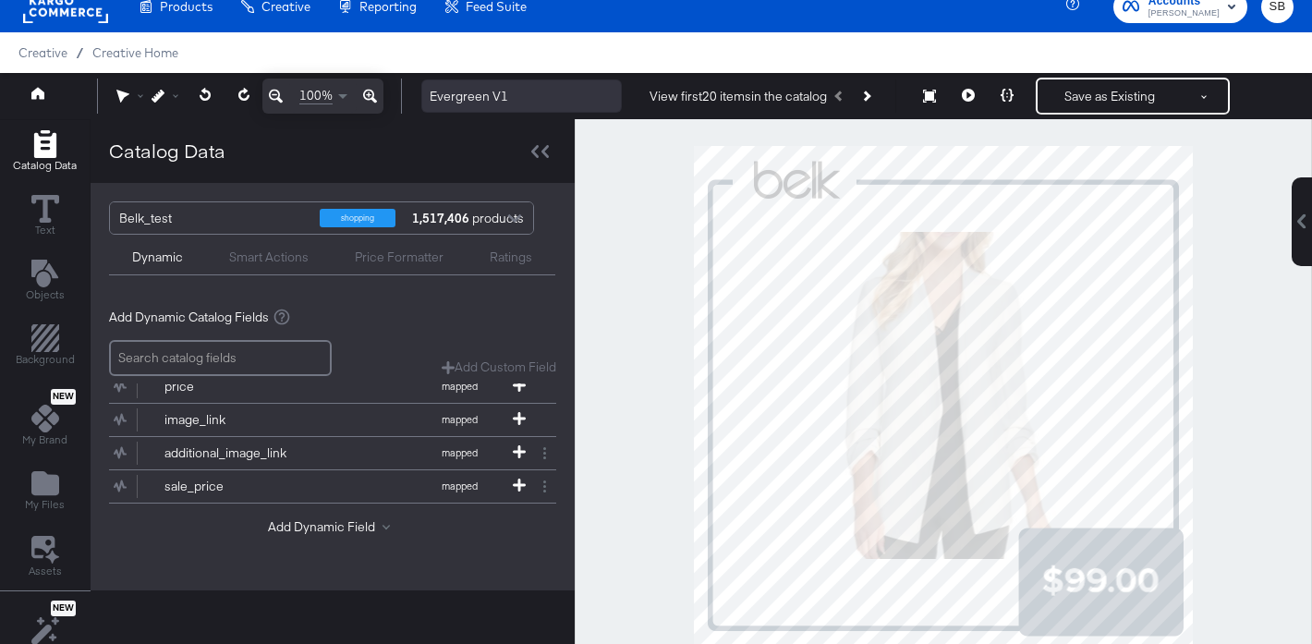
click at [532, 100] on input "Evergreen V1" at bounding box center [521, 96] width 200 height 34
type input "Evergreen V1_NO SALE PRICE"
click at [1229, 312] on div at bounding box center [942, 395] width 737 height 552
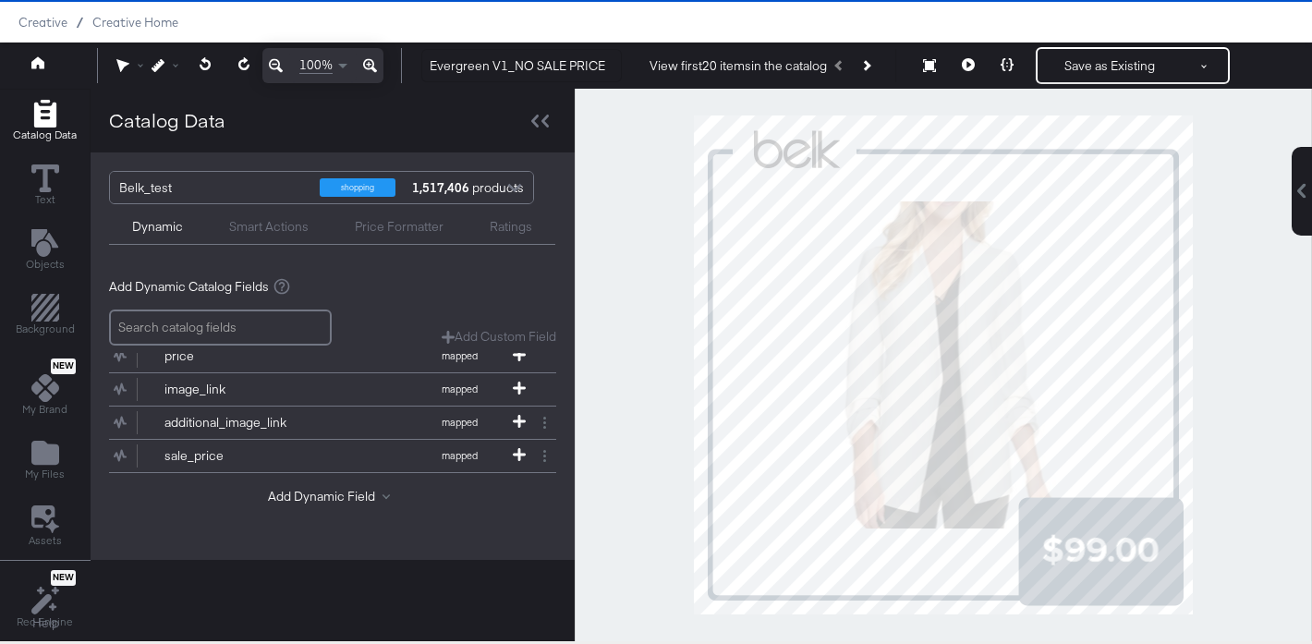
scroll to position [52, 0]
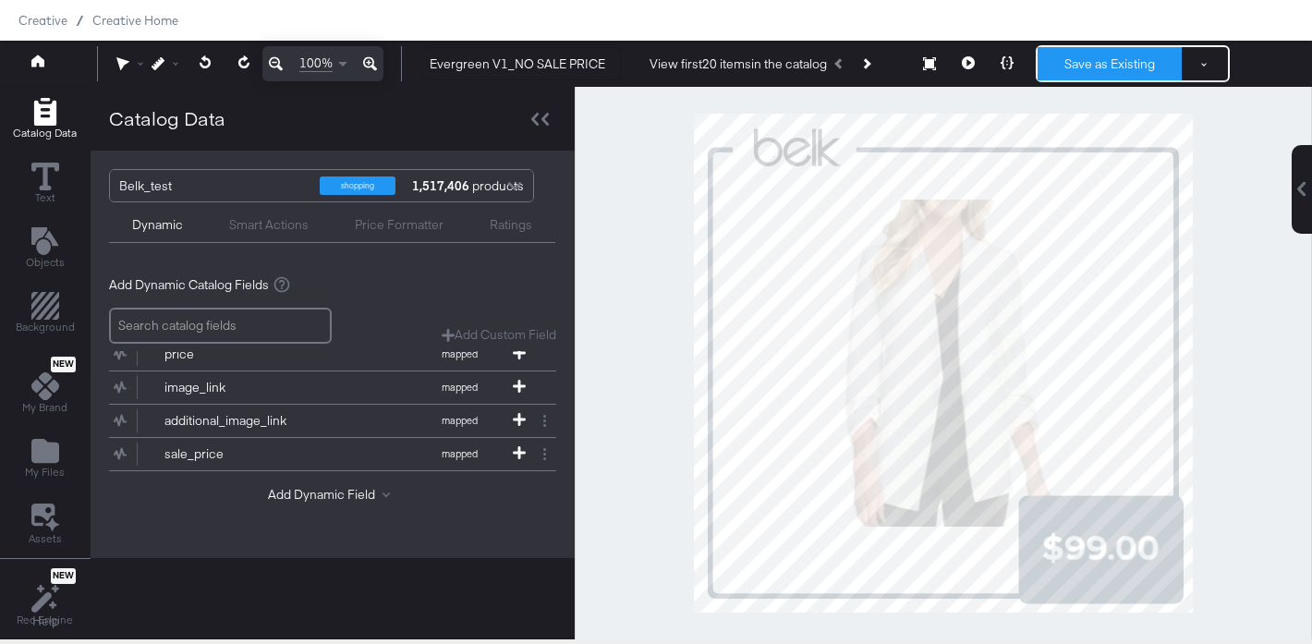
click at [1103, 64] on button "Save as Existing" at bounding box center [1109, 63] width 144 height 33
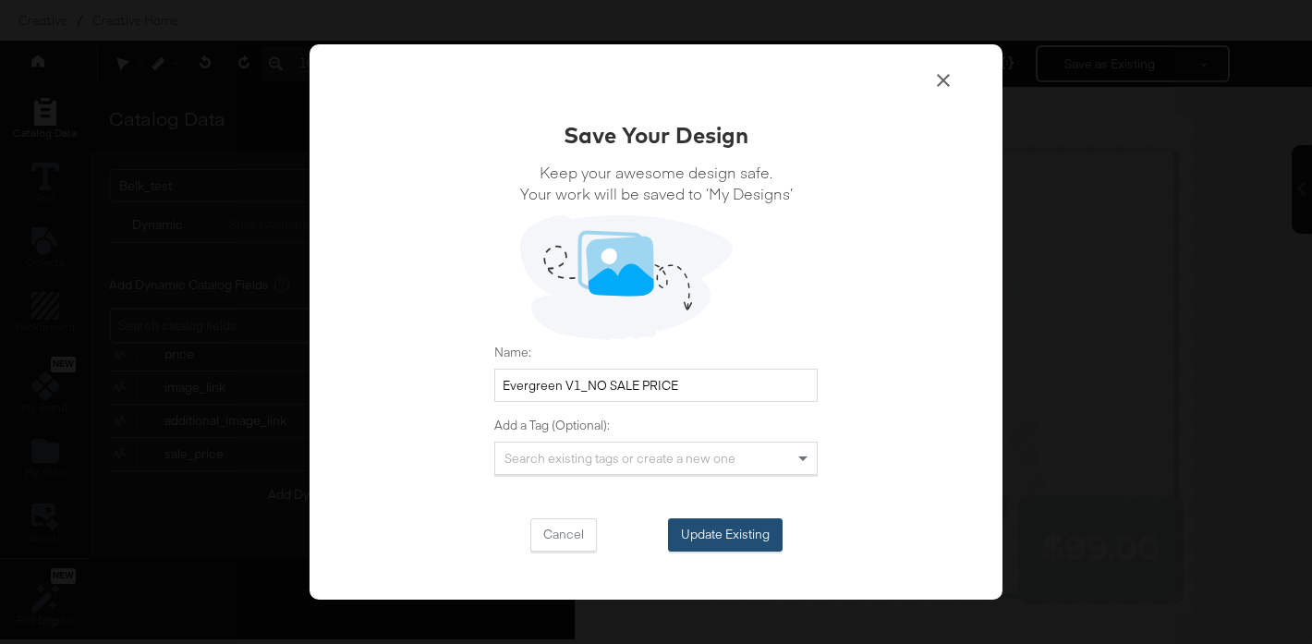
click at [752, 537] on button "Update Existing" at bounding box center [725, 534] width 115 height 33
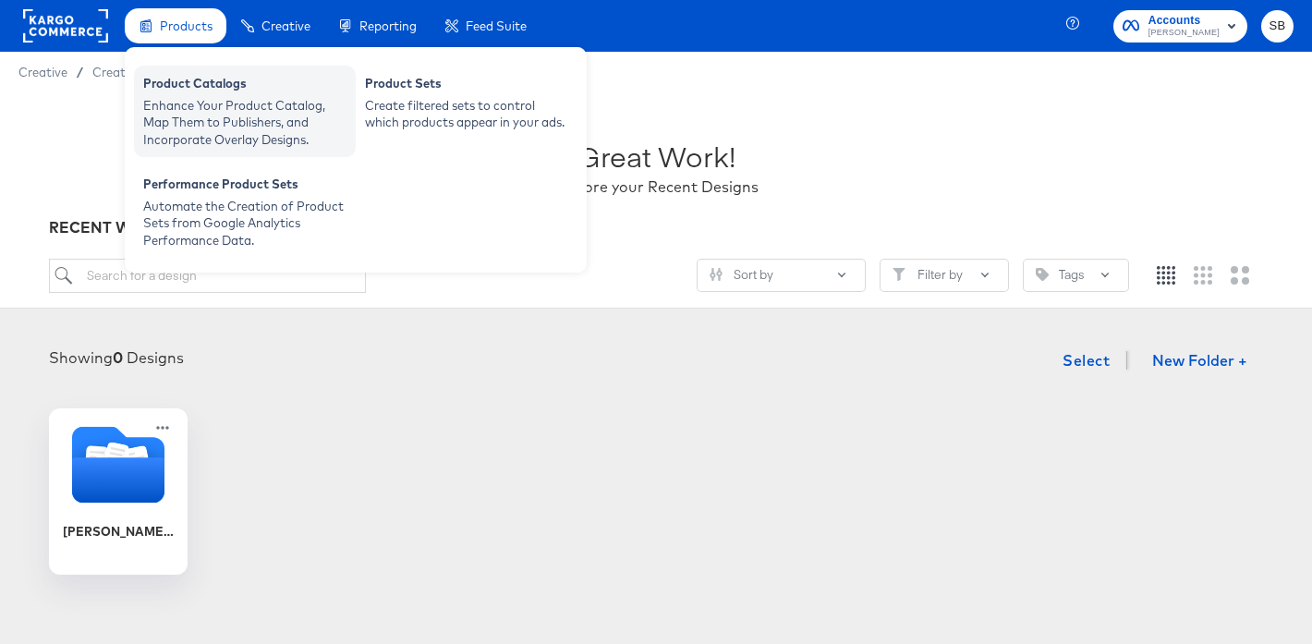
click at [212, 90] on div "Product Catalogs" at bounding box center [244, 86] width 203 height 22
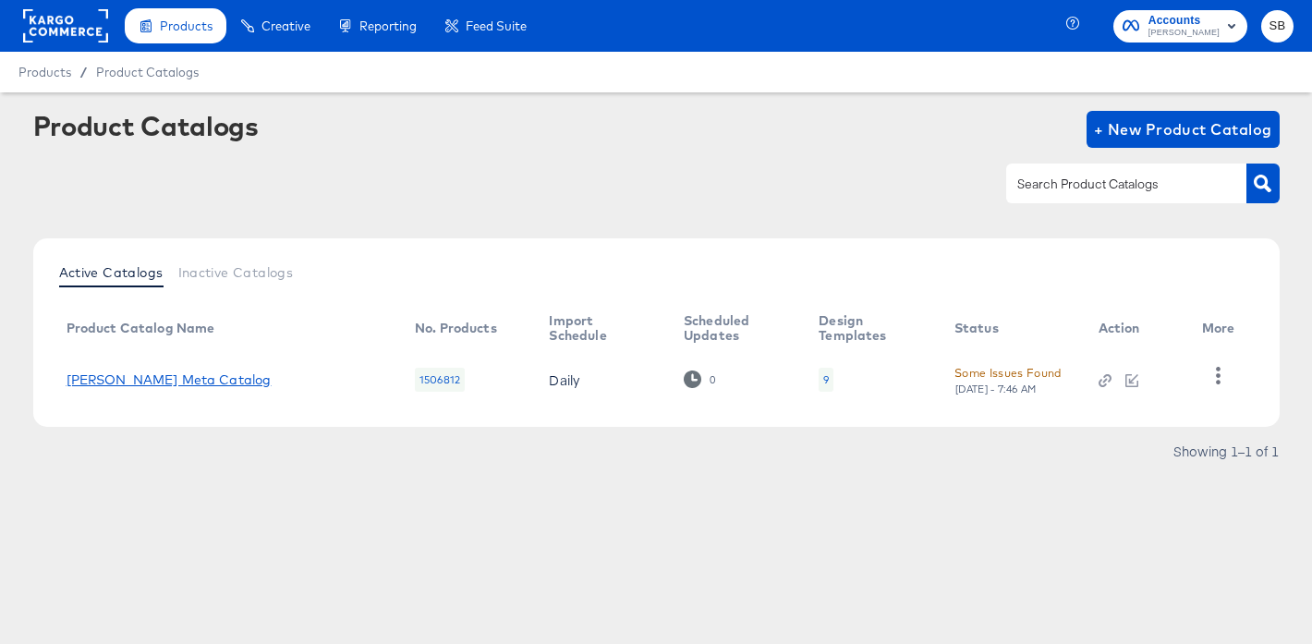
click at [164, 382] on link "Belk Meta Catalog" at bounding box center [169, 379] width 205 height 15
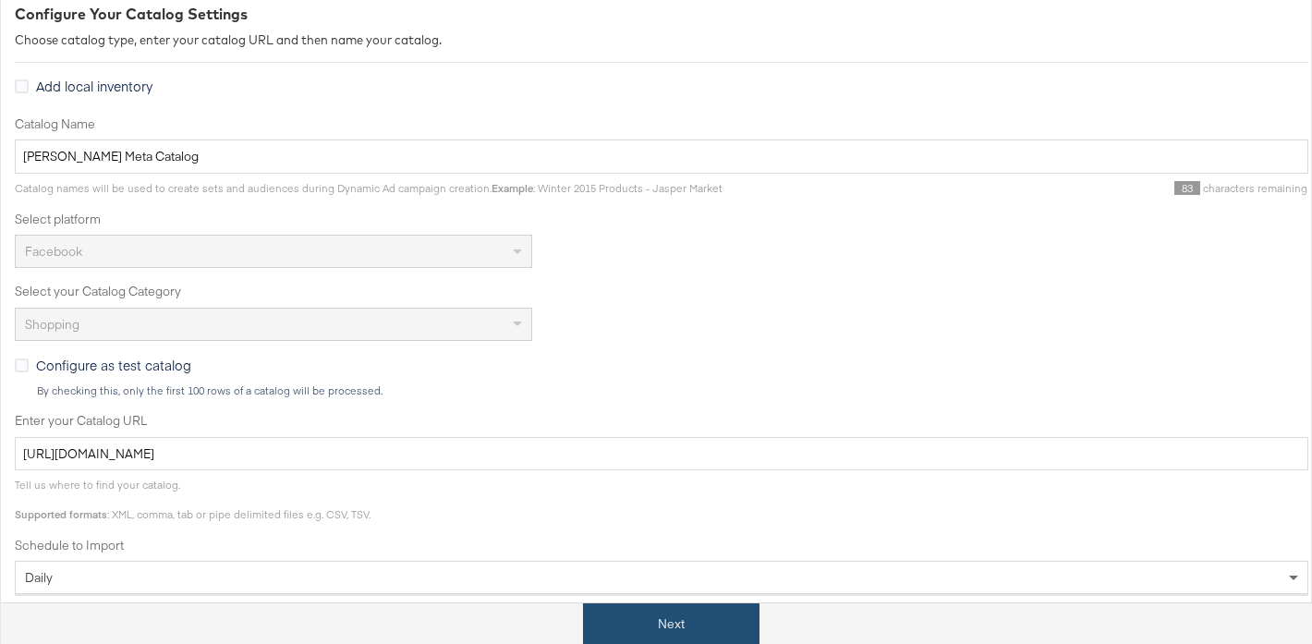
scroll to position [374, 0]
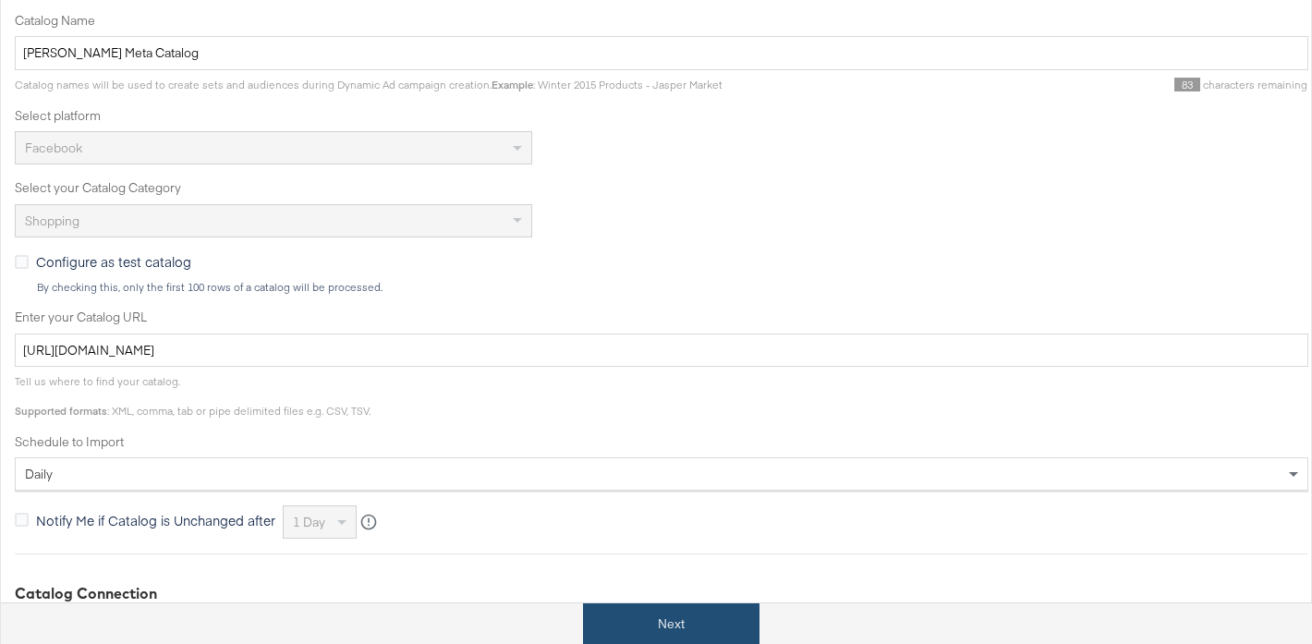
click at [721, 617] on button "Next" at bounding box center [671, 624] width 176 height 42
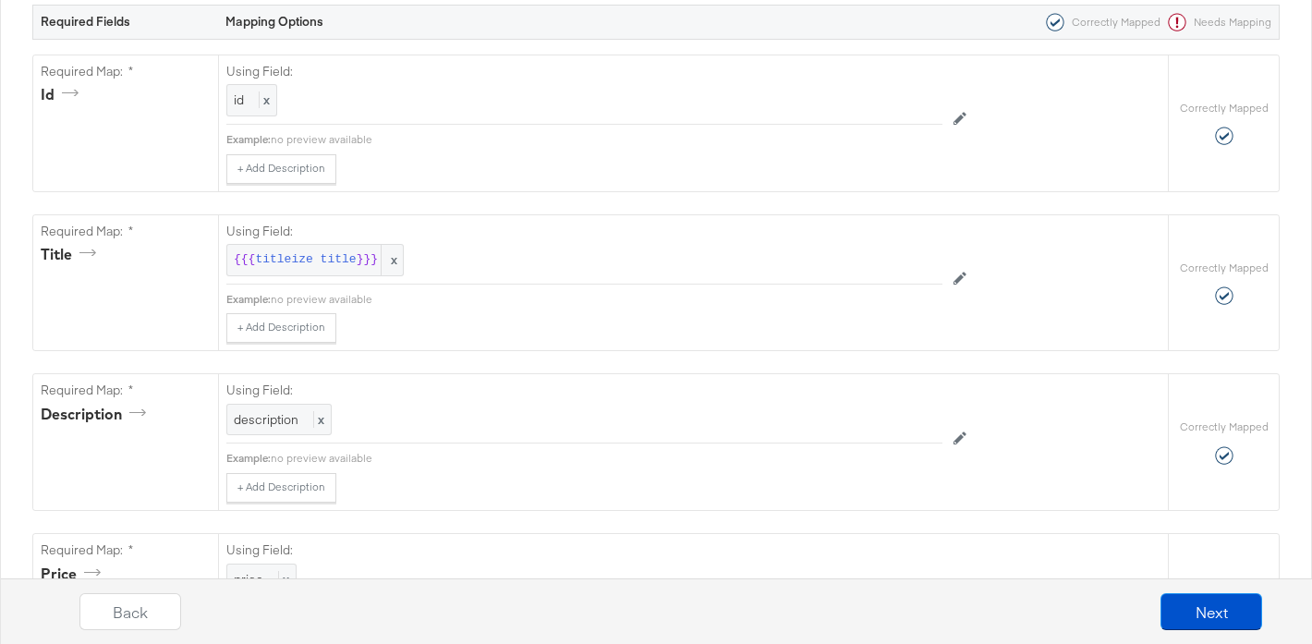
scroll to position [0, 0]
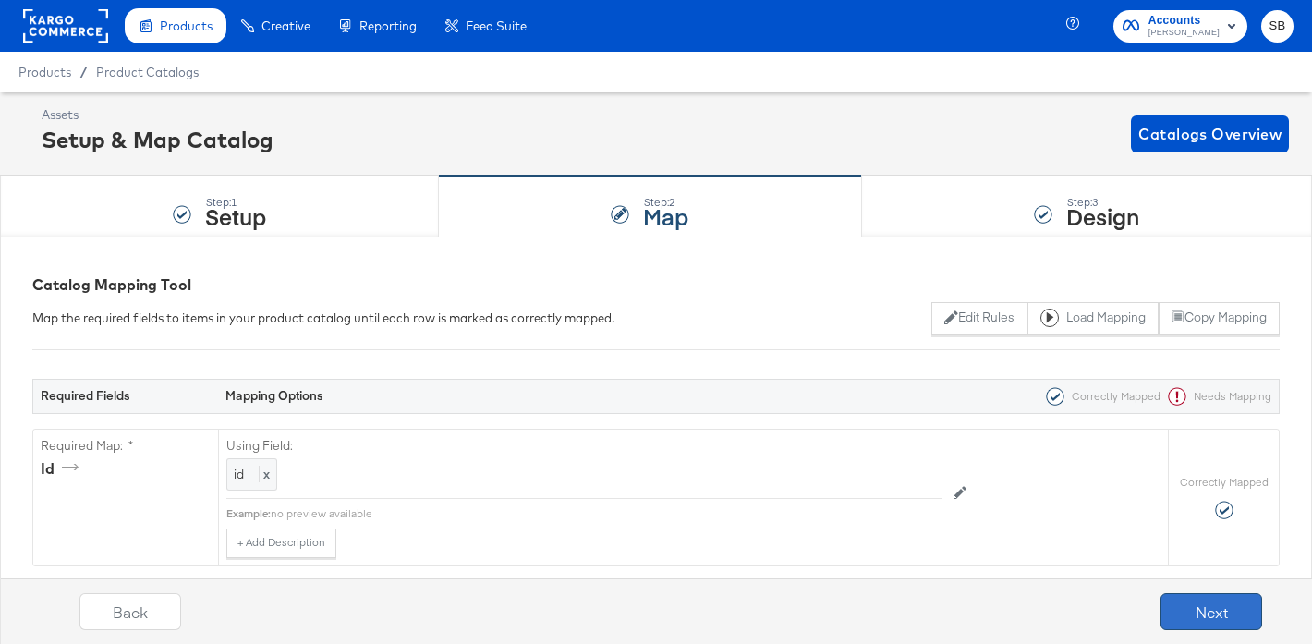
click at [1226, 611] on button "Next" at bounding box center [1211, 611] width 102 height 37
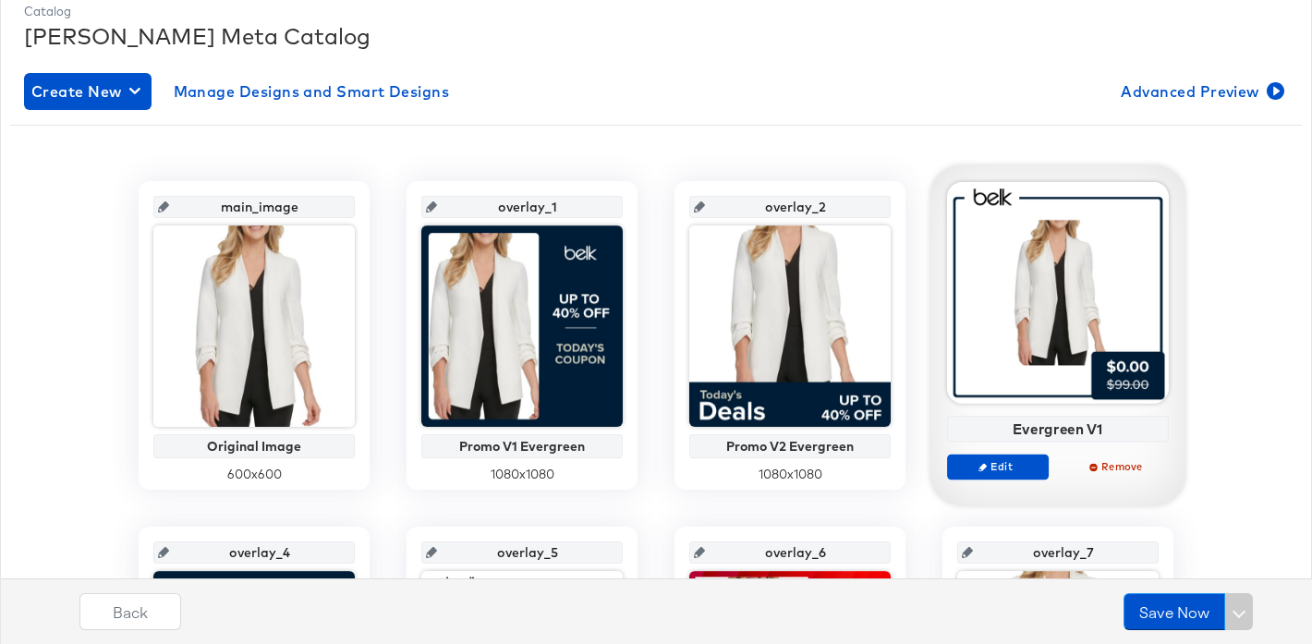
scroll to position [257, 0]
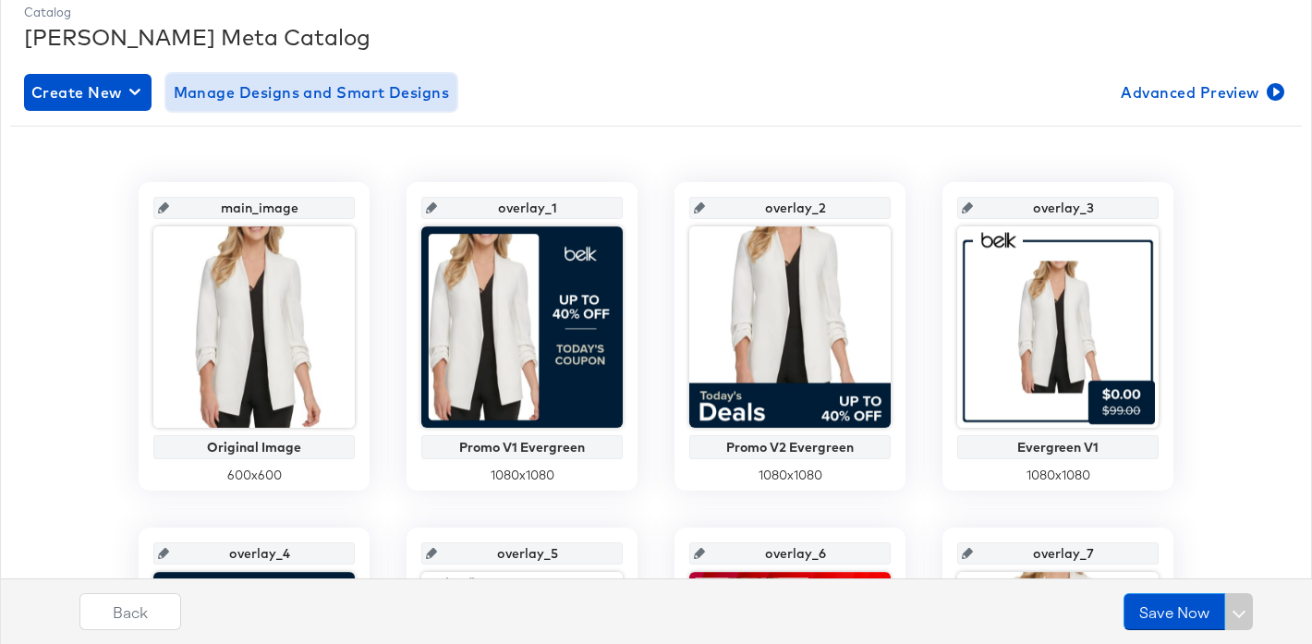
click at [351, 87] on span "Manage Designs and Smart Designs" at bounding box center [312, 92] width 276 height 26
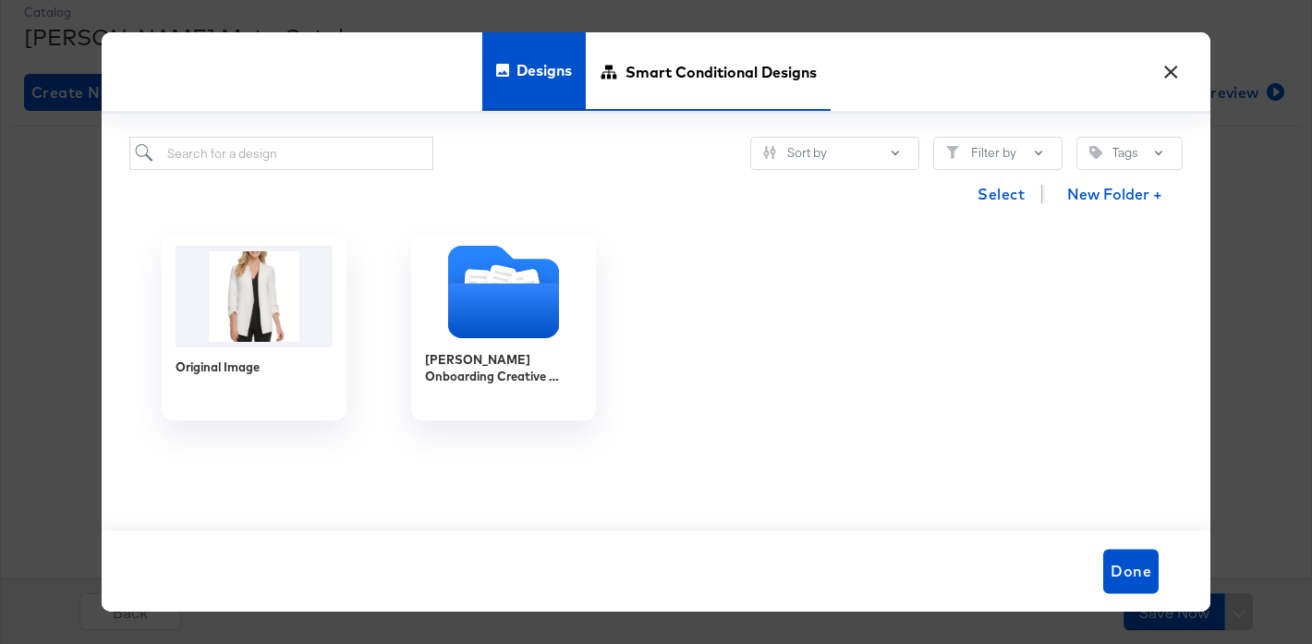
click at [750, 62] on span "Smart Conditional Designs" at bounding box center [720, 70] width 191 height 81
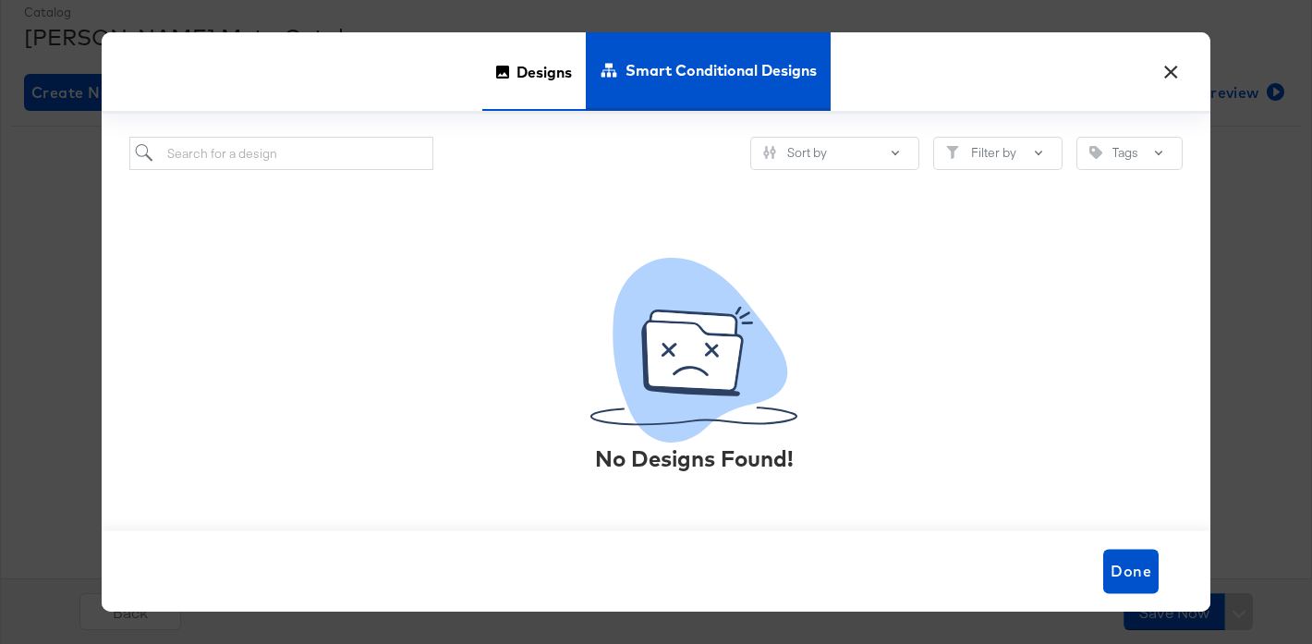
click at [538, 70] on span "Designs" at bounding box center [543, 70] width 55 height 81
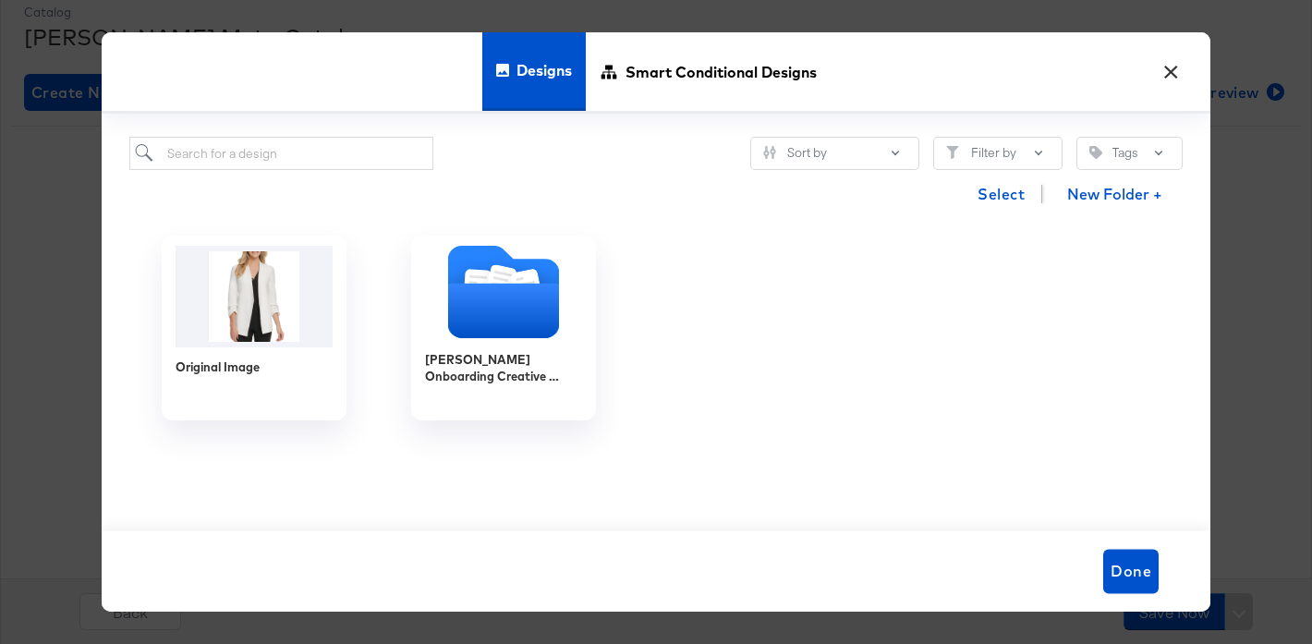
click at [1176, 75] on button "×" at bounding box center [1170, 67] width 33 height 33
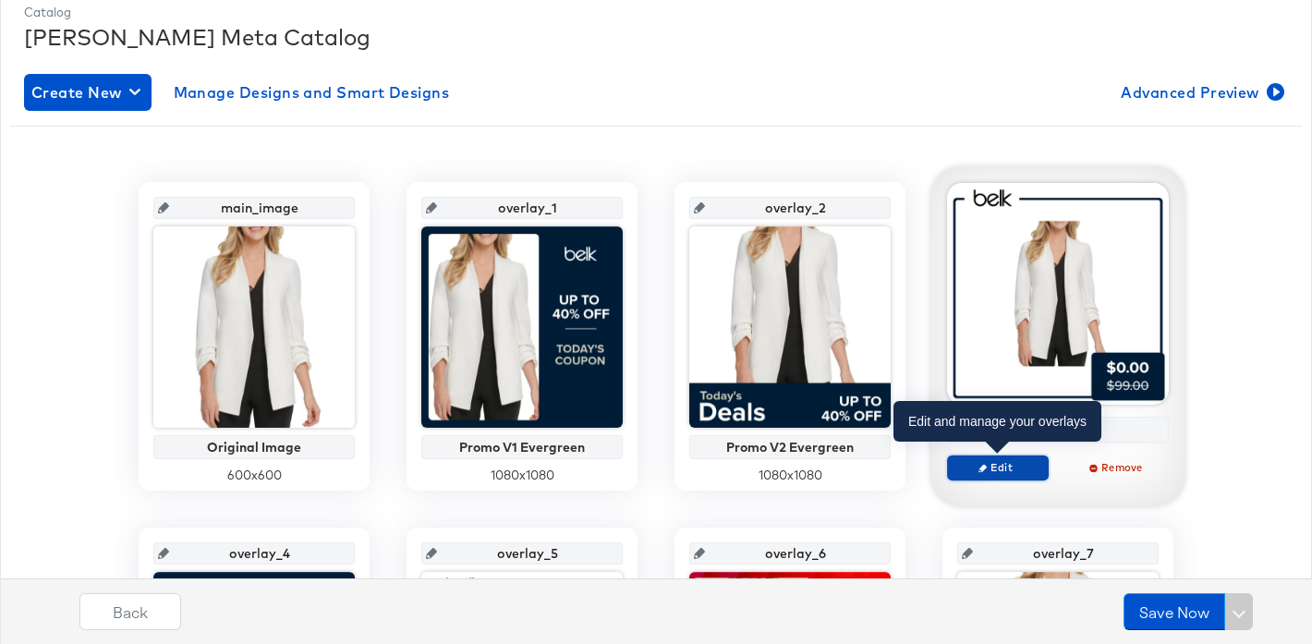
click at [993, 467] on span "Edit" at bounding box center [997, 467] width 85 height 14
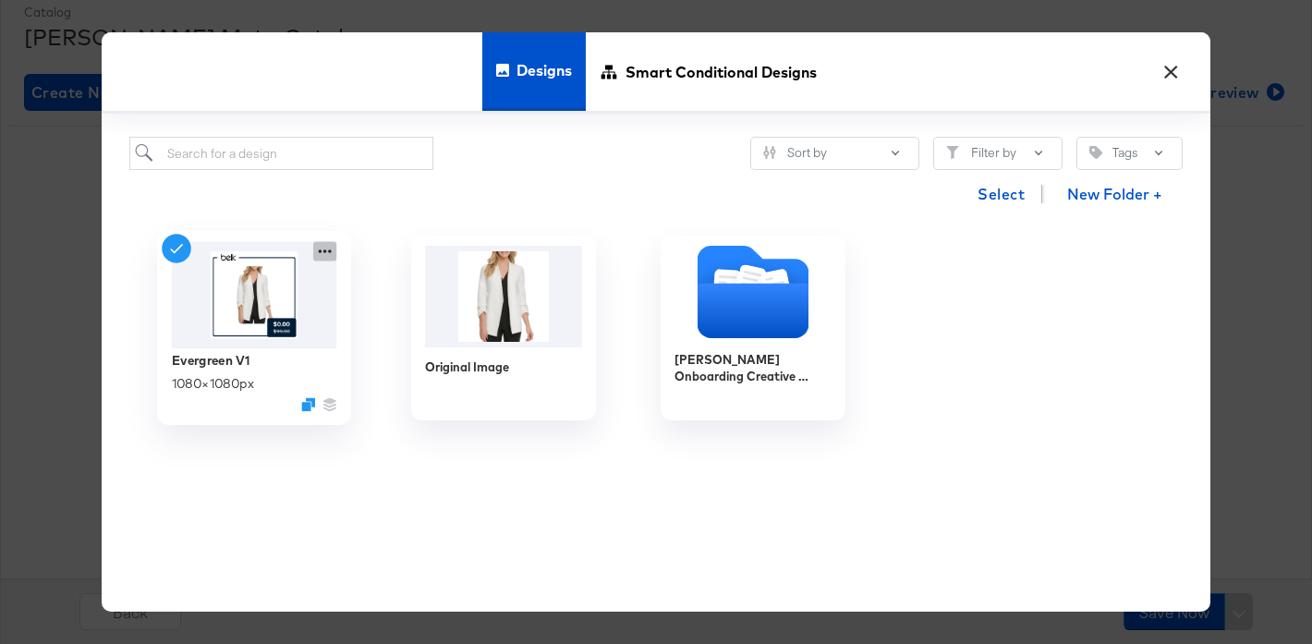
click at [321, 253] on icon at bounding box center [324, 251] width 23 height 19
click at [537, 177] on div "Select New Folder +" at bounding box center [655, 193] width 1053 height 47
click at [667, 71] on span "Smart Conditional Designs" at bounding box center [720, 70] width 191 height 81
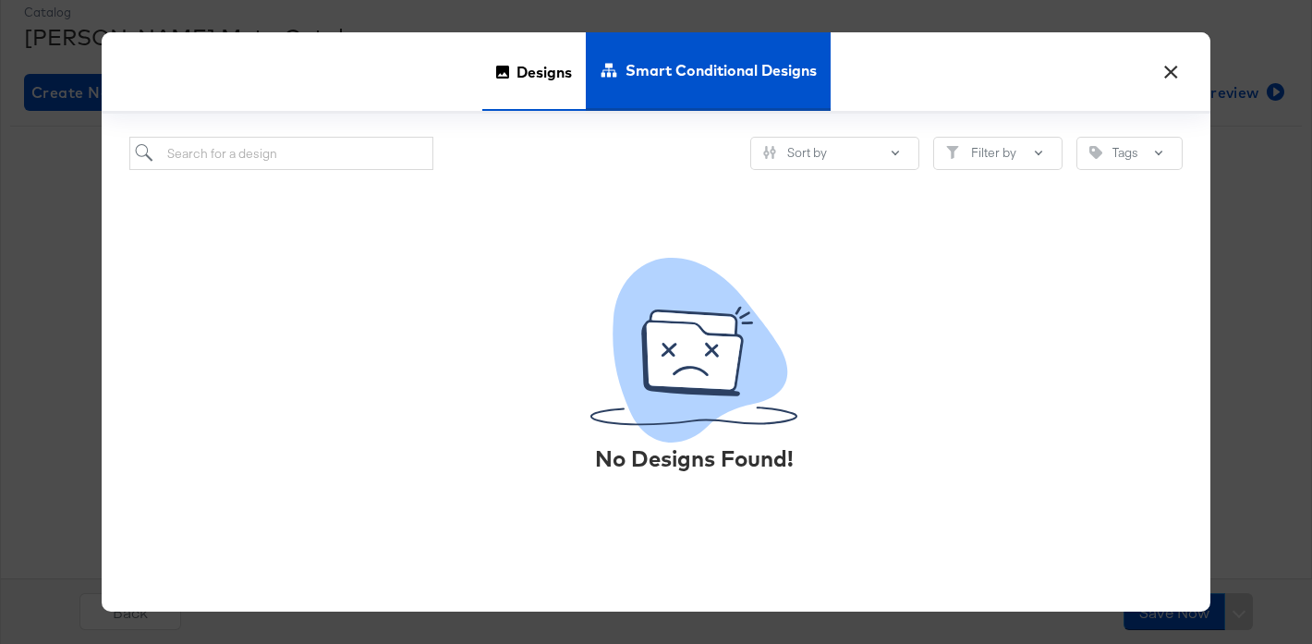
click at [550, 75] on span "Designs" at bounding box center [543, 70] width 55 height 81
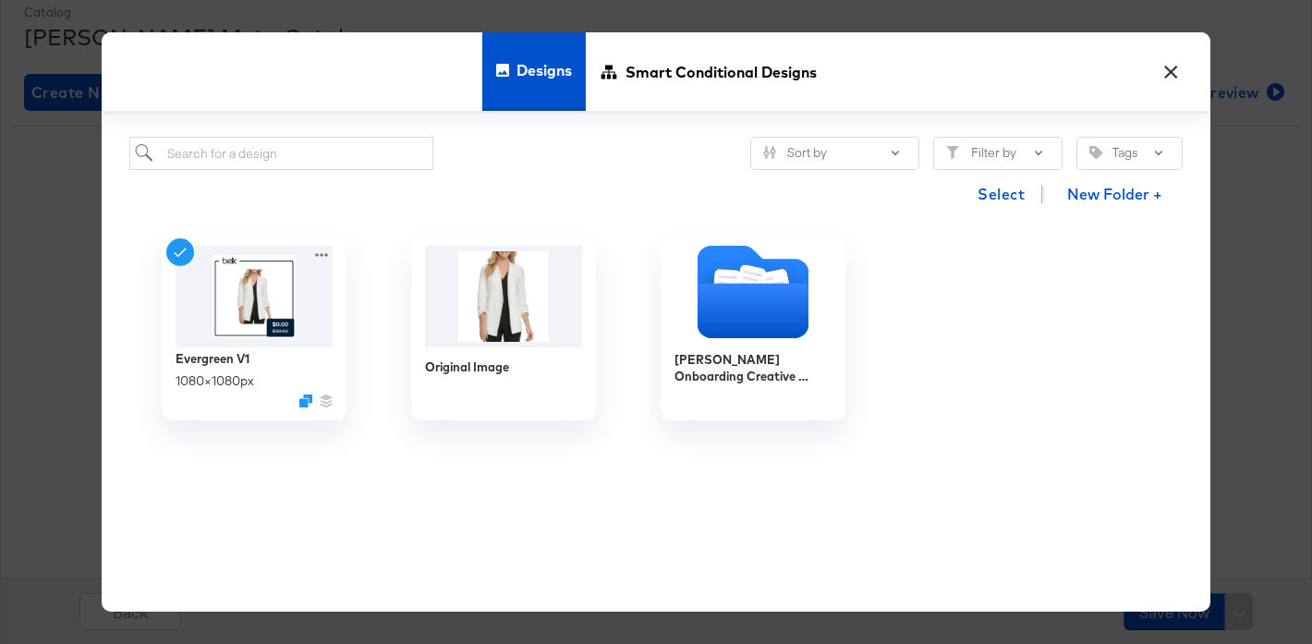
click at [1171, 71] on button "×" at bounding box center [1170, 67] width 33 height 33
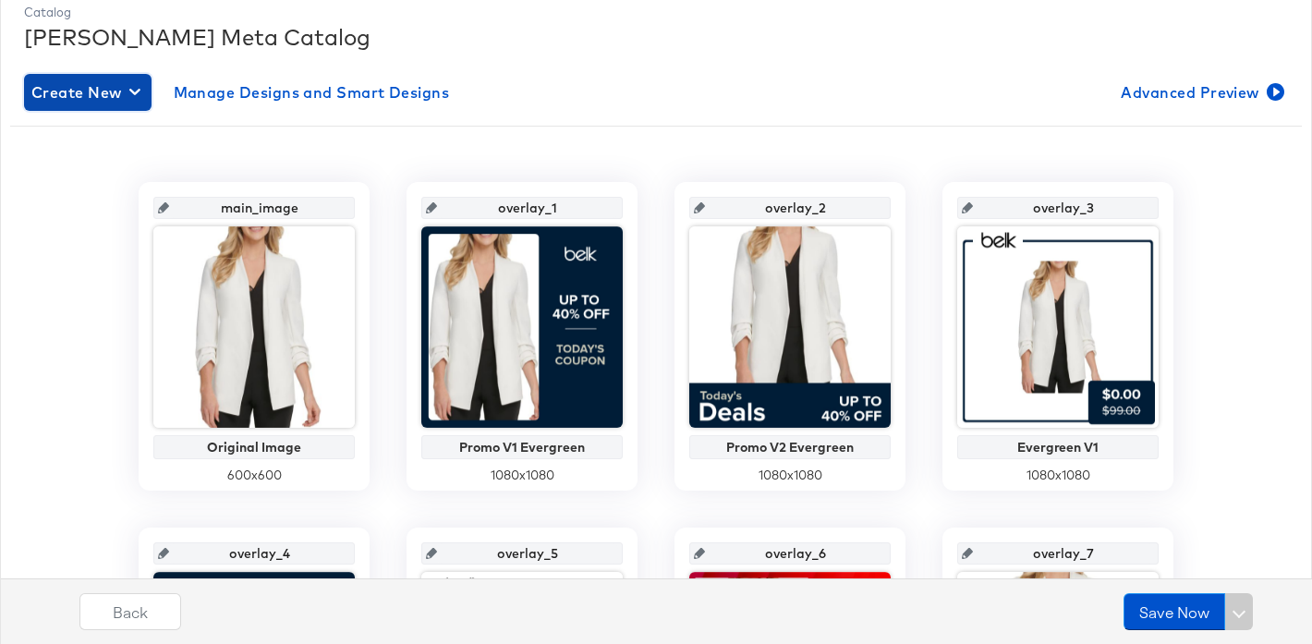
click at [131, 91] on icon "button" at bounding box center [134, 92] width 11 height 6
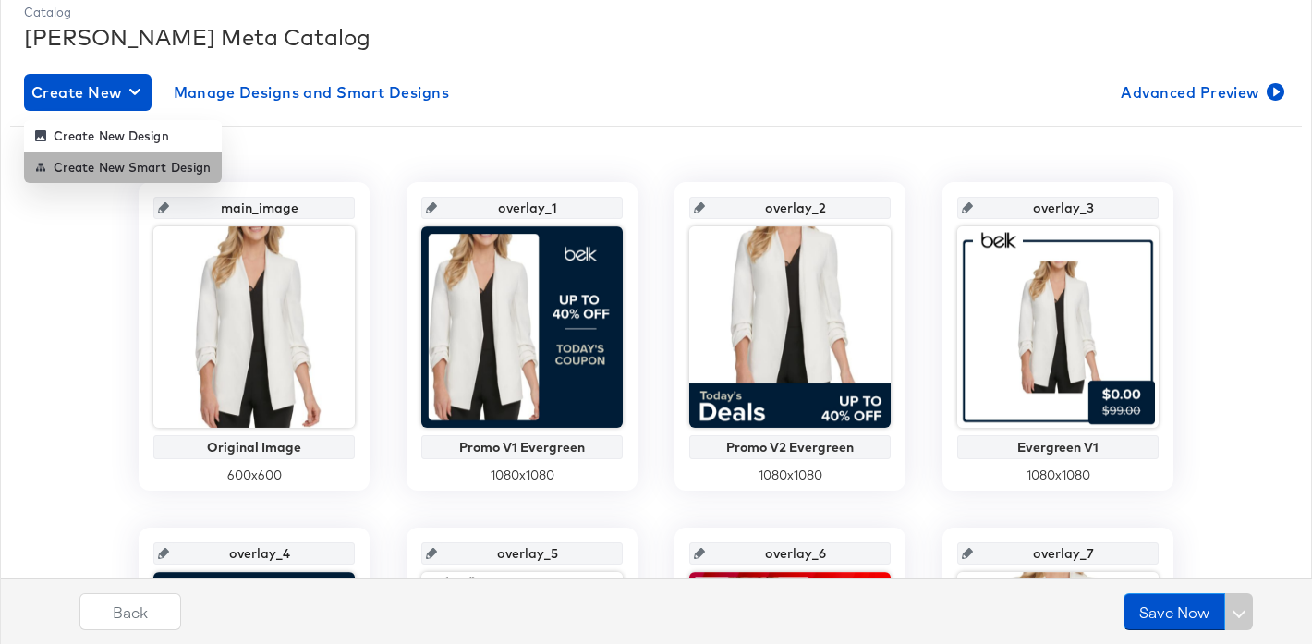
click at [148, 171] on div "Create New Smart Design" at bounding box center [122, 167] width 175 height 15
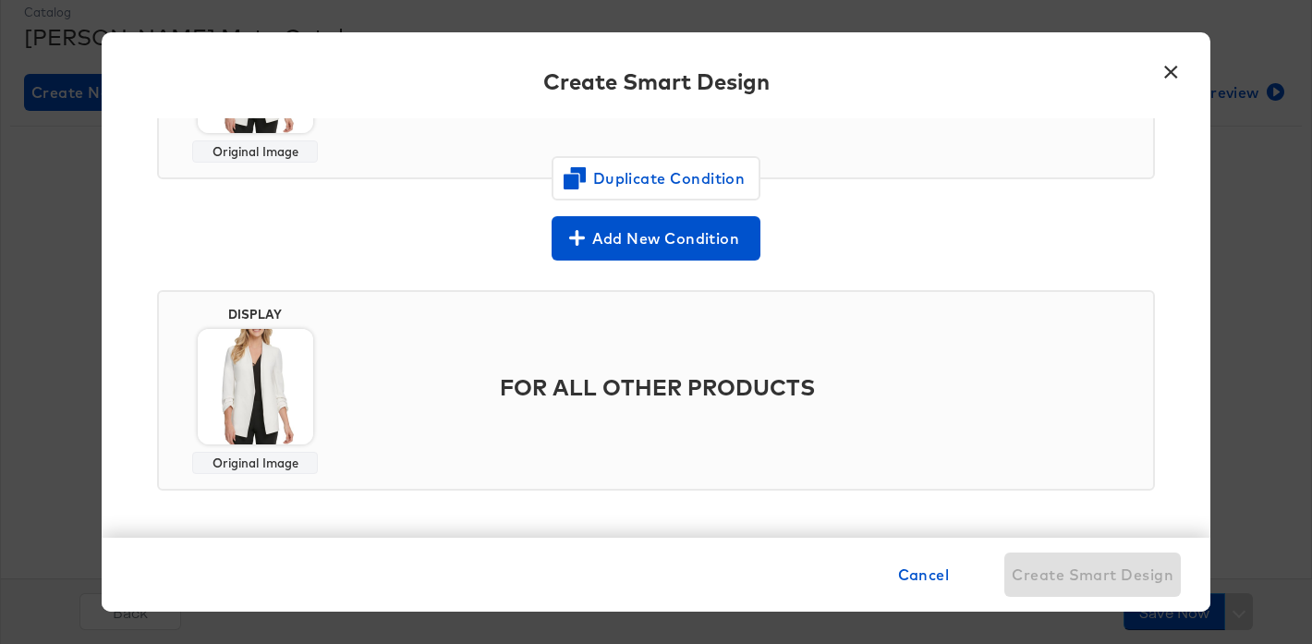
scroll to position [0, 0]
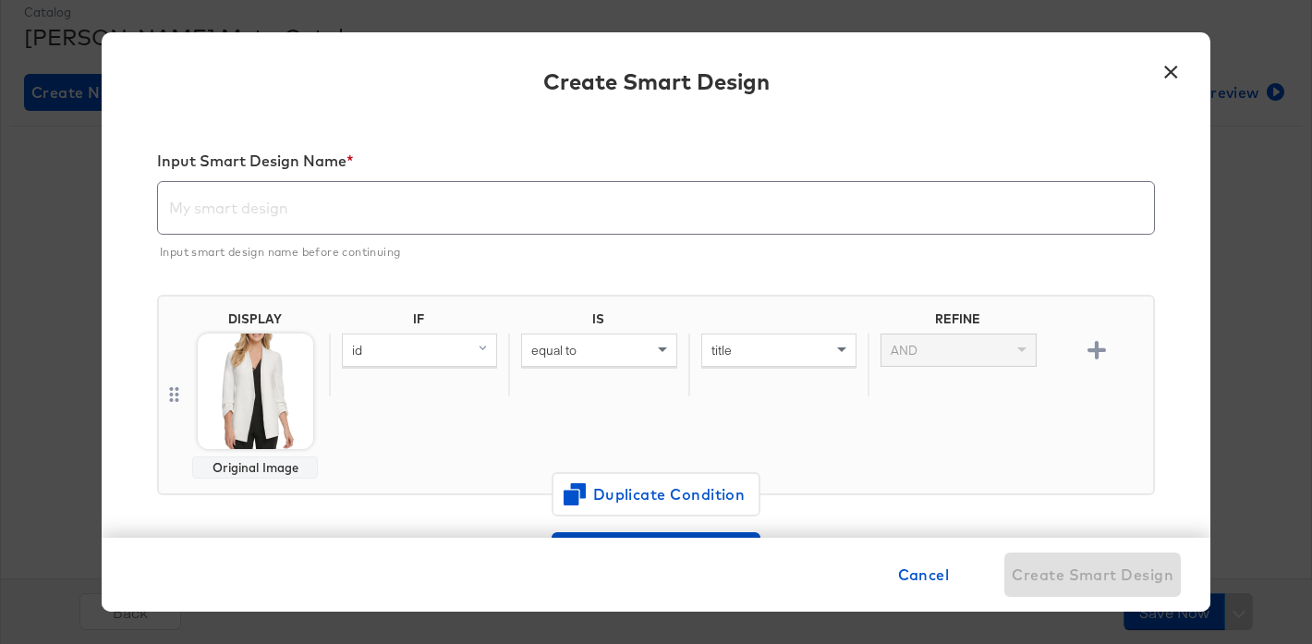
click at [393, 219] on input "text" at bounding box center [656, 201] width 996 height 52
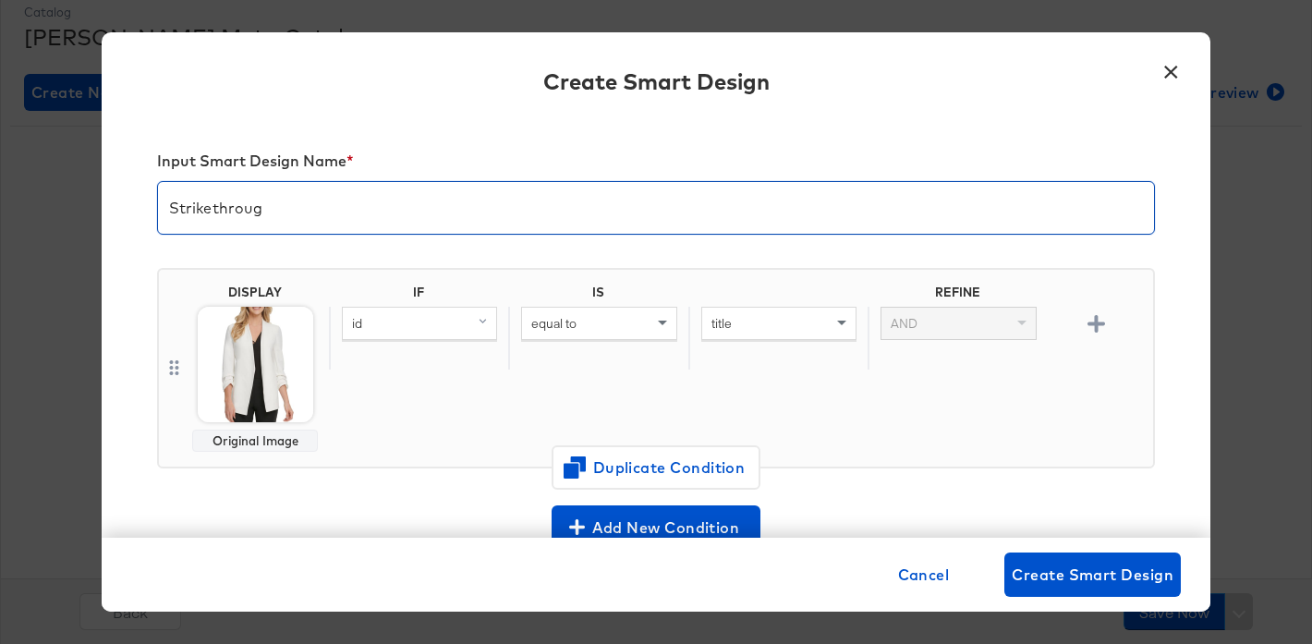
type input "Strikethrough"
click at [393, 219] on input "Strikethrough" at bounding box center [656, 201] width 996 height 52
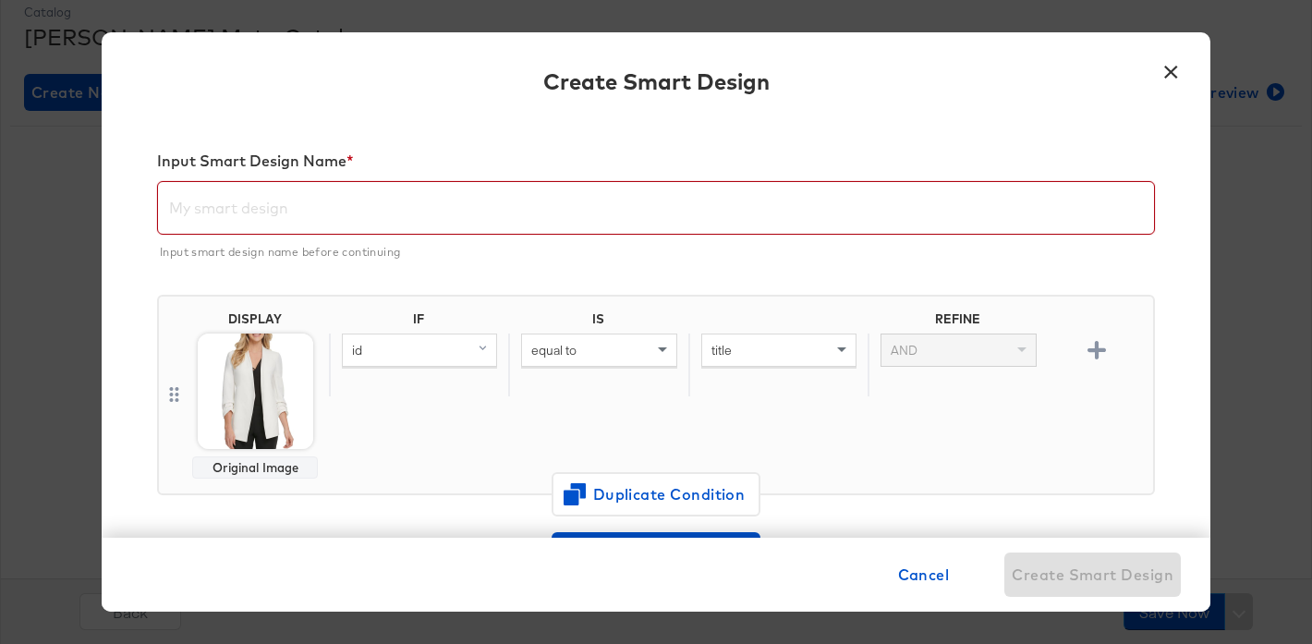
click at [1176, 83] on button "×" at bounding box center [1170, 67] width 33 height 33
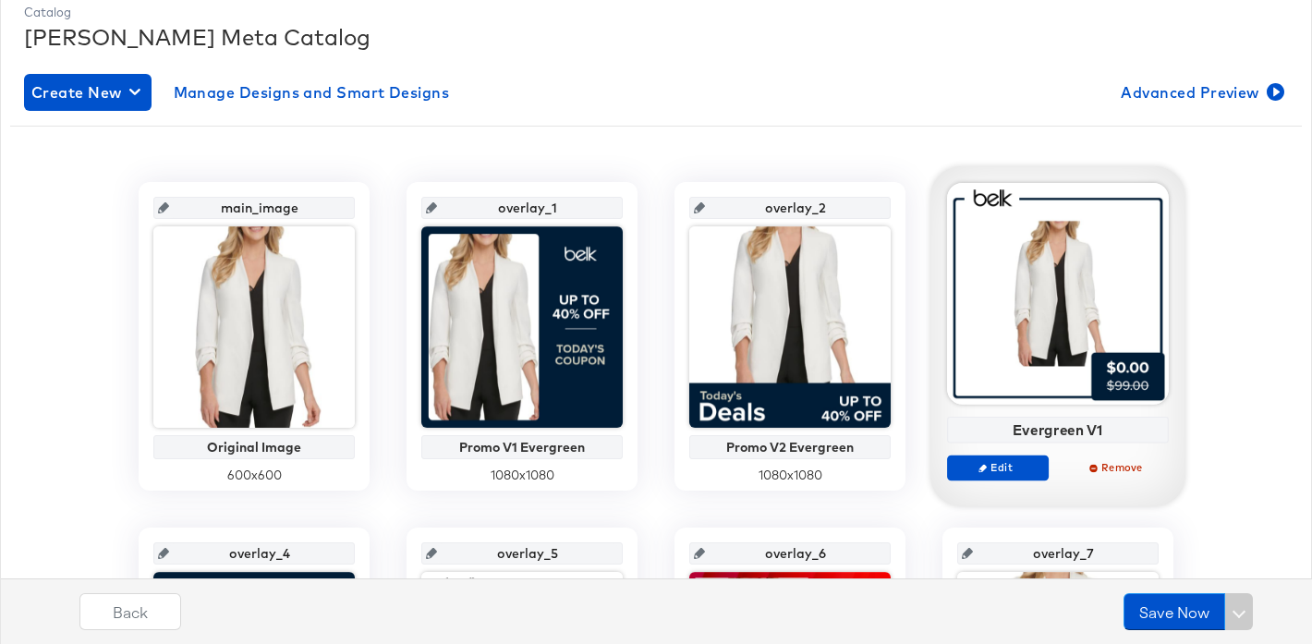
click at [1086, 431] on div "Evergreen V1" at bounding box center [1058, 429] width 212 height 17
copy div "Evergreen V1 Edit Remove"
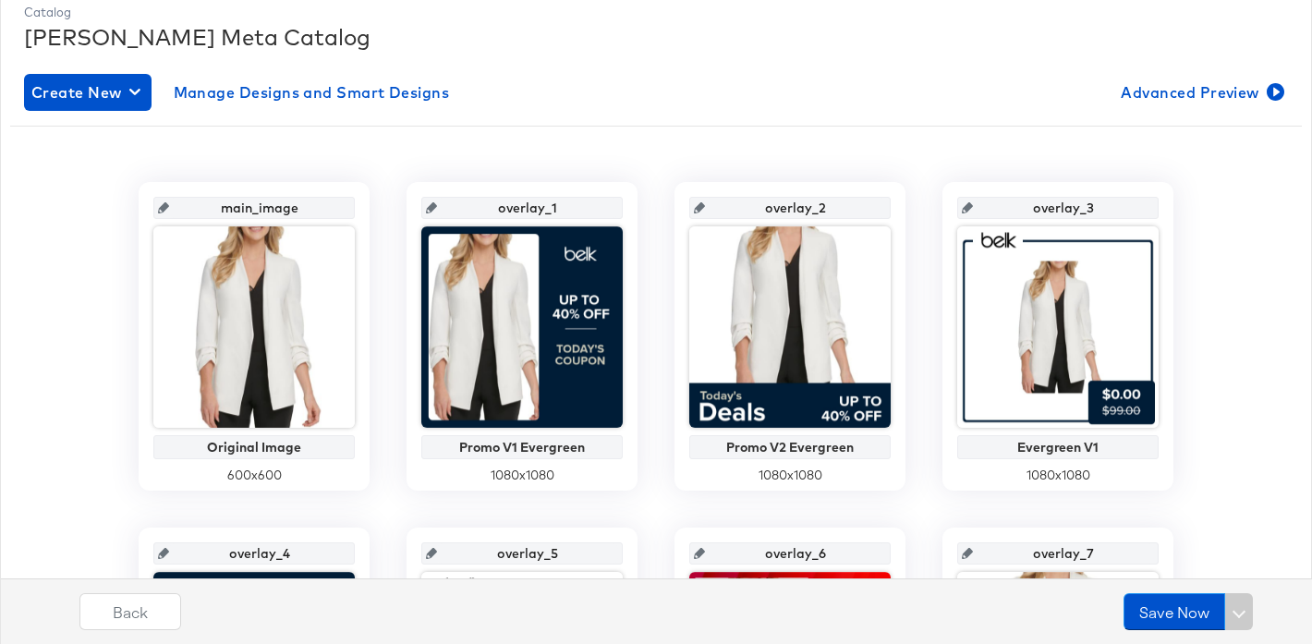
click at [784, 90] on div "Create New Manage Designs and Smart Designs Advanced Preview" at bounding box center [656, 92] width 1264 height 37
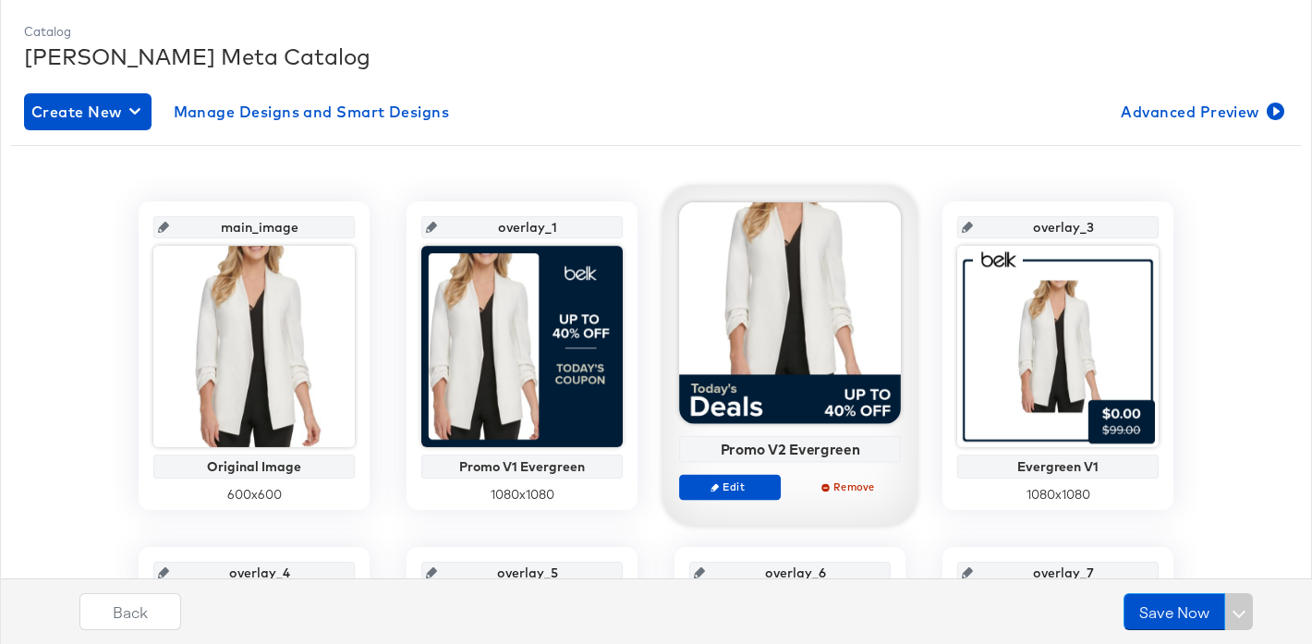
scroll to position [212, 0]
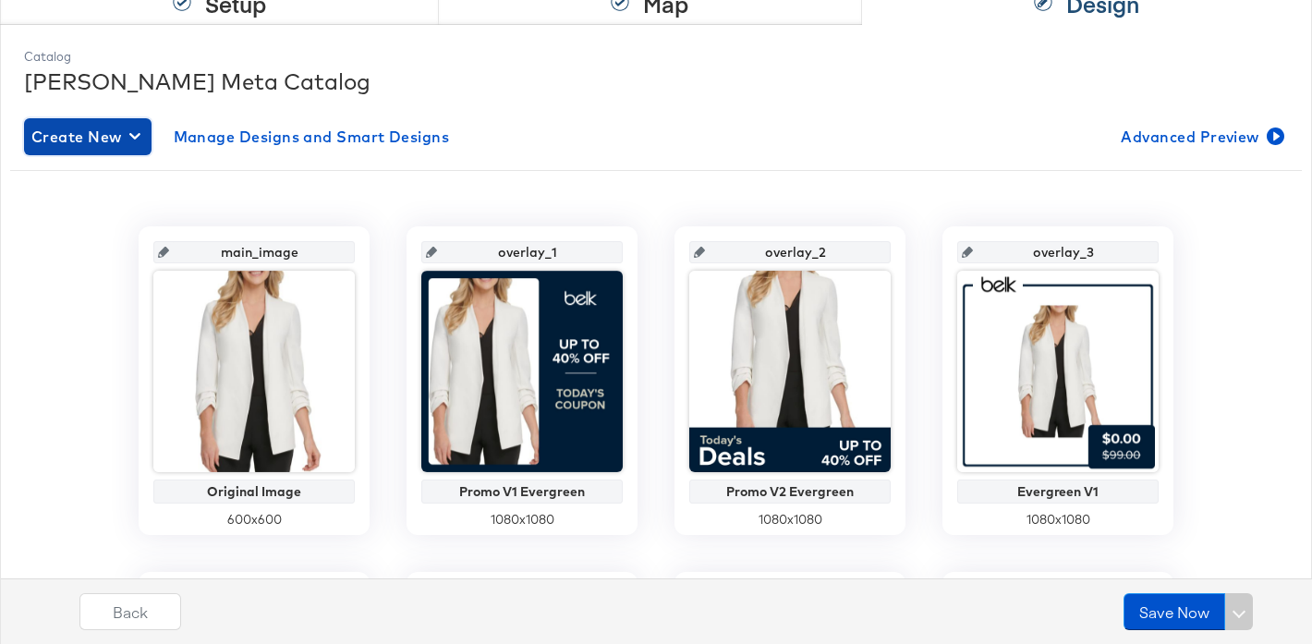
click at [102, 146] on span "Create New" at bounding box center [87, 137] width 113 height 26
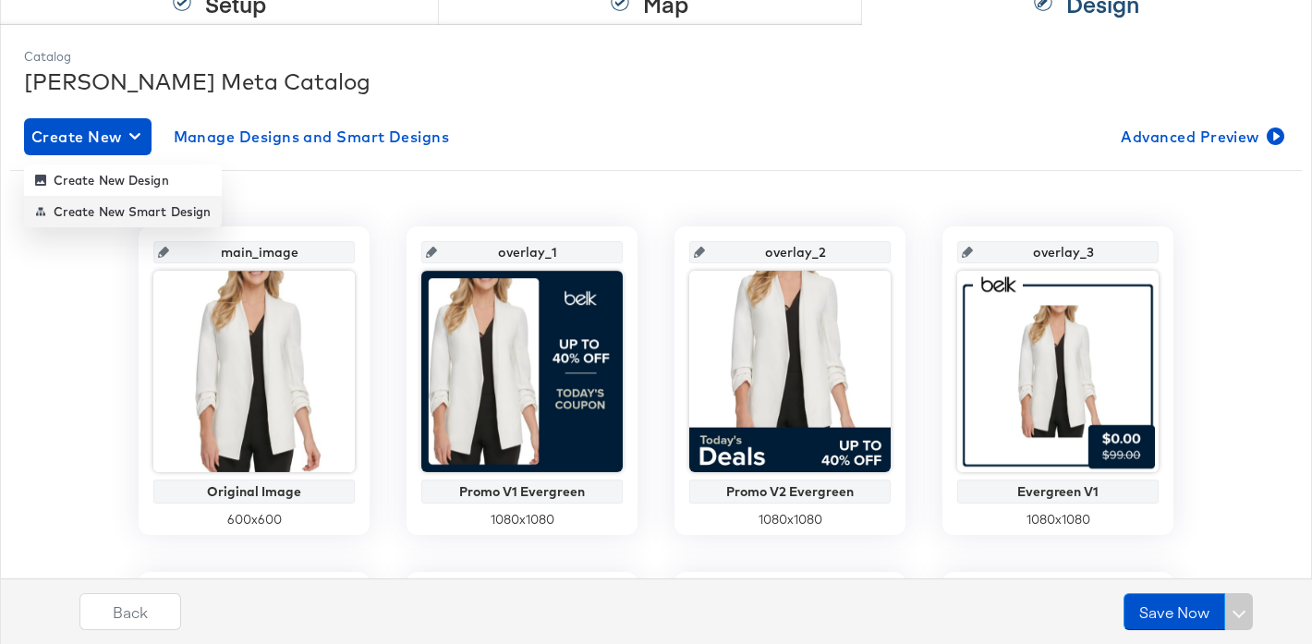
click at [145, 207] on div "Create New Smart Design" at bounding box center [122, 211] width 175 height 15
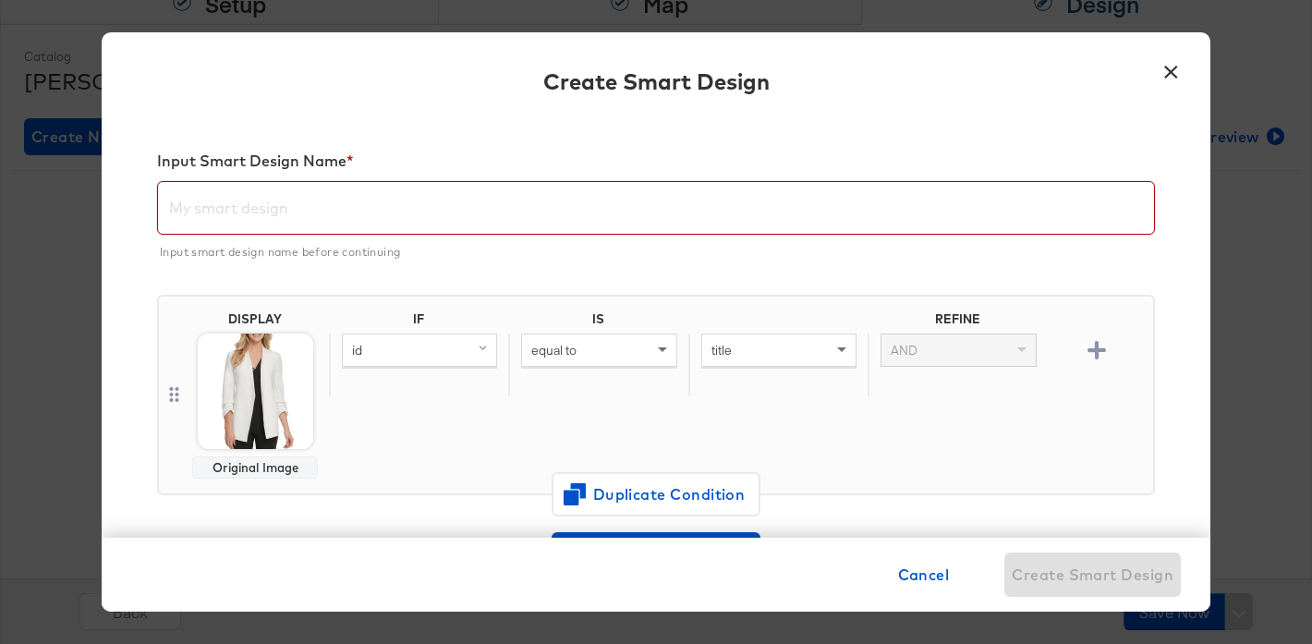
click at [636, 198] on input "text" at bounding box center [656, 201] width 996 height 52
paste input "Evergreen V1"
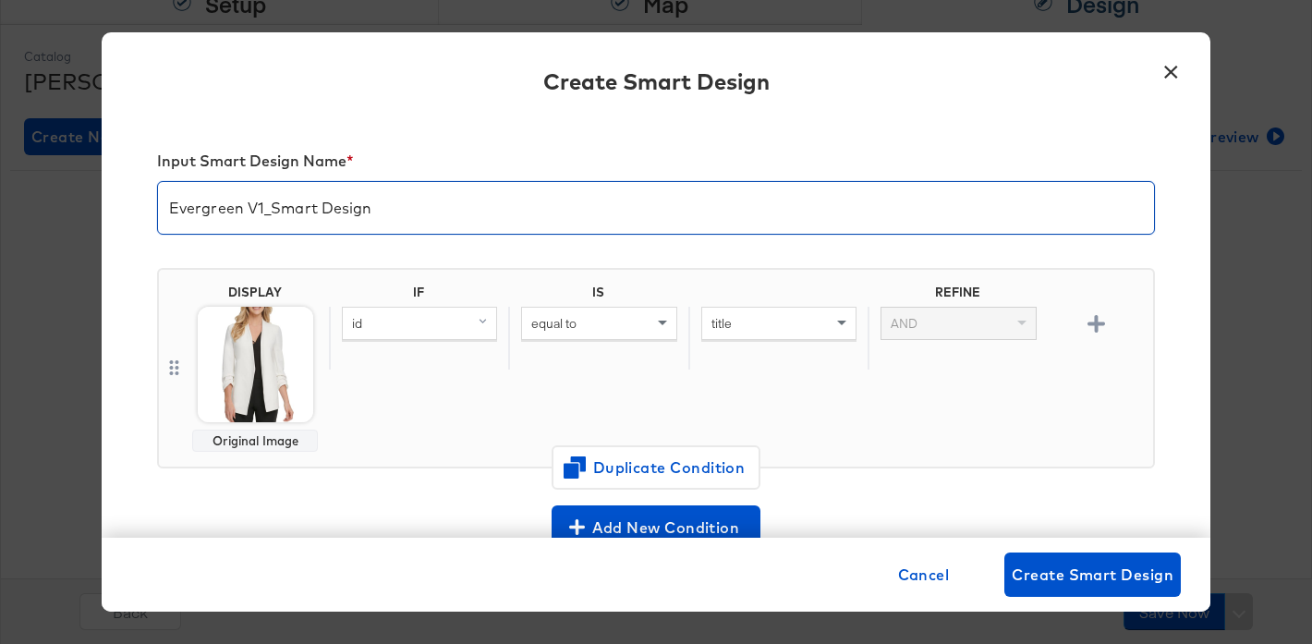
type input "Evergreen V1_Smart Design"
click at [852, 136] on div "Input Smart Design Name * Evergreen V1_Smart Design DISPLAY Original Image IF I…" at bounding box center [656, 328] width 1108 height 420
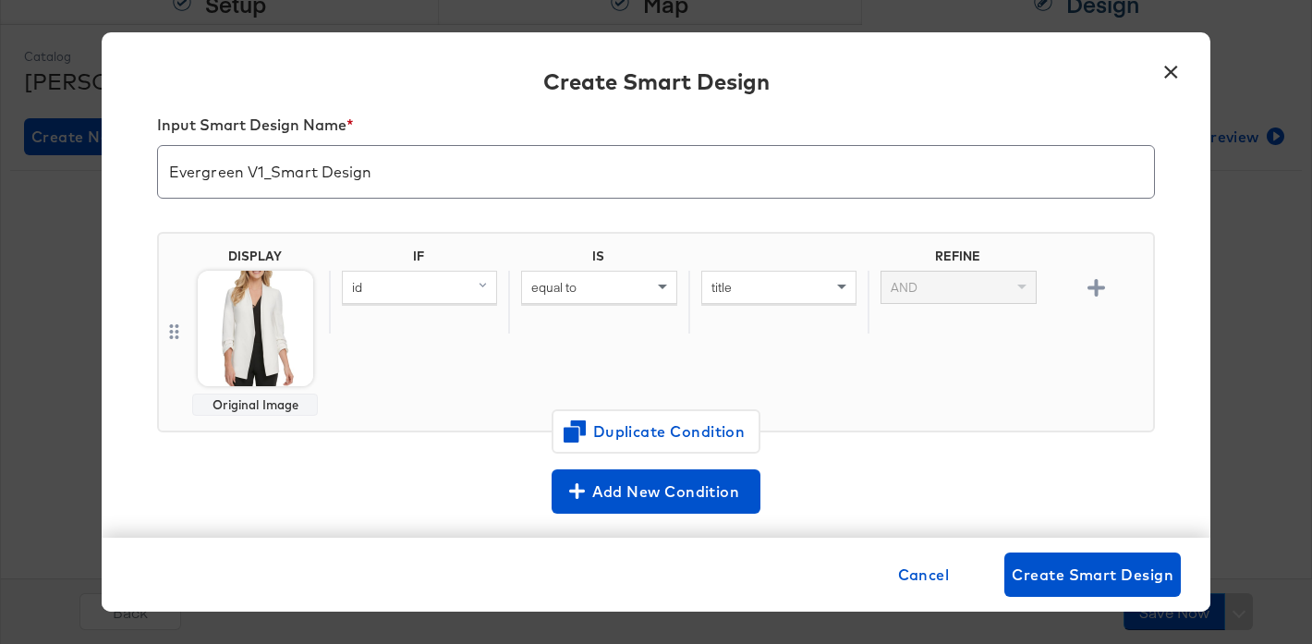
click at [258, 322] on img at bounding box center [255, 328] width 115 height 115
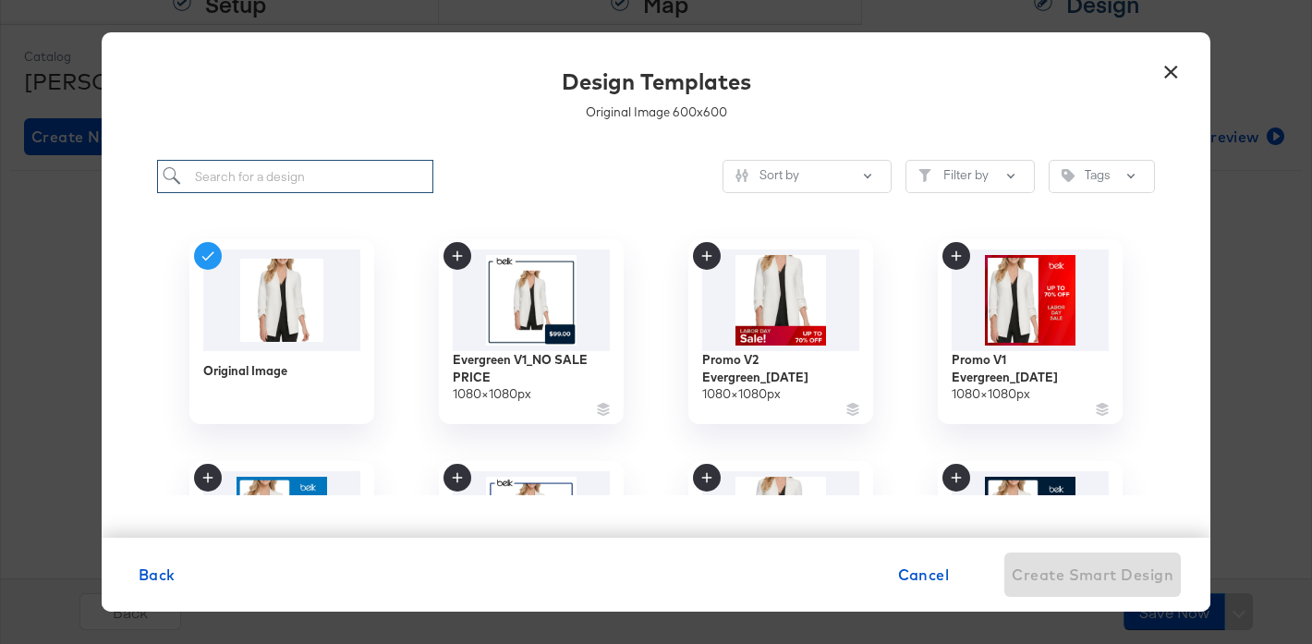
click at [344, 175] on input "search" at bounding box center [295, 177] width 276 height 34
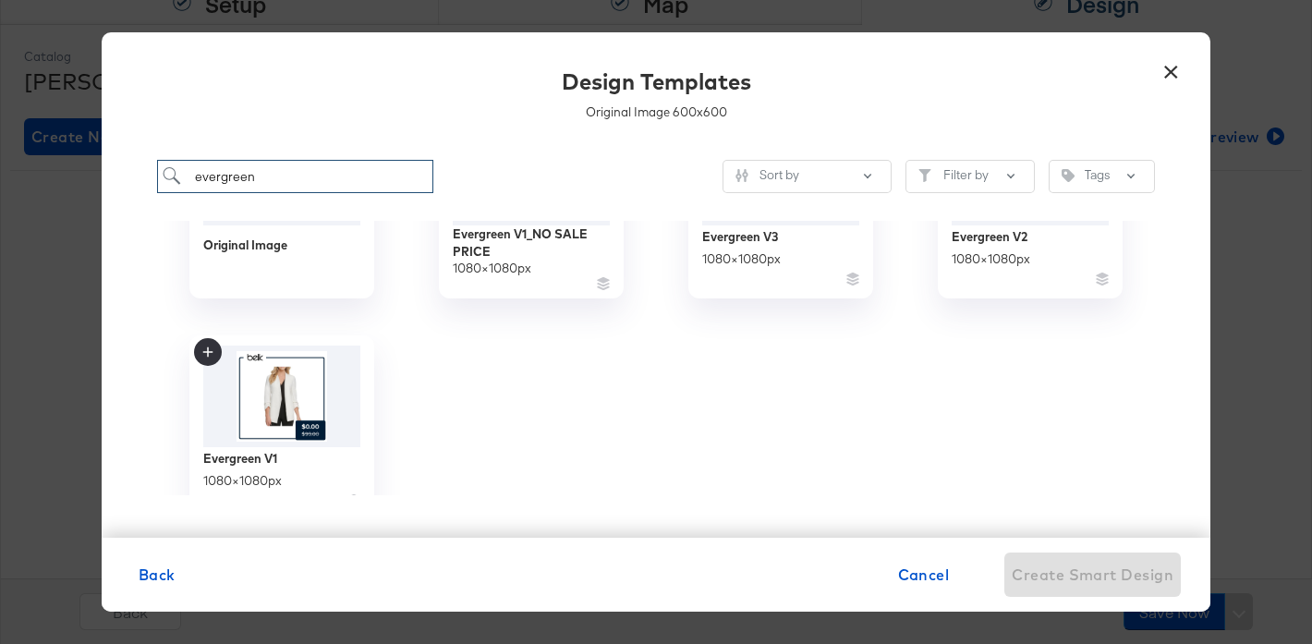
scroll to position [166, 0]
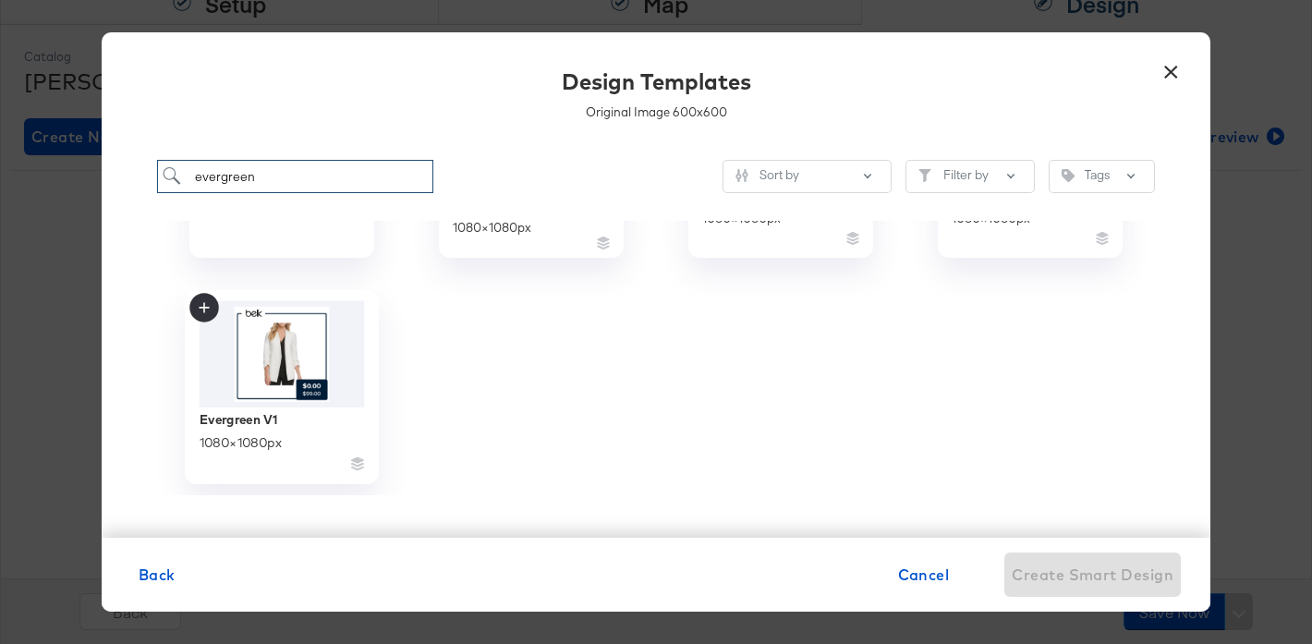
type input "evergreen"
click at [321, 366] on img at bounding box center [282, 354] width 165 height 106
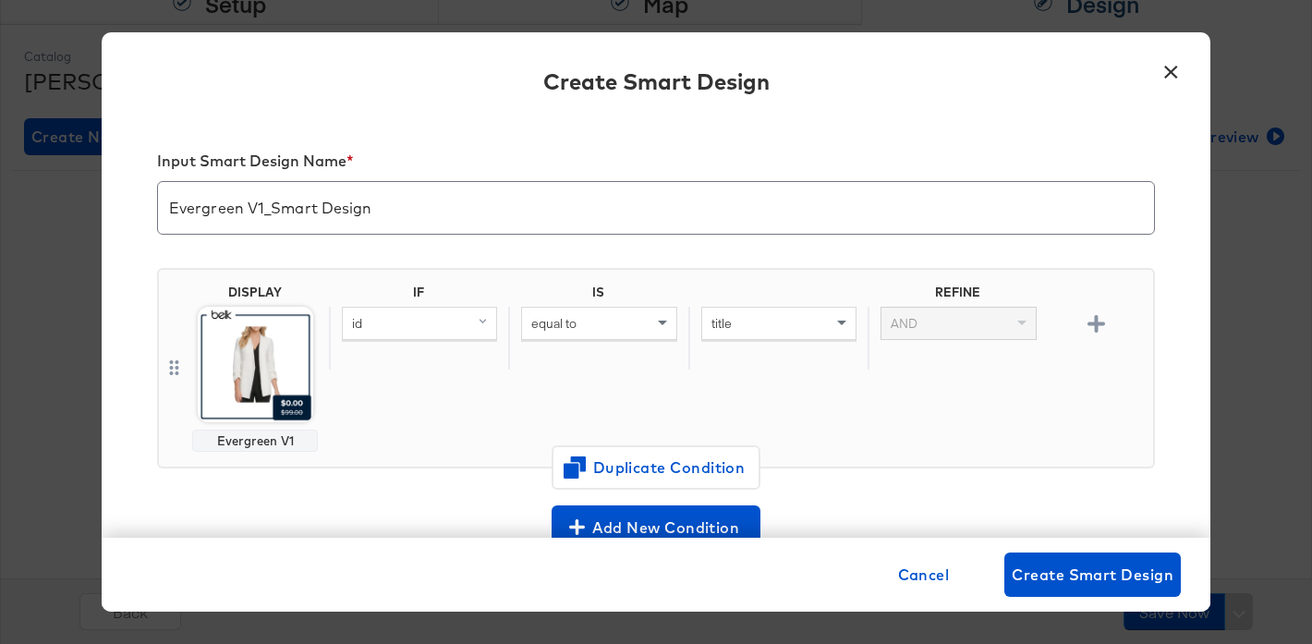
scroll to position [36, 0]
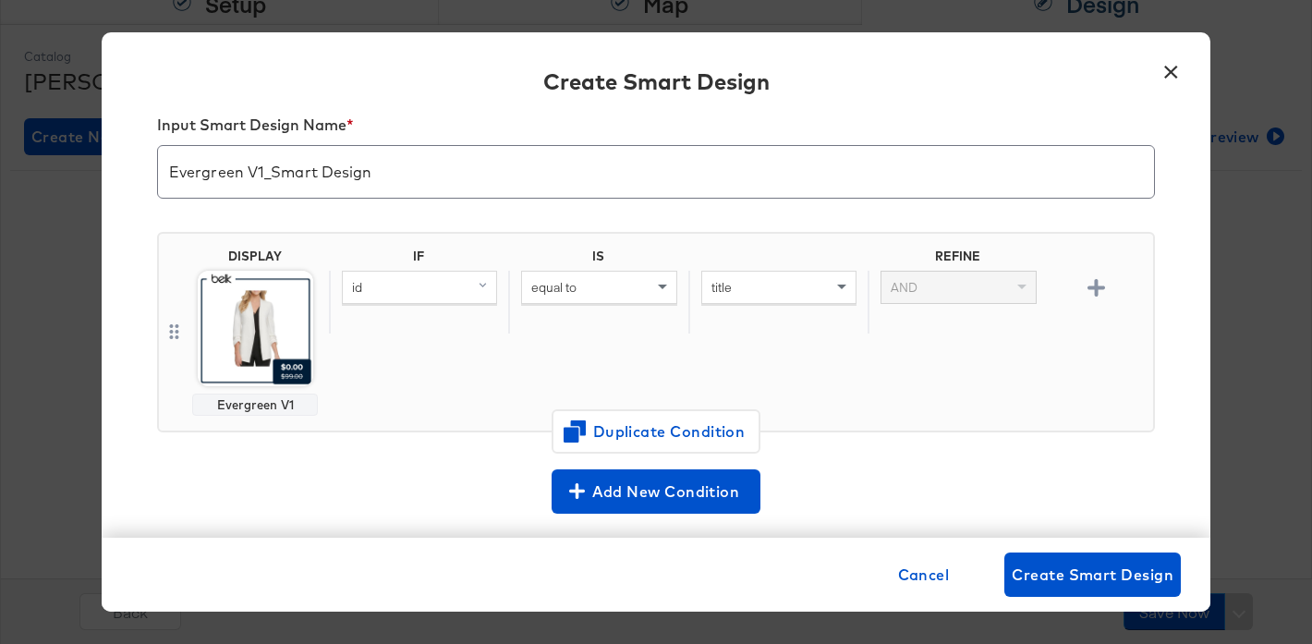
click at [422, 281] on div "id" at bounding box center [419, 287] width 153 height 31
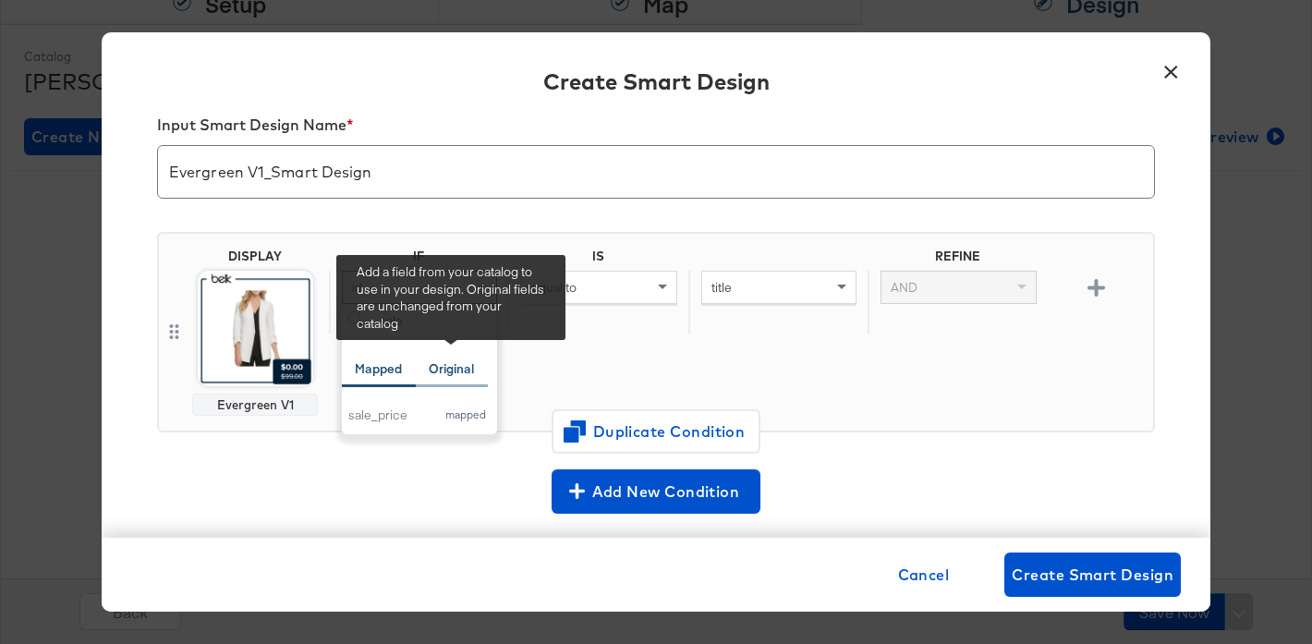
type input "sale"
click at [457, 374] on div "Original" at bounding box center [451, 369] width 45 height 18
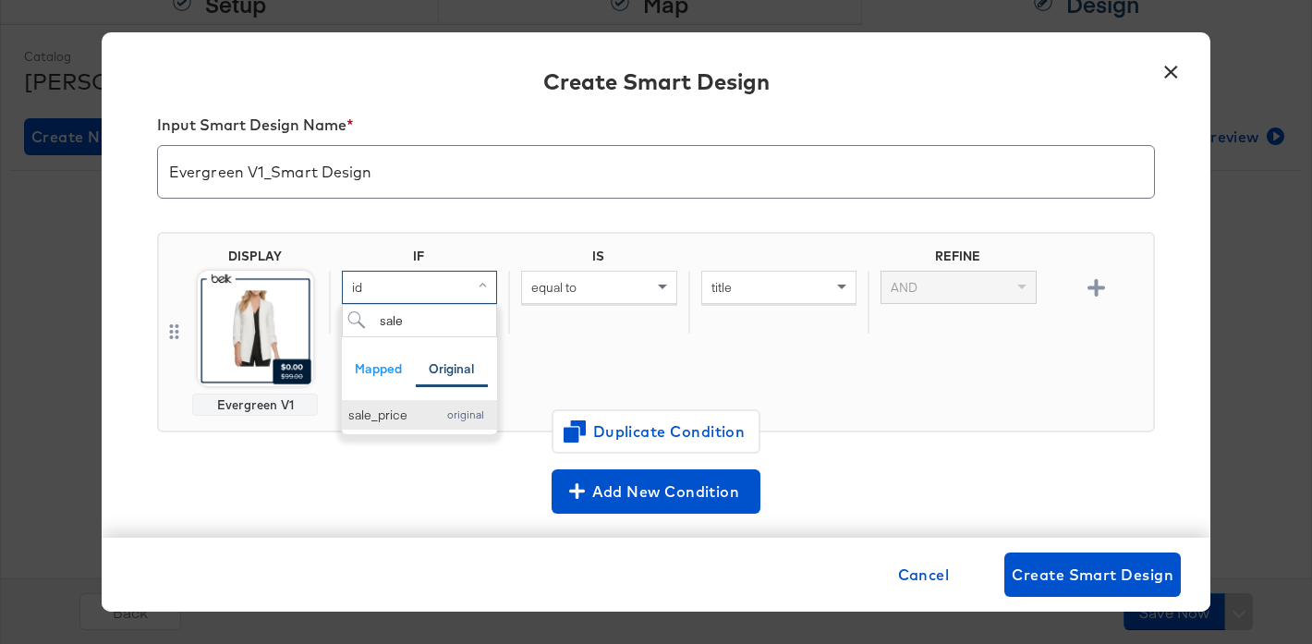
click at [446, 413] on div "original" at bounding box center [465, 414] width 51 height 13
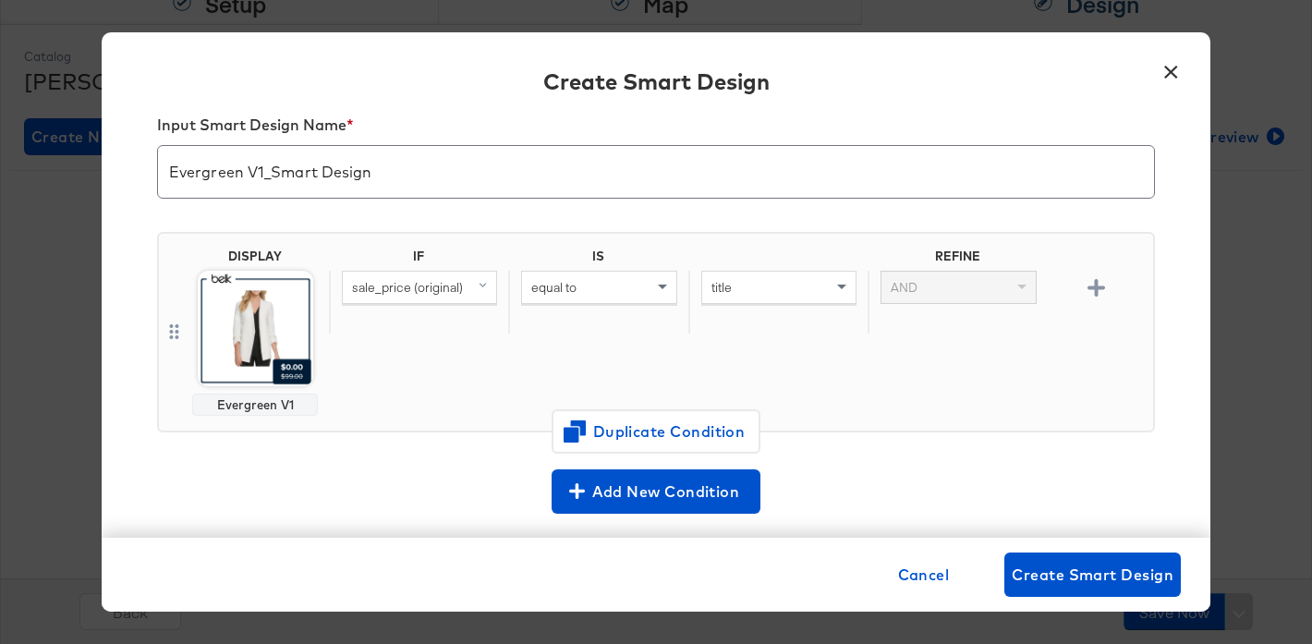
click at [624, 287] on div "equal to" at bounding box center [598, 287] width 153 height 31
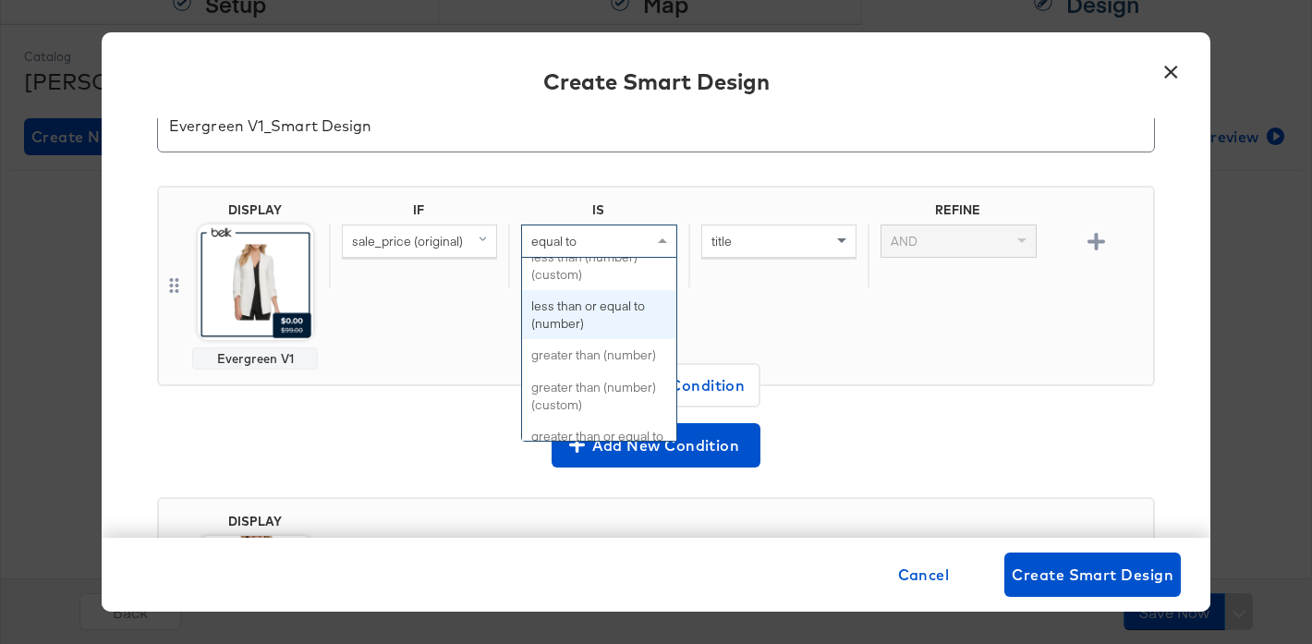
scroll to position [264, 0]
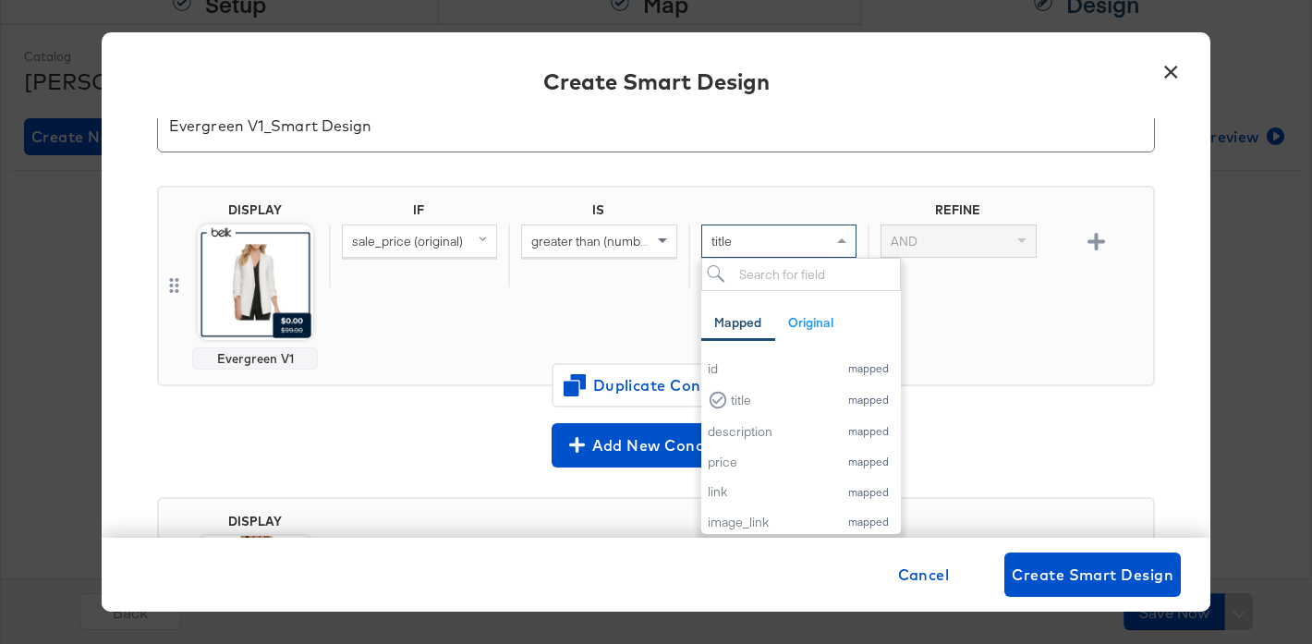
click at [805, 236] on div "title" at bounding box center [778, 240] width 153 height 31
click at [803, 196] on div "DISPLAY Evergreen V1 IF IS REFINE sale_price (original) greater than (number) t…" at bounding box center [656, 286] width 998 height 200
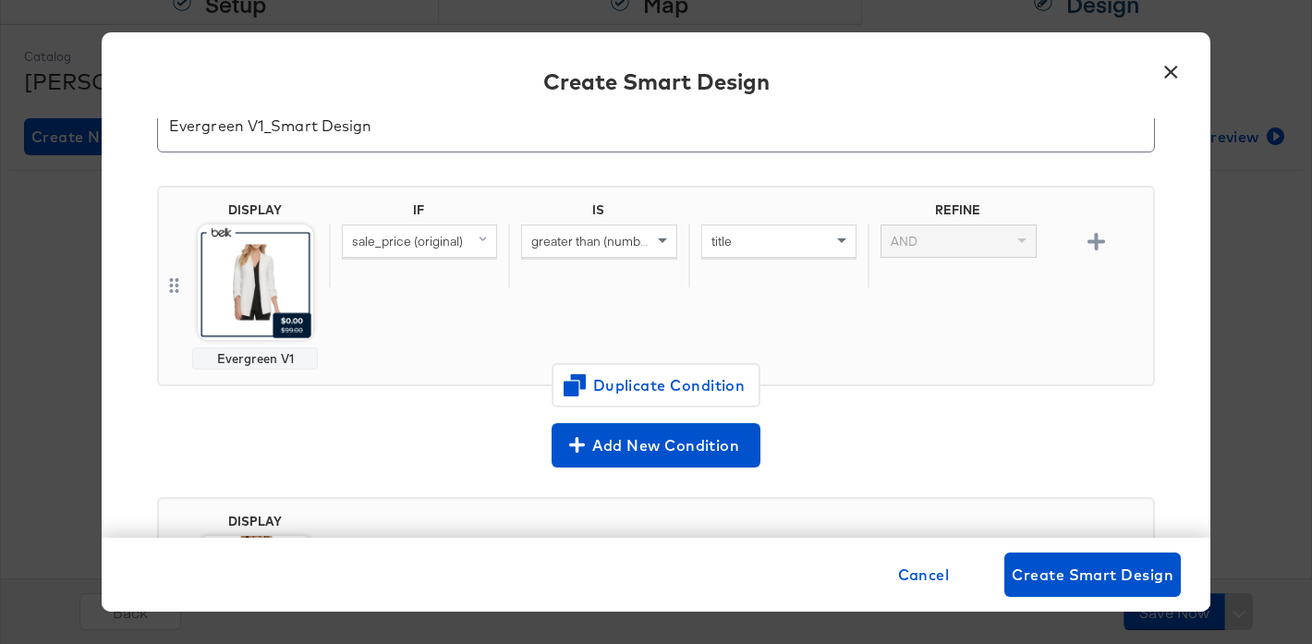
click at [780, 246] on div "title" at bounding box center [778, 240] width 153 height 31
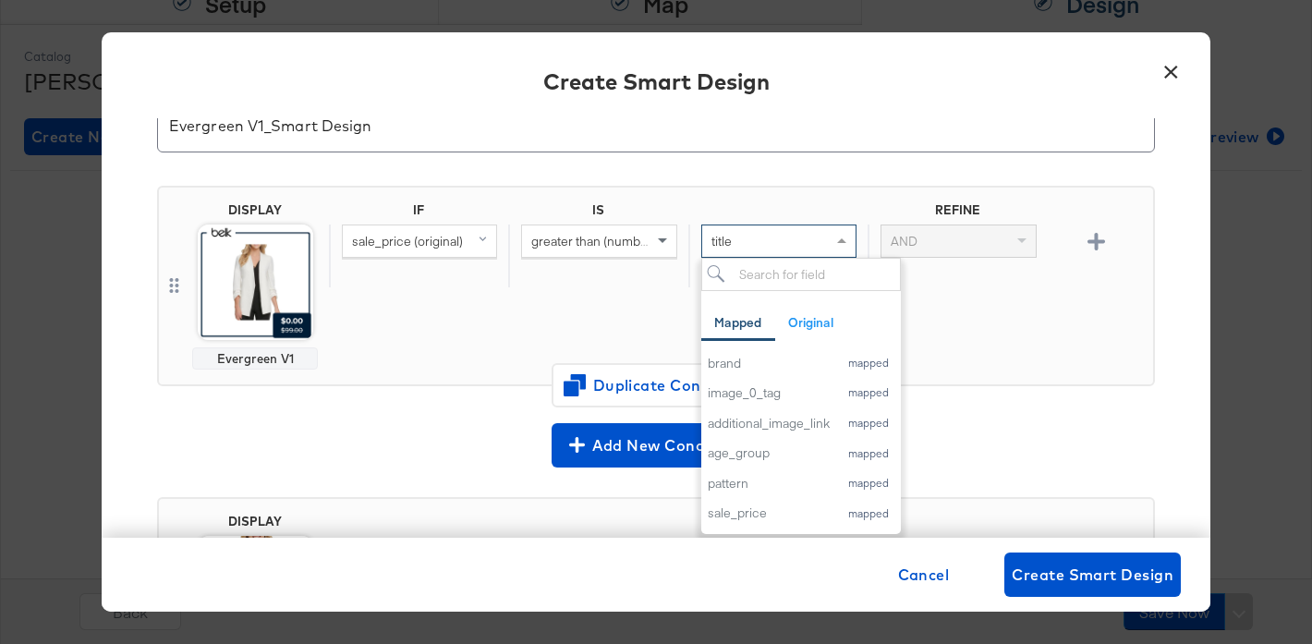
scroll to position [124, 0]
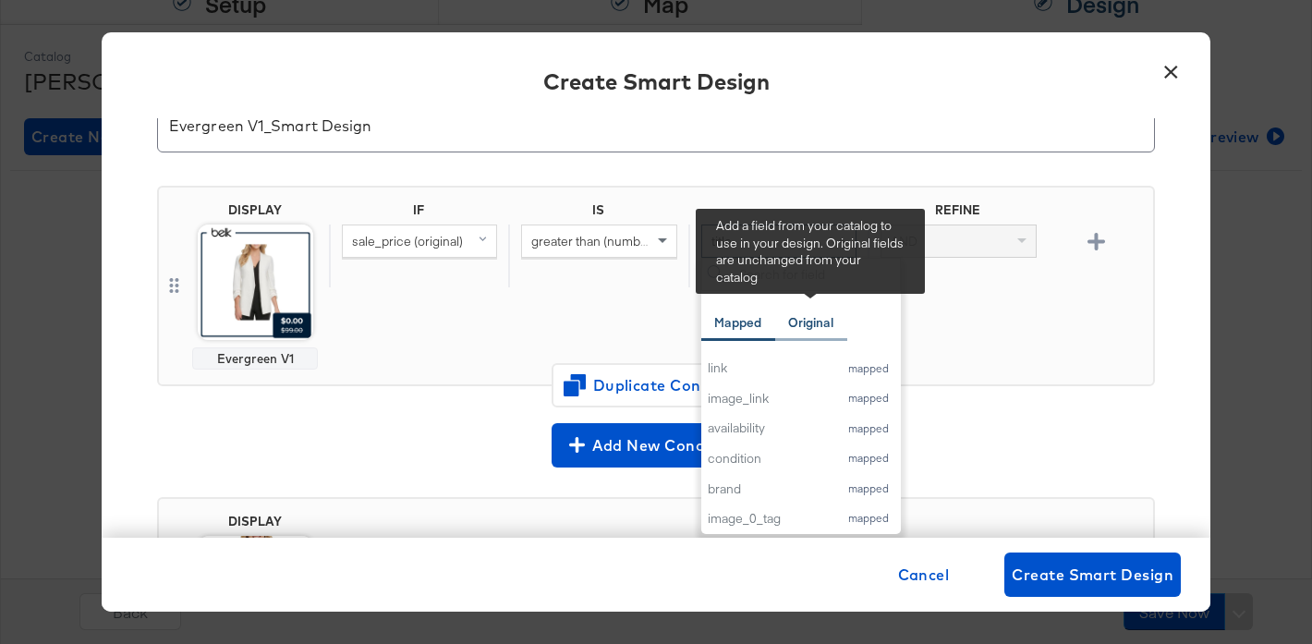
click at [806, 328] on div "Original" at bounding box center [810, 323] width 45 height 18
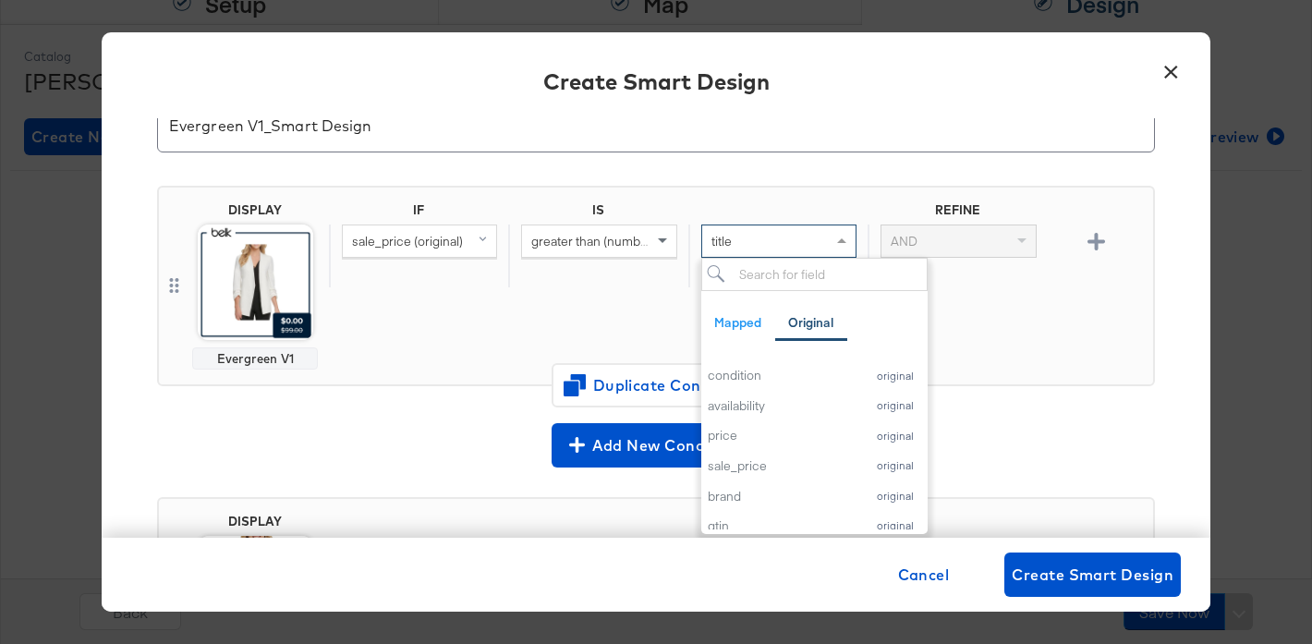
scroll to position [277, 0]
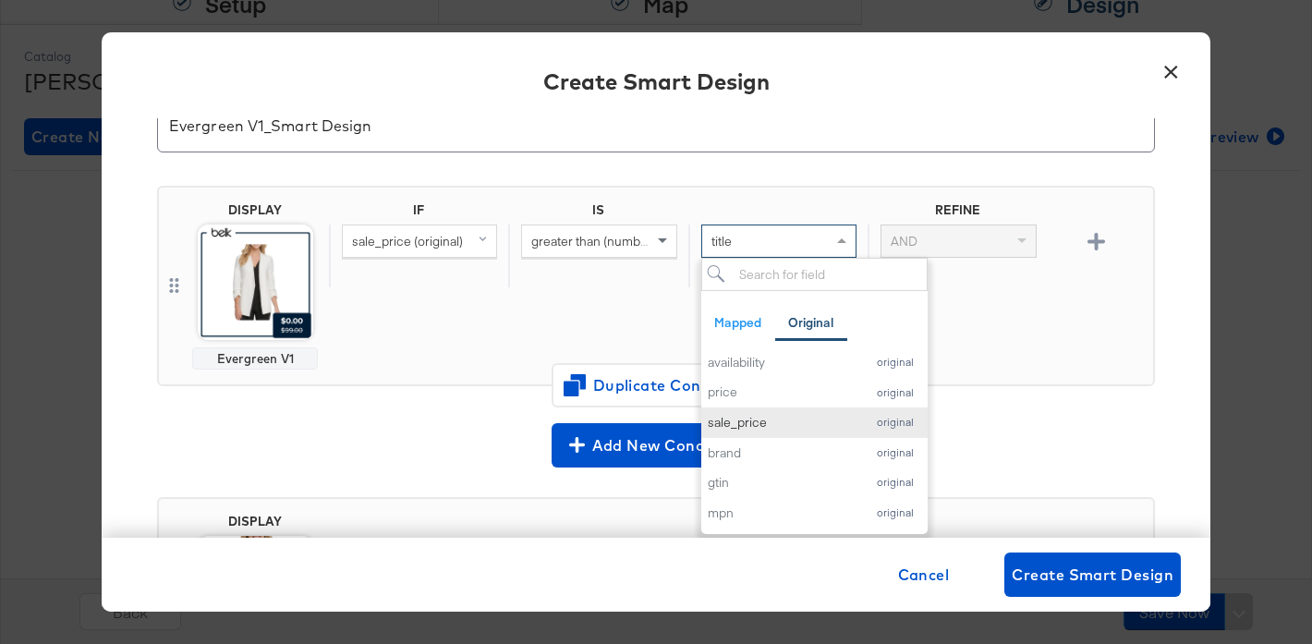
click at [787, 421] on div "sale_price" at bounding box center [781, 423] width 149 height 18
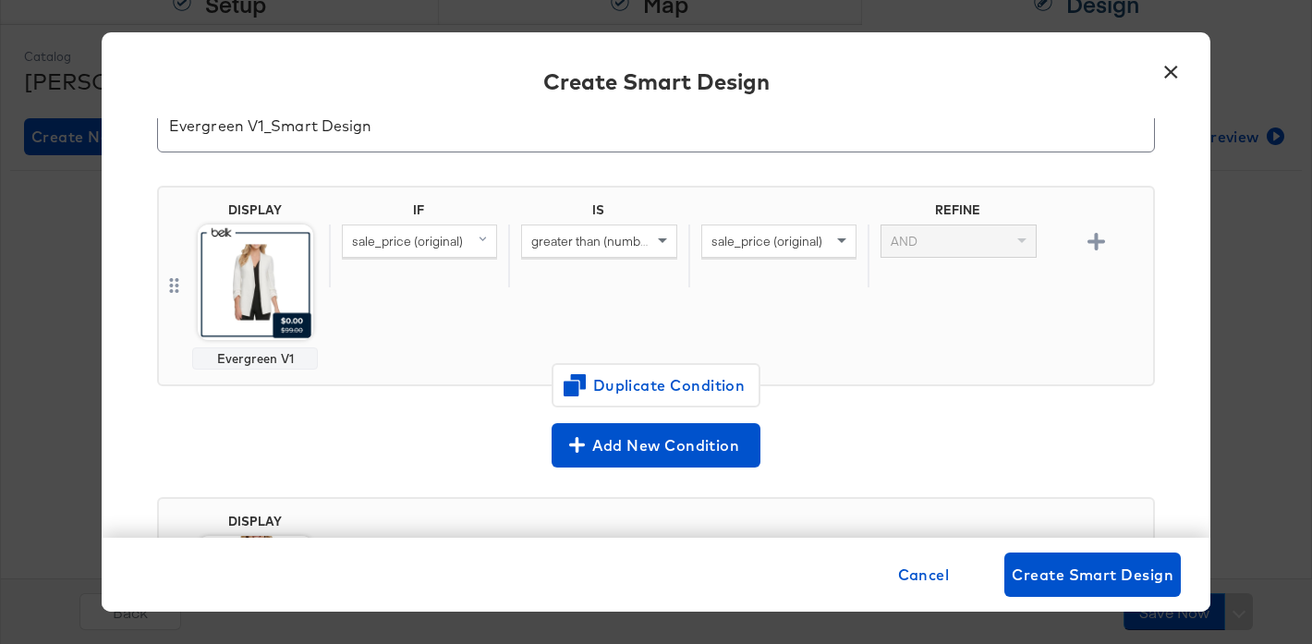
click at [942, 236] on div "AND" at bounding box center [957, 240] width 153 height 31
click at [791, 248] on span "sale_price (original)" at bounding box center [766, 241] width 111 height 17
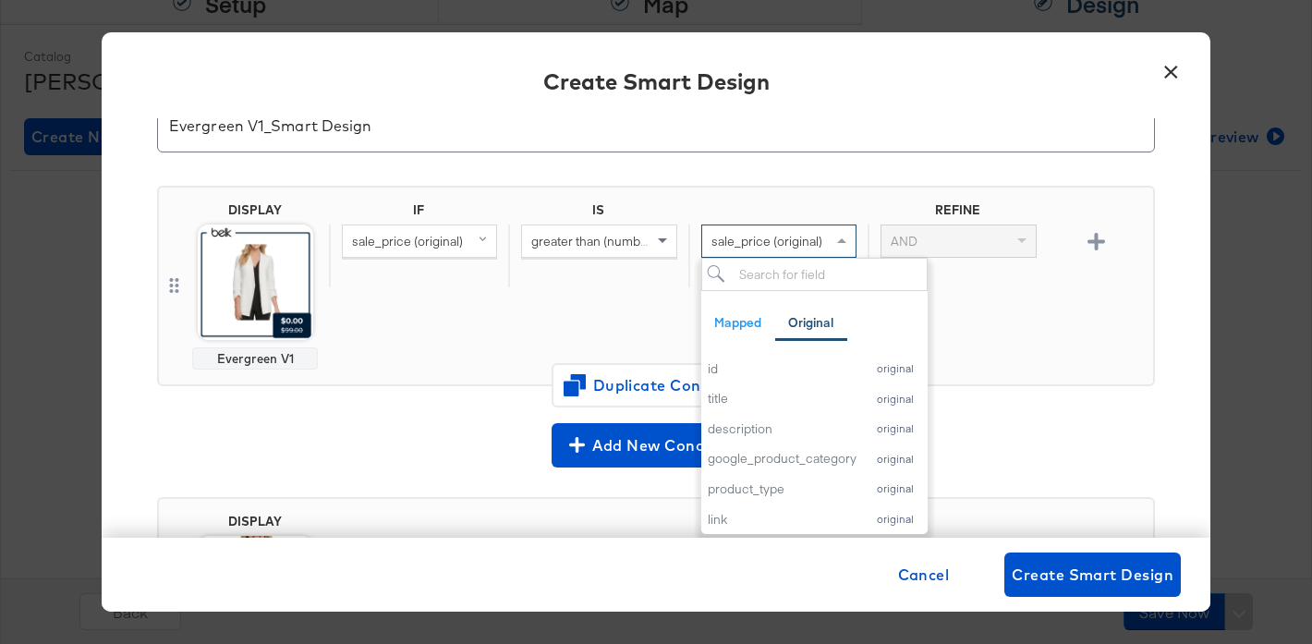
click at [599, 245] on span "greater than (number)" at bounding box center [593, 241] width 125 height 17
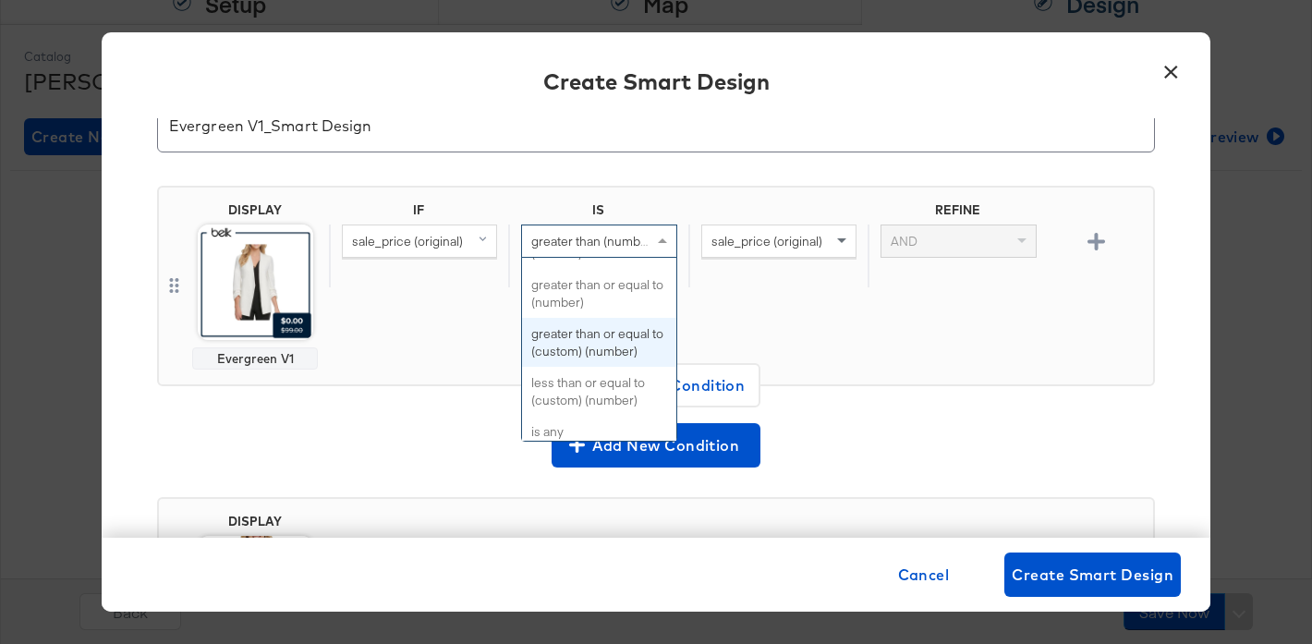
scroll to position [398, 0]
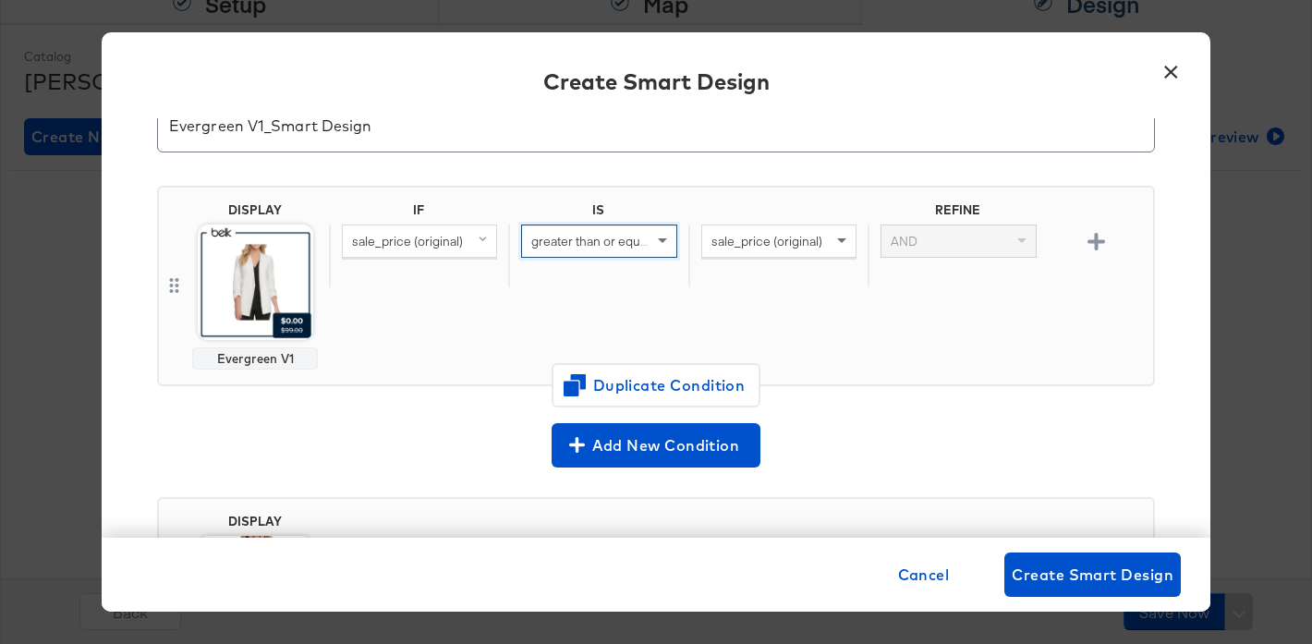
click at [611, 243] on span "greater than or equal to (number)" at bounding box center [624, 241] width 187 height 17
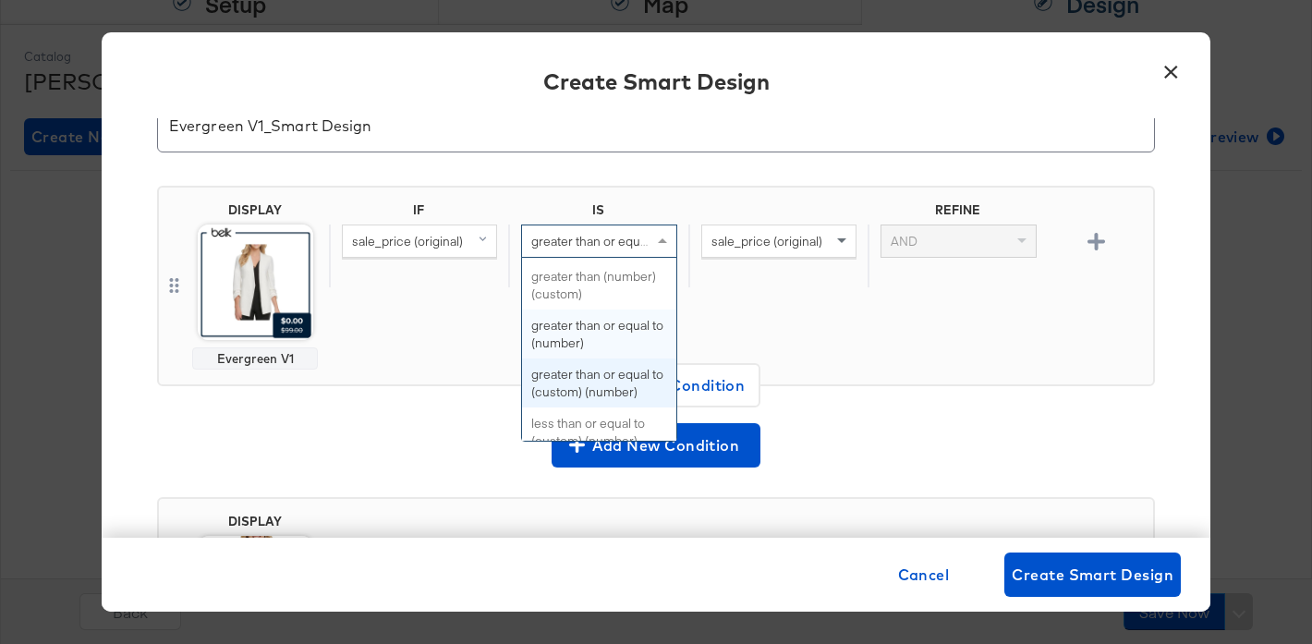
scroll to position [367, 0]
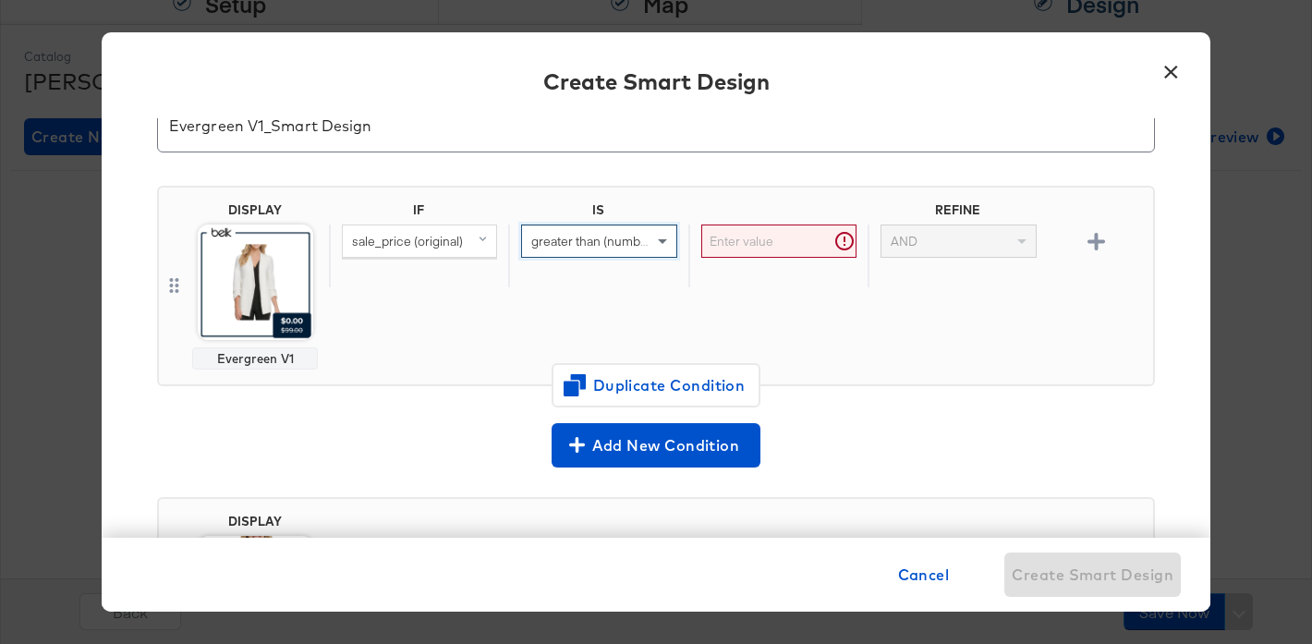
click at [770, 242] on input "text" at bounding box center [778, 241] width 155 height 34
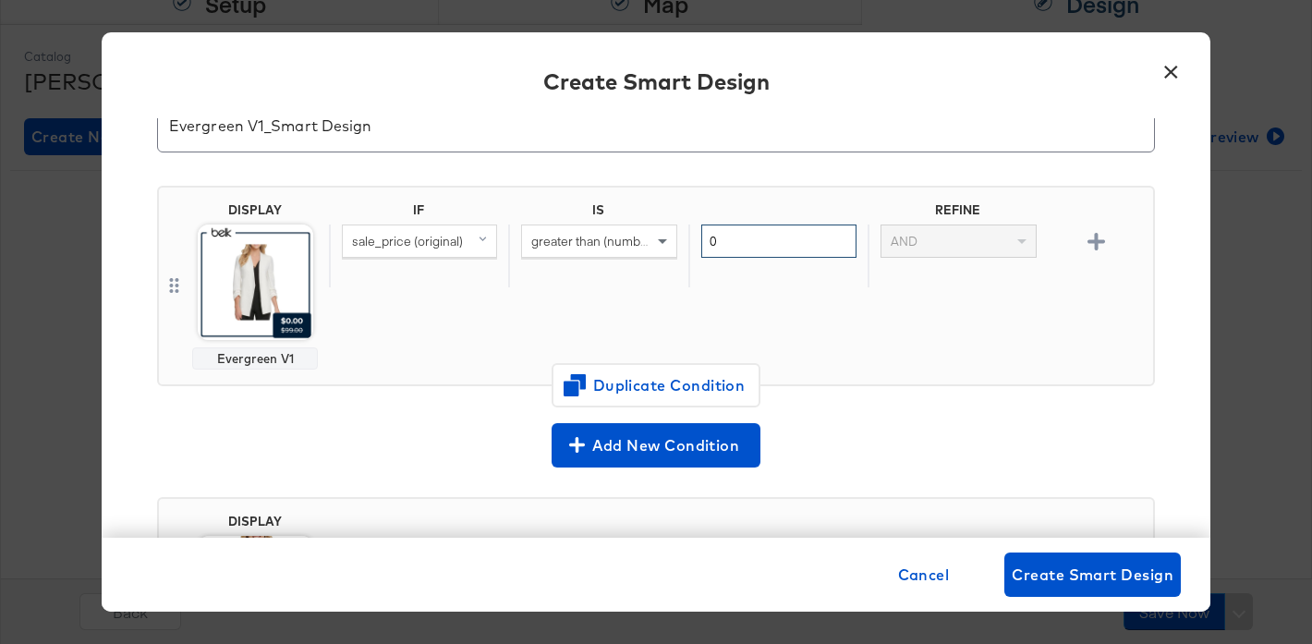
type input "0"
click at [806, 292] on div "IF IS REFINE sale_price (original) greater than (number) (custom) 0 AND" at bounding box center [737, 285] width 816 height 167
click at [609, 247] on span "greater than (number) (custom)" at bounding box center [620, 241] width 178 height 17
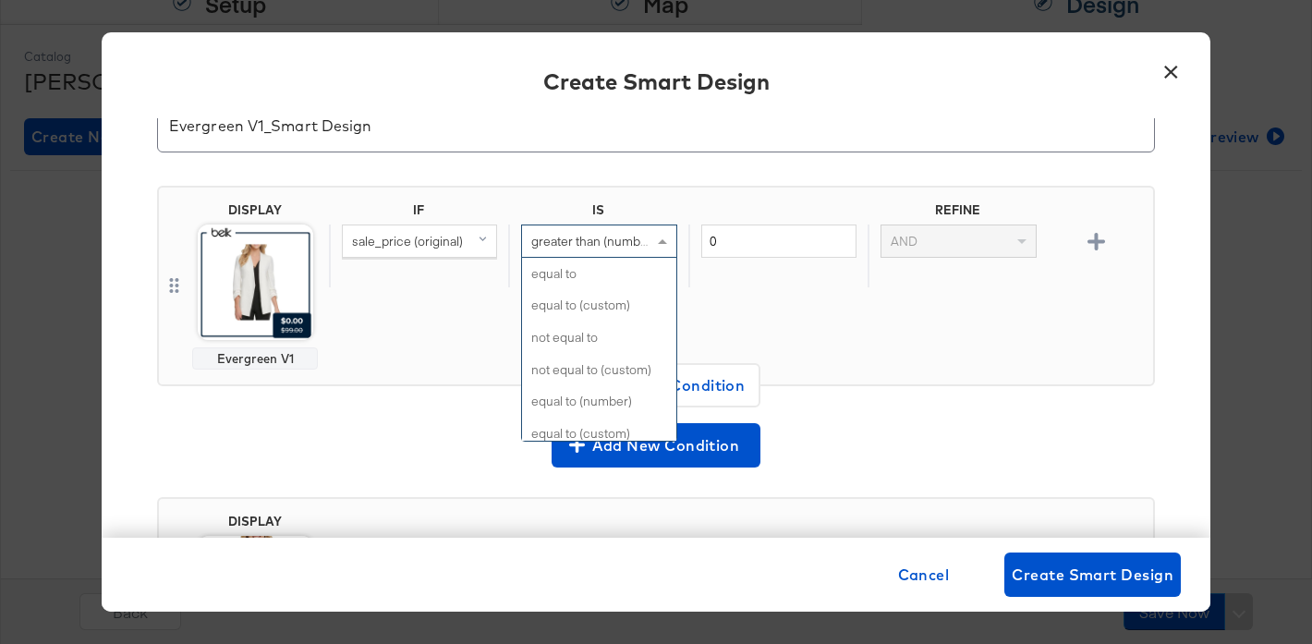
scroll to position [370, 0]
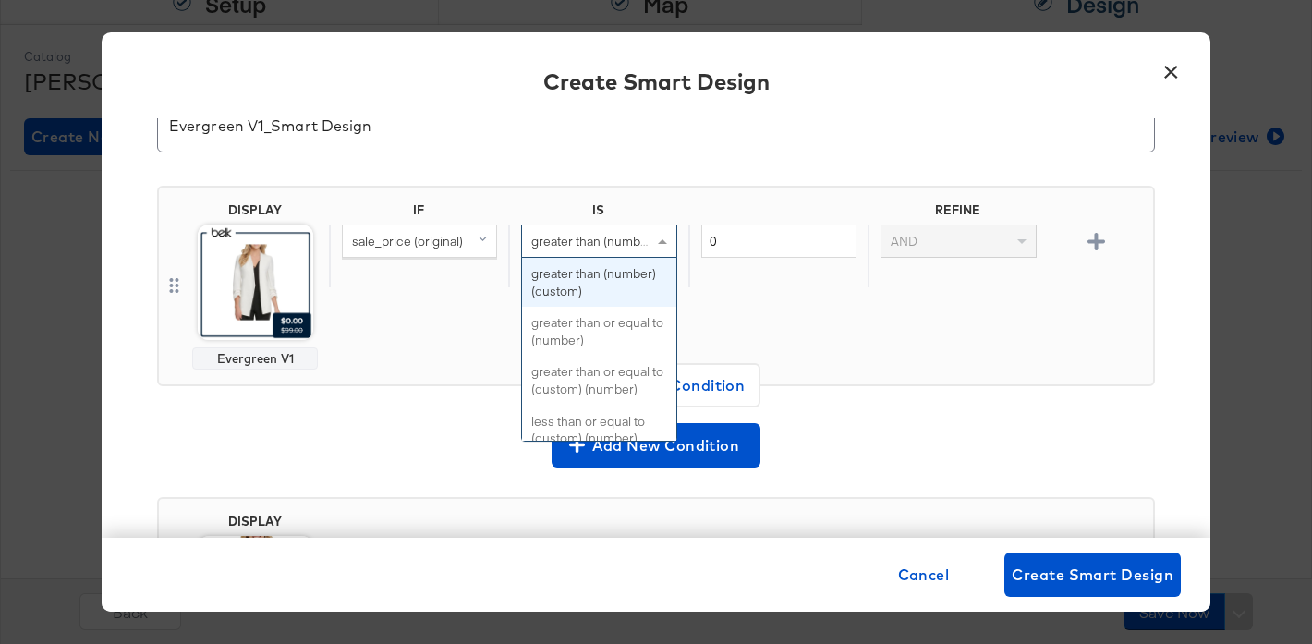
click at [883, 332] on div "IF IS REFINE sale_price (original) greater than (number) (custom) equal to equa…" at bounding box center [737, 285] width 816 height 167
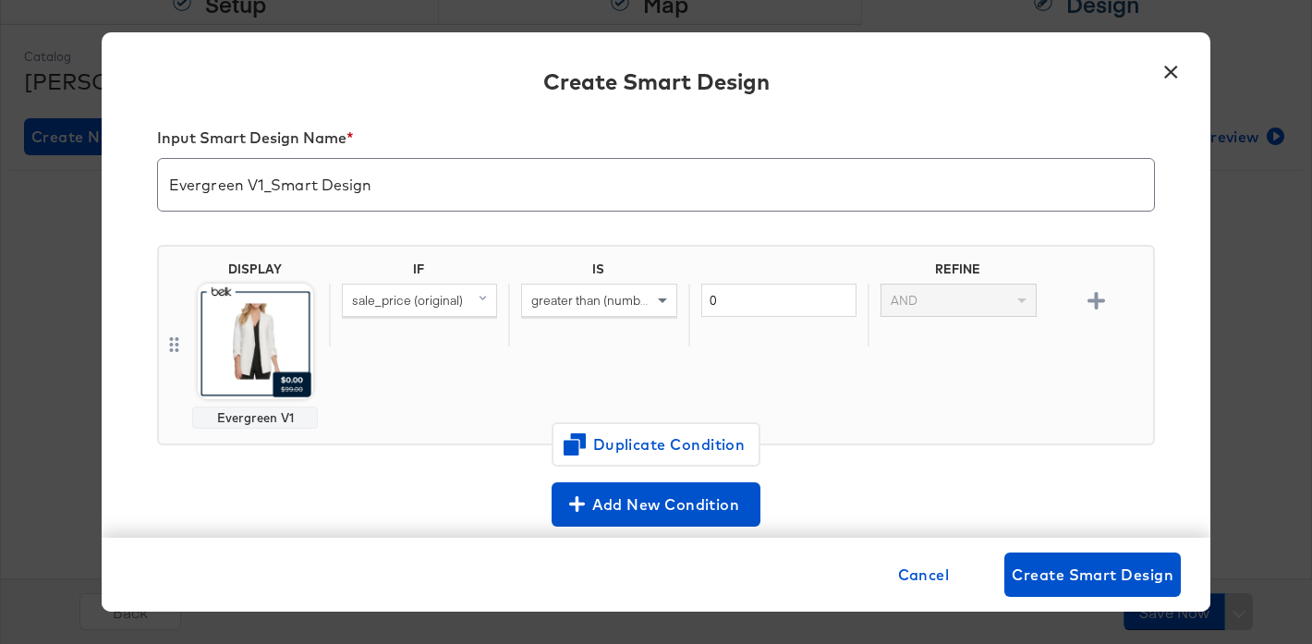
scroll to position [24, 0]
click at [603, 307] on div "greater than (number) (custom)" at bounding box center [598, 299] width 153 height 31
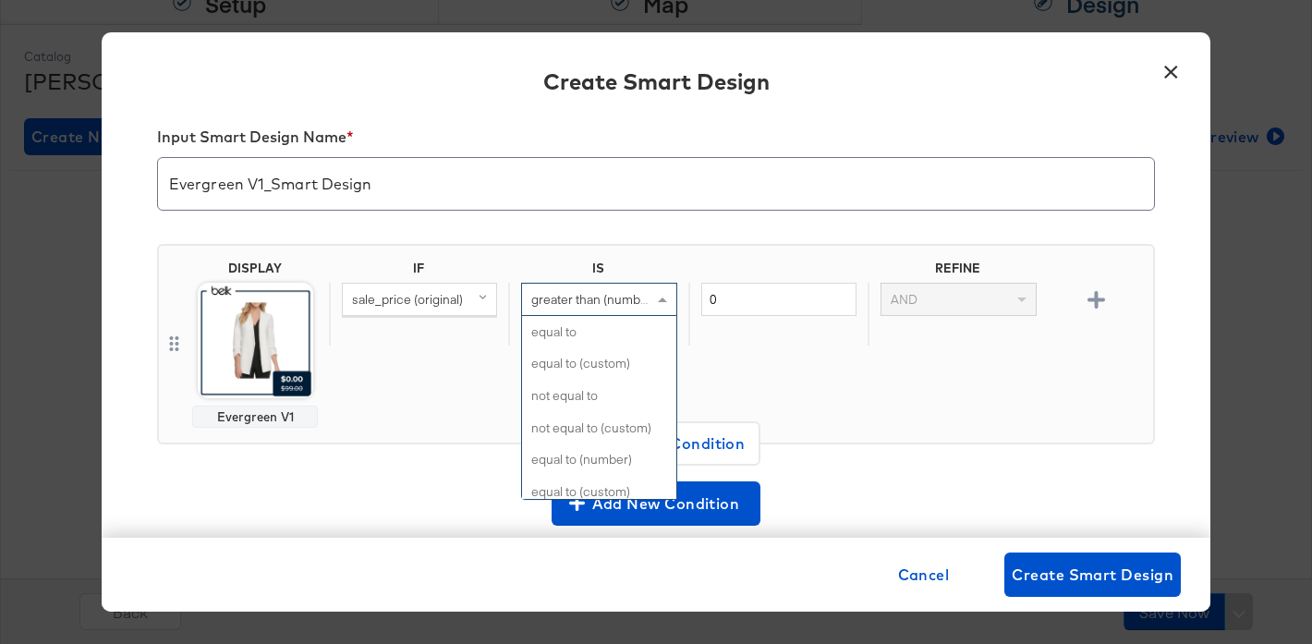
scroll to position [370, 0]
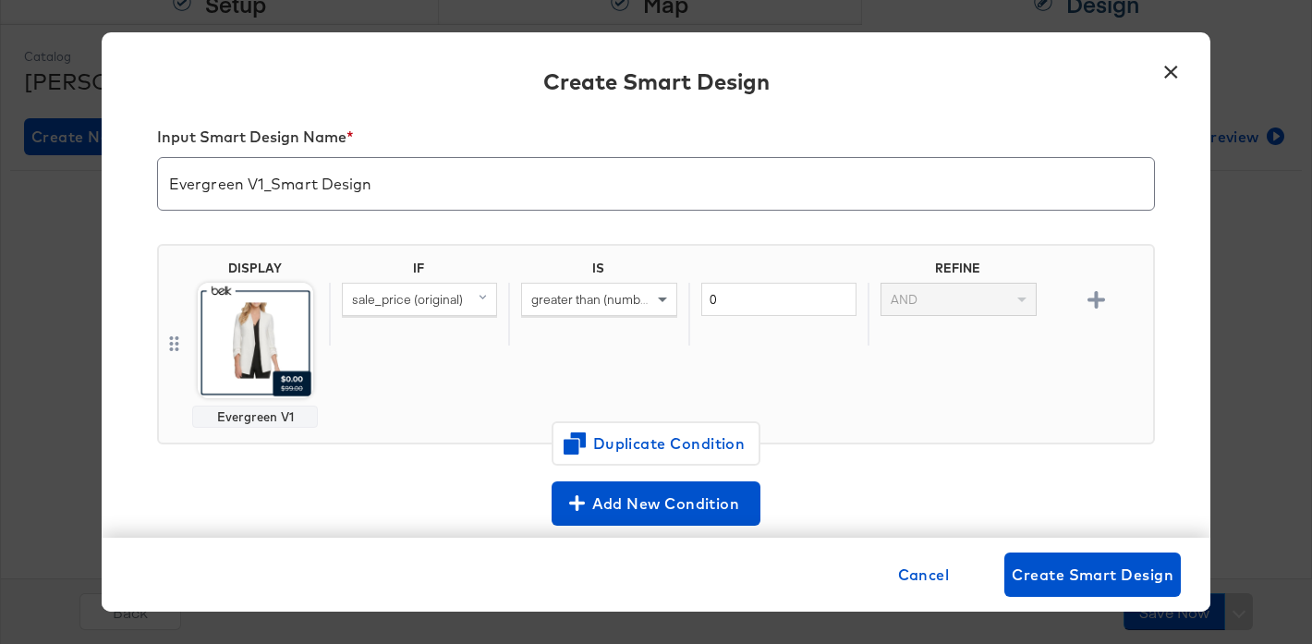
click at [799, 238] on div "DISPLAY Evergreen V1 IF IS REFINE sale_price (original) greater than (number) (…" at bounding box center [656, 351] width 998 height 245
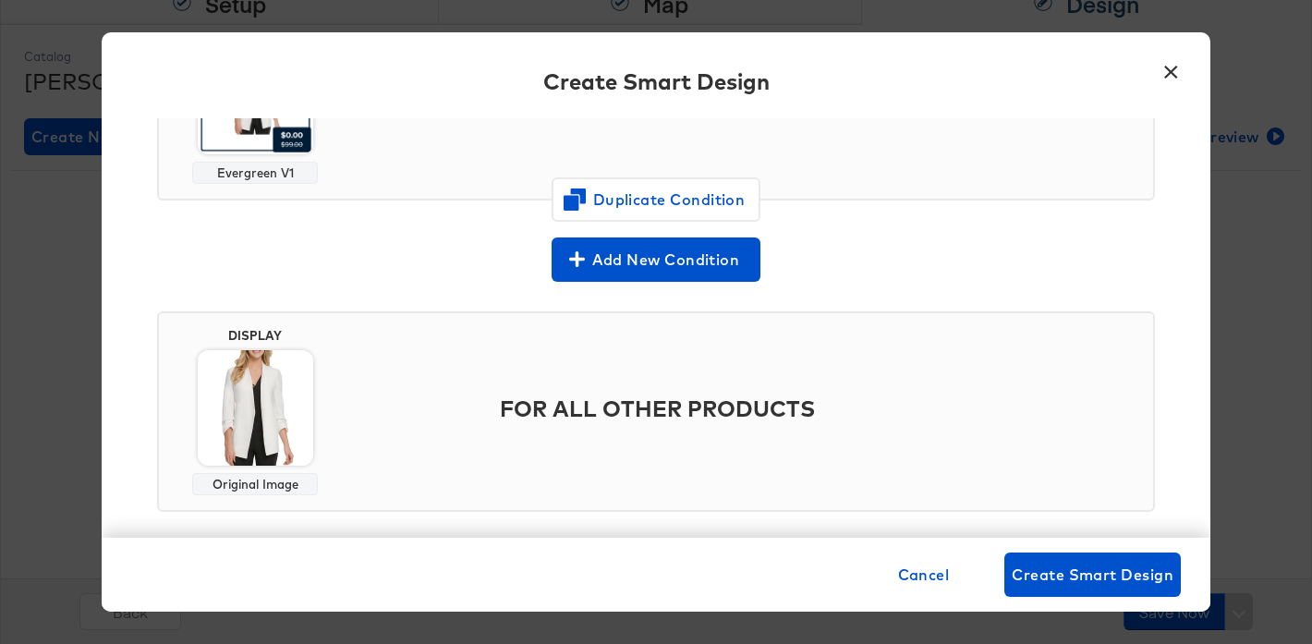
scroll to position [289, 0]
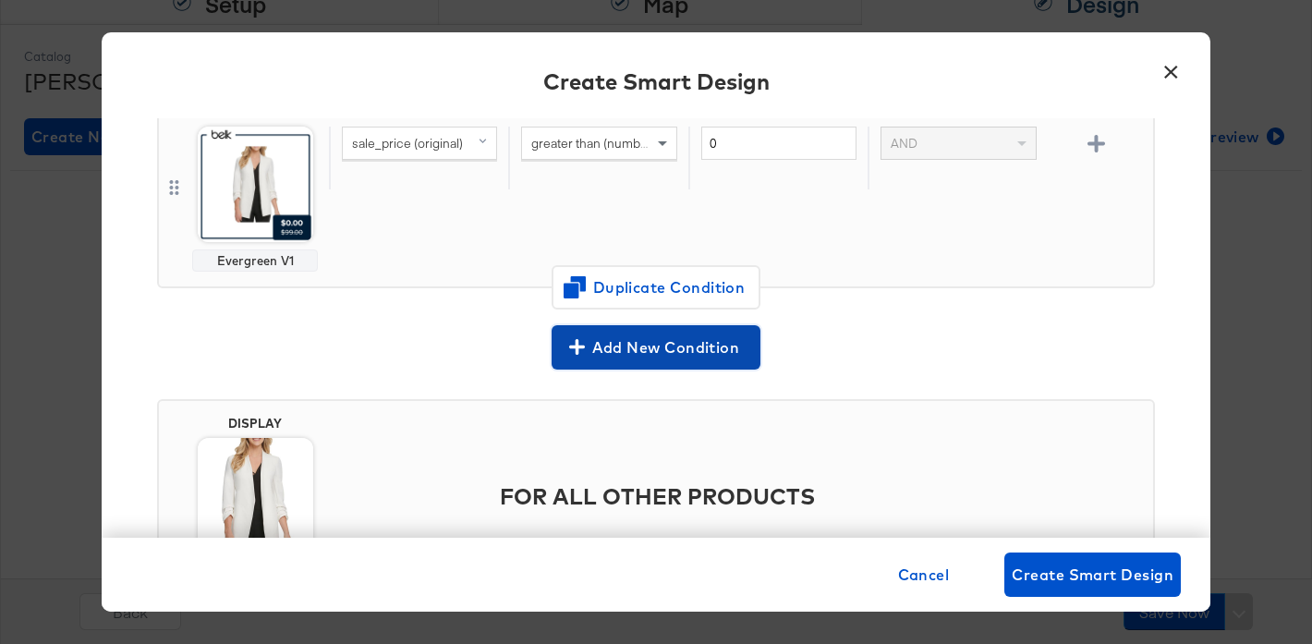
click at [631, 344] on span "Add New Condition" at bounding box center [656, 347] width 194 height 26
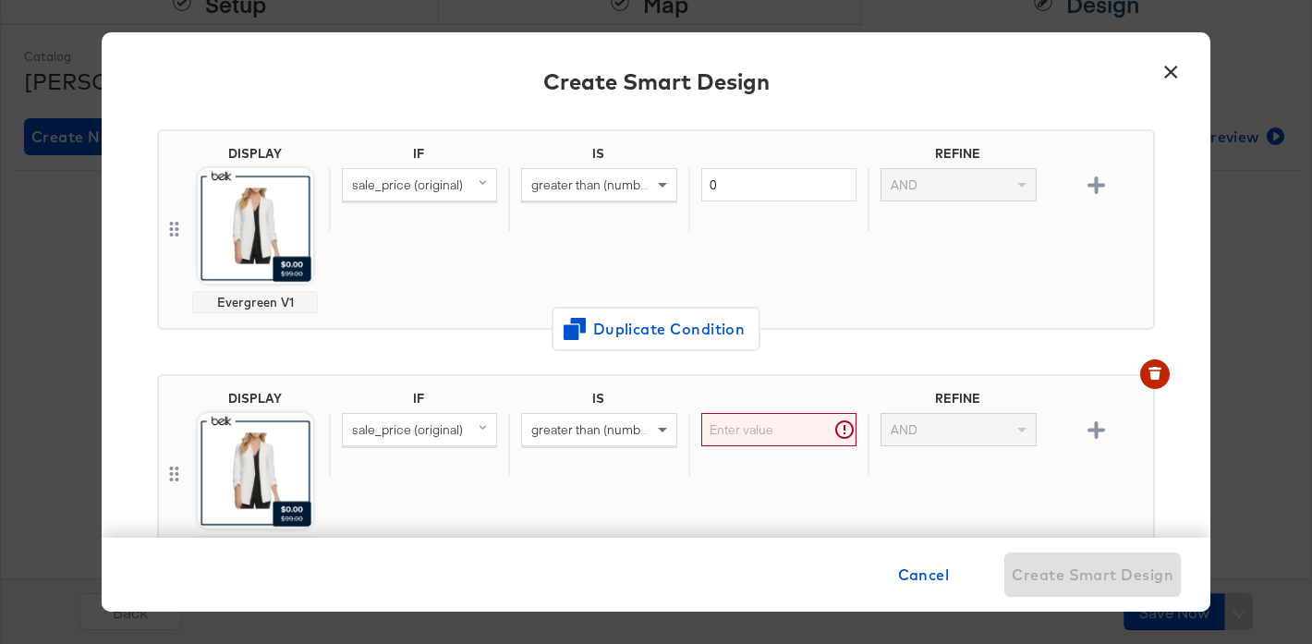
scroll to position [212, 0]
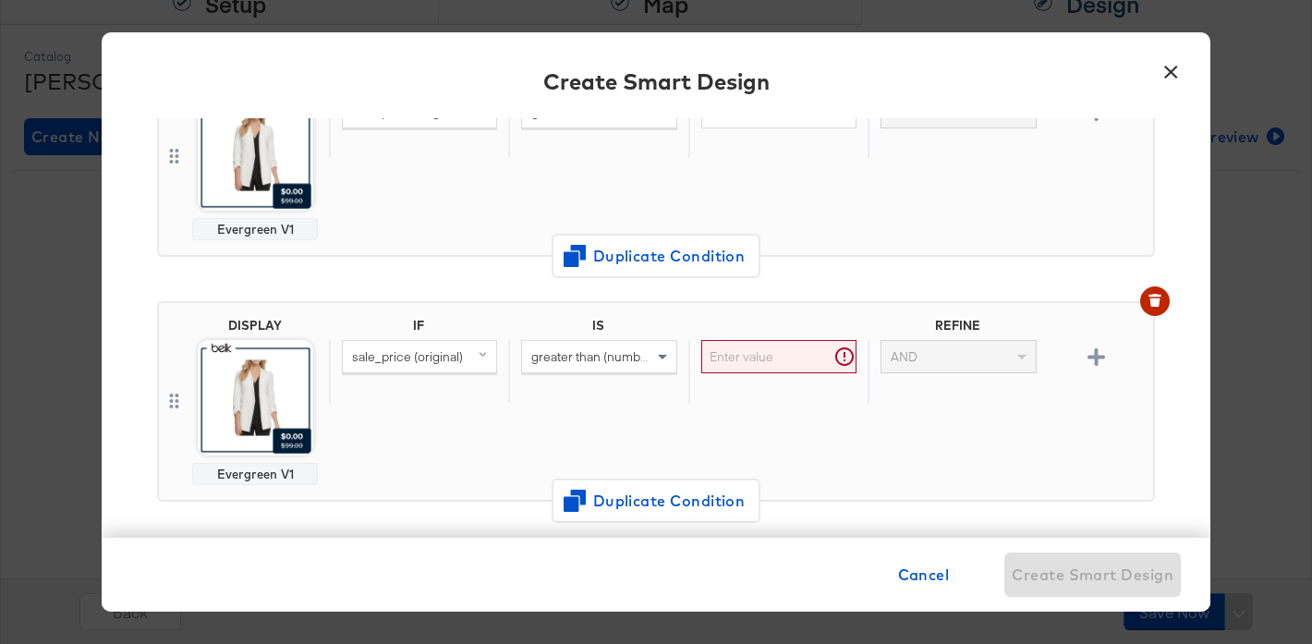
click at [441, 356] on span "sale_price (original)" at bounding box center [407, 356] width 111 height 17
click at [585, 363] on span "greater than (number) (custom)" at bounding box center [620, 356] width 178 height 17
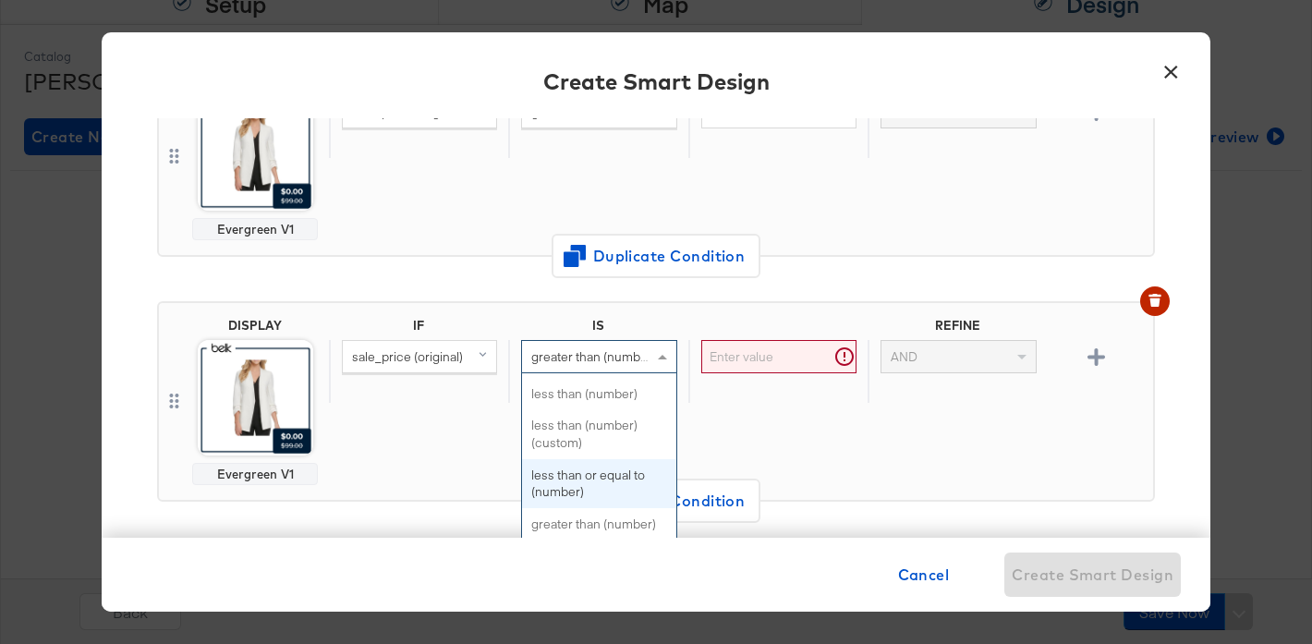
scroll to position [202, 0]
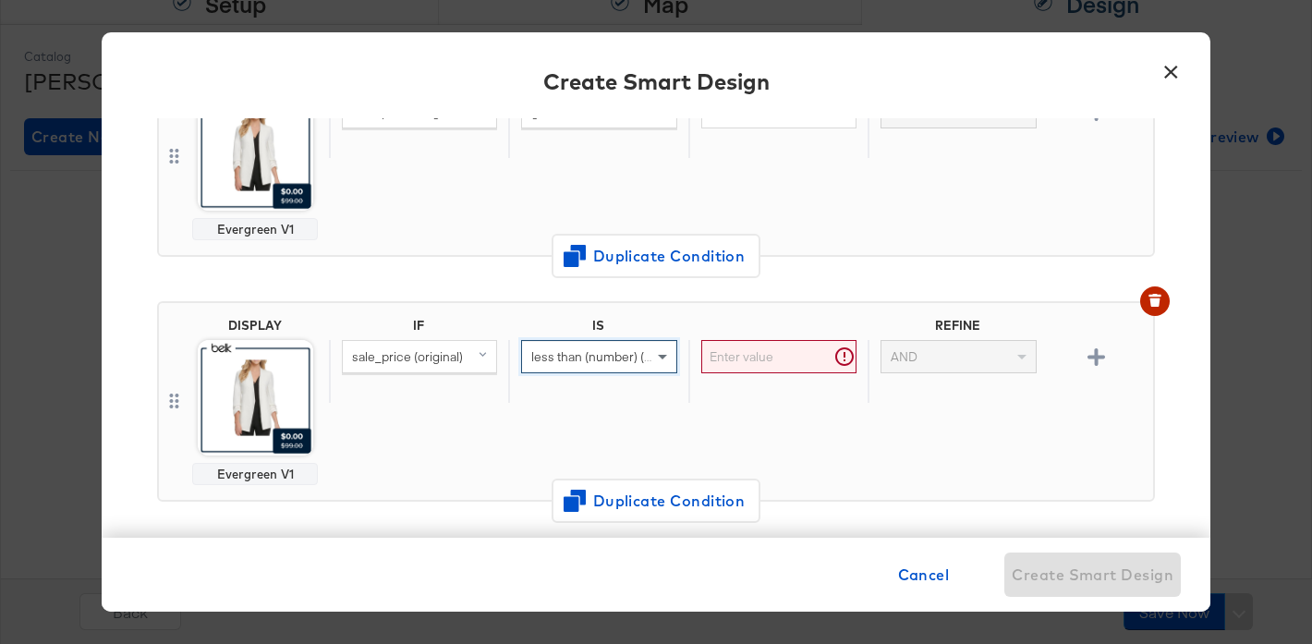
click at [780, 361] on input "text" at bounding box center [778, 357] width 155 height 34
type input "1"
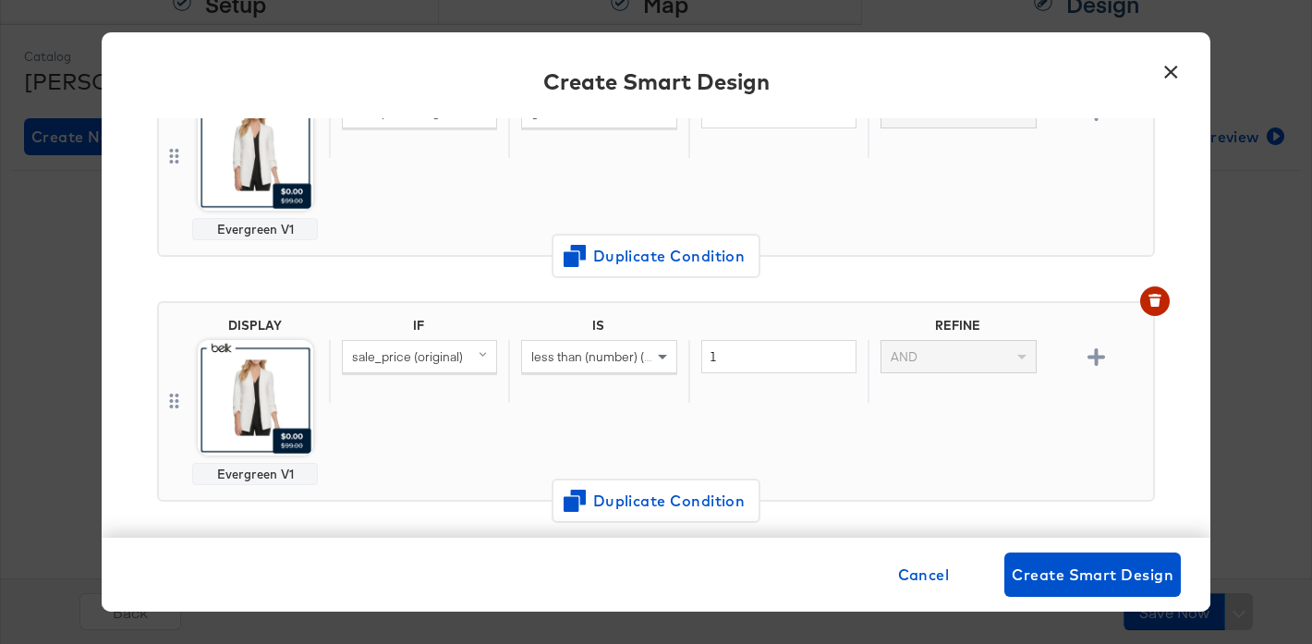
click at [843, 406] on div "IF IS REFINE sale_price (original) less than (number) (custom) 1 AND" at bounding box center [737, 401] width 816 height 167
click at [263, 399] on img at bounding box center [255, 397] width 115 height 115
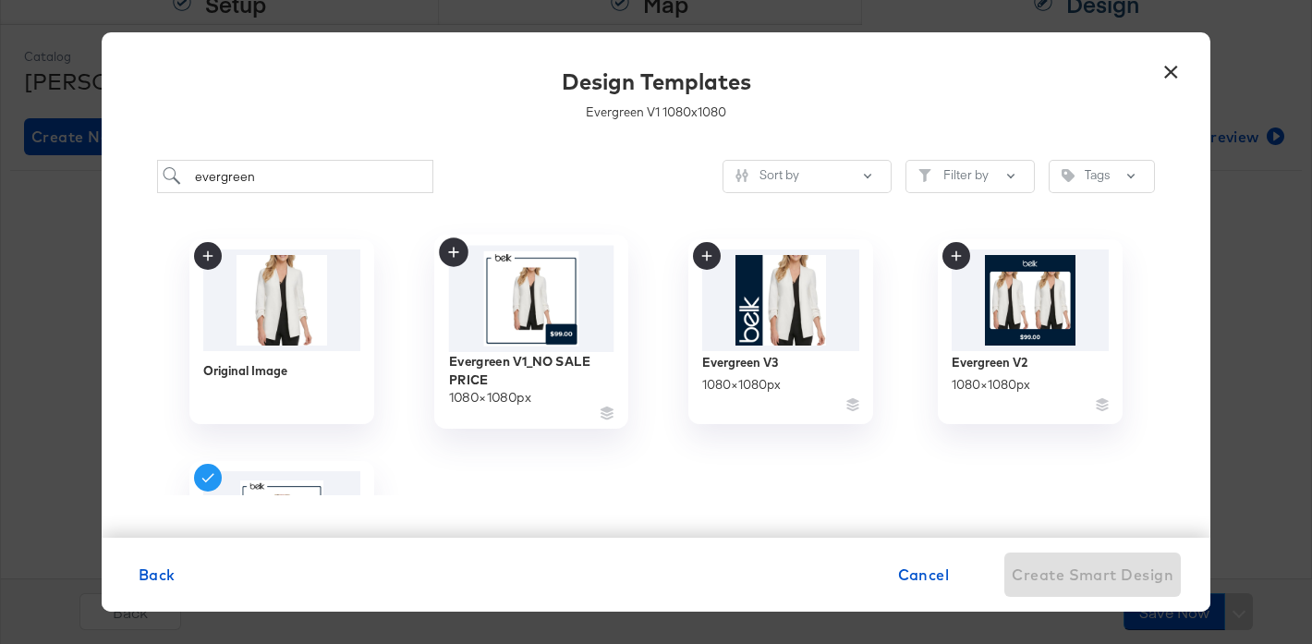
click at [532, 312] on img at bounding box center [531, 299] width 165 height 106
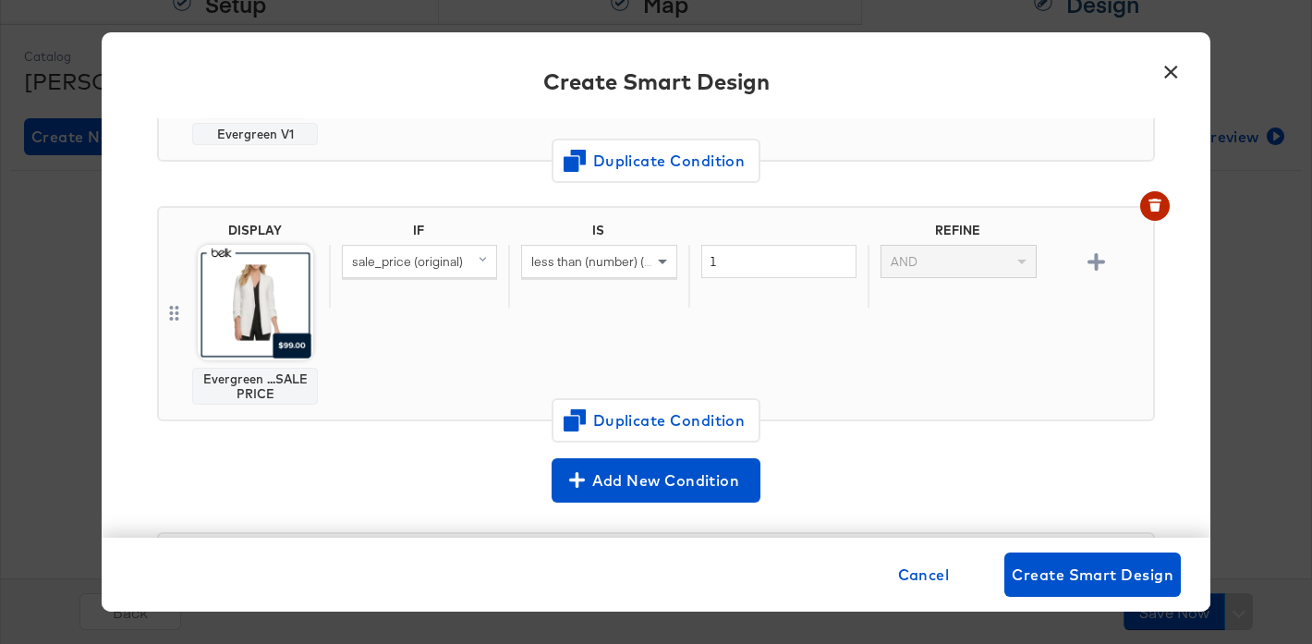
scroll to position [308, 0]
click at [623, 258] on span "less than (number) (custom)" at bounding box center [611, 260] width 160 height 17
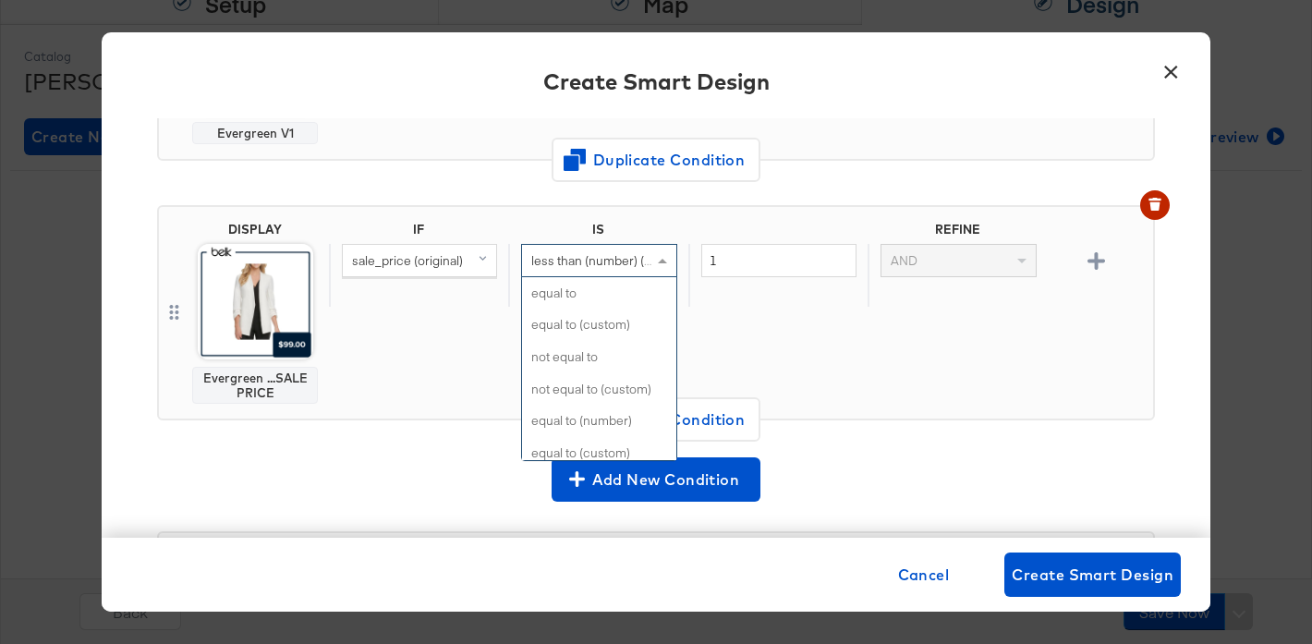
scroll to position [241, 0]
click at [1001, 383] on div "IF IS REFINE sale_price (original) less than (number) (custom) equal to equal t…" at bounding box center [737, 313] width 816 height 182
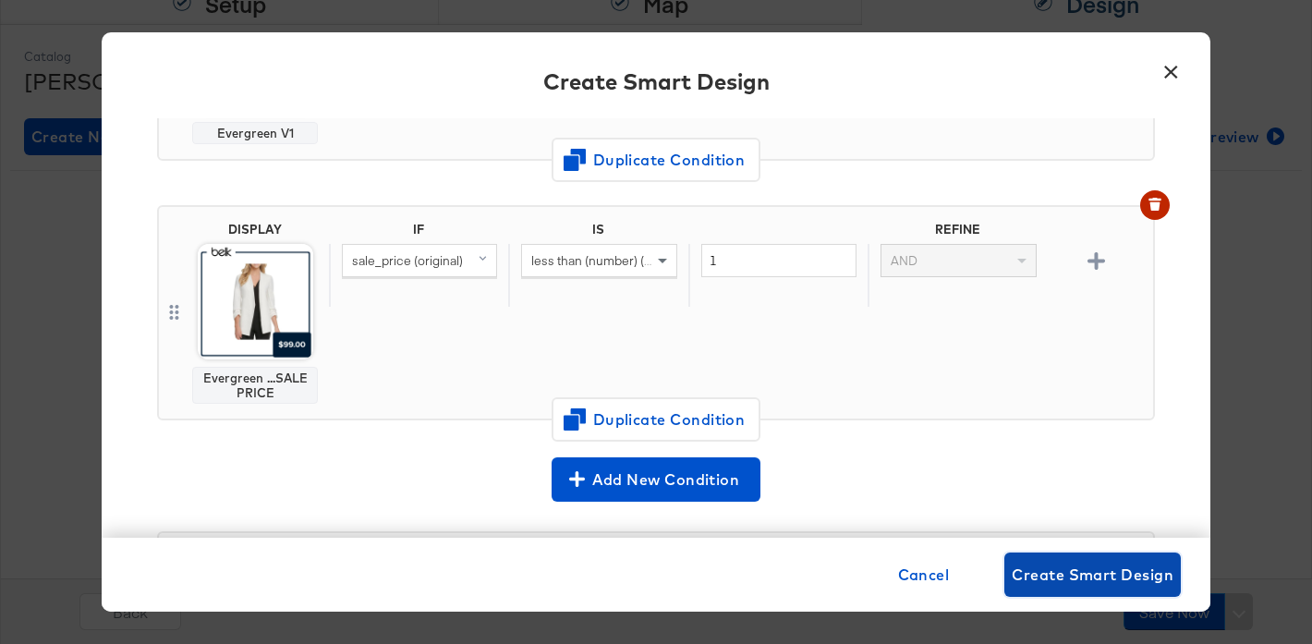
click at [1107, 563] on span "Create Smart Design" at bounding box center [1092, 575] width 162 height 26
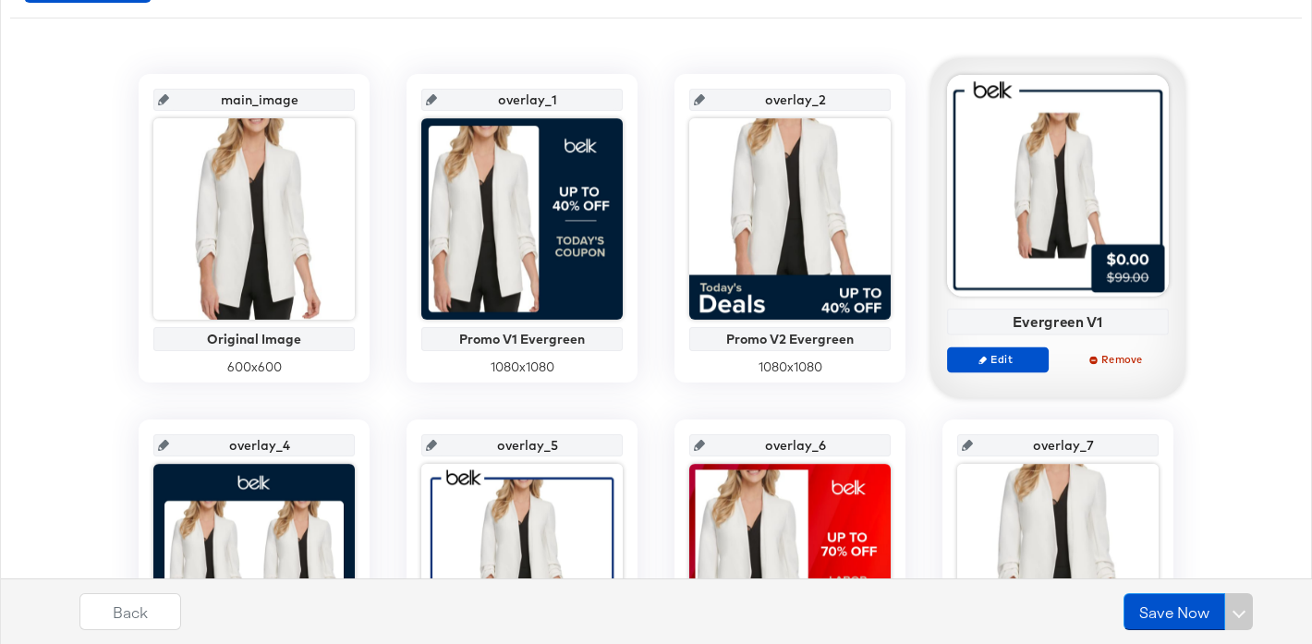
scroll to position [313, 0]
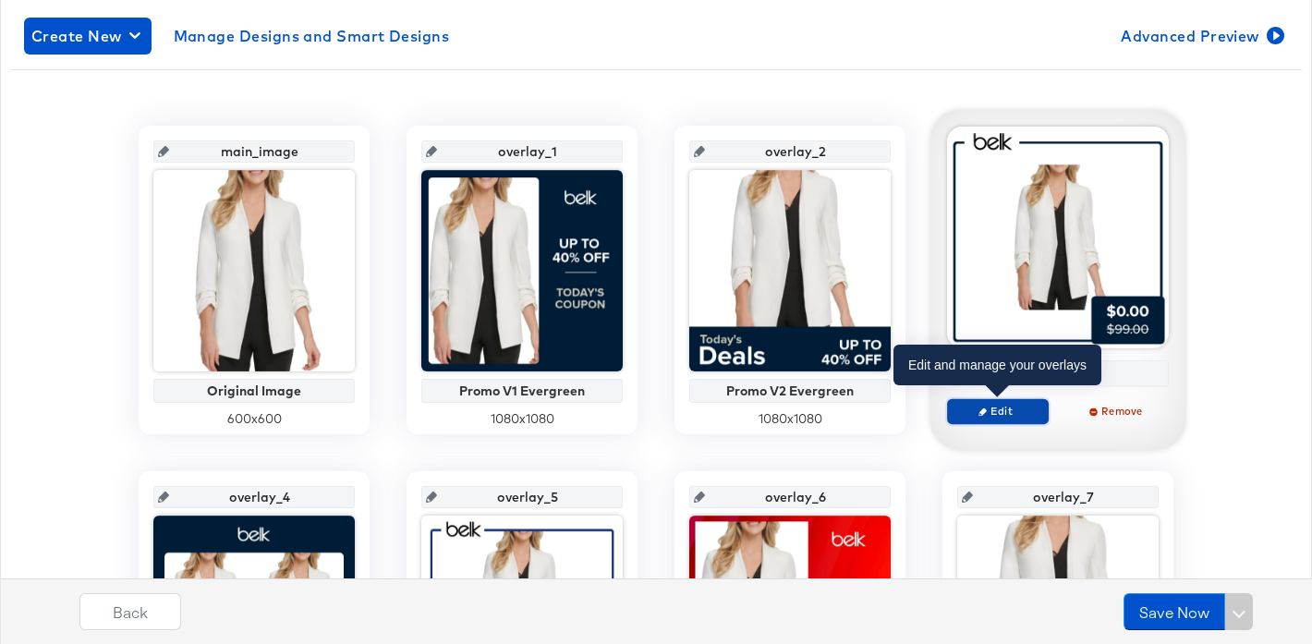
click at [988, 409] on span "Edit" at bounding box center [997, 411] width 85 height 14
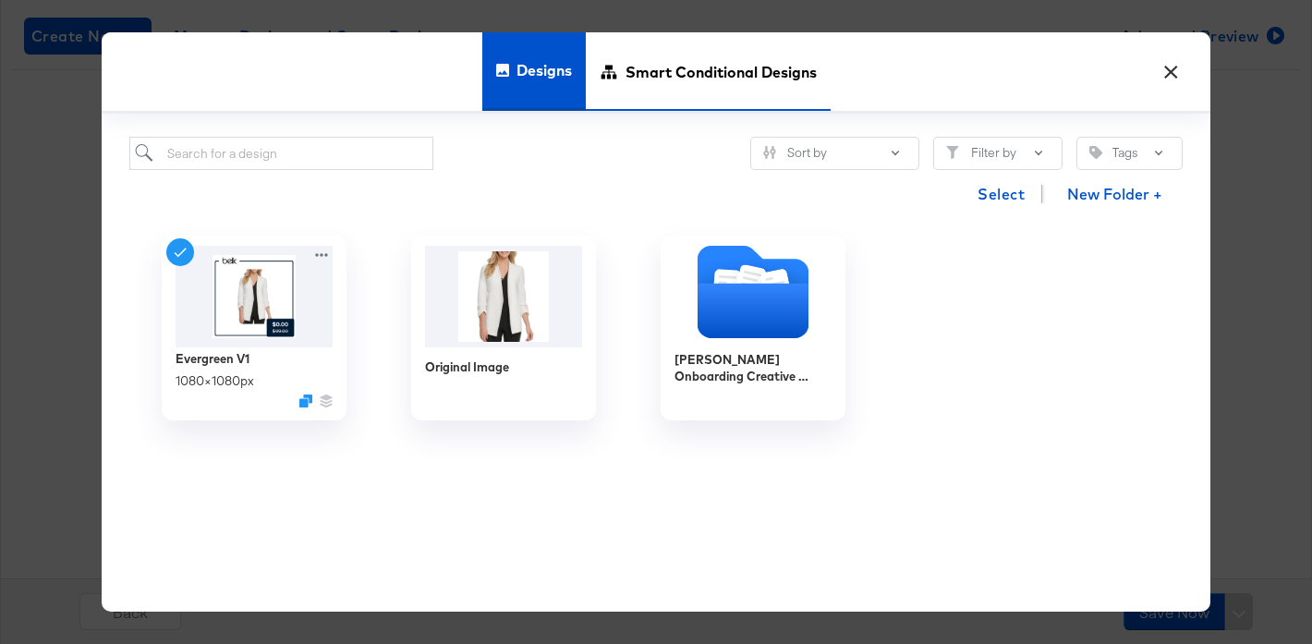
click at [709, 76] on span "Smart Conditional Designs" at bounding box center [720, 70] width 191 height 81
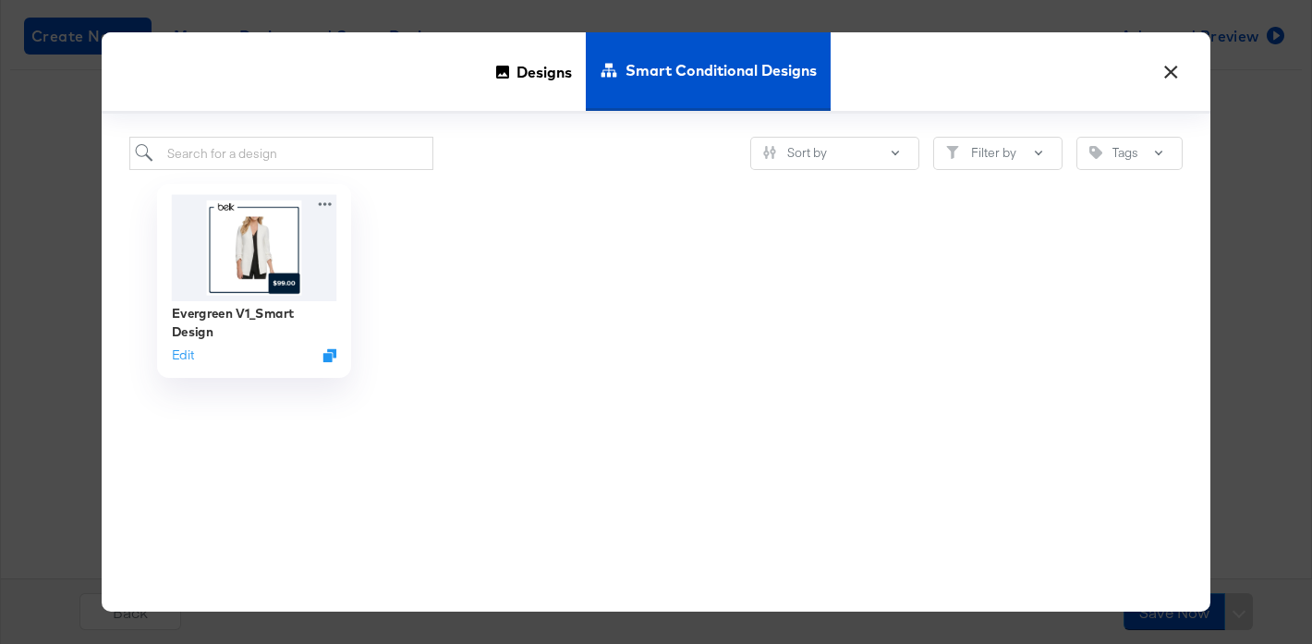
click at [293, 247] on img at bounding box center [254, 248] width 165 height 106
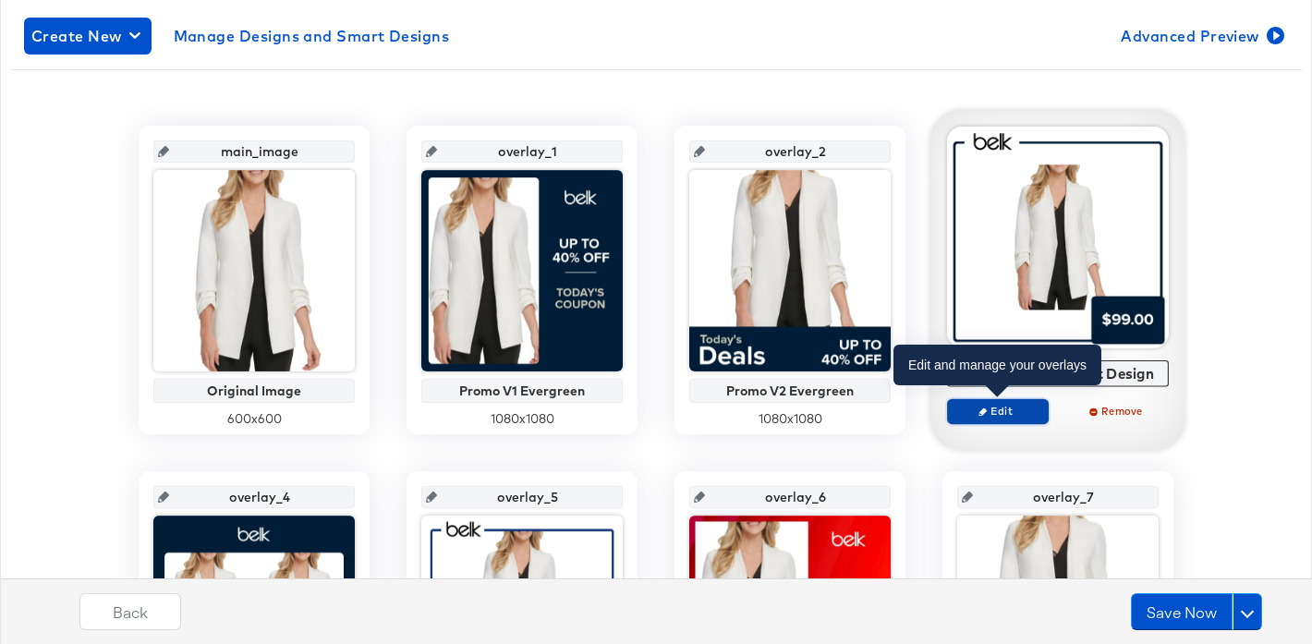
click at [983, 414] on span "Edit" at bounding box center [997, 411] width 85 height 14
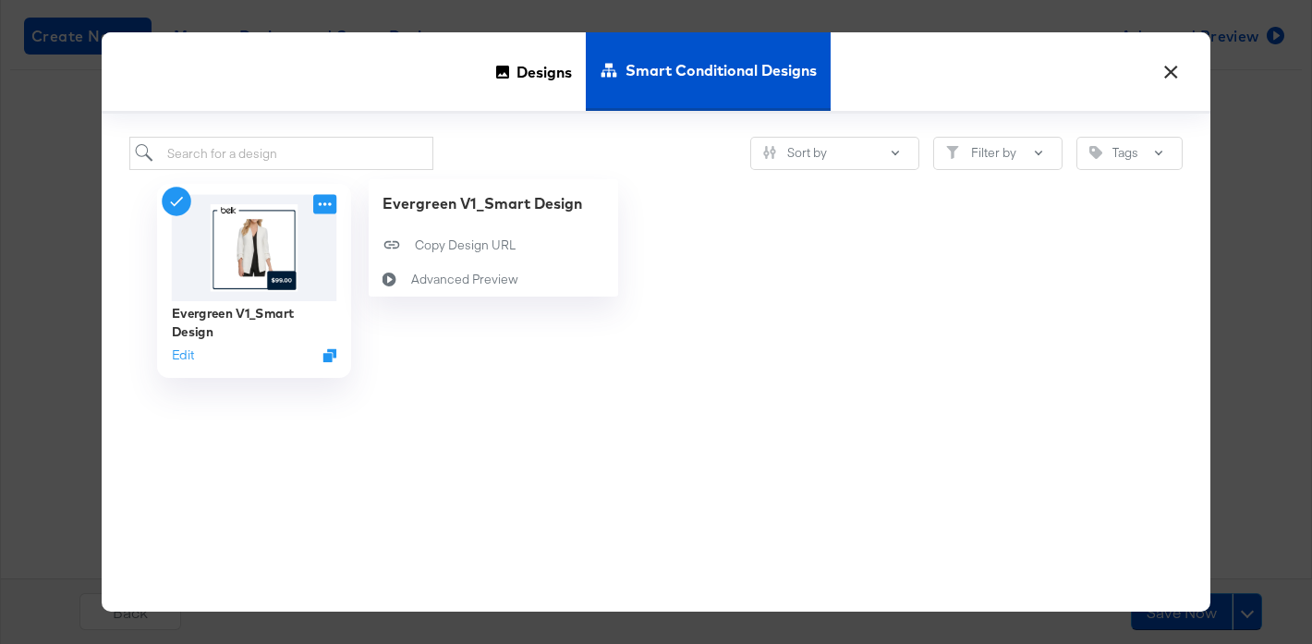
click at [330, 206] on icon at bounding box center [324, 204] width 23 height 19
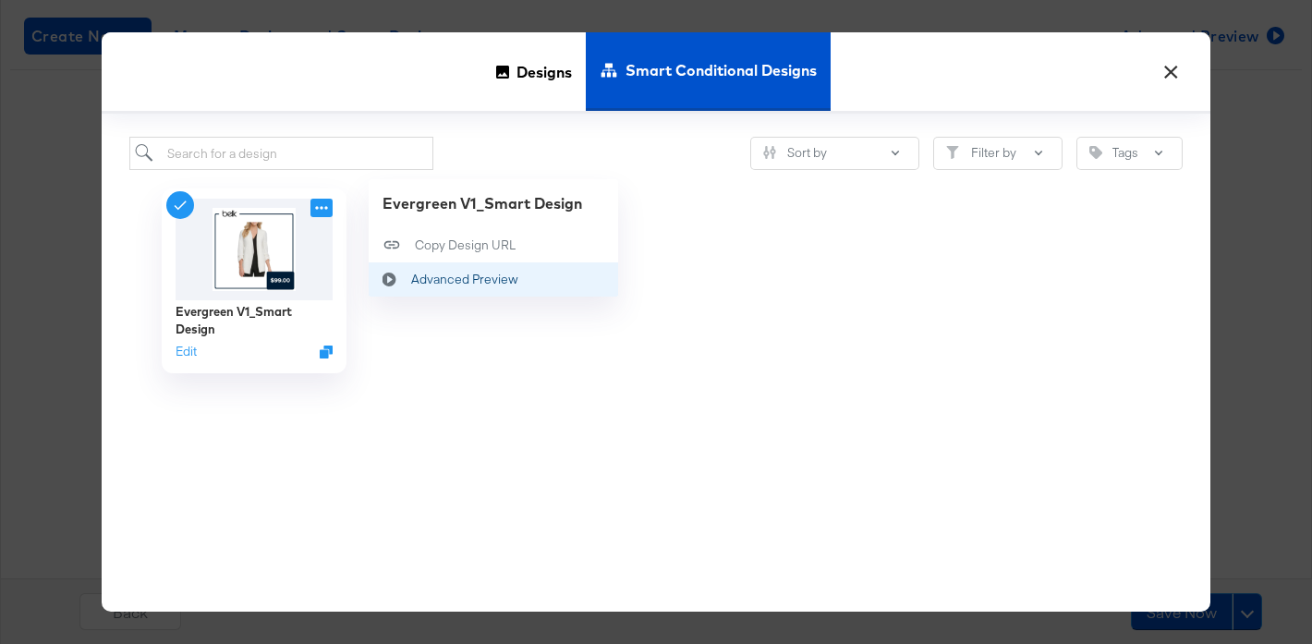
click at [411, 280] on div "Advanced Preview Advanced Preview" at bounding box center [411, 280] width 0 height 0
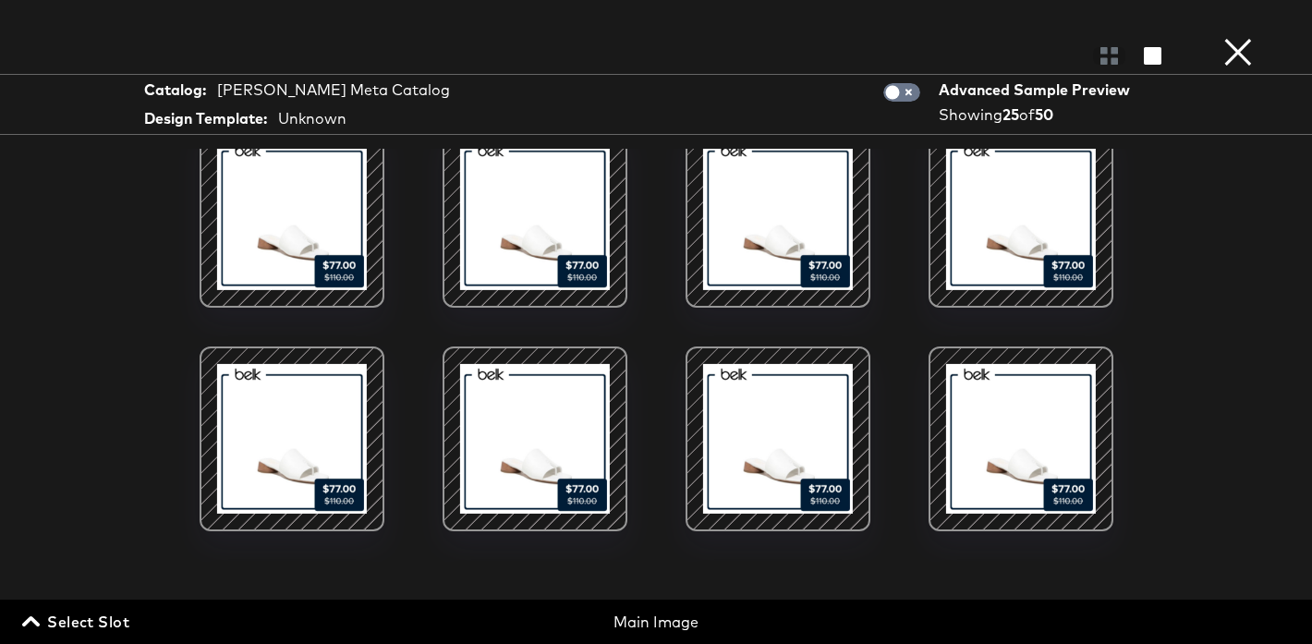
scroll to position [696, 0]
click at [1248, 37] on button "×" at bounding box center [1237, 18] width 37 height 37
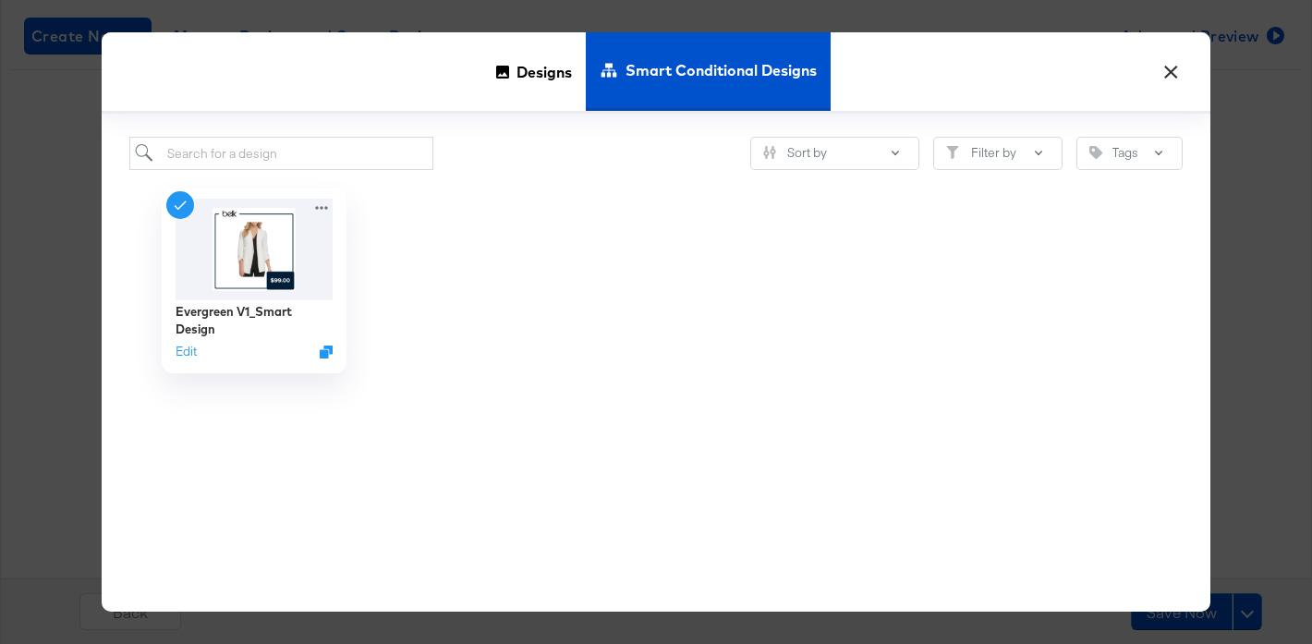
click at [1163, 71] on button "×" at bounding box center [1170, 67] width 33 height 33
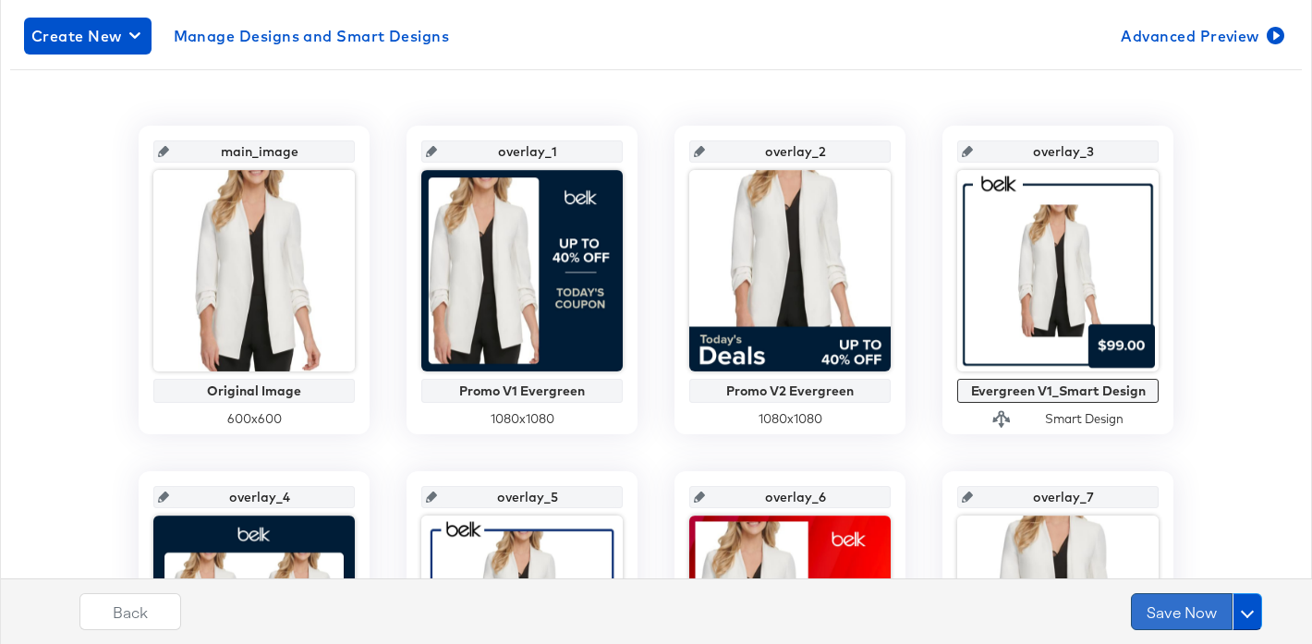
click at [1174, 612] on button "Save Now" at bounding box center [1182, 611] width 102 height 37
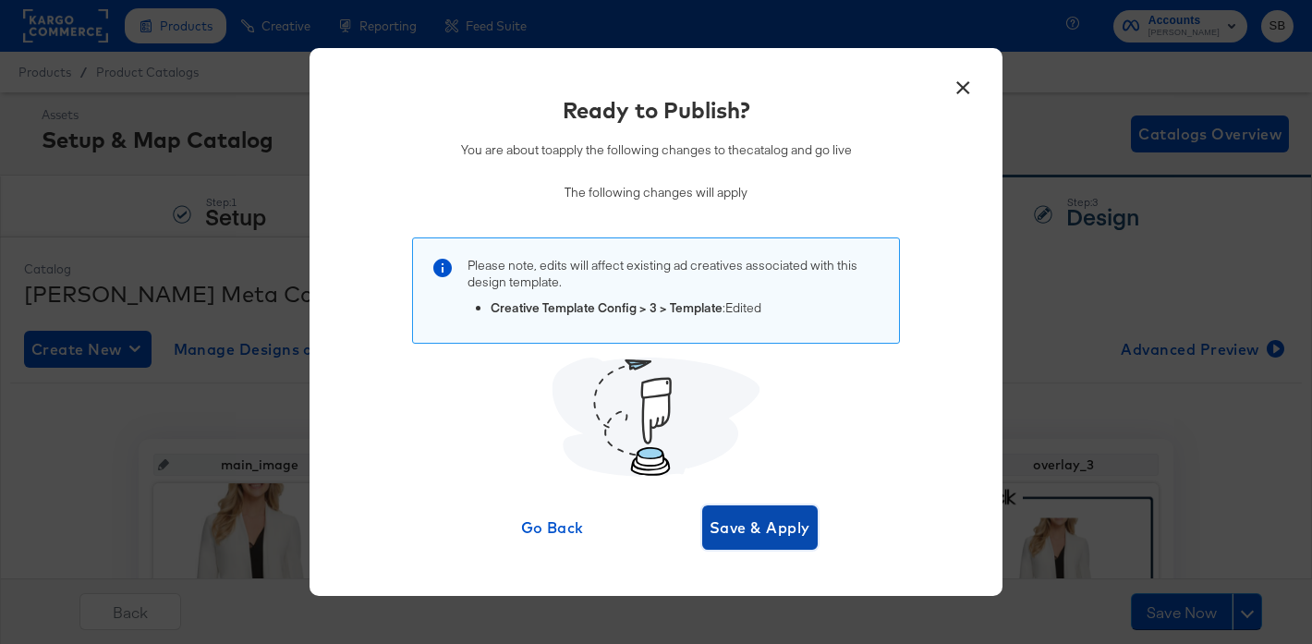
click at [744, 524] on span "Save & Apply" at bounding box center [759, 527] width 101 height 26
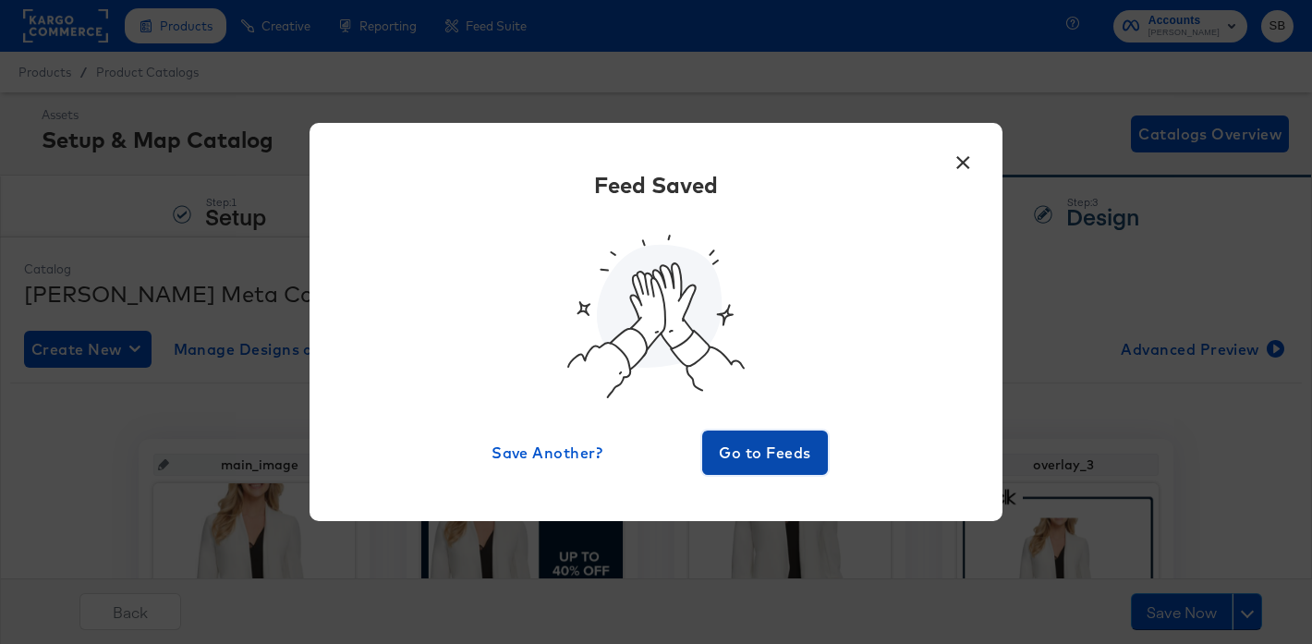
click at [773, 468] on button "Go to Feeds" at bounding box center [765, 452] width 126 height 44
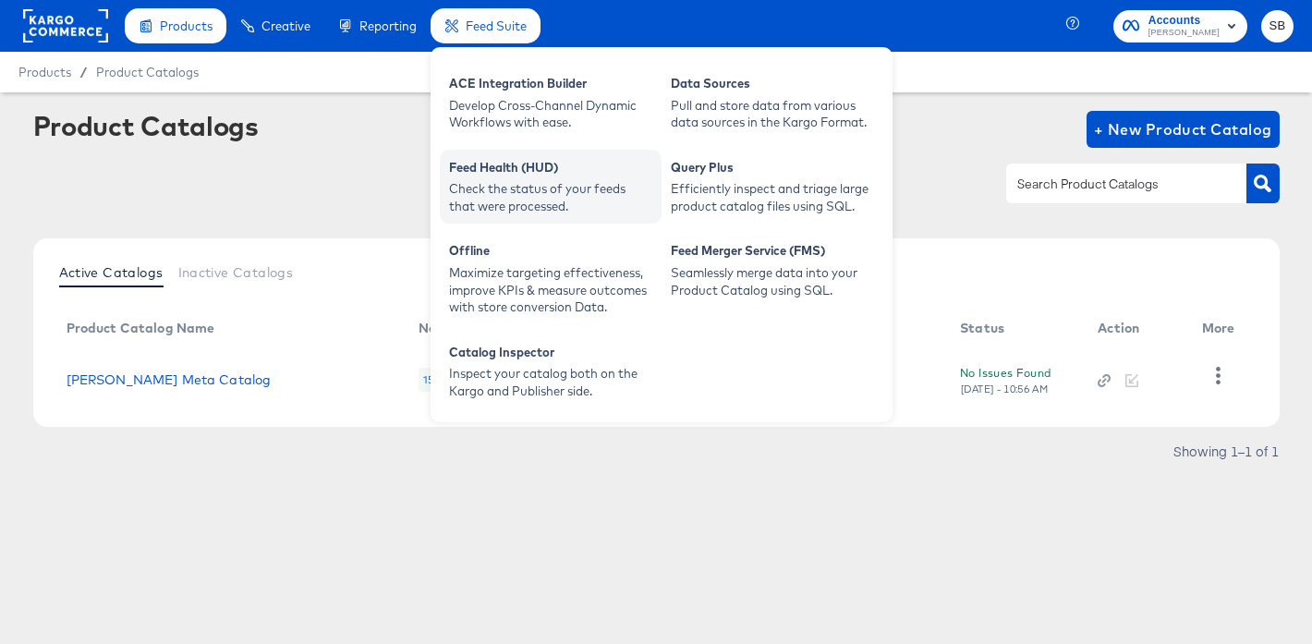
click at [590, 203] on div "Check the status of your feeds that were processed." at bounding box center [550, 197] width 203 height 34
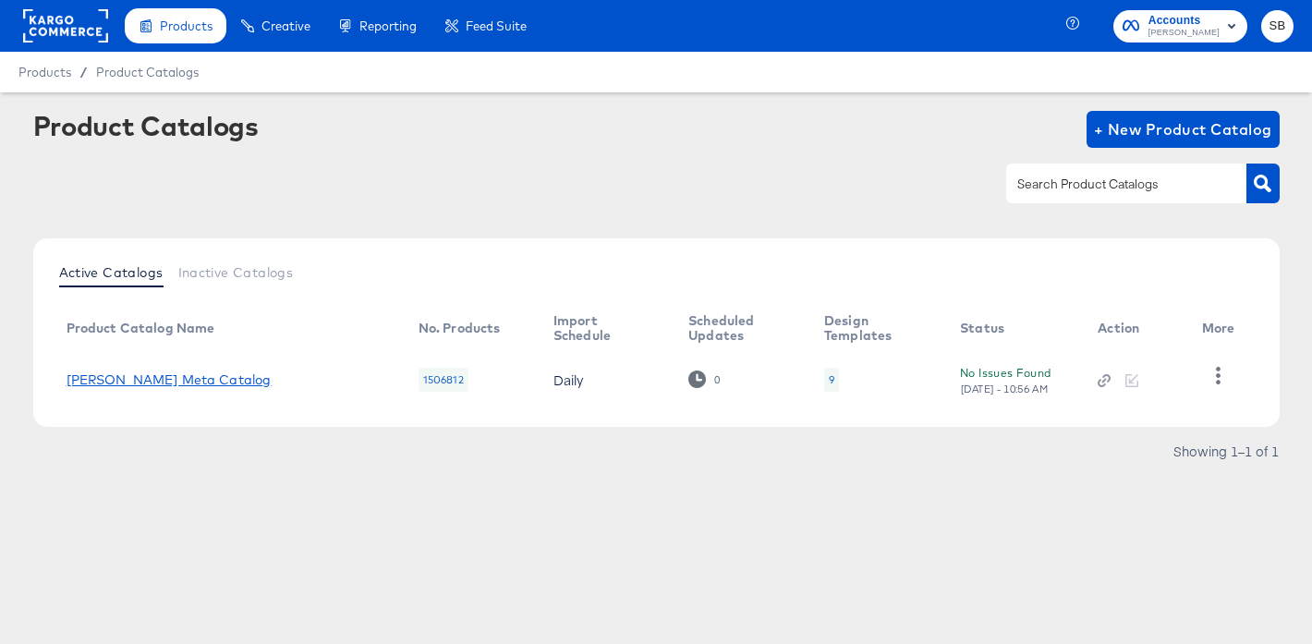
click at [124, 381] on link "Belk Meta Catalog" at bounding box center [169, 379] width 205 height 15
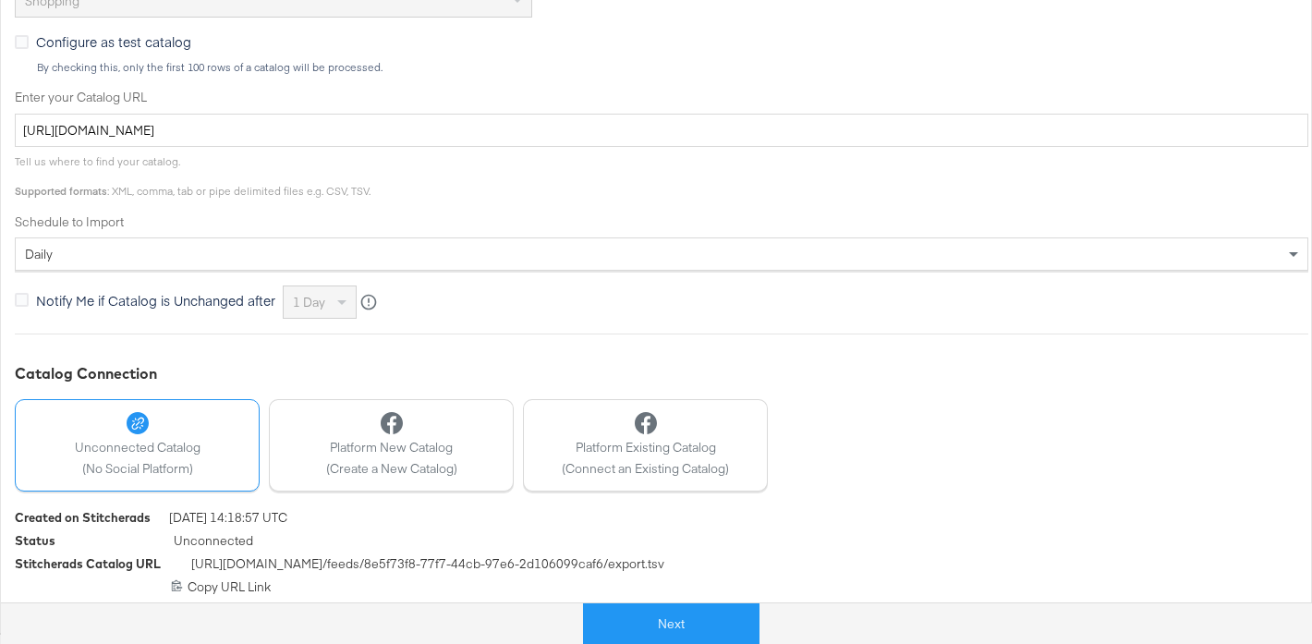
scroll to position [595, 0]
click at [714, 614] on button "Next" at bounding box center [671, 624] width 176 height 42
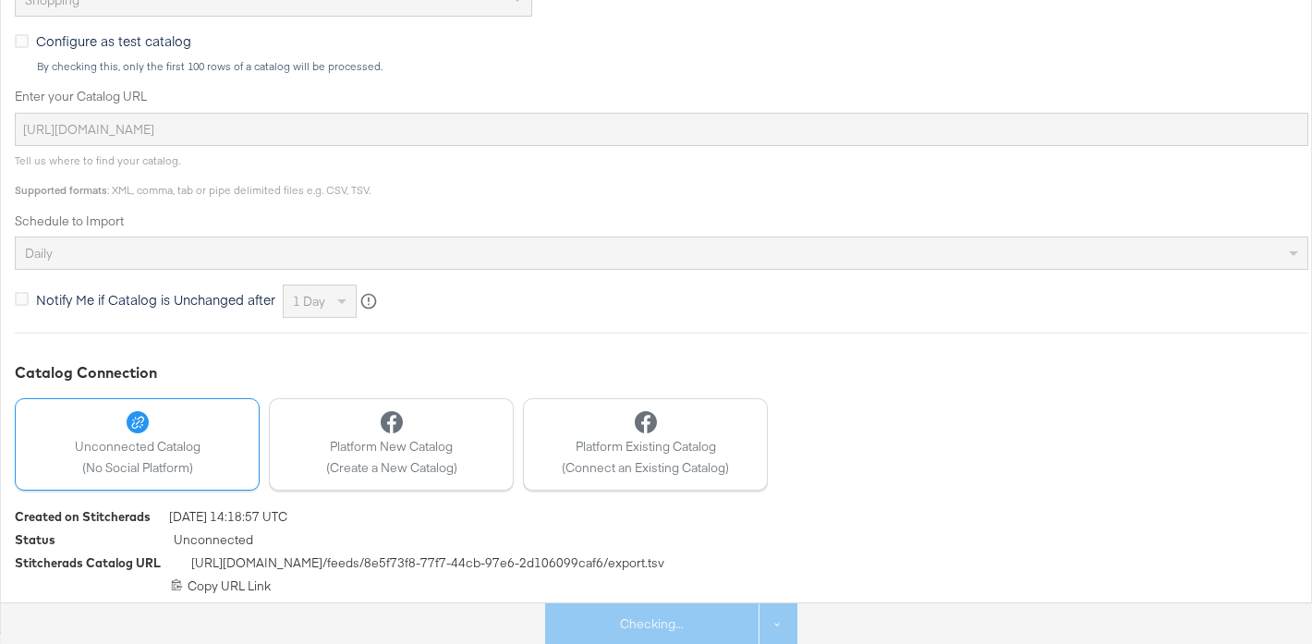
scroll to position [0, 0]
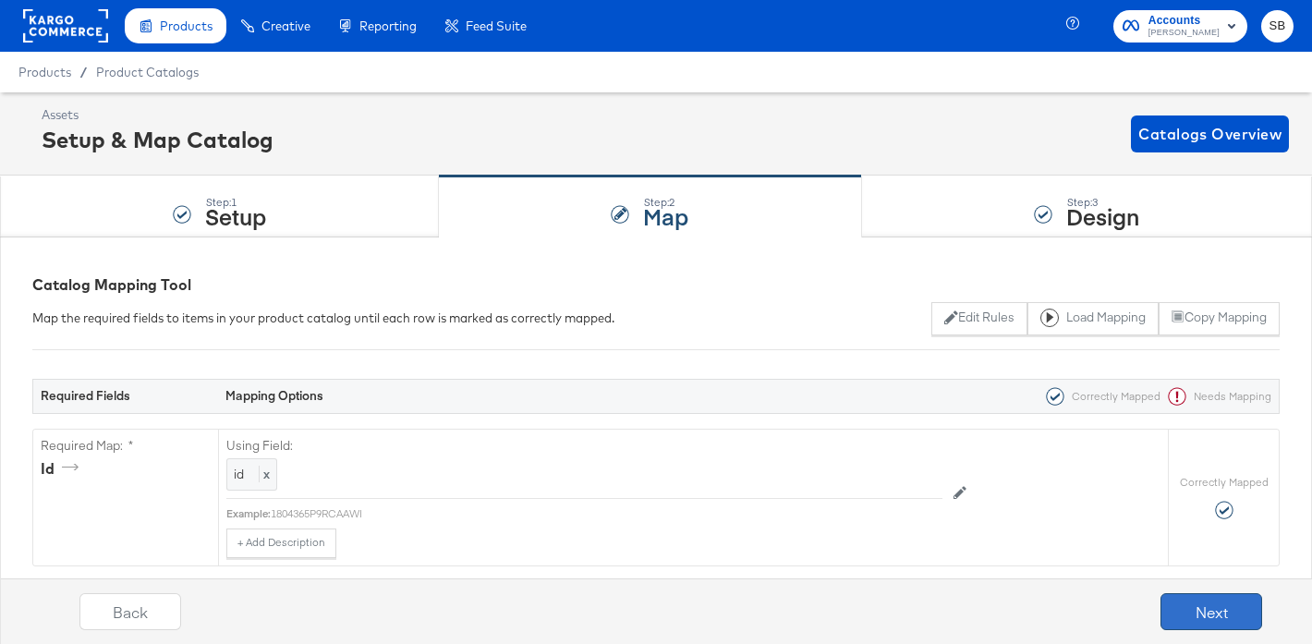
click at [1192, 611] on button "Next" at bounding box center [1211, 611] width 102 height 37
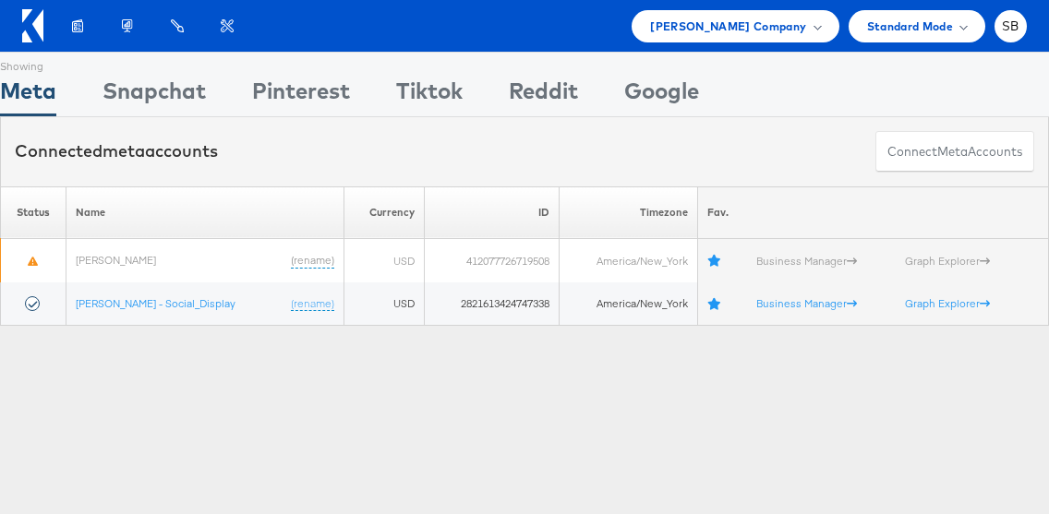
click at [249, 429] on div "Showing Meta Showing [GEOGRAPHIC_DATA] Showing Pinterest Showing Tiktok Showing…" at bounding box center [524, 514] width 1049 height 924
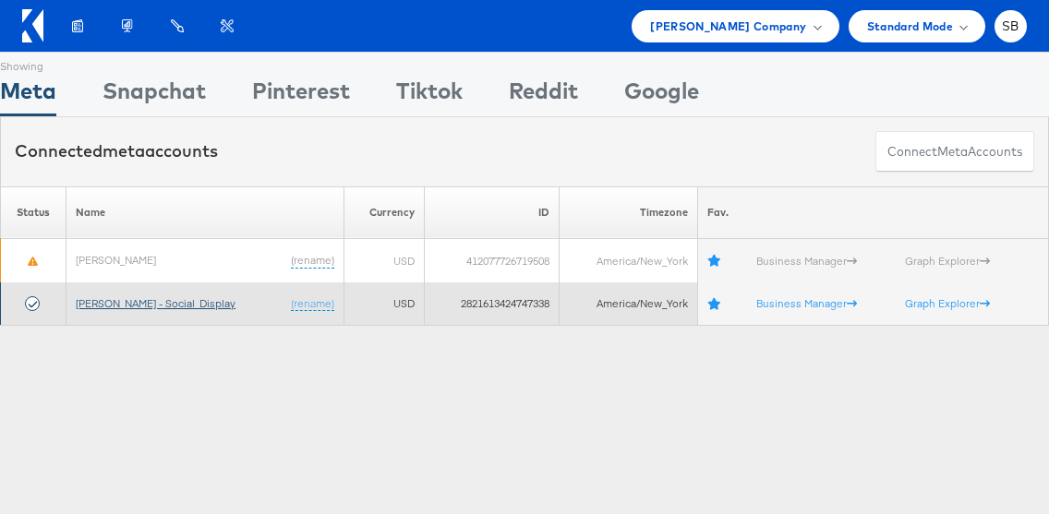
click at [163, 305] on link "[PERSON_NAME] - Social_Display" at bounding box center [156, 303] width 160 height 14
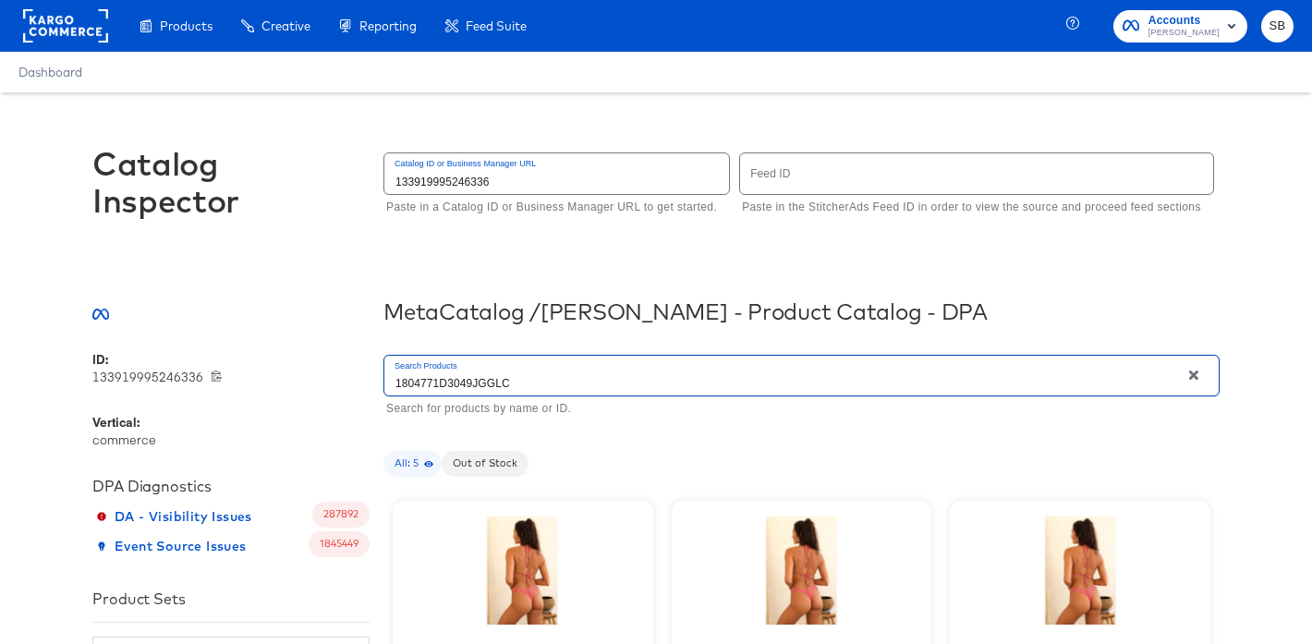
click at [658, 115] on div "Catalog Inspector Catalog ID or Business Manager URL 133919995246336 Paste in a…" at bounding box center [655, 191] width 1127 height 199
